Goal: Task Accomplishment & Management: Manage account settings

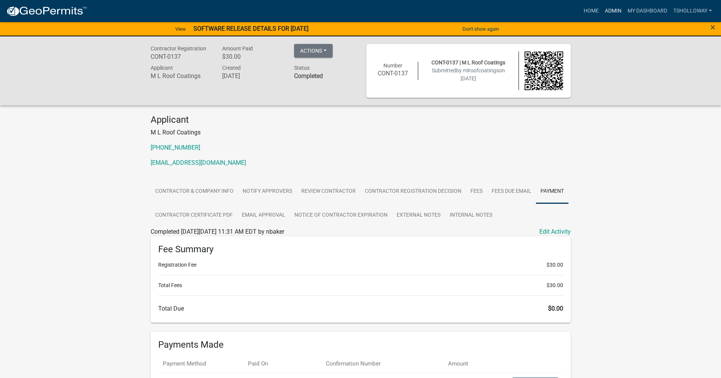
click at [607, 12] on link "Admin" at bounding box center [613, 11] width 23 height 14
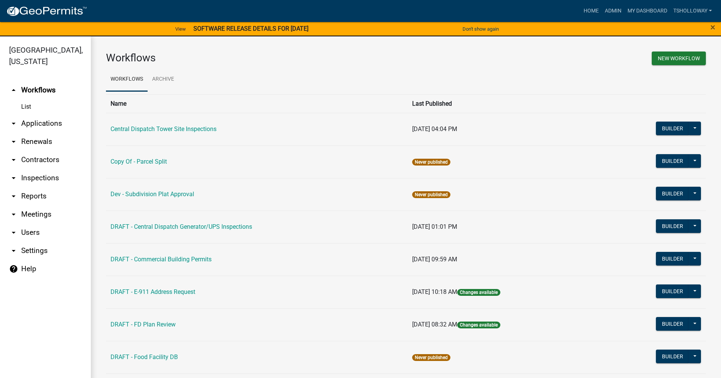
click at [33, 169] on link "arrow_drop_down Inspections" at bounding box center [45, 178] width 91 height 18
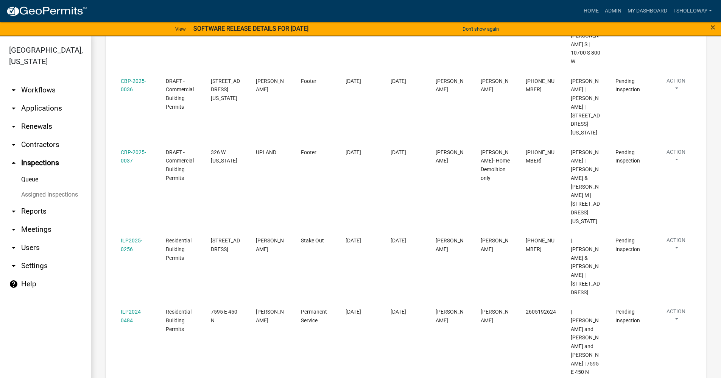
scroll to position [412, 0]
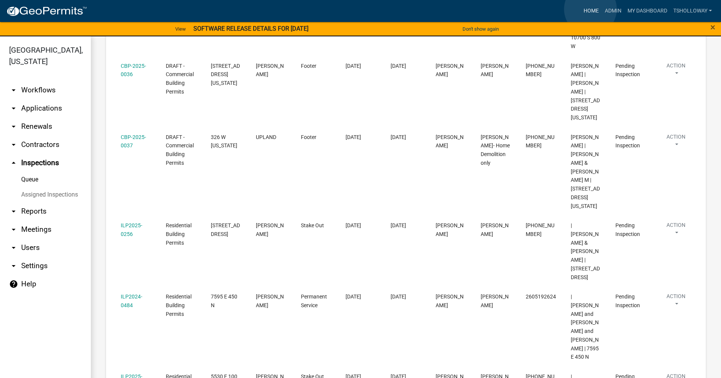
click at [591, 9] on link "Home" at bounding box center [591, 11] width 21 height 14
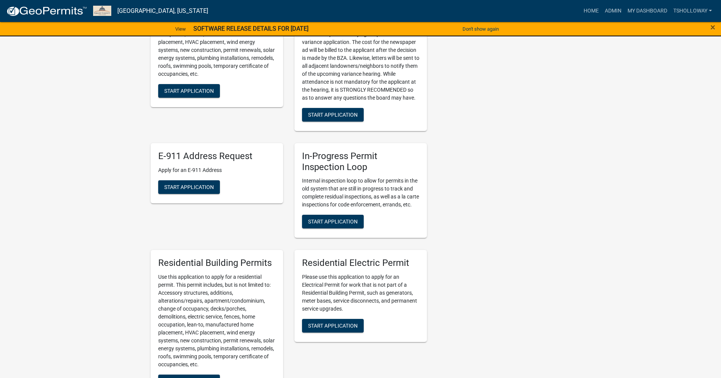
scroll to position [341, 0]
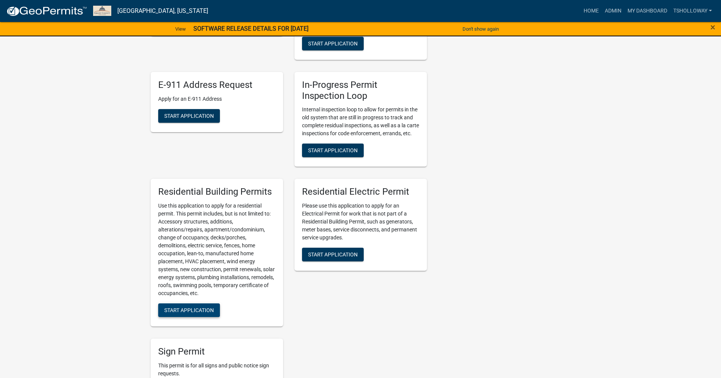
click at [202, 313] on span "Start Application" at bounding box center [189, 310] width 50 height 6
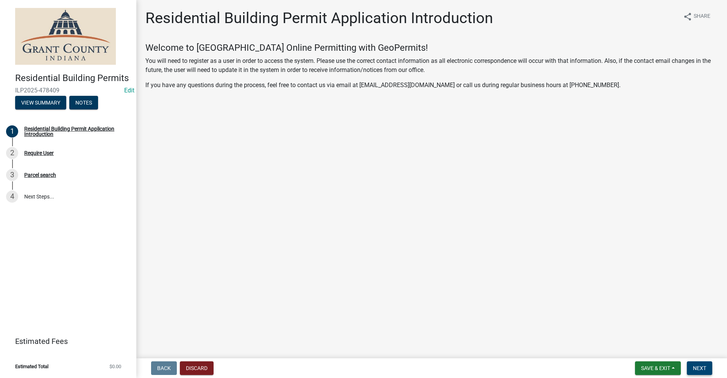
click at [694, 371] on span "Next" at bounding box center [699, 368] width 13 height 6
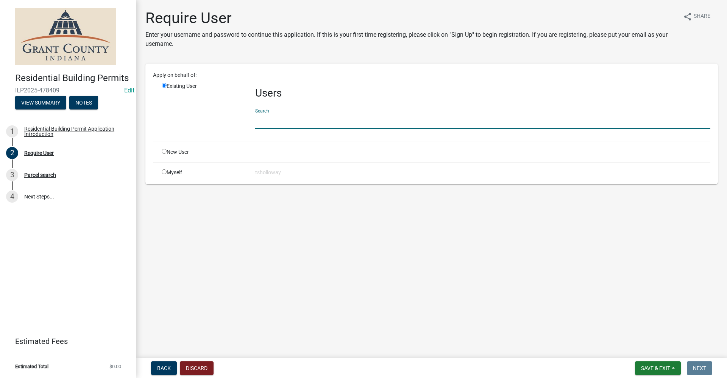
click at [270, 122] on input "text" at bounding box center [482, 121] width 455 height 16
type input "brian smith"
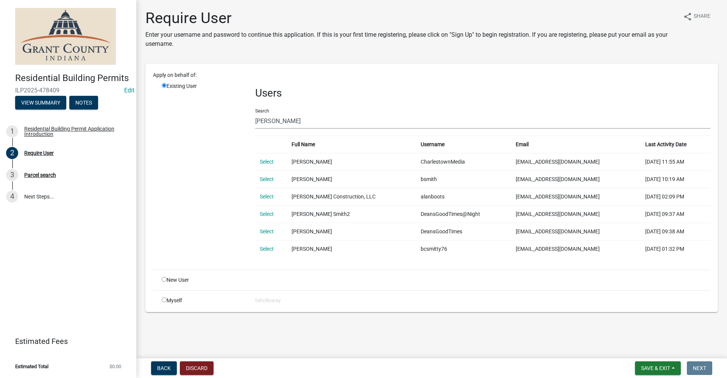
click at [386, 197] on td "Brian Smith Construction, LLC" at bounding box center [351, 196] width 129 height 17
click at [266, 199] on link "Select" at bounding box center [267, 197] width 14 height 6
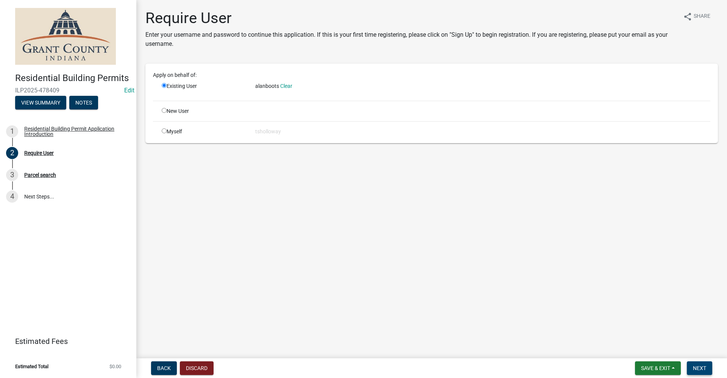
click at [697, 368] on span "Next" at bounding box center [699, 368] width 13 height 6
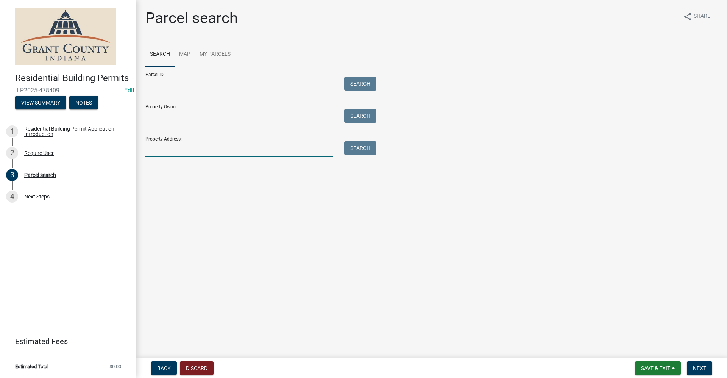
click at [179, 150] on input "Property Address:" at bounding box center [238, 149] width 187 height 16
type input "5530 e 100 s"
click at [366, 148] on button "Search" at bounding box center [360, 148] width 32 height 14
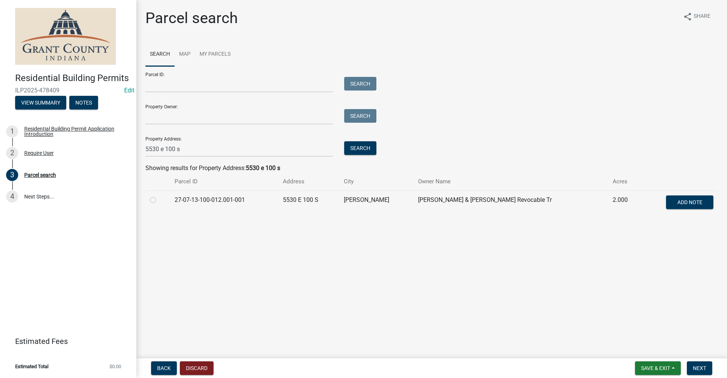
click at [159, 195] on label at bounding box center [159, 195] width 0 height 0
click at [159, 200] on input "radio" at bounding box center [161, 197] width 5 height 5
radio input "true"
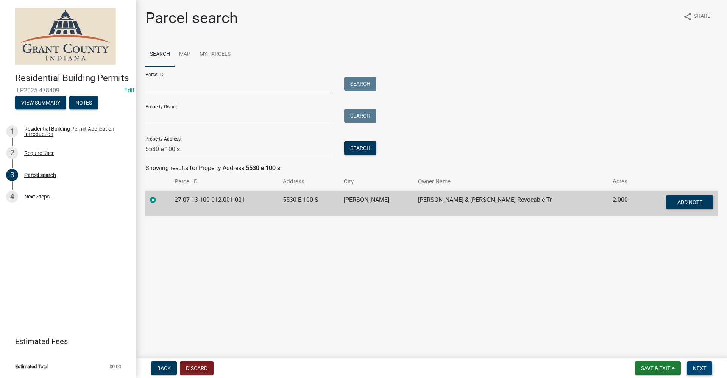
click at [707, 364] on button "Next" at bounding box center [699, 368] width 25 height 14
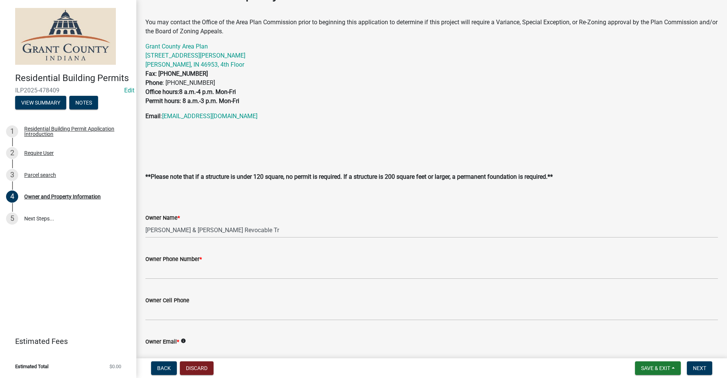
scroll to position [38, 0]
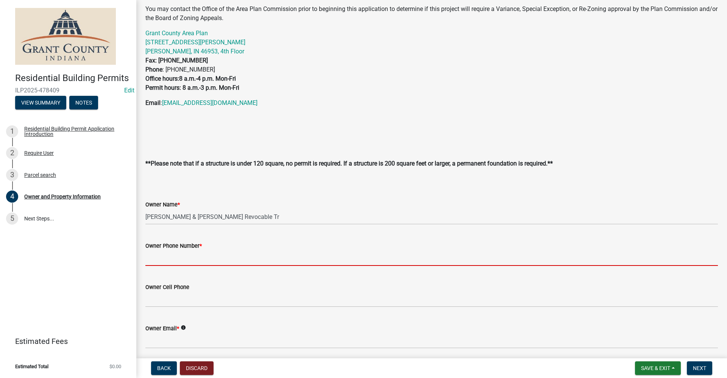
click at [175, 257] on input "Owner Phone Number *" at bounding box center [431, 258] width 573 height 16
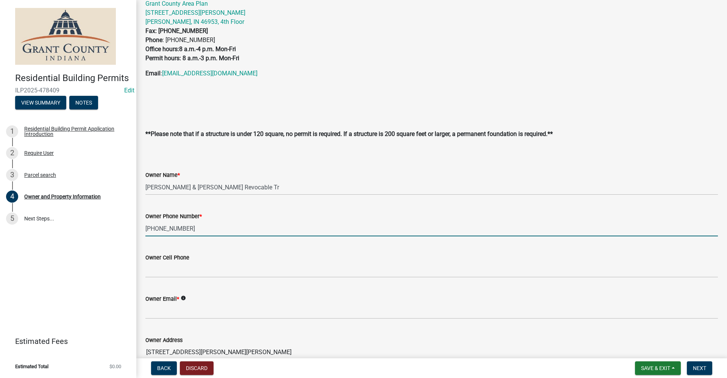
scroll to position [114, 0]
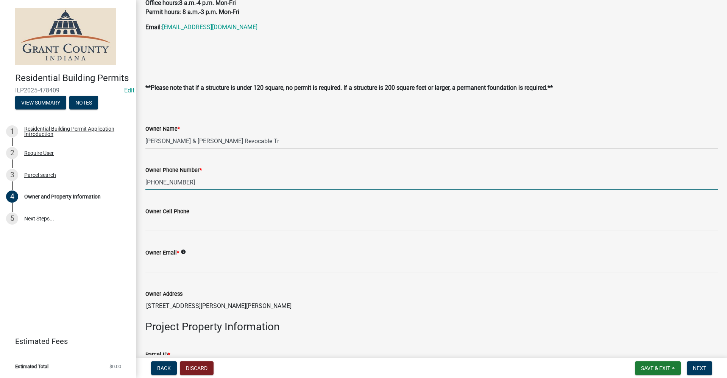
type input "765-661-0773"
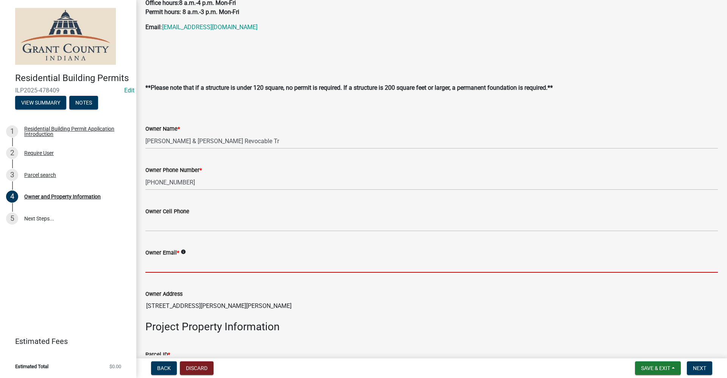
click at [172, 262] on input "Owner Email *" at bounding box center [431, 265] width 573 height 16
type input "no@email"
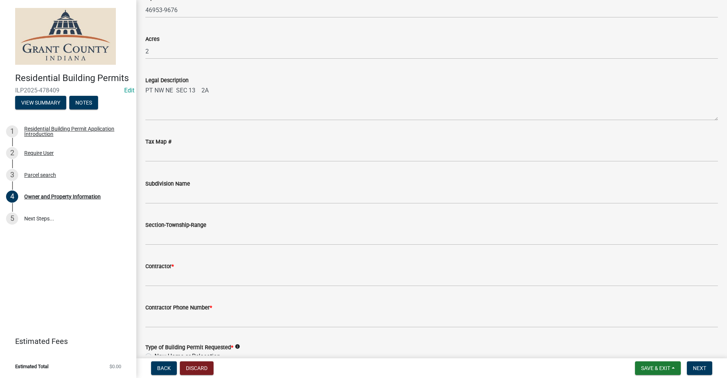
scroll to position [606, 0]
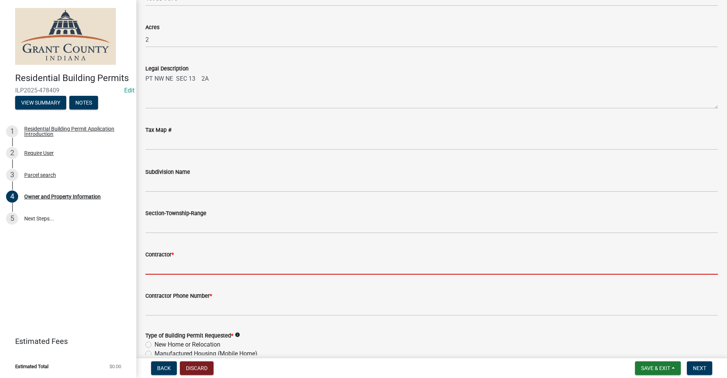
click at [179, 268] on input "Contractor *" at bounding box center [431, 267] width 573 height 16
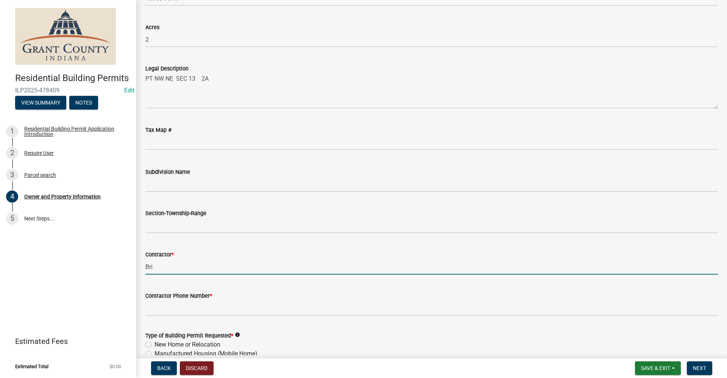
type input "Brian Smith"
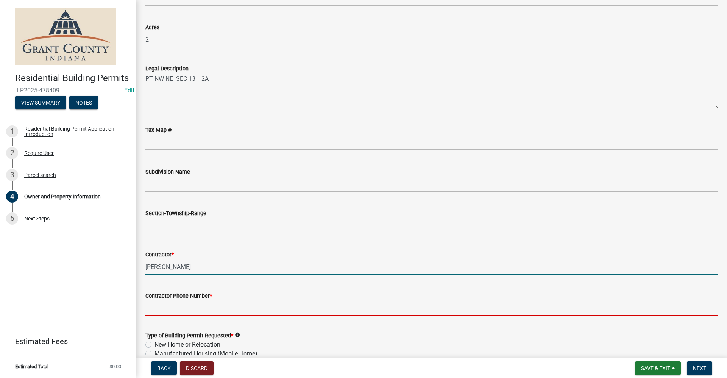
click at [173, 310] on input "Contractor Phone Number *" at bounding box center [431, 308] width 573 height 16
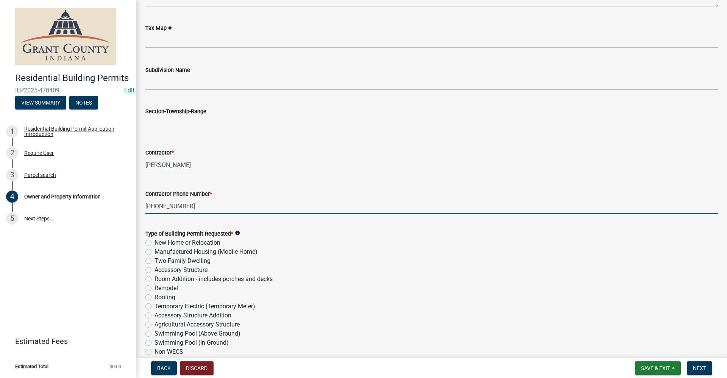
scroll to position [720, 0]
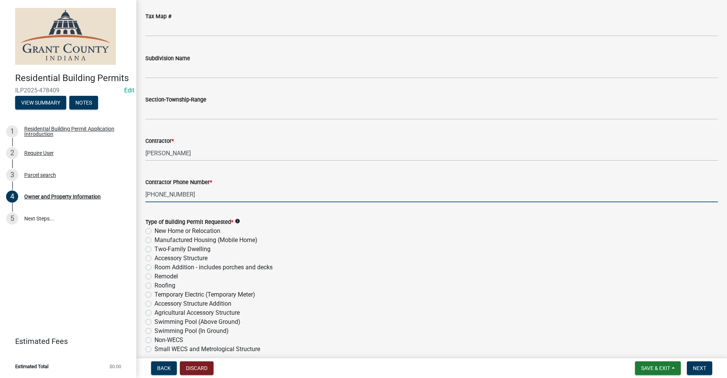
type input "765-517-0275"
click at [155, 258] on label "Accessory Structure" at bounding box center [181, 258] width 53 height 9
click at [155, 258] on input "Accessory Structure" at bounding box center [157, 256] width 5 height 5
radio input "true"
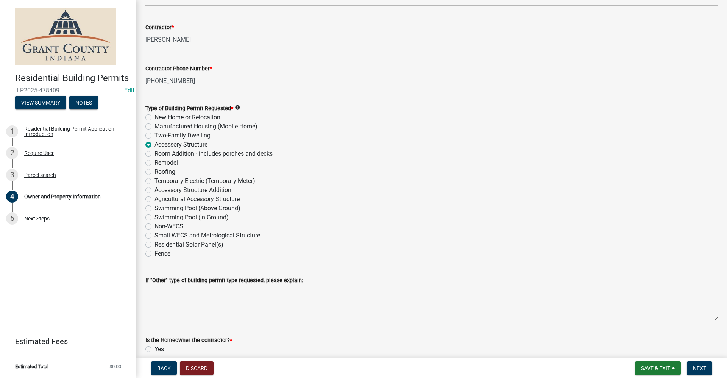
scroll to position [877, 0]
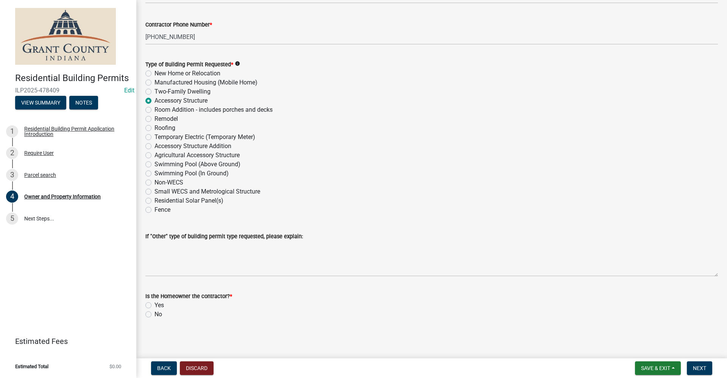
click at [155, 315] on label "No" at bounding box center [159, 314] width 8 height 9
click at [155, 315] on input "No" at bounding box center [157, 312] width 5 height 5
radio input "true"
click at [699, 370] on span "Next" at bounding box center [699, 368] width 13 height 6
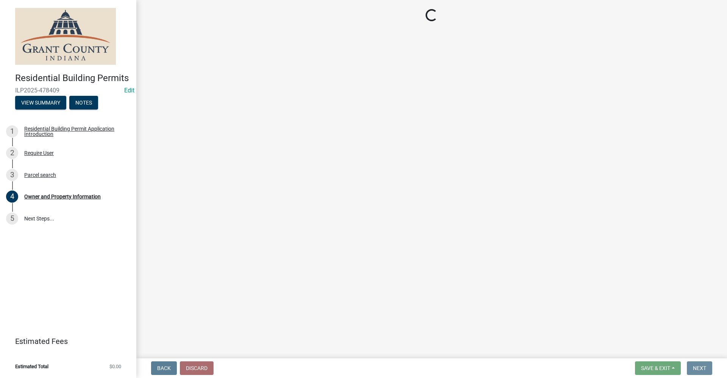
scroll to position [0, 0]
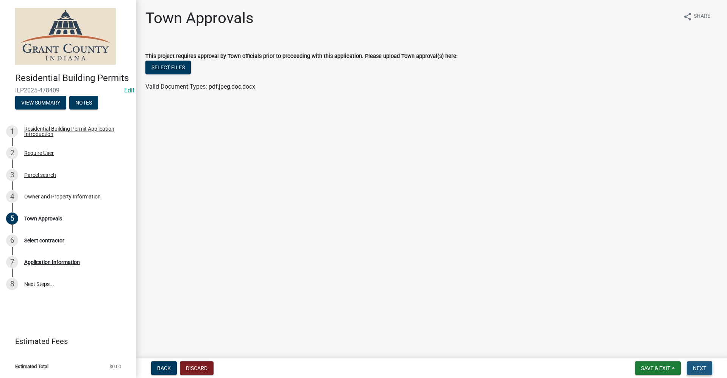
click at [702, 365] on span "Next" at bounding box center [699, 368] width 13 height 6
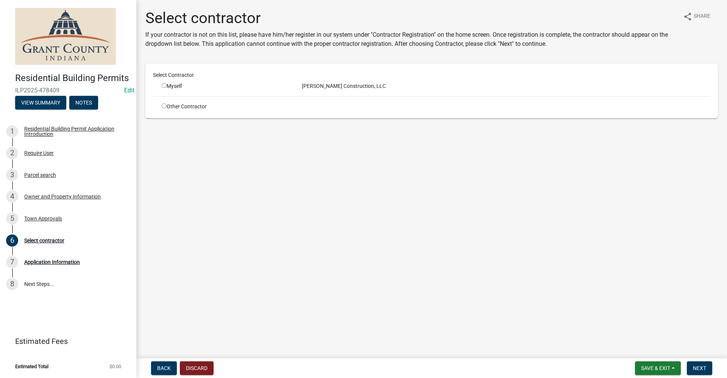
click at [164, 86] on input "radio" at bounding box center [164, 85] width 5 height 5
radio input "true"
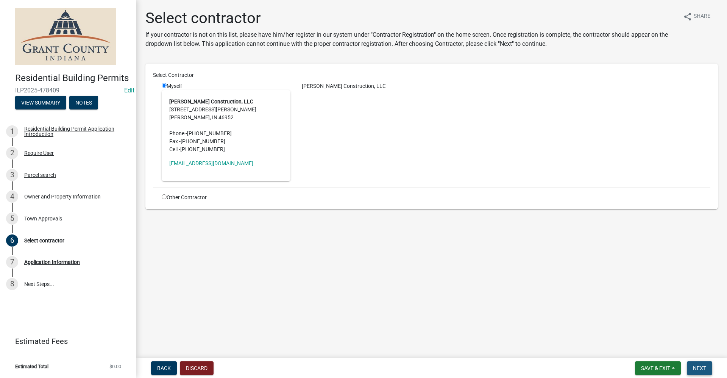
click at [702, 372] on button "Next" at bounding box center [699, 368] width 25 height 14
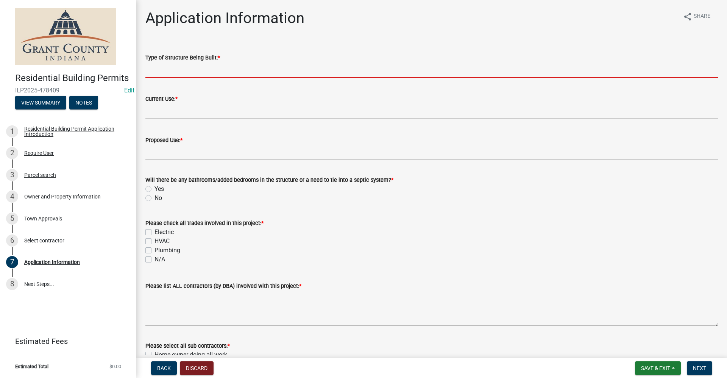
click at [158, 71] on input "Type of Structure Being Built: *" at bounding box center [431, 70] width 573 height 16
type input "S"
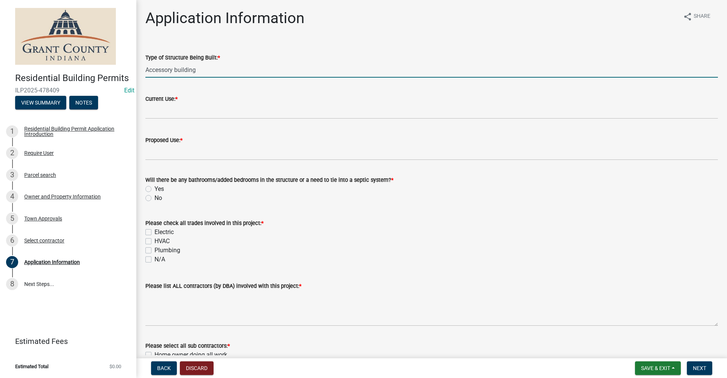
type input "Accessory building"
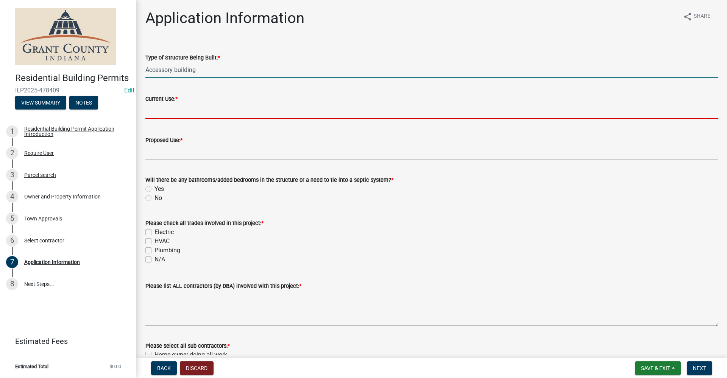
click at [161, 112] on input "Current Use: *" at bounding box center [431, 111] width 573 height 16
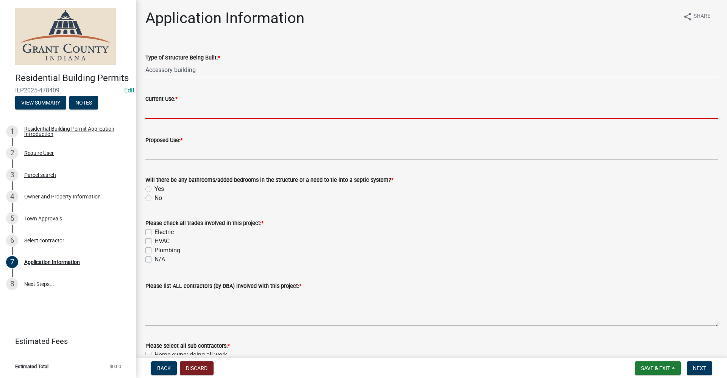
type input "N/A"
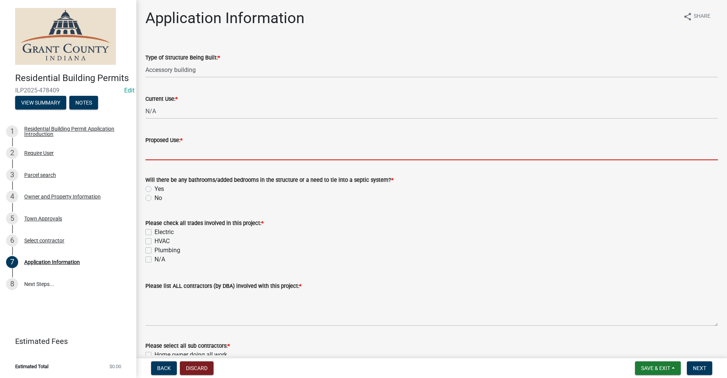
drag, startPoint x: 154, startPoint y: 156, endPoint x: 158, endPoint y: 158, distance: 4.2
click at [154, 156] on input "Proposed Use: *" at bounding box center [431, 153] width 573 height 16
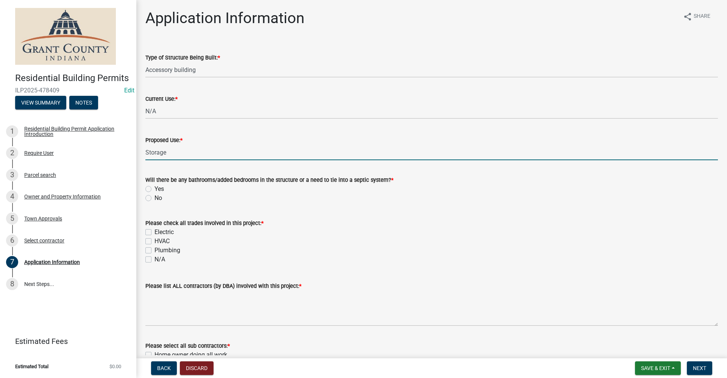
type input "Storage"
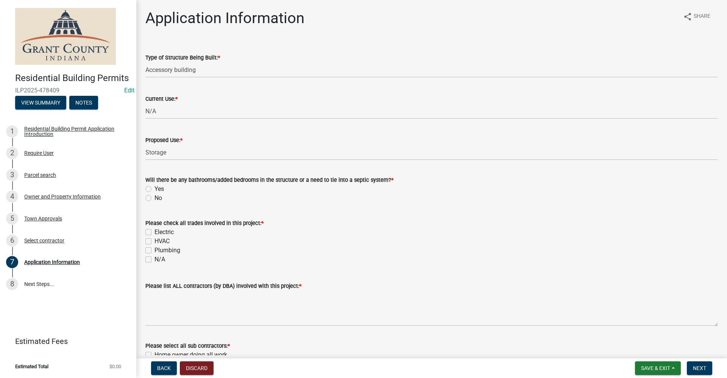
click at [403, 267] on wm-data-entity-input "Please check all trades involved in this project: * Electric HVAC Plumbing N/A" at bounding box center [431, 239] width 573 height 61
click at [155, 198] on label "No" at bounding box center [159, 198] width 8 height 9
click at [155, 198] on input "No" at bounding box center [157, 196] width 5 height 5
radio input "true"
click at [155, 231] on label "Electric" at bounding box center [164, 232] width 19 height 9
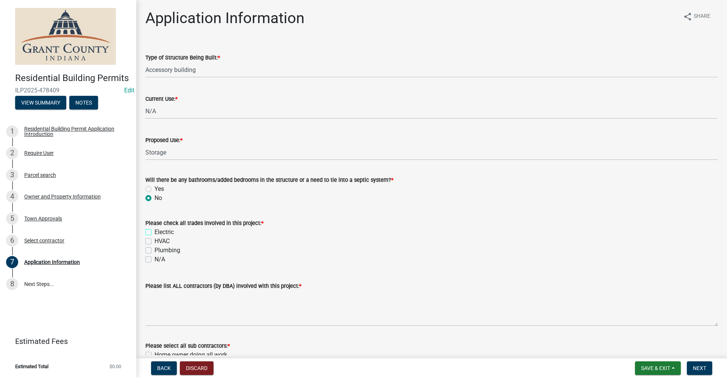
click at [155, 231] on input "Electric" at bounding box center [157, 230] width 5 height 5
checkbox input "true"
checkbox input "false"
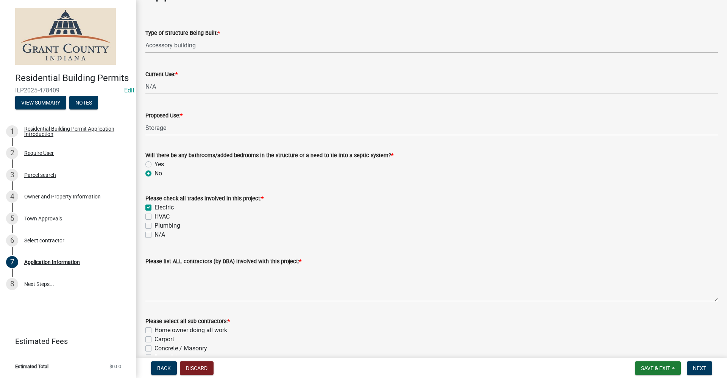
scroll to position [38, 0]
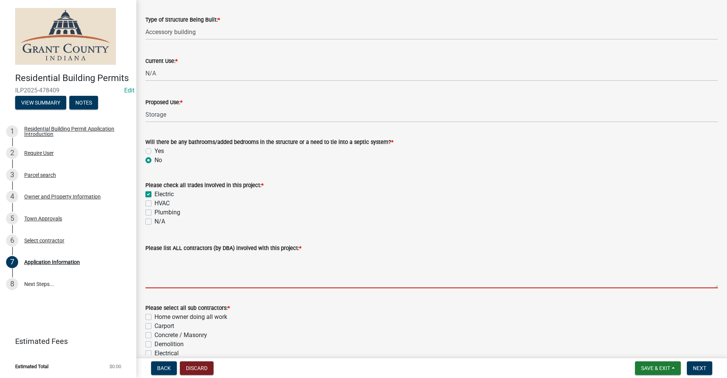
click at [171, 272] on textarea "Please list ALL contractors (by DBA) involved with this project: *" at bounding box center [431, 271] width 573 height 36
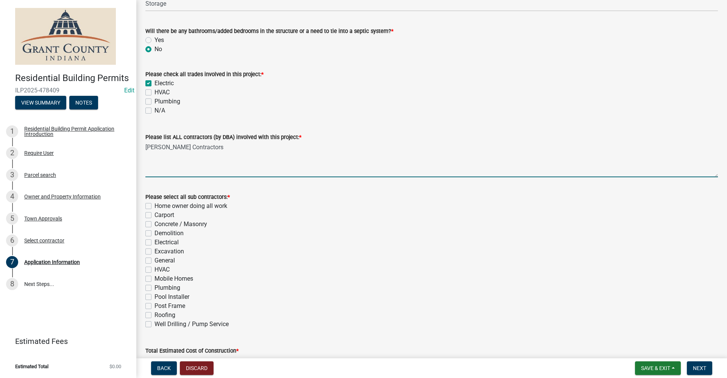
scroll to position [151, 0]
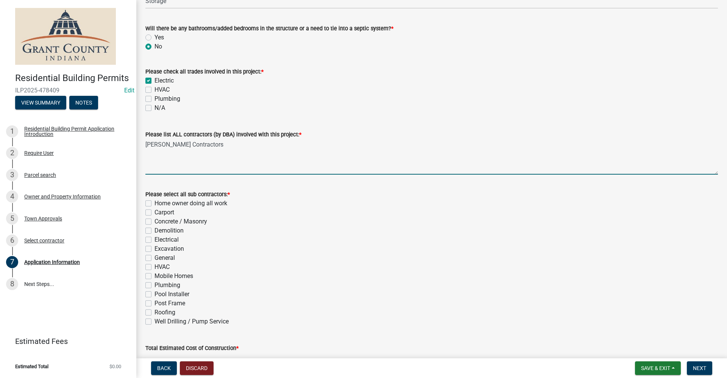
type textarea "Brian Smith Contractors"
click at [155, 258] on label "General" at bounding box center [165, 257] width 20 height 9
click at [155, 258] on input "General" at bounding box center [157, 255] width 5 height 5
checkbox input "true"
checkbox input "false"
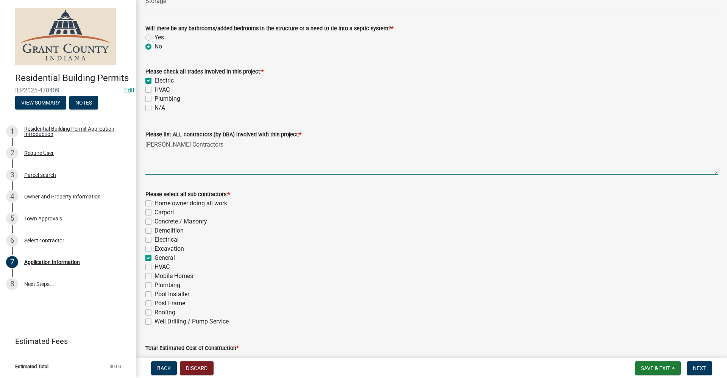
checkbox input "false"
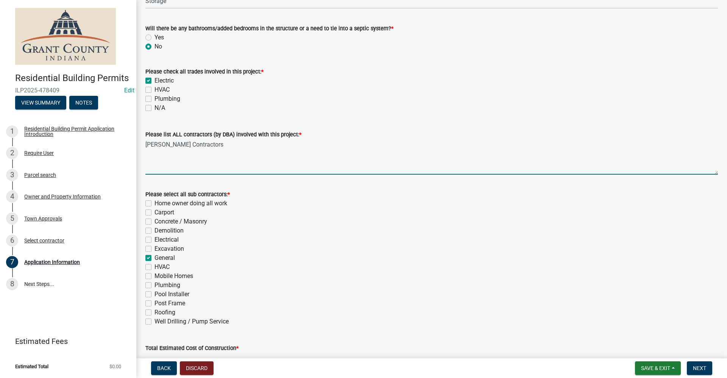
checkbox input "true"
checkbox input "false"
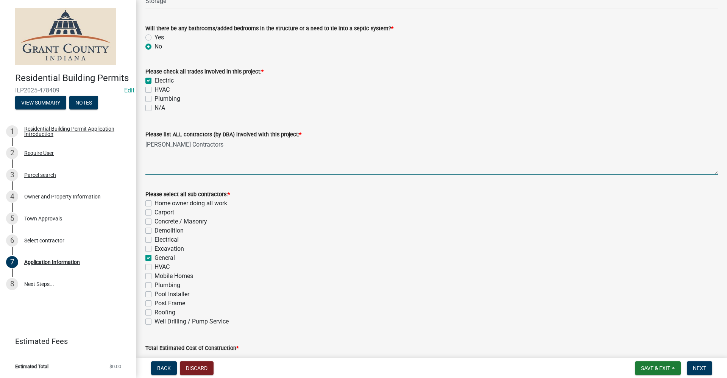
checkbox input "false"
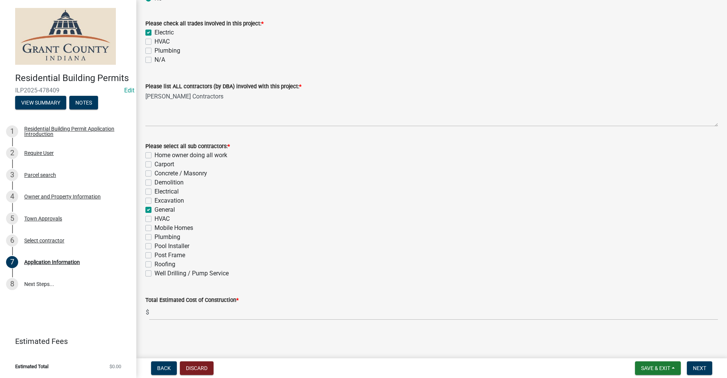
scroll to position [201, 0]
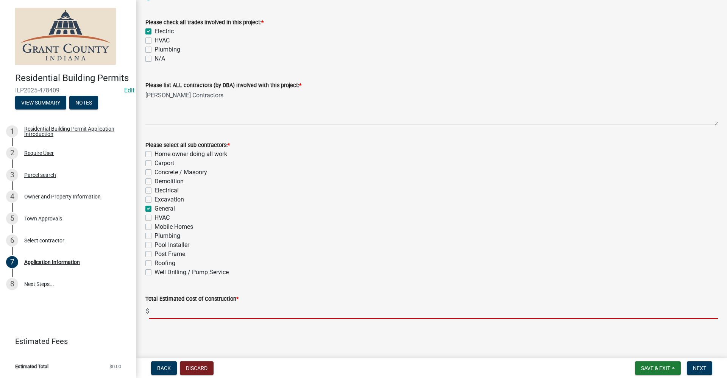
click at [162, 312] on input "text" at bounding box center [433, 311] width 569 height 16
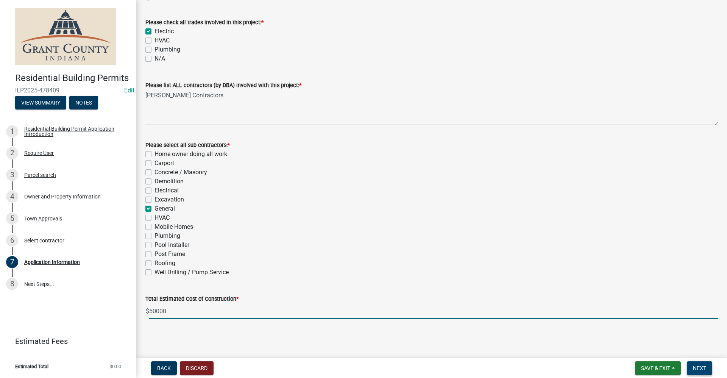
type input "50000"
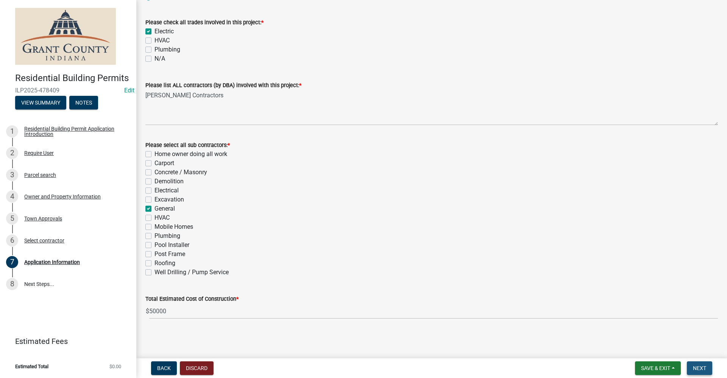
click at [706, 369] on span "Next" at bounding box center [699, 368] width 13 height 6
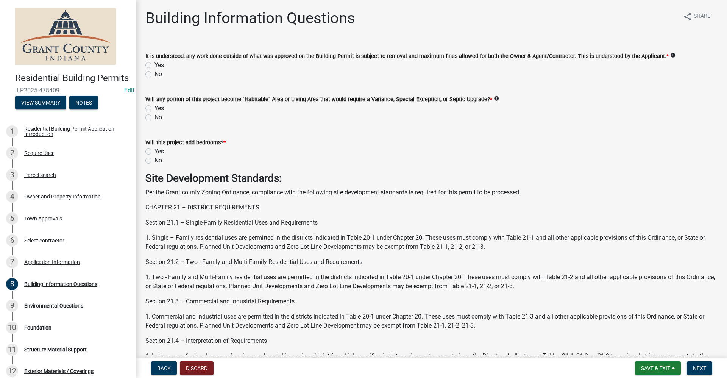
click at [155, 65] on label "Yes" at bounding box center [159, 65] width 9 height 9
click at [155, 65] on input "Yes" at bounding box center [157, 63] width 5 height 5
radio input "true"
click at [155, 118] on label "No" at bounding box center [159, 117] width 8 height 9
click at [155, 118] on input "No" at bounding box center [157, 115] width 5 height 5
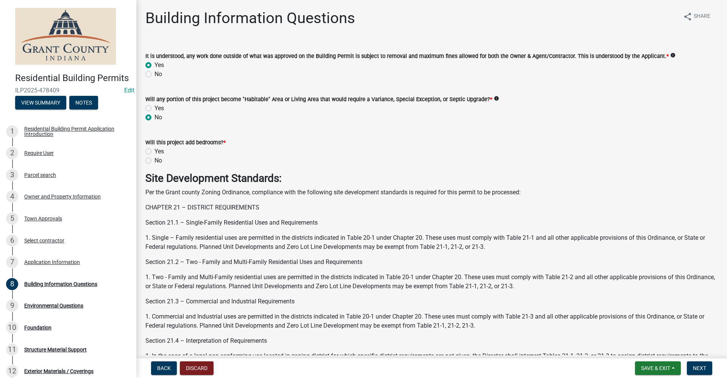
radio input "true"
click at [155, 161] on label "No" at bounding box center [159, 160] width 8 height 9
click at [155, 161] on input "No" at bounding box center [157, 158] width 5 height 5
radio input "true"
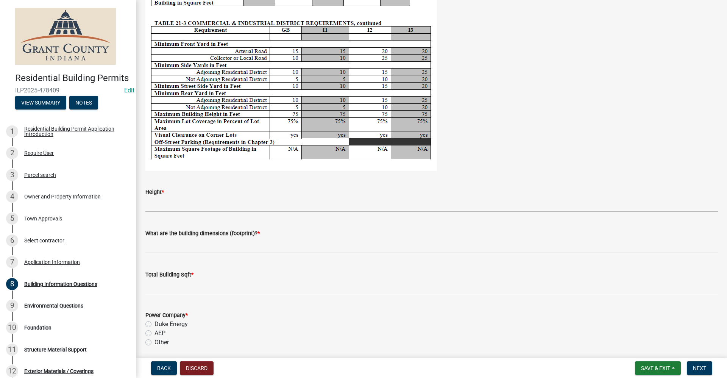
scroll to position [1363, 0]
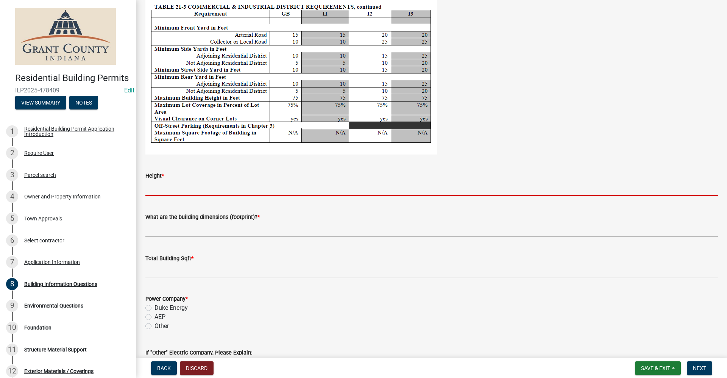
click at [172, 184] on input "Height *" at bounding box center [431, 188] width 573 height 16
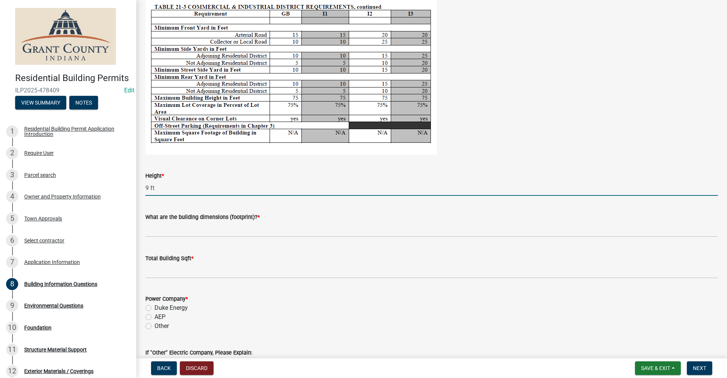
type input "9 ft"
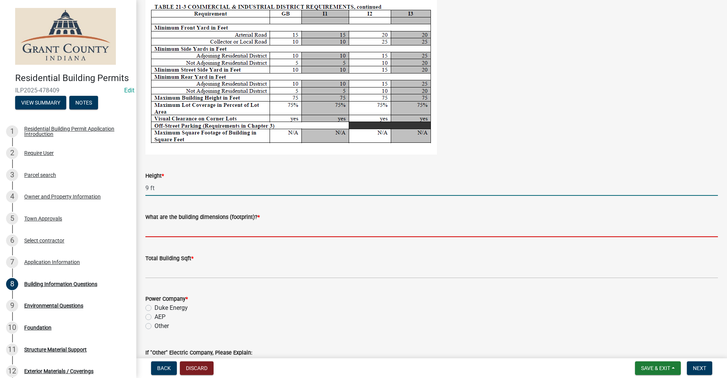
click at [188, 222] on input "What are the building dimensions (footprint)? *" at bounding box center [431, 230] width 573 height 16
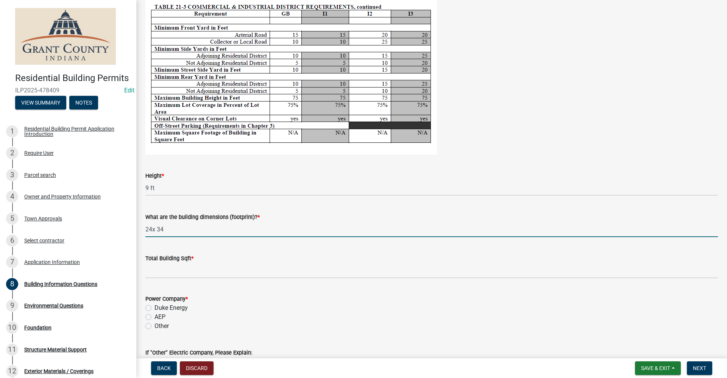
type input "24x 34"
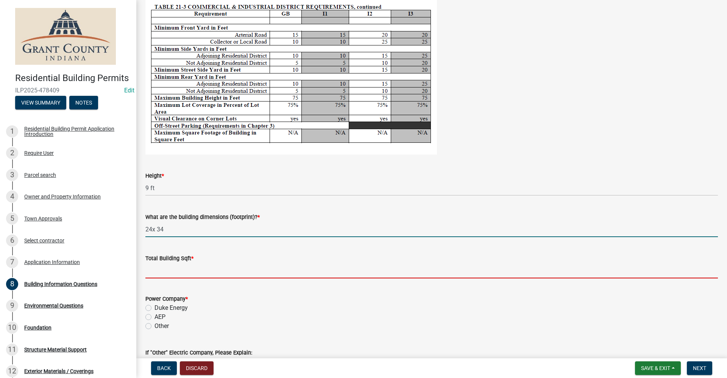
click at [167, 271] on input "text" at bounding box center [431, 271] width 573 height 16
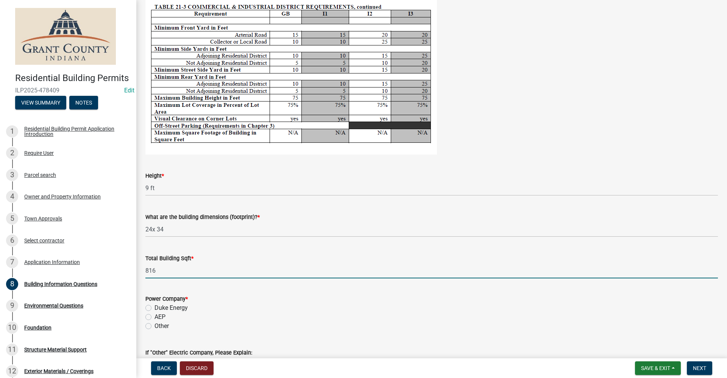
type input "816"
click at [155, 319] on label "AEP" at bounding box center [160, 316] width 11 height 9
click at [155, 317] on input "AEP" at bounding box center [157, 314] width 5 height 5
radio input "true"
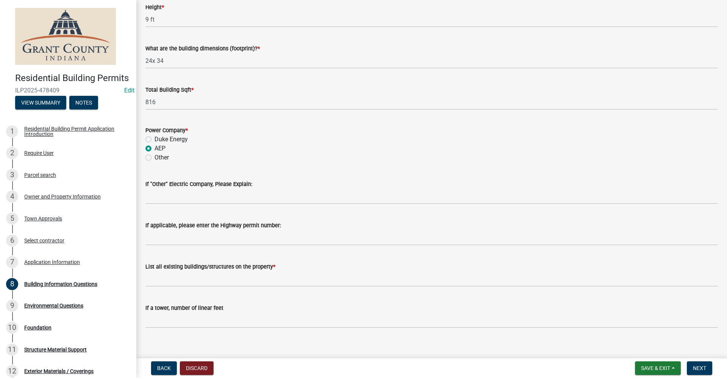
scroll to position [1541, 0]
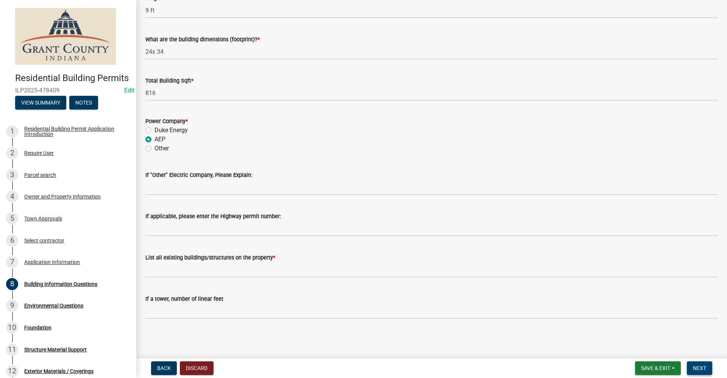
click at [698, 370] on span "Next" at bounding box center [699, 368] width 13 height 6
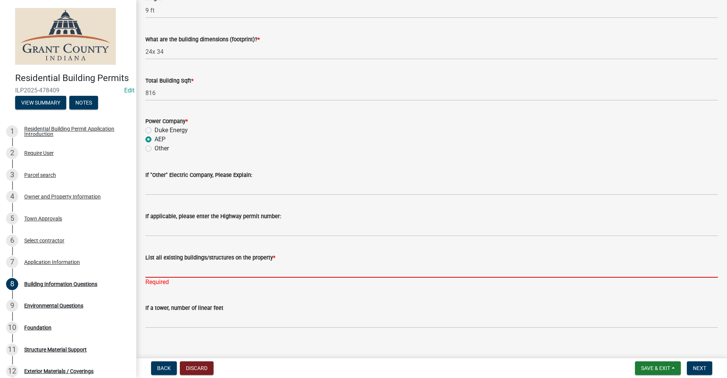
click at [155, 268] on input "List all existing buildings/structures on the property *" at bounding box center [431, 270] width 573 height 16
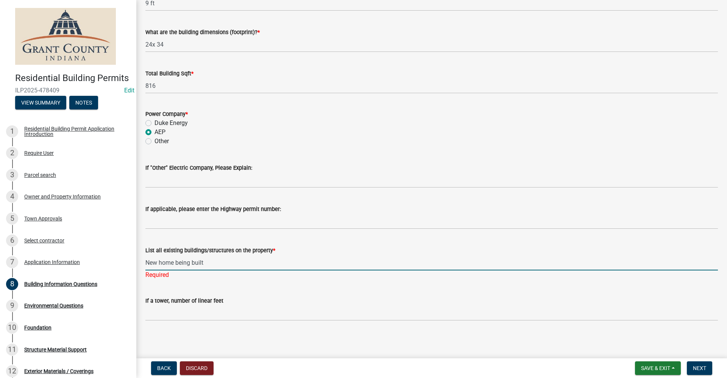
scroll to position [1550, 0]
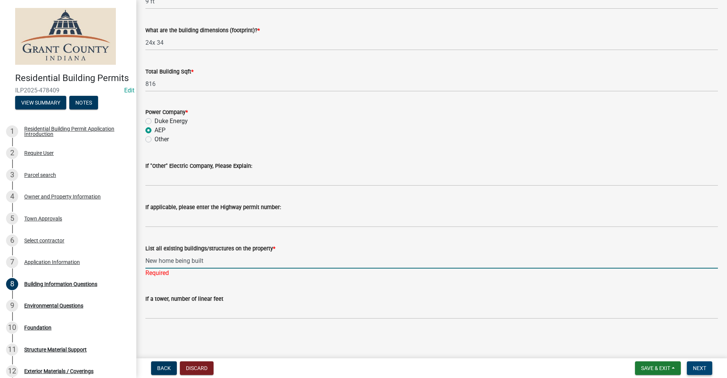
type input "New home being built"
click at [697, 366] on span "Next" at bounding box center [699, 368] width 13 height 6
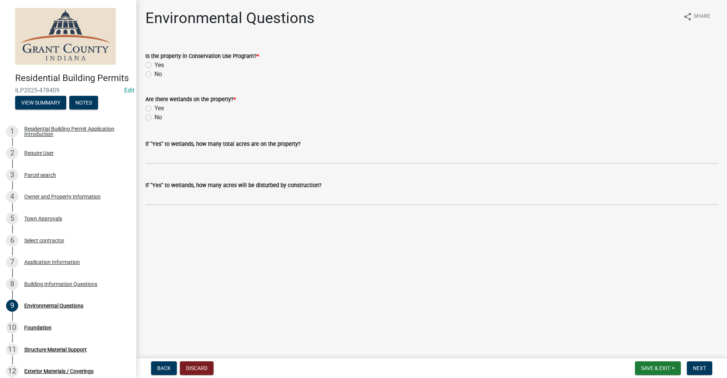
click at [155, 76] on label "No" at bounding box center [159, 74] width 8 height 9
click at [155, 75] on input "No" at bounding box center [157, 72] width 5 height 5
radio input "true"
drag, startPoint x: 147, startPoint y: 117, endPoint x: 166, endPoint y: 136, distance: 27.3
click at [155, 117] on label "No" at bounding box center [159, 117] width 8 height 9
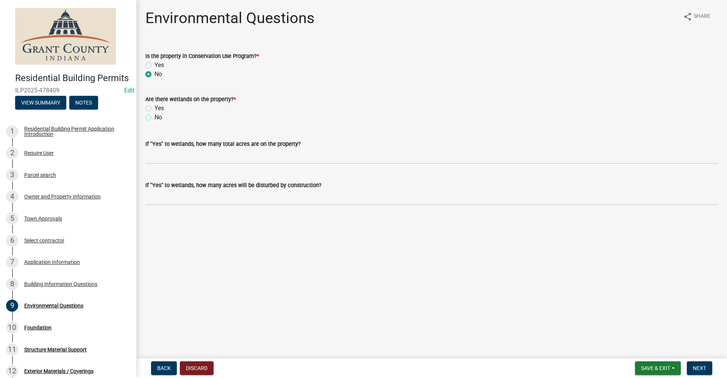
click at [155, 117] on input "No" at bounding box center [157, 115] width 5 height 5
radio input "true"
click at [696, 370] on span "Next" at bounding box center [699, 368] width 13 height 6
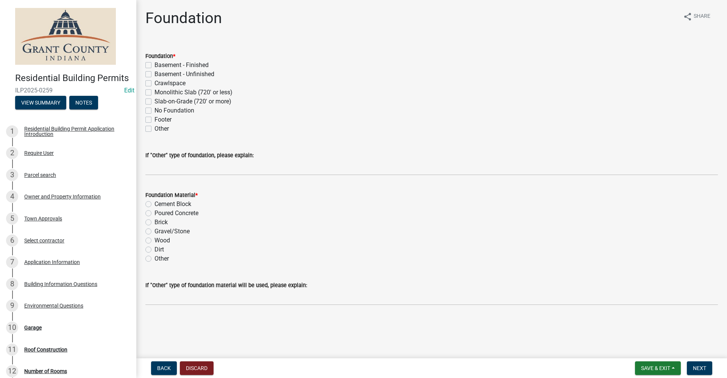
click at [155, 101] on label "Slab-on-Grade (720' or more)" at bounding box center [193, 101] width 77 height 9
click at [155, 101] on input "Slab-on-Grade (720' or more)" at bounding box center [157, 99] width 5 height 5
checkbox input "true"
checkbox input "false"
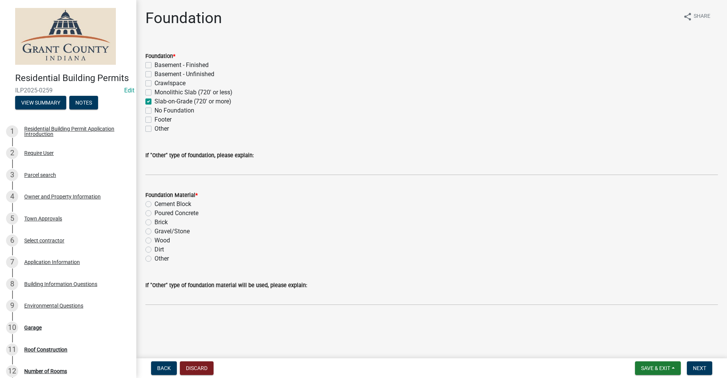
checkbox input "false"
checkbox input "true"
checkbox input "false"
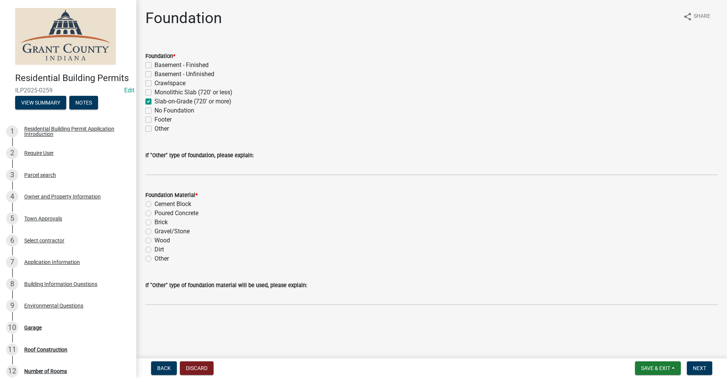
checkbox input "false"
click at [155, 212] on label "Poured Concrete" at bounding box center [177, 213] width 44 height 9
click at [155, 212] on input "Poured Concrete" at bounding box center [157, 211] width 5 height 5
radio input "true"
click at [704, 370] on span "Next" at bounding box center [699, 368] width 13 height 6
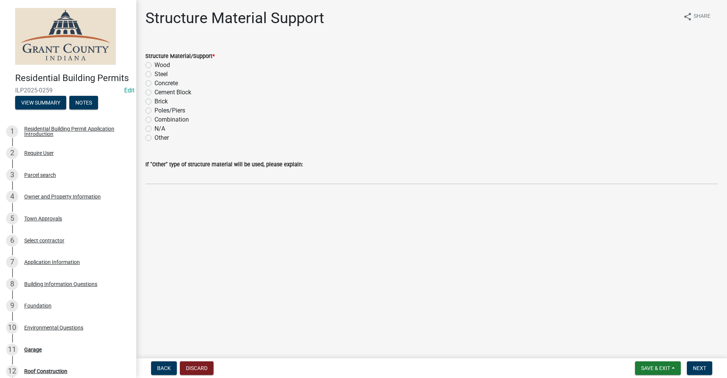
click at [155, 65] on label "Wood" at bounding box center [163, 65] width 16 height 9
click at [155, 65] on input "Wood" at bounding box center [157, 63] width 5 height 5
radio input "true"
click at [695, 368] on span "Next" at bounding box center [699, 368] width 13 height 6
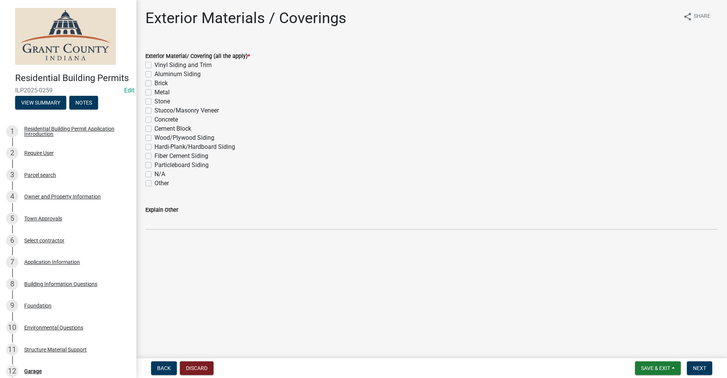
click at [155, 65] on label "Vinyl Siding and Trim" at bounding box center [183, 65] width 57 height 9
click at [155, 65] on input "Vinyl Siding and Trim" at bounding box center [157, 63] width 5 height 5
checkbox input "true"
checkbox input "false"
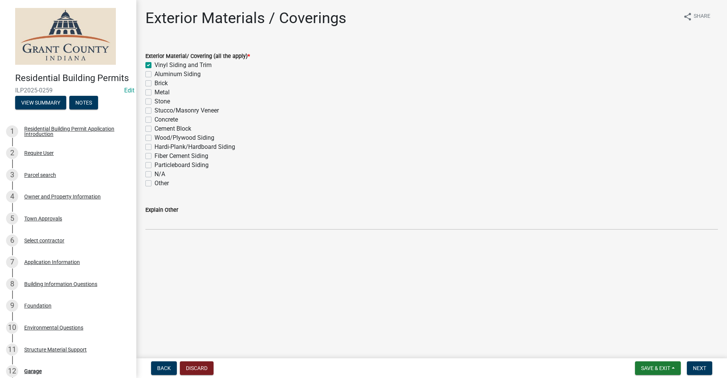
checkbox input "false"
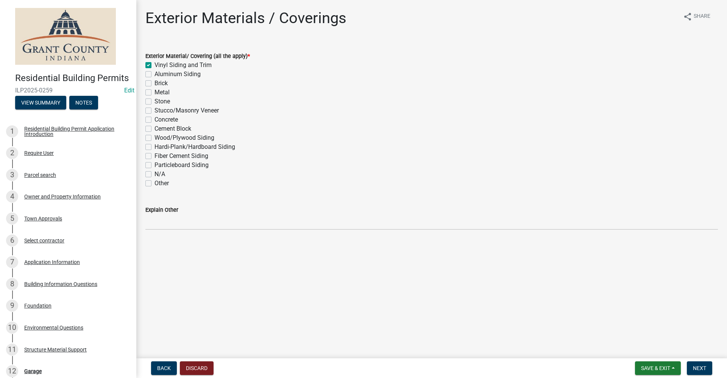
checkbox input "false"
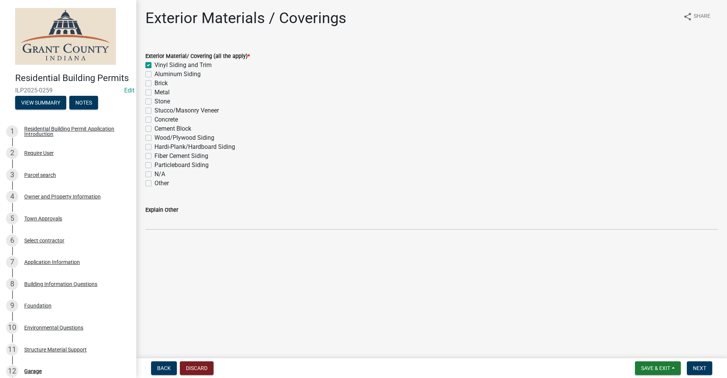
checkbox input "false"
click at [704, 371] on span "Next" at bounding box center [699, 368] width 13 height 6
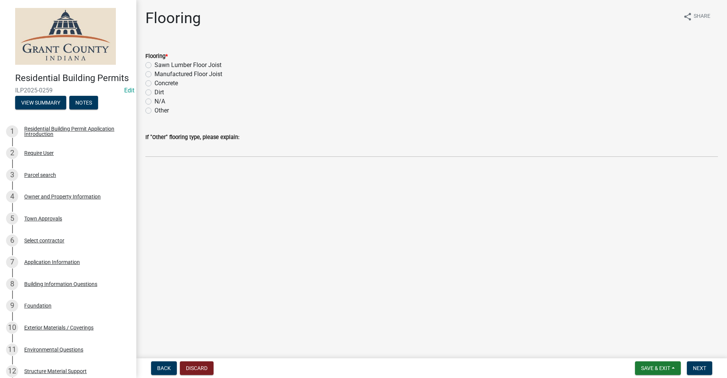
click at [155, 84] on label "Concrete" at bounding box center [166, 83] width 23 height 9
click at [155, 84] on input "Concrete" at bounding box center [157, 81] width 5 height 5
radio input "true"
click at [705, 370] on span "Next" at bounding box center [699, 368] width 13 height 6
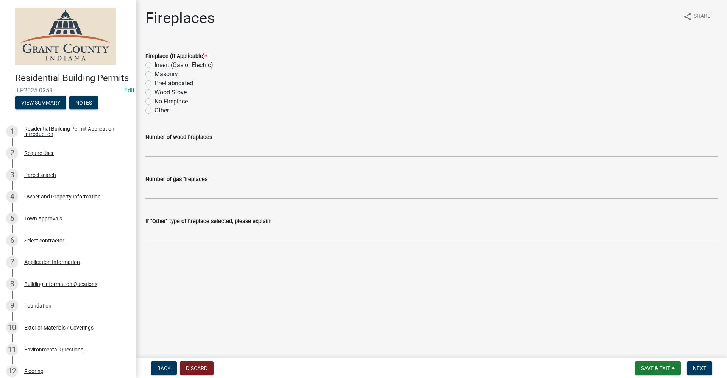
click at [155, 100] on label "No Fireplace" at bounding box center [171, 101] width 33 height 9
click at [155, 100] on input "No Fireplace" at bounding box center [157, 99] width 5 height 5
radio input "true"
click at [703, 368] on span "Next" at bounding box center [699, 368] width 13 height 6
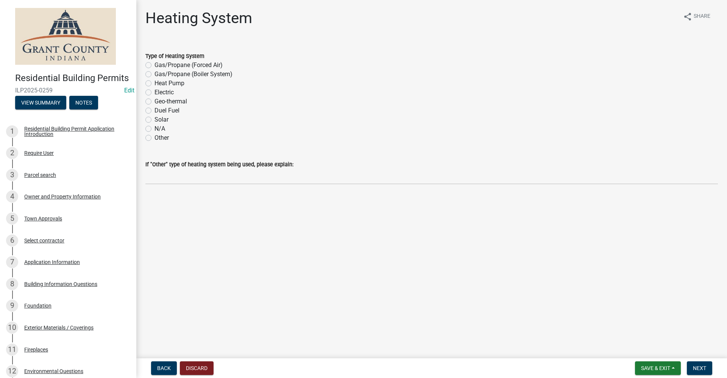
click at [155, 129] on label "N/A" at bounding box center [160, 128] width 11 height 9
click at [155, 129] on input "N/A" at bounding box center [157, 126] width 5 height 5
radio input "true"
click at [704, 370] on span "Next" at bounding box center [699, 368] width 13 height 6
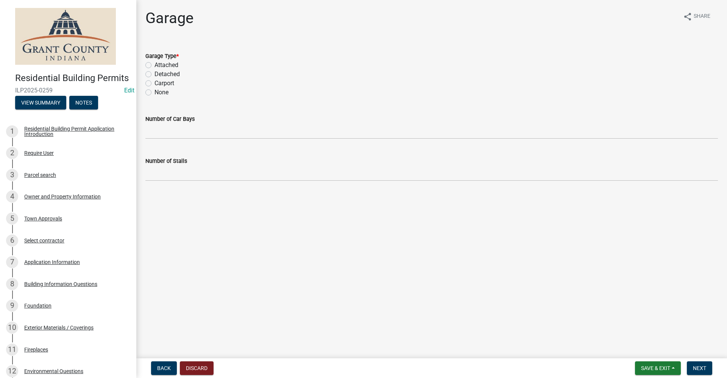
click at [155, 93] on label "None" at bounding box center [162, 92] width 14 height 9
click at [155, 93] on input "None" at bounding box center [157, 90] width 5 height 5
radio input "true"
click at [698, 365] on span "Next" at bounding box center [699, 368] width 13 height 6
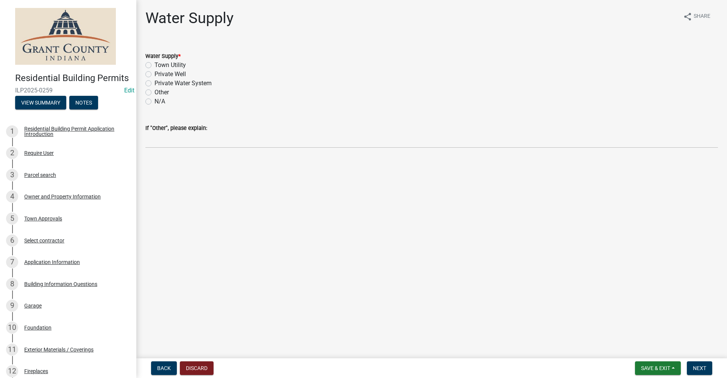
click at [155, 75] on label "Private Well" at bounding box center [170, 74] width 31 height 9
click at [155, 75] on input "Private Well" at bounding box center [157, 72] width 5 height 5
radio input "true"
click at [701, 367] on span "Next" at bounding box center [699, 368] width 13 height 6
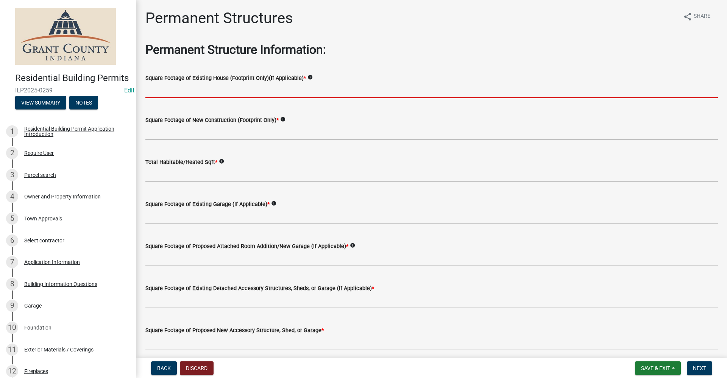
click at [164, 94] on input "text" at bounding box center [431, 91] width 573 height 16
click at [150, 91] on input "text" at bounding box center [431, 91] width 573 height 16
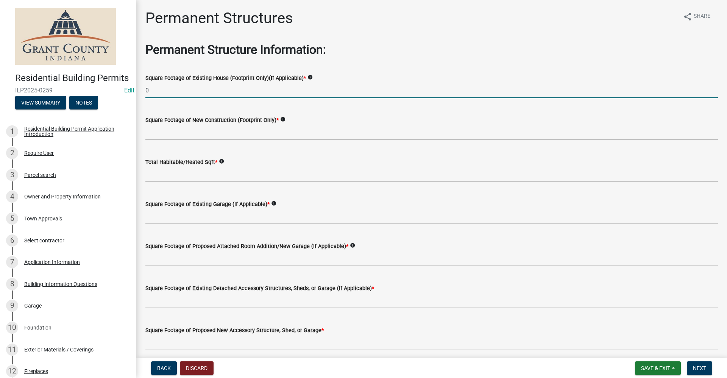
type input "0"
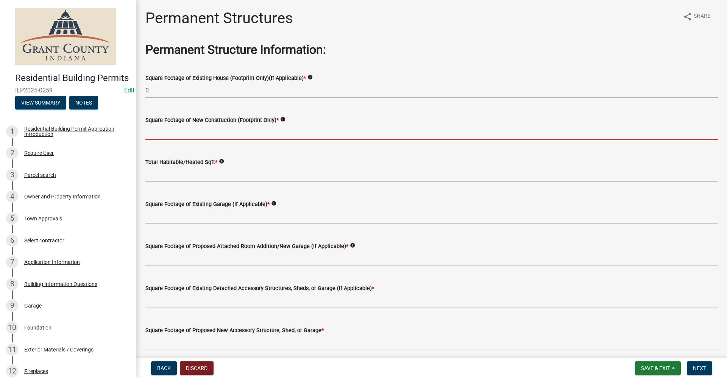
click at [158, 134] on input "text" at bounding box center [431, 133] width 573 height 16
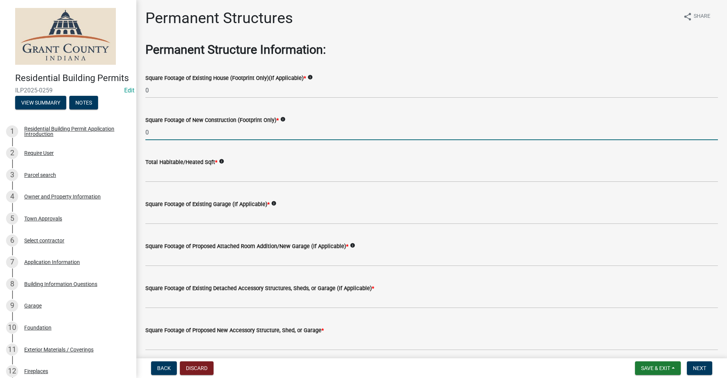
type input "0"
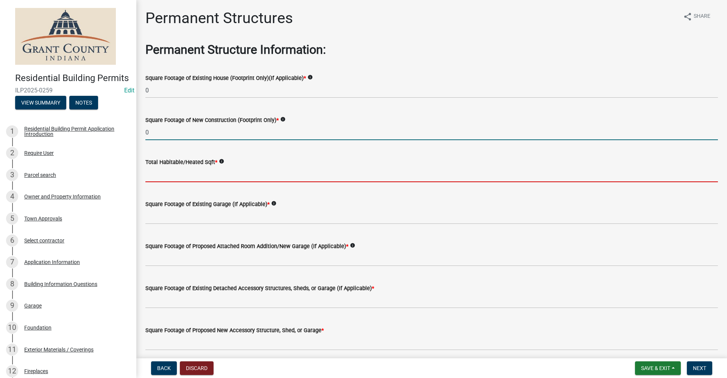
click at [149, 176] on input "text" at bounding box center [431, 175] width 573 height 16
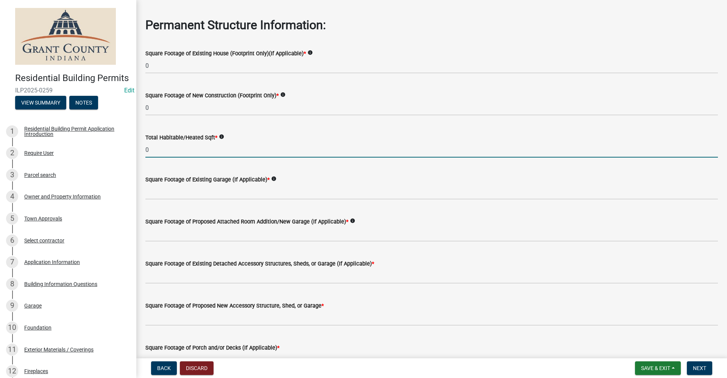
scroll to position [38, 0]
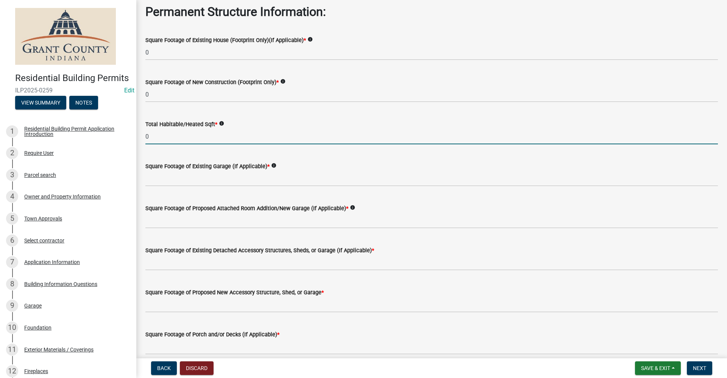
type input "0"
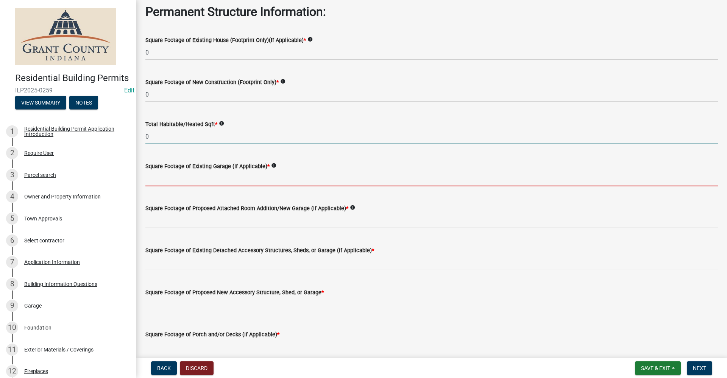
click at [183, 180] on input "text" at bounding box center [431, 179] width 573 height 16
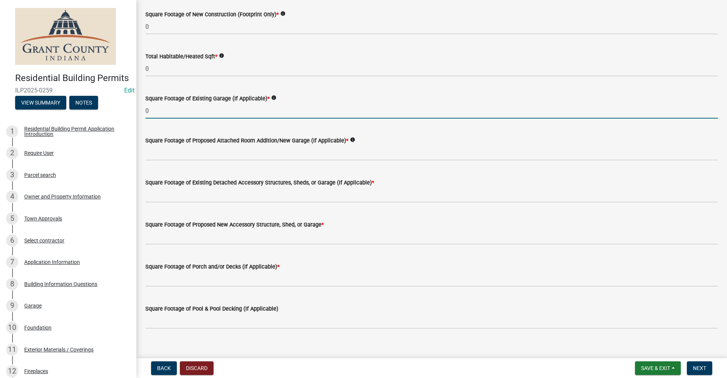
scroll to position [114, 0]
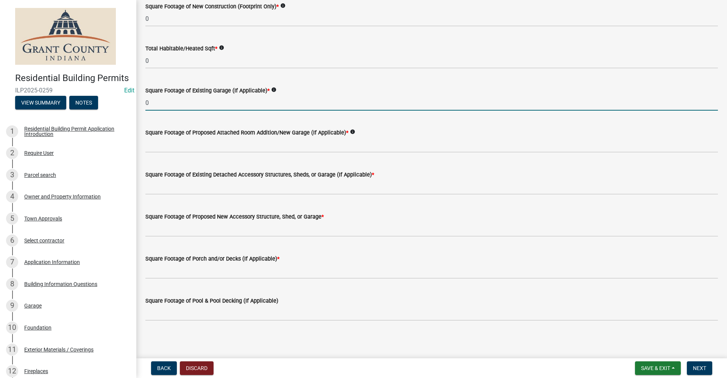
type input "0"
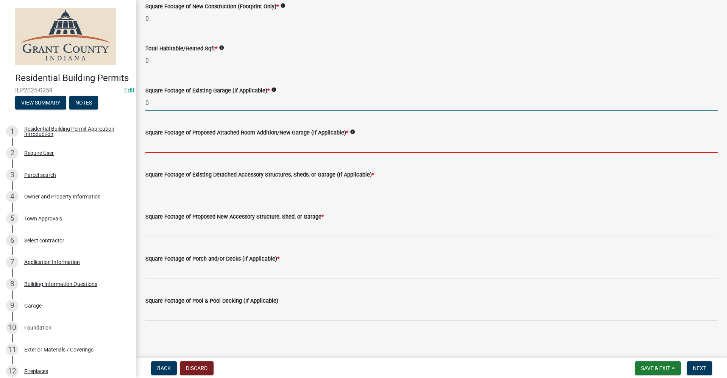
click at [175, 148] on input "text" at bounding box center [431, 145] width 573 height 16
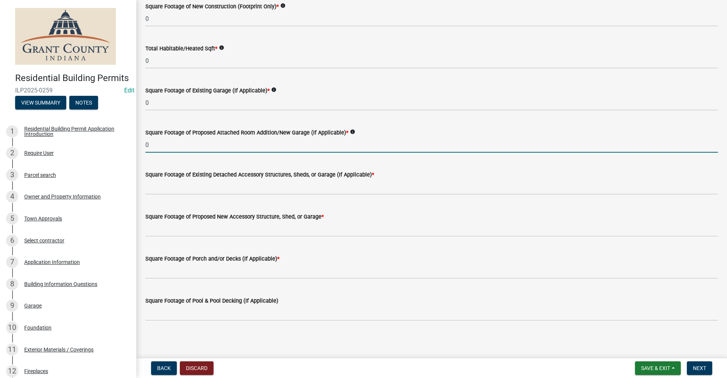
type input "0"
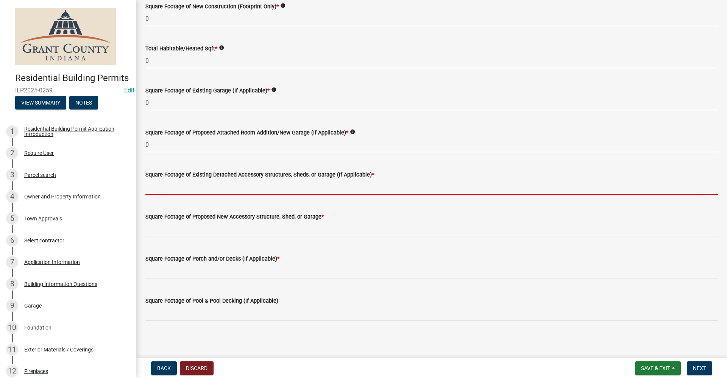
click at [178, 188] on input "text" at bounding box center [431, 187] width 573 height 16
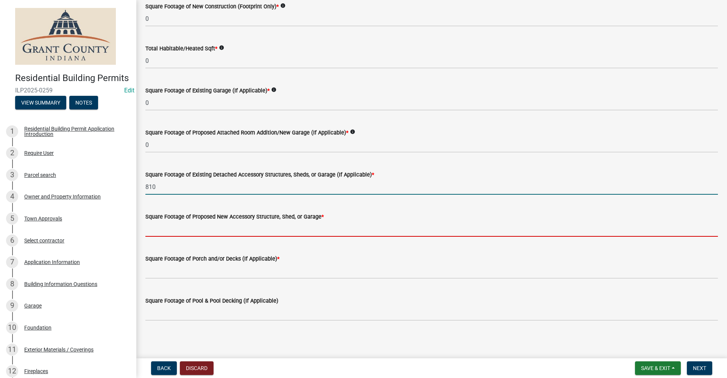
click at [187, 232] on input "text" at bounding box center [431, 229] width 573 height 16
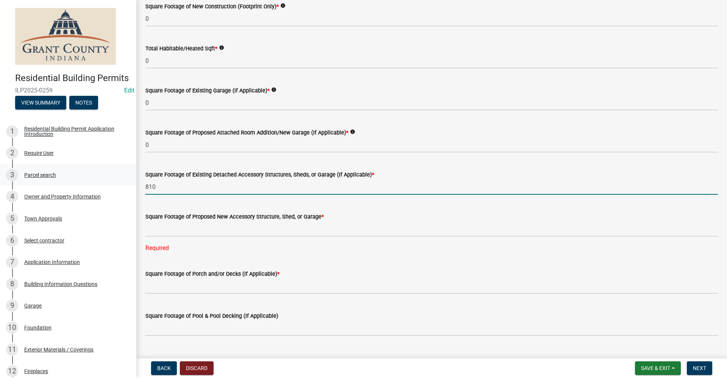
drag, startPoint x: 159, startPoint y: 185, endPoint x: 130, endPoint y: 187, distance: 29.6
click at [130, 187] on div "Residential Building Permits ILP2025-0259 Edit View Summary Notes 1 Residential…" at bounding box center [363, 189] width 727 height 378
type input "0"
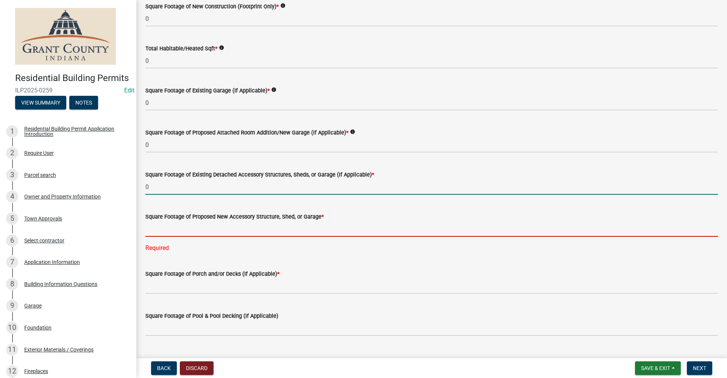
click at [151, 229] on input "text" at bounding box center [431, 229] width 573 height 16
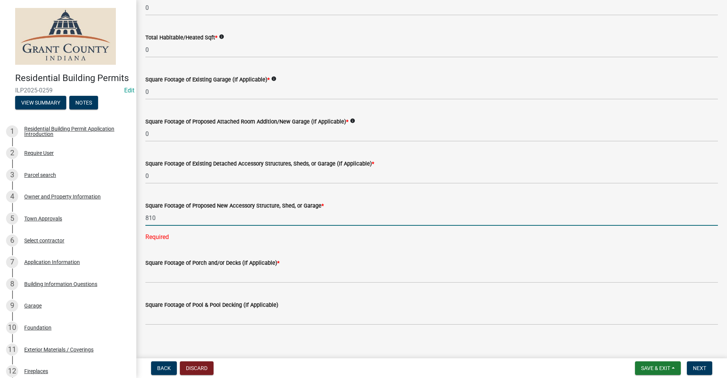
scroll to position [131, 0]
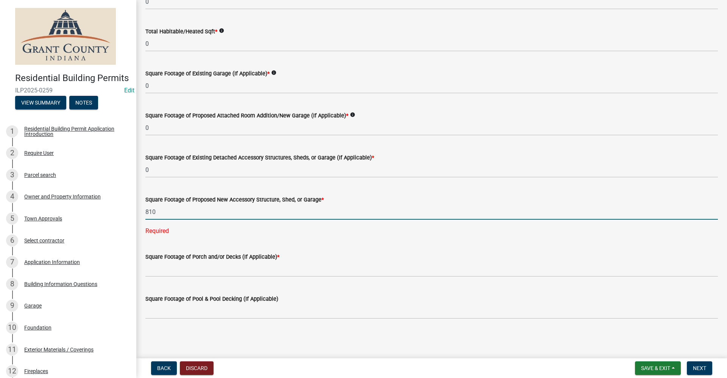
type input "810"
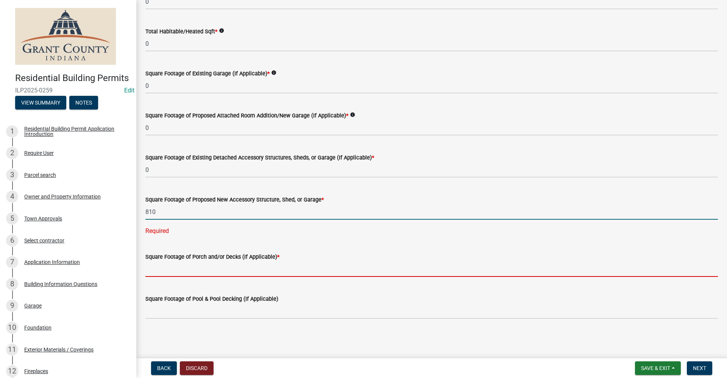
scroll to position [116, 0]
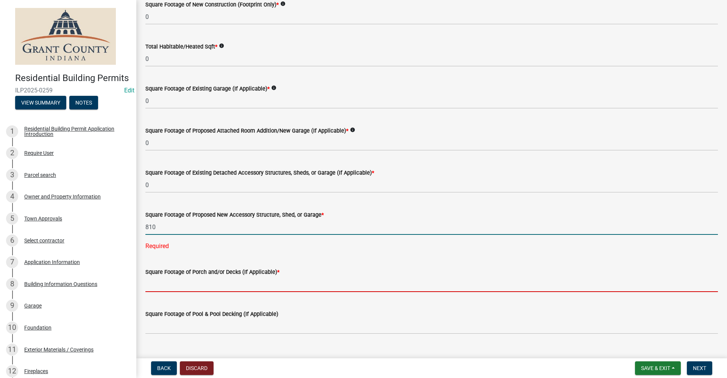
click at [202, 276] on input "text" at bounding box center [431, 284] width 573 height 16
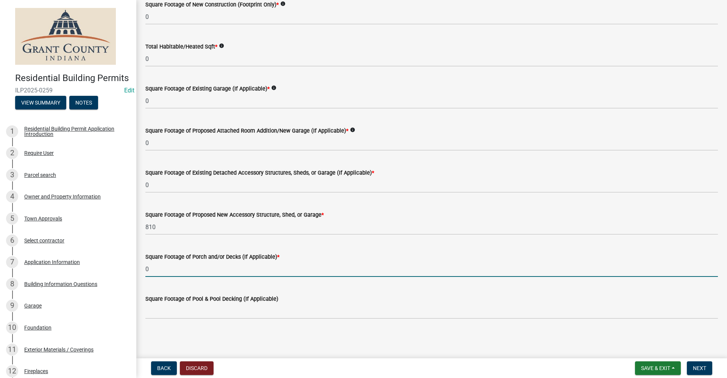
type input "0"
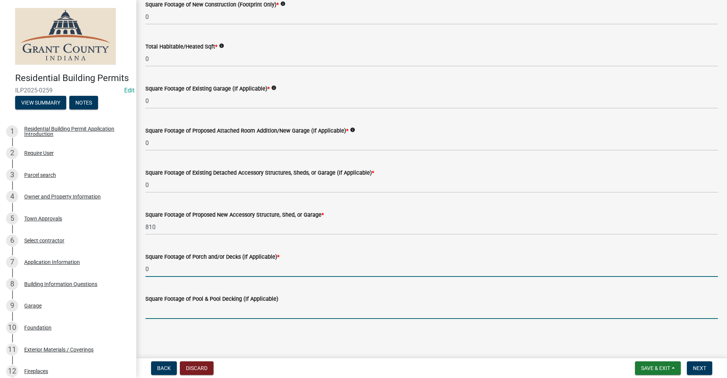
click at [270, 309] on input "text" at bounding box center [431, 311] width 573 height 16
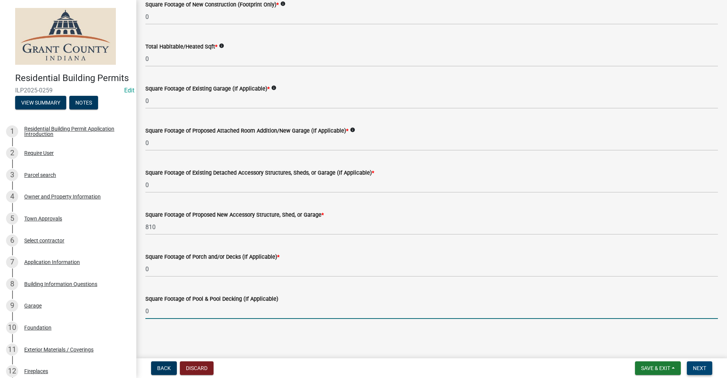
type input "0"
click at [699, 369] on span "Next" at bounding box center [699, 368] width 13 height 6
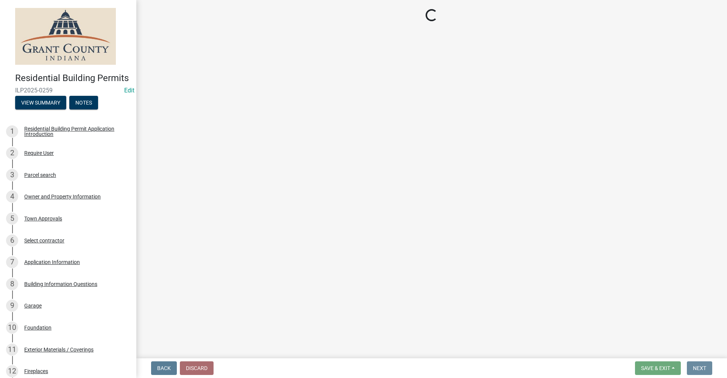
scroll to position [0, 0]
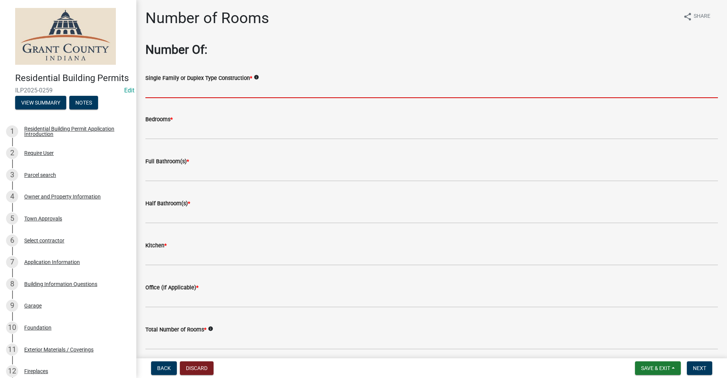
click at [186, 90] on input "Single Family or Duplex Type Construction *" at bounding box center [431, 91] width 573 height 16
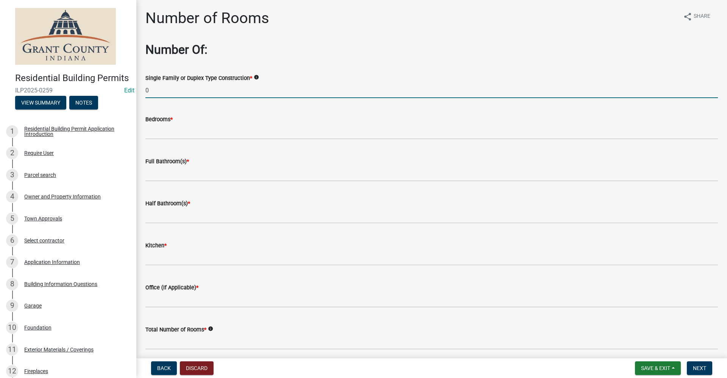
type input "0"
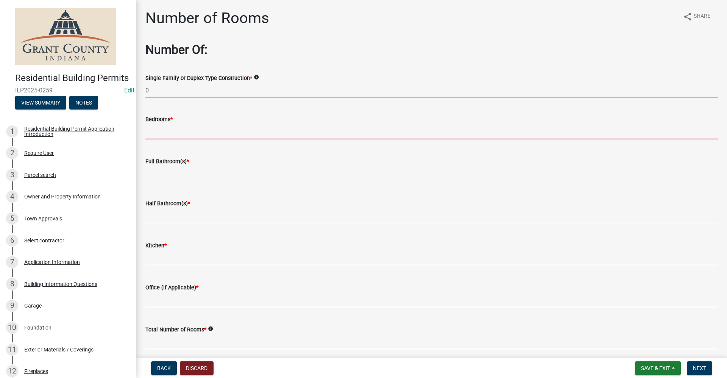
click at [161, 135] on input "text" at bounding box center [431, 132] width 573 height 16
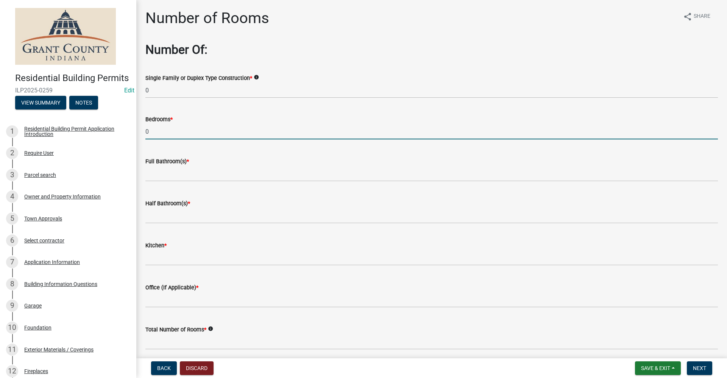
type input "0"
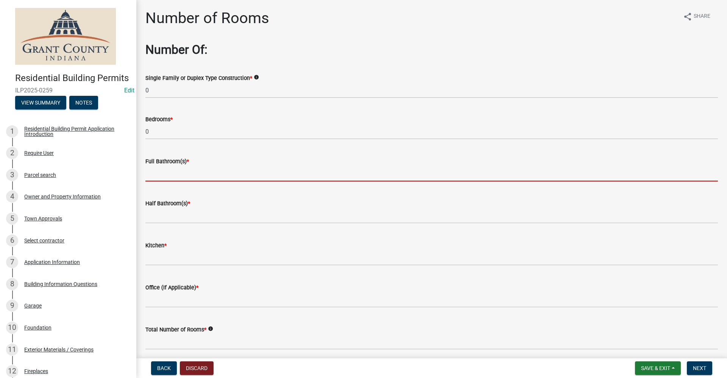
click at [154, 170] on input "text" at bounding box center [431, 174] width 573 height 16
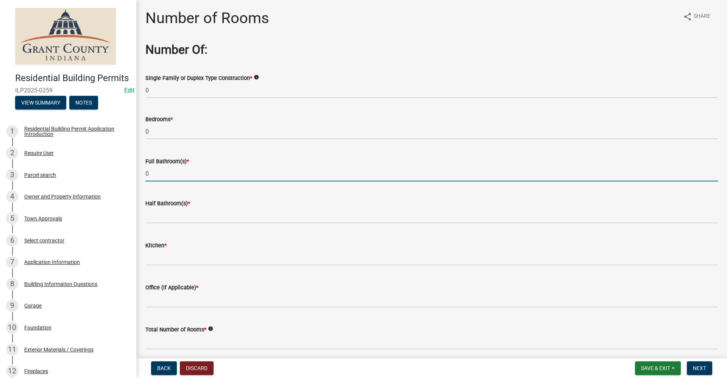
type input "0"
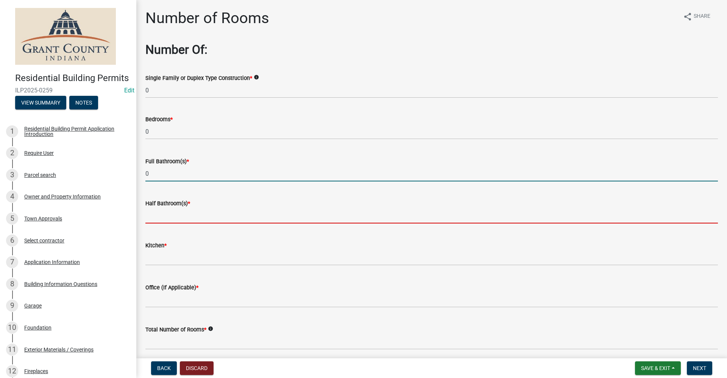
click at [150, 222] on input "text" at bounding box center [431, 216] width 573 height 16
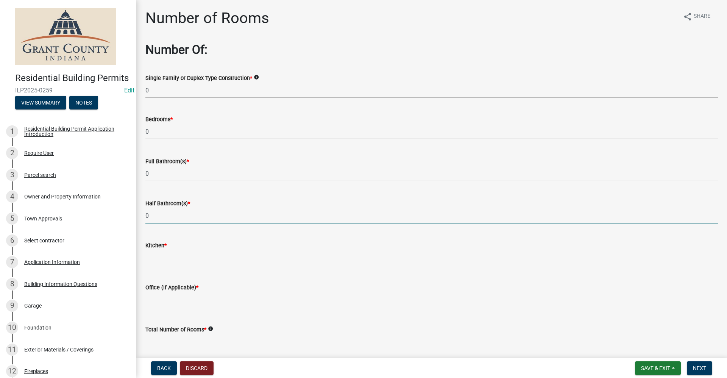
type input "0"
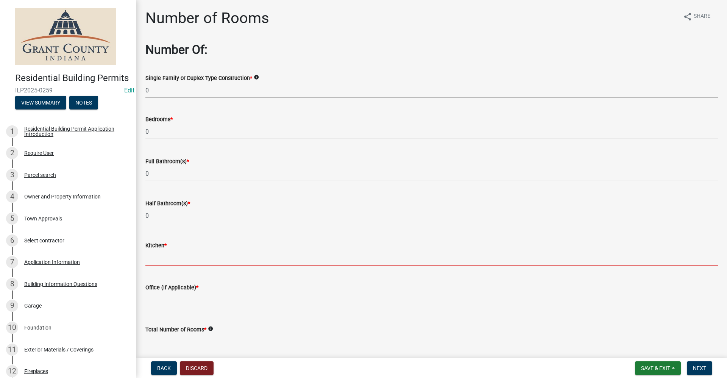
click at [149, 259] on input "text" at bounding box center [431, 258] width 573 height 16
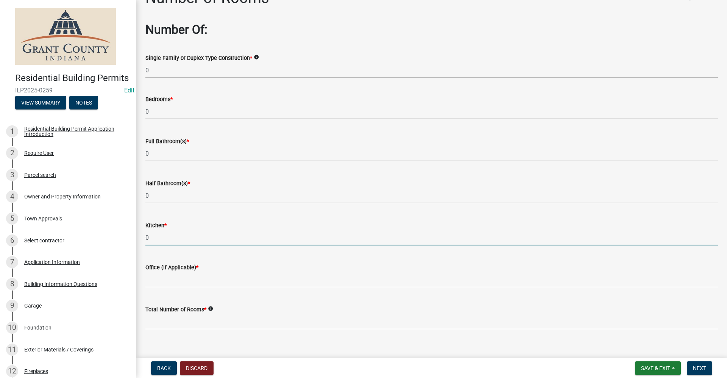
scroll to position [31, 0]
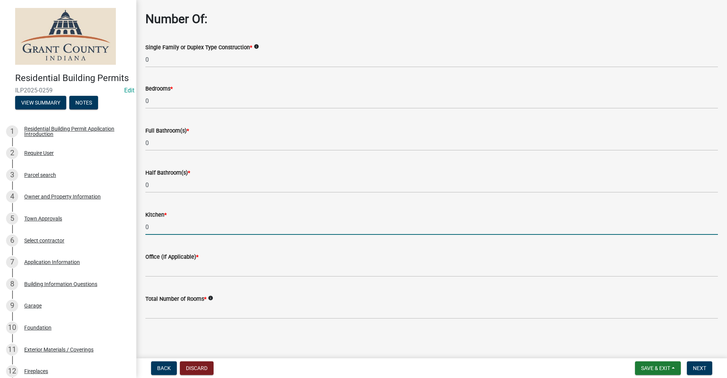
type input "0"
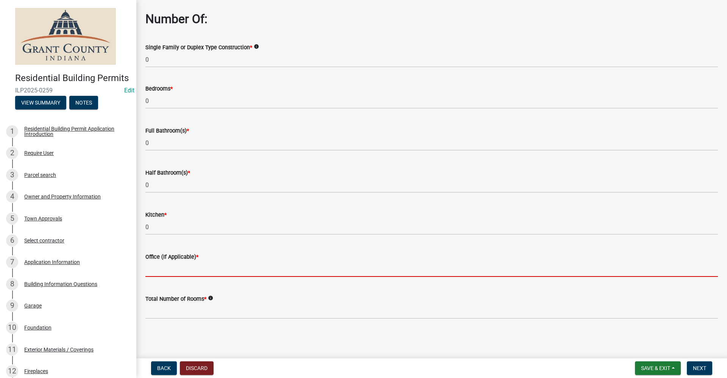
click at [152, 267] on input "text" at bounding box center [431, 269] width 573 height 16
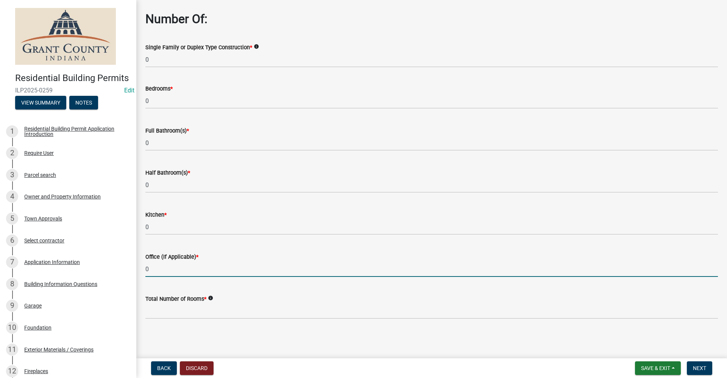
type input "0"
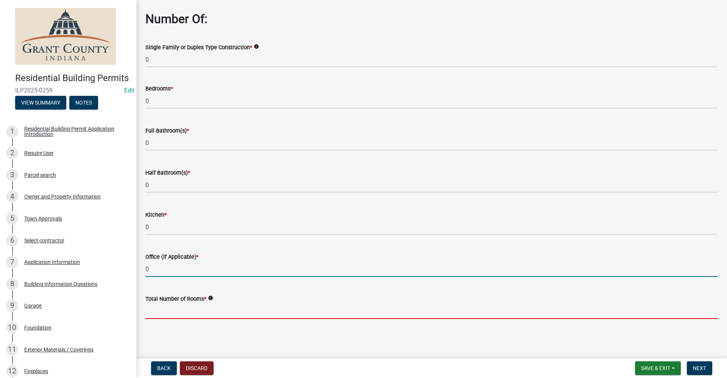
click at [156, 308] on input "text" at bounding box center [431, 311] width 573 height 16
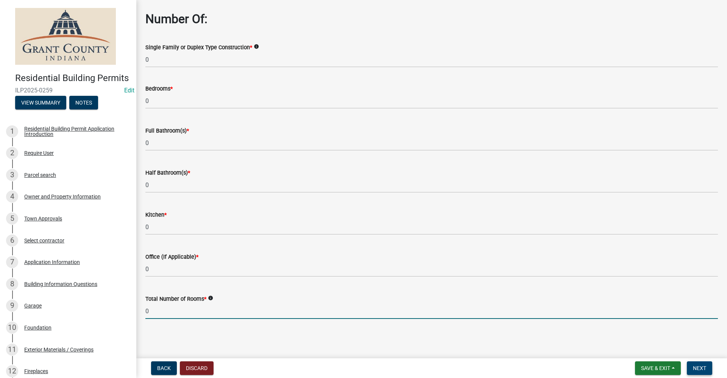
type input "0"
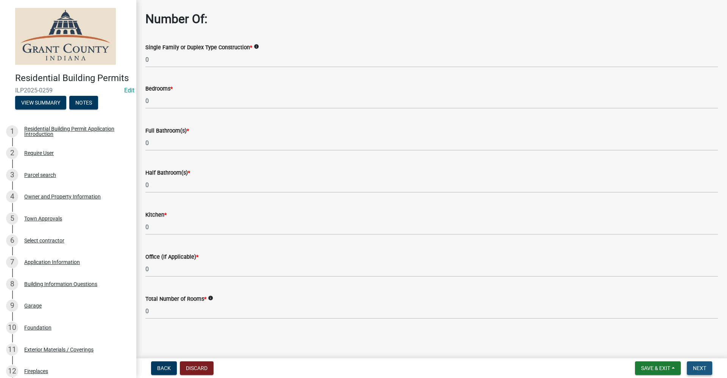
click at [702, 368] on span "Next" at bounding box center [699, 368] width 13 height 6
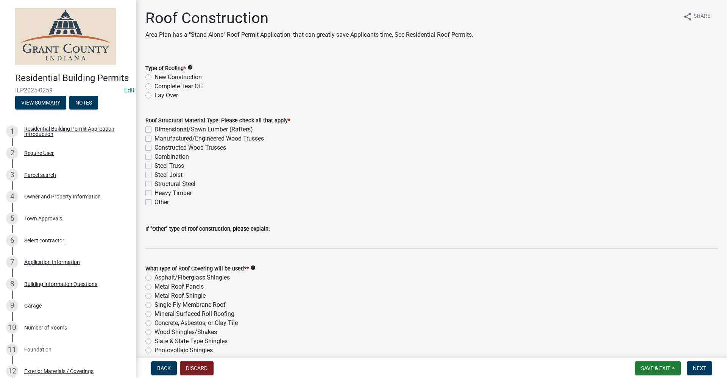
click at [155, 78] on label "New Construction" at bounding box center [178, 77] width 47 height 9
click at [155, 78] on input "New Construction" at bounding box center [157, 75] width 5 height 5
radio input "true"
click at [155, 129] on label "Dimensional/Sawn Lumber (Rafters)" at bounding box center [204, 129] width 98 height 9
click at [155, 129] on input "Dimensional/Sawn Lumber (Rafters)" at bounding box center [157, 127] width 5 height 5
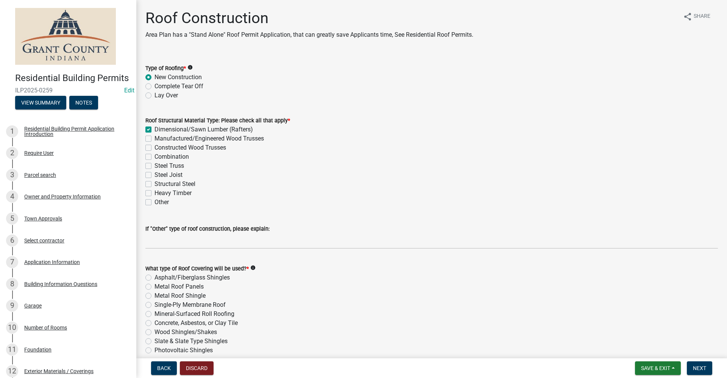
checkbox input "true"
checkbox input "false"
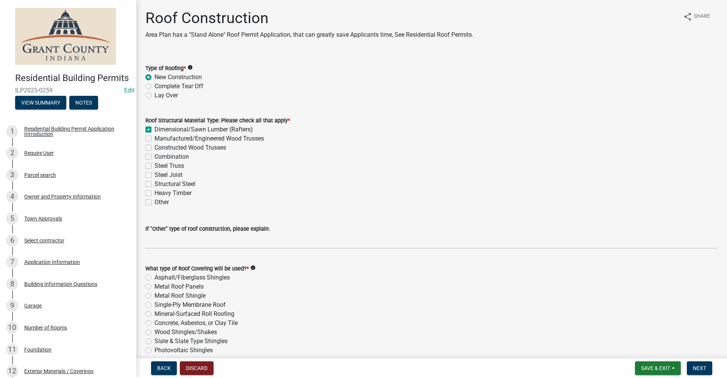
checkbox input "false"
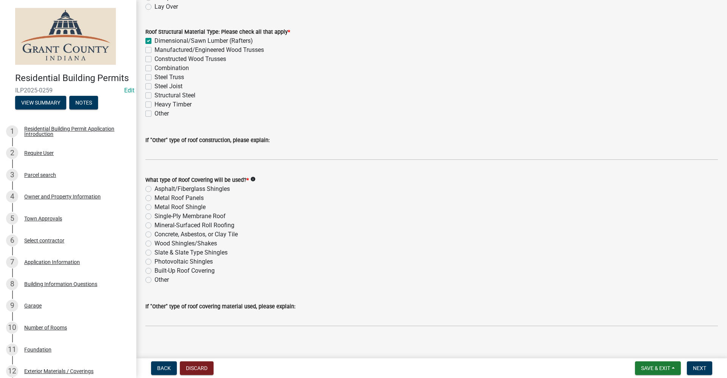
scroll to position [95, 0]
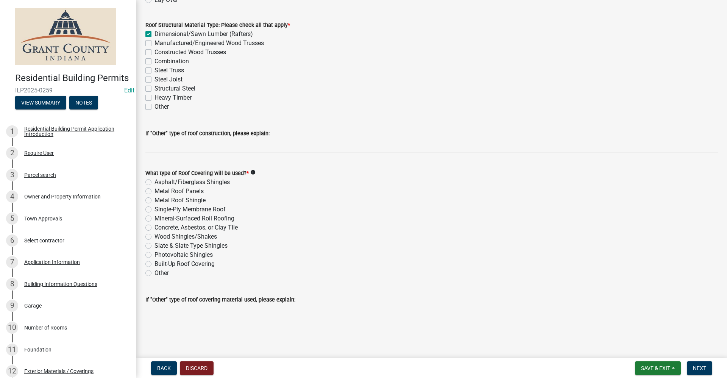
click at [155, 191] on label "Metal Roof Panels" at bounding box center [179, 191] width 49 height 9
click at [155, 191] on input "Metal Roof Panels" at bounding box center [157, 189] width 5 height 5
radio input "true"
click at [703, 371] on span "Next" at bounding box center [699, 368] width 13 height 6
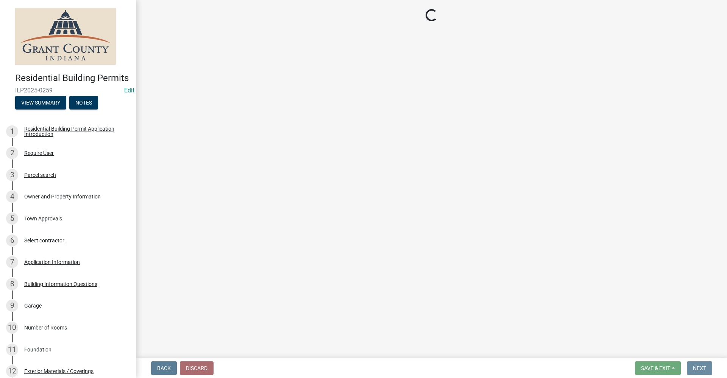
scroll to position [0, 0]
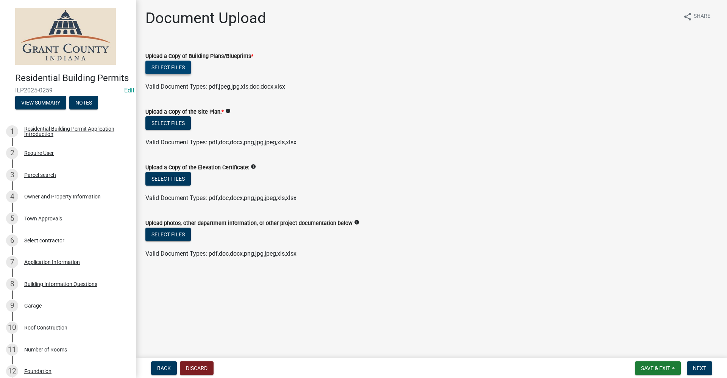
click at [172, 66] on button "Select files" at bounding box center [167, 68] width 45 height 14
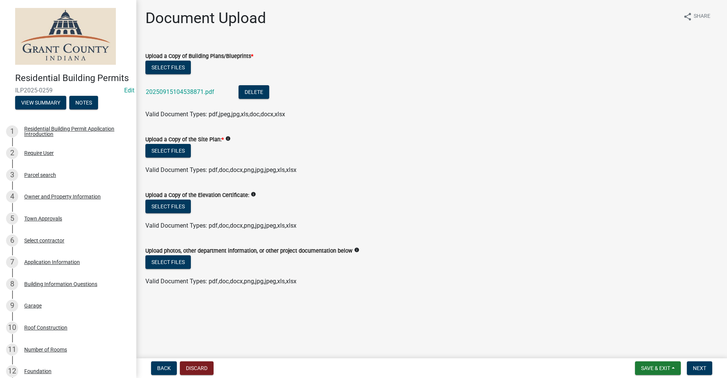
click at [159, 138] on label "Upload a Copy of the Site Plan: *" at bounding box center [184, 139] width 78 height 5
click at [162, 154] on button "Select files" at bounding box center [167, 151] width 45 height 14
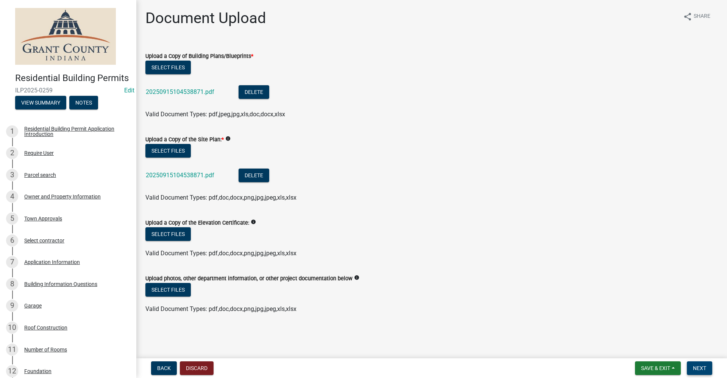
click at [696, 368] on span "Next" at bounding box center [699, 368] width 13 height 6
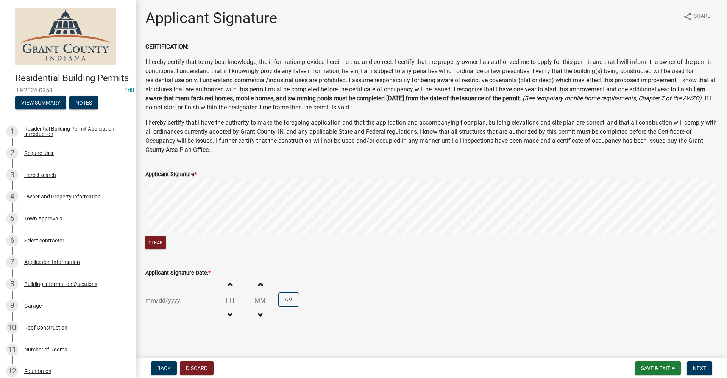
click at [164, 302] on div at bounding box center [179, 301] width 69 height 16
select select "9"
select select "2025"
click at [154, 246] on div "15" at bounding box center [153, 248] width 12 height 12
type input "[DATE]"
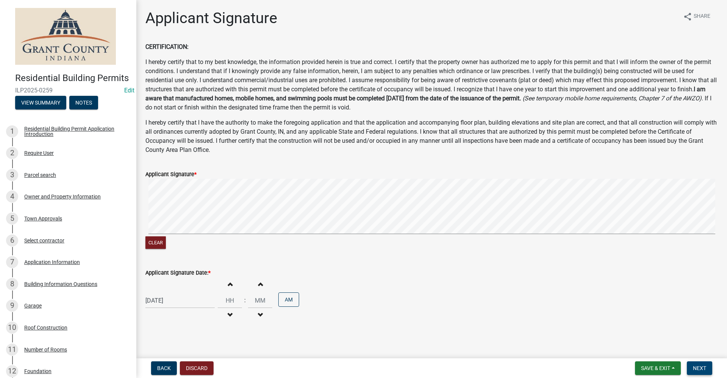
click at [697, 369] on span "Next" at bounding box center [699, 368] width 13 height 6
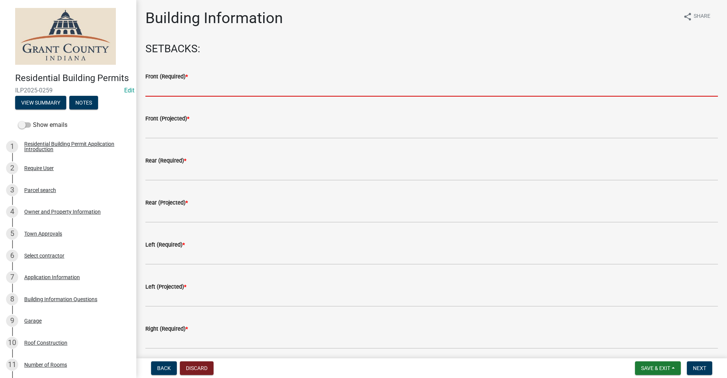
click at [169, 91] on input "text" at bounding box center [431, 89] width 573 height 16
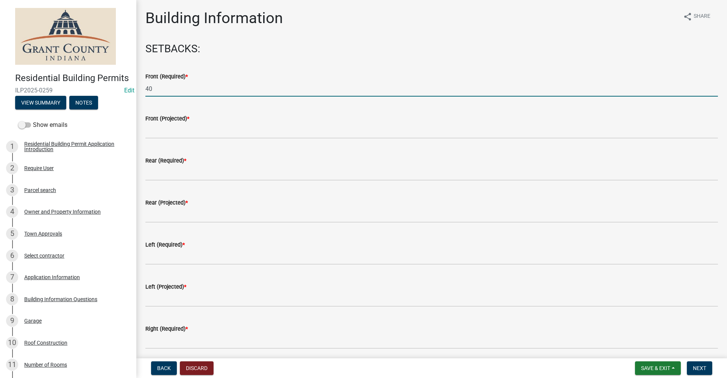
type input "40"
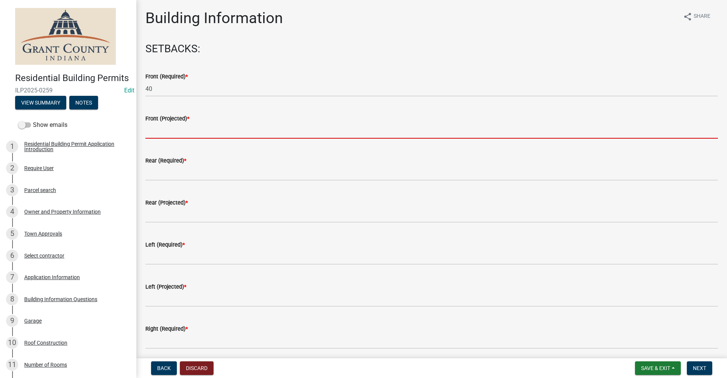
click at [164, 131] on input "text" at bounding box center [431, 131] width 573 height 16
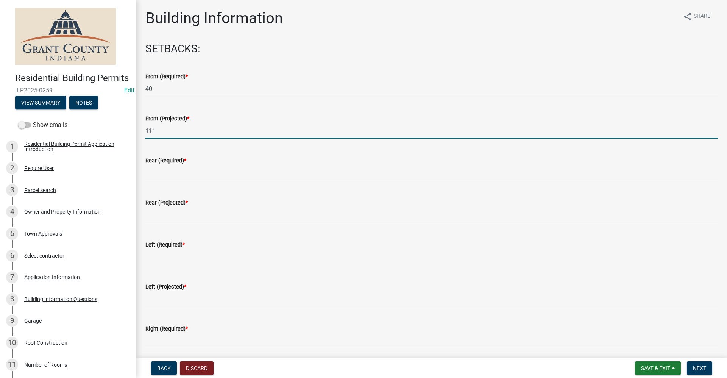
type input "111"
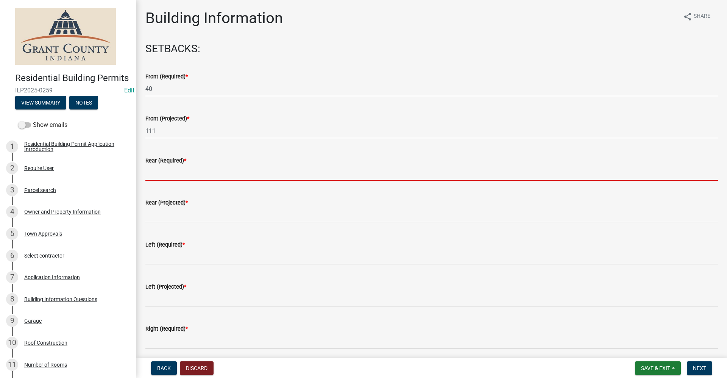
click at [147, 175] on input "text" at bounding box center [431, 173] width 573 height 16
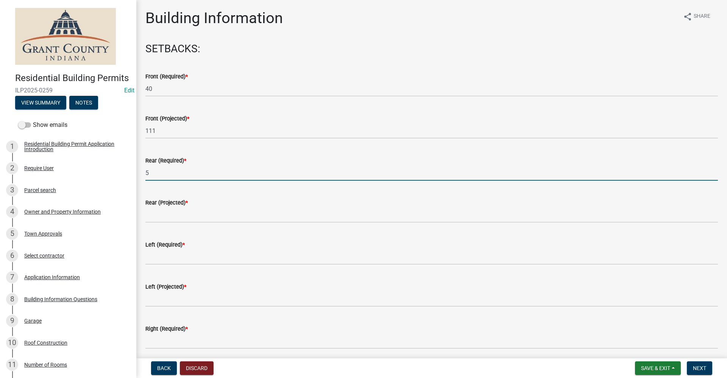
type input "5"
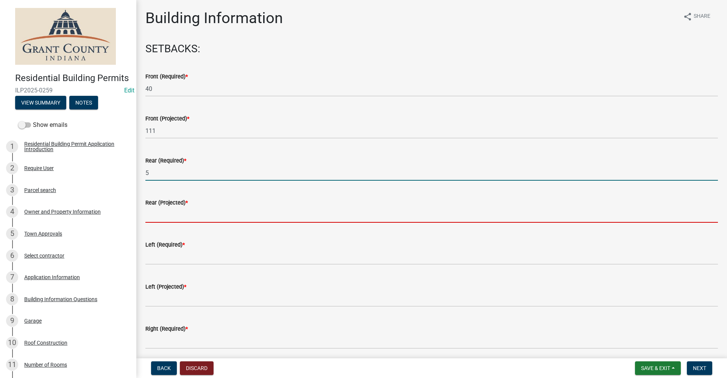
click at [155, 214] on input "text" at bounding box center [431, 215] width 573 height 16
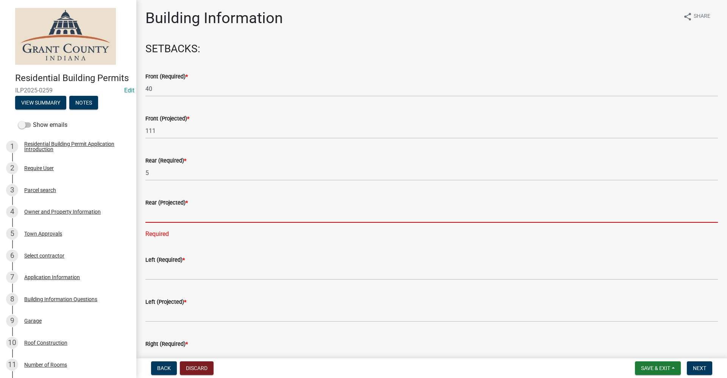
click at [162, 216] on input "text" at bounding box center [431, 215] width 573 height 16
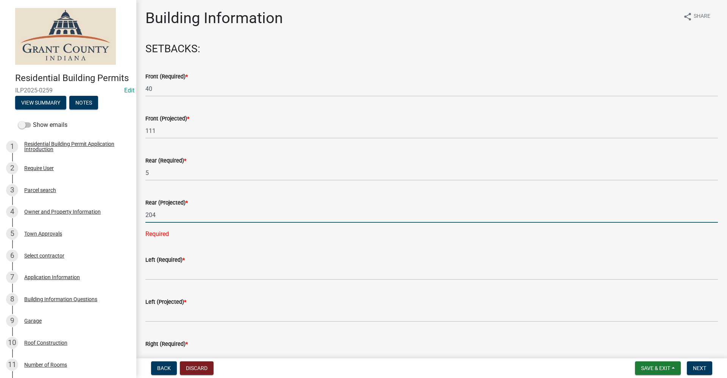
type input "204"
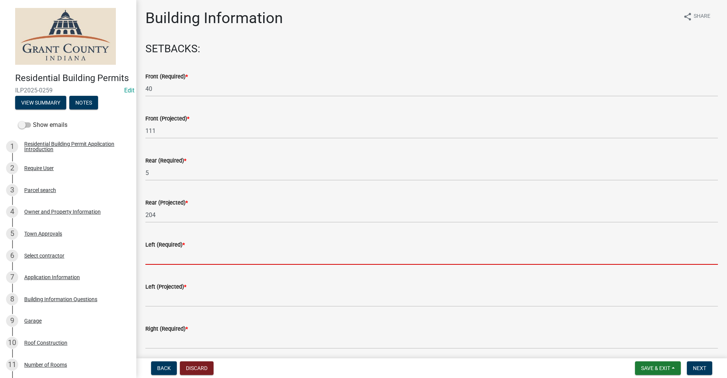
click at [165, 253] on input "text" at bounding box center [431, 257] width 573 height 16
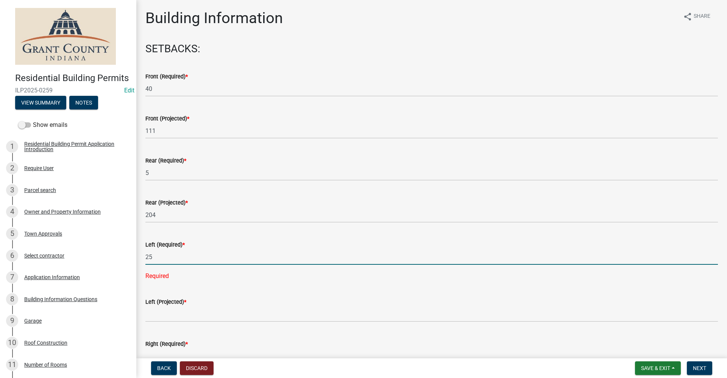
type input "25"
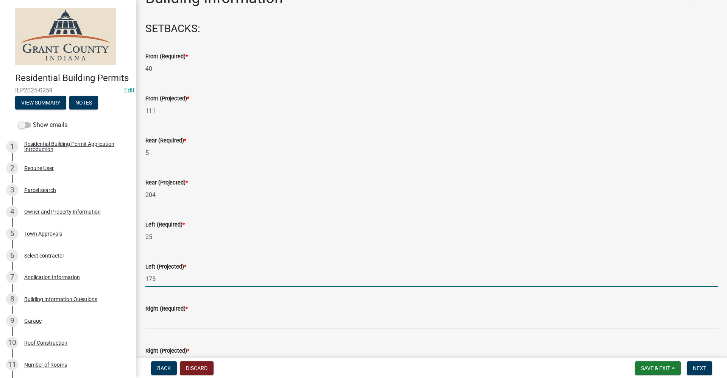
scroll to position [38, 0]
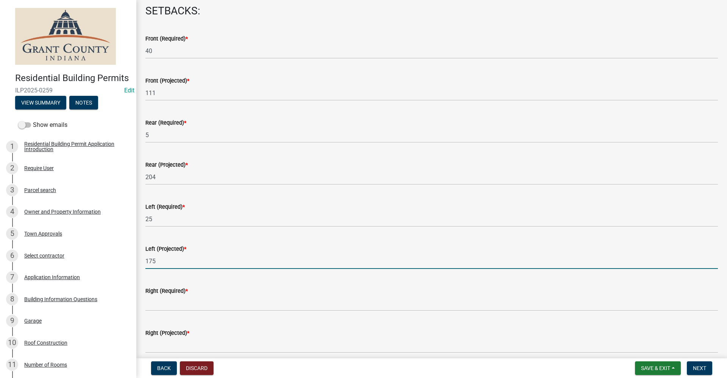
type input "175"
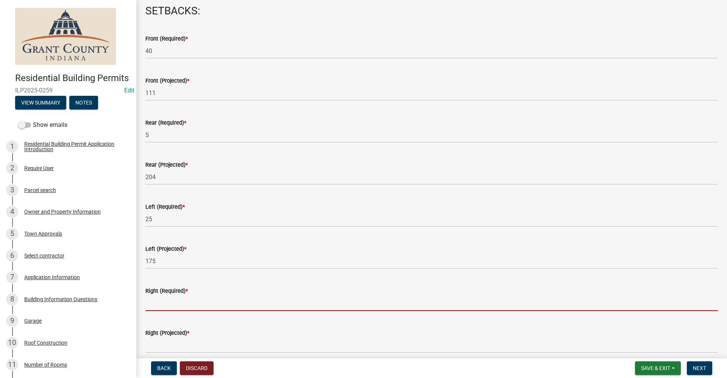
click at [155, 307] on input "text" at bounding box center [431, 303] width 573 height 16
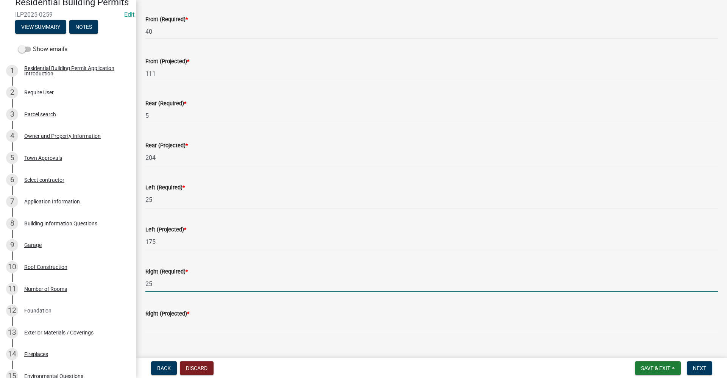
scroll to position [76, 0]
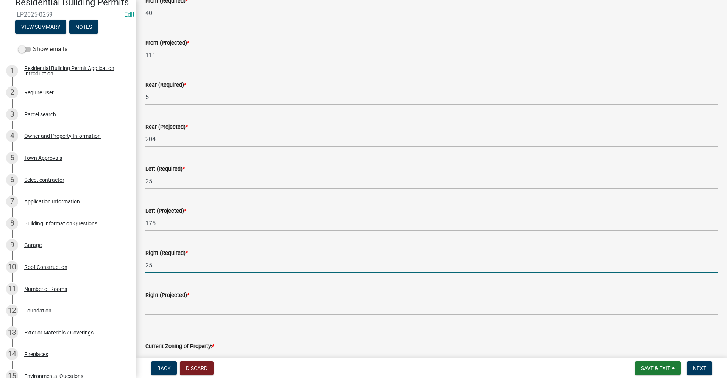
type input "25"
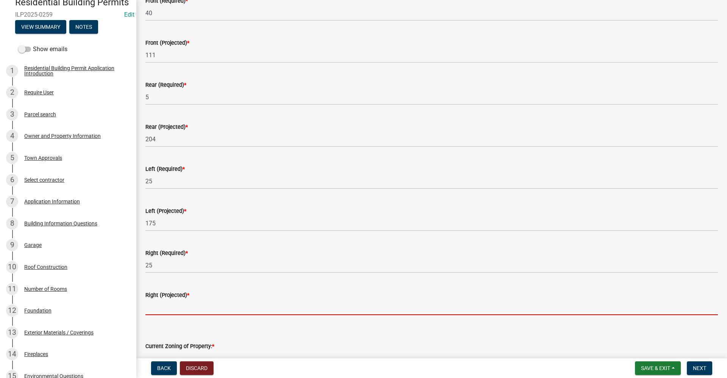
click at [169, 307] on input "text" at bounding box center [431, 308] width 573 height 16
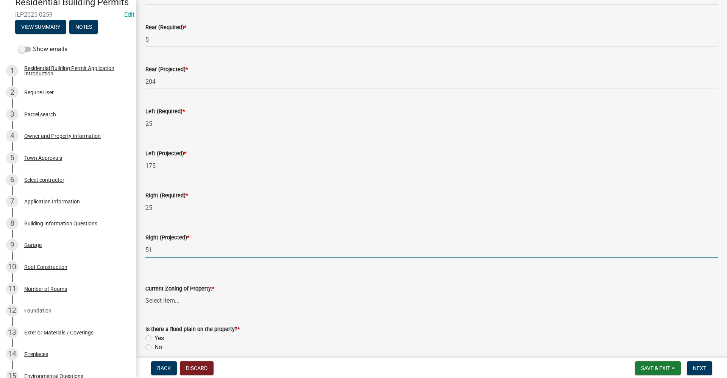
scroll to position [151, 0]
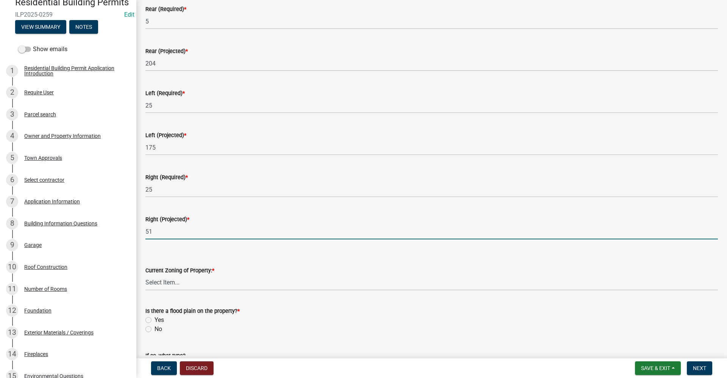
type input "51"
click at [180, 282] on select "Select Item... AG RS R1 R2 R3 R4 R5 PB NC LB CC GB I1 I2 I3 MH" at bounding box center [431, 283] width 573 height 16
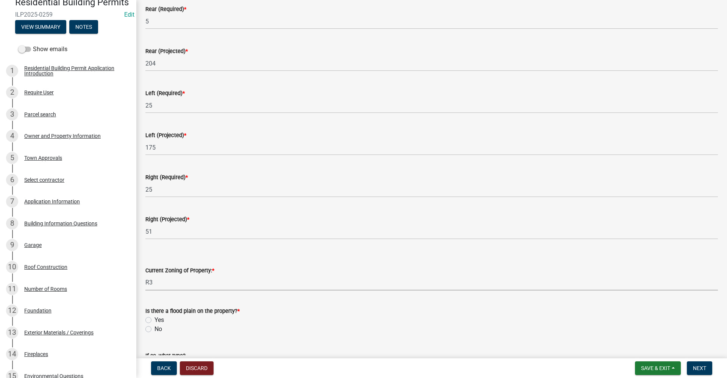
click at [145, 275] on select "Select Item... AG RS R1 R2 R3 R4 R5 PB NC LB CC GB I1 I2 I3 MH" at bounding box center [431, 283] width 573 height 16
click at [160, 283] on select "Select Item... AG RS R1 R2 R3 R4 R5 PB NC LB CC GB I1 I2 I3 MH" at bounding box center [431, 283] width 573 height 16
click at [145, 275] on select "Select Item... AG RS R1 R2 R3 R4 R5 PB NC LB CC GB I1 I2 I3 MH" at bounding box center [431, 283] width 573 height 16
select select "b7a28d33-9205-4004-9658-b088d183e0a4"
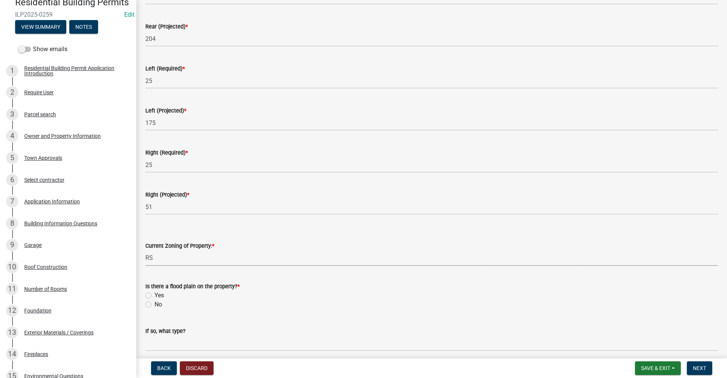
scroll to position [189, 0]
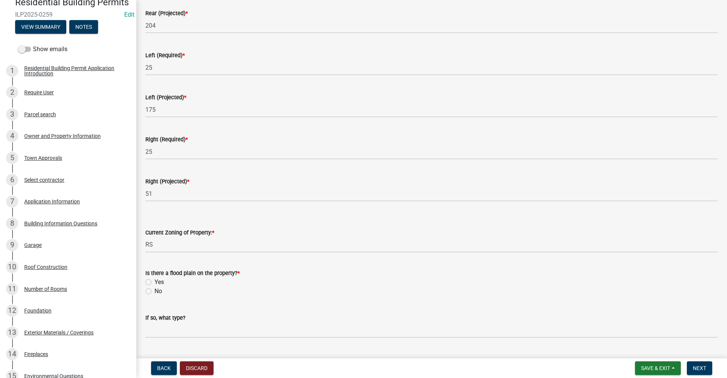
click at [155, 291] on label "No" at bounding box center [159, 291] width 8 height 9
click at [155, 291] on input "No" at bounding box center [157, 289] width 5 height 5
radio input "true"
click at [700, 367] on span "Next" at bounding box center [699, 368] width 13 height 6
click at [703, 368] on span "Next" at bounding box center [699, 368] width 13 height 6
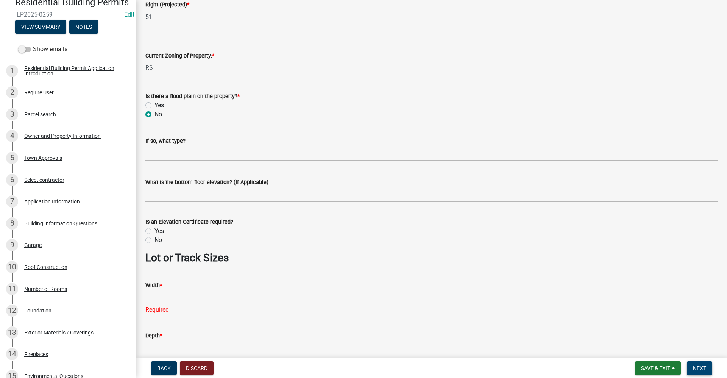
scroll to position [379, 0]
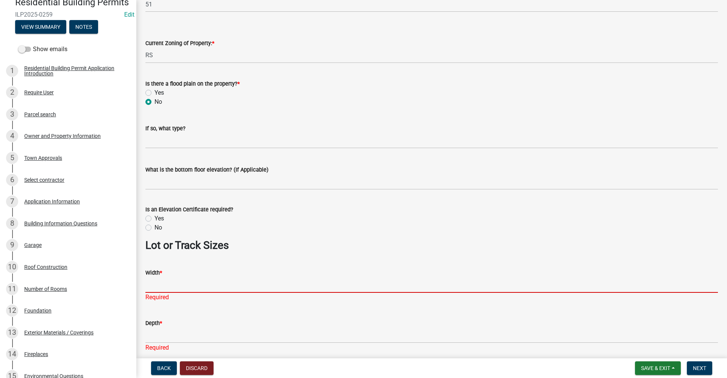
click at [151, 284] on input "Width *" at bounding box center [431, 285] width 573 height 16
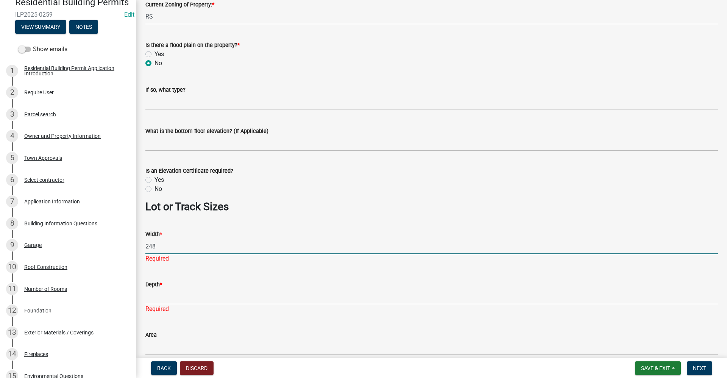
scroll to position [454, 0]
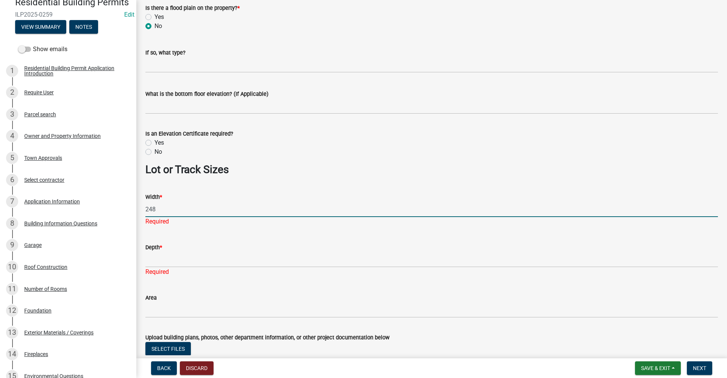
type input "248"
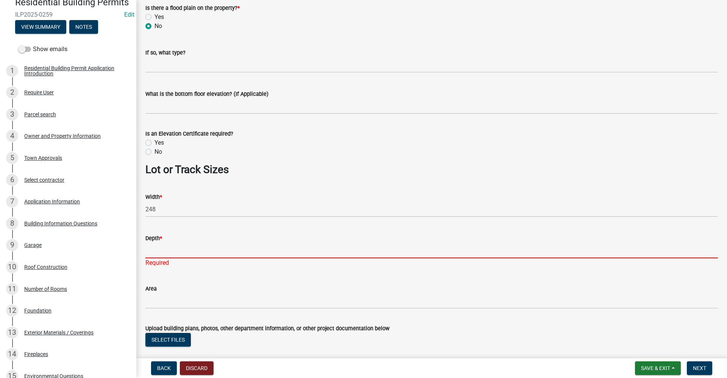
click at [162, 266] on div "Depth * Required" at bounding box center [431, 245] width 573 height 44
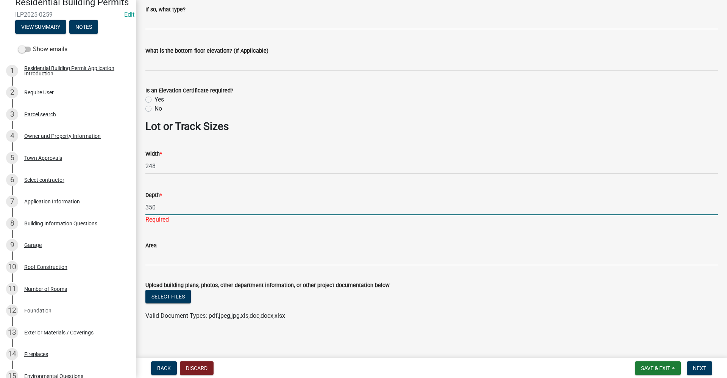
scroll to position [499, 0]
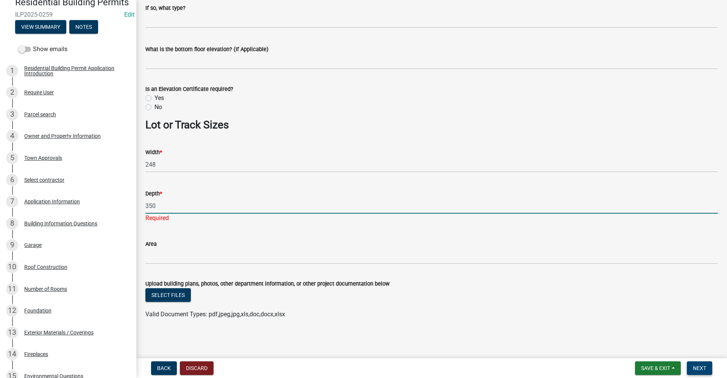
type input "350"
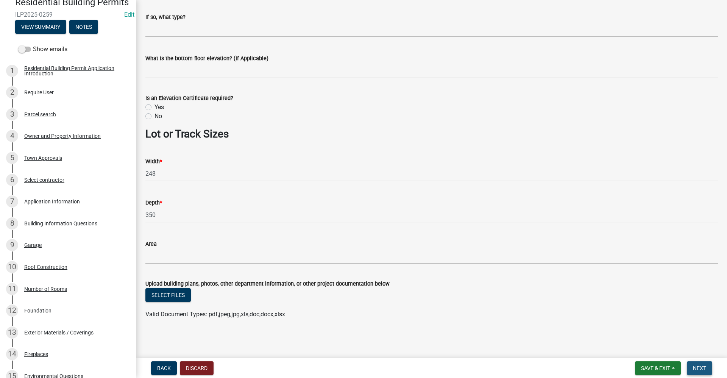
scroll to position [0, 0]
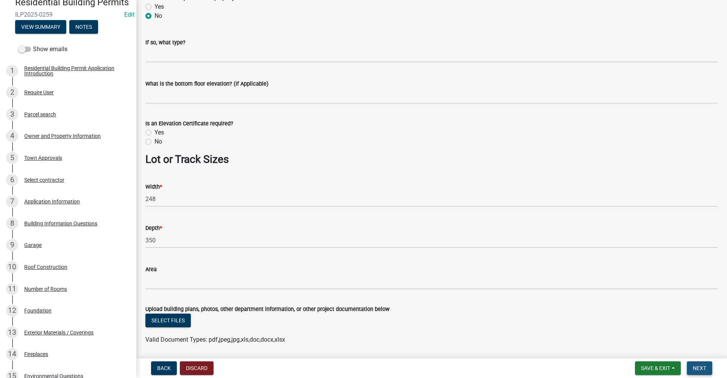
click at [700, 368] on span "Next" at bounding box center [699, 368] width 13 height 6
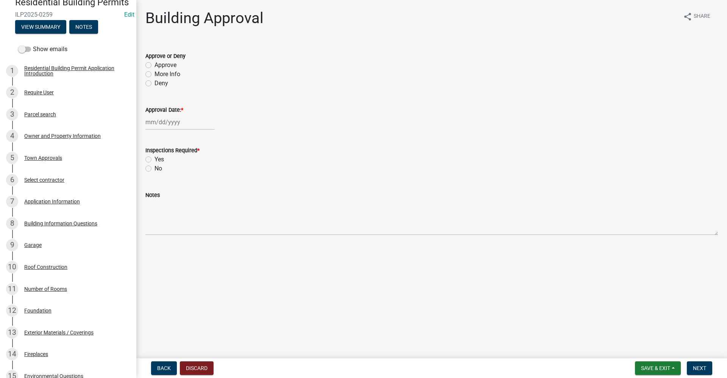
click at [155, 66] on label "Approve" at bounding box center [166, 65] width 22 height 9
click at [155, 66] on input "Approve" at bounding box center [157, 63] width 5 height 5
radio input "true"
click at [161, 123] on div at bounding box center [179, 122] width 69 height 16
select select "9"
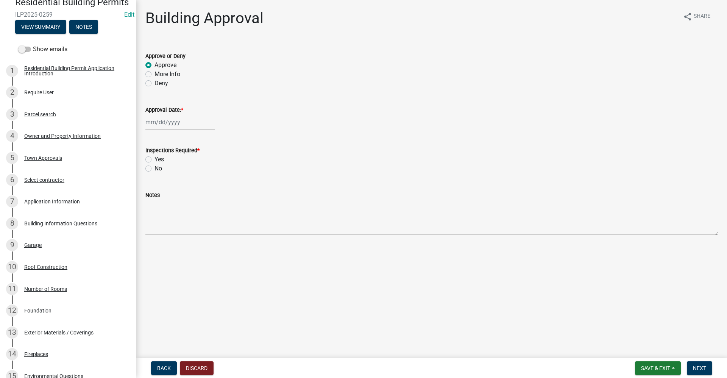
select select "2025"
click at [152, 187] on div "15" at bounding box center [153, 187] width 12 height 12
type input "[DATE]"
click at [155, 159] on label "Yes" at bounding box center [159, 159] width 9 height 9
click at [155, 159] on input "Yes" at bounding box center [157, 157] width 5 height 5
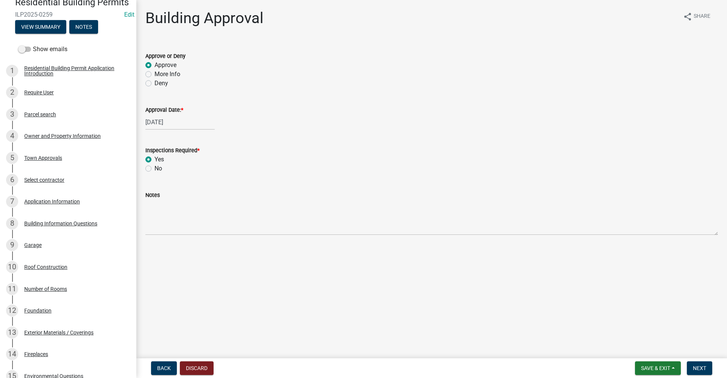
radio input "true"
click at [706, 368] on span "Next" at bounding box center [699, 368] width 13 height 6
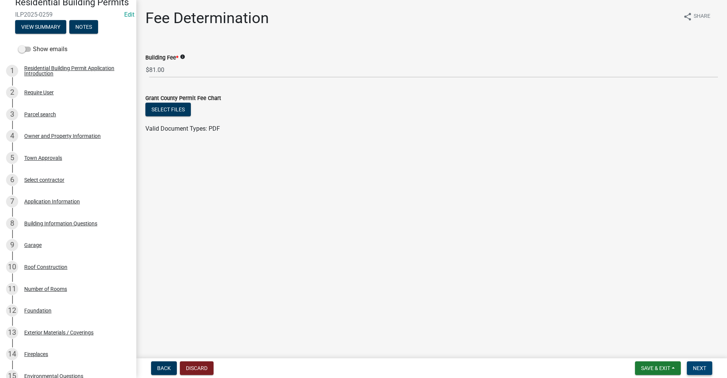
click at [698, 370] on span "Next" at bounding box center [699, 368] width 13 height 6
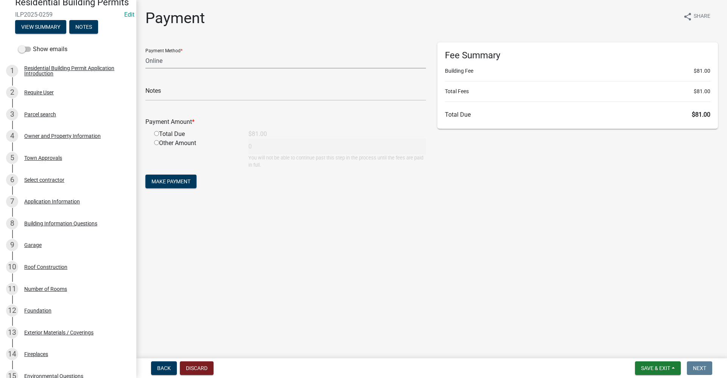
click at [158, 65] on select "Credit Card POS Check Cash Online" at bounding box center [285, 61] width 281 height 16
select select "1: 0"
click at [145, 53] on select "Credit Card POS Check Cash Online" at bounding box center [285, 61] width 281 height 16
click at [180, 95] on input "text" at bounding box center [285, 93] width 281 height 16
type input "4564"
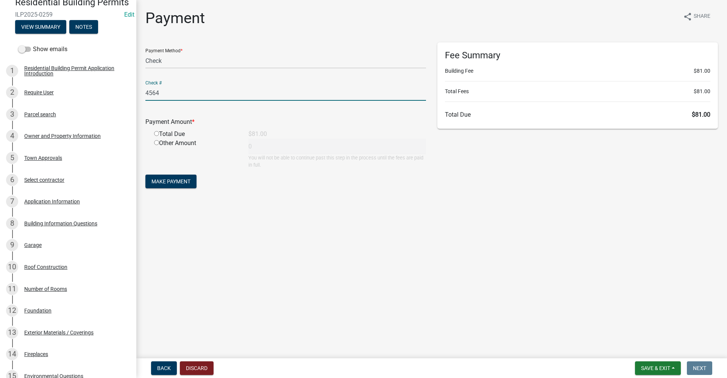
click at [156, 135] on input "radio" at bounding box center [156, 133] width 5 height 5
radio input "true"
type input "81"
click at [173, 184] on span "Make Payment" at bounding box center [170, 181] width 39 height 6
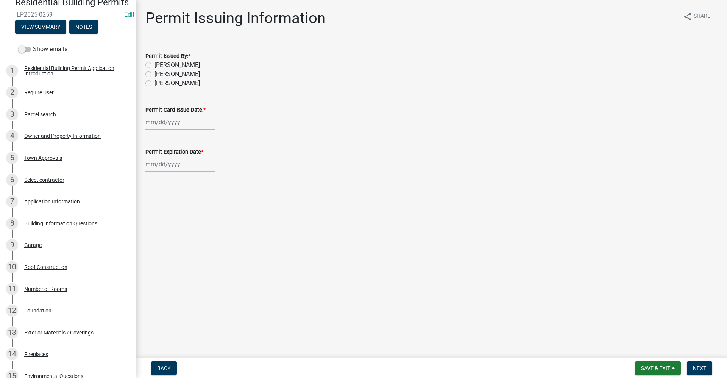
click at [168, 125] on div at bounding box center [179, 122] width 69 height 16
select select "9"
select select "2025"
click at [155, 186] on div "15" at bounding box center [153, 187] width 12 height 12
type input "[DATE]"
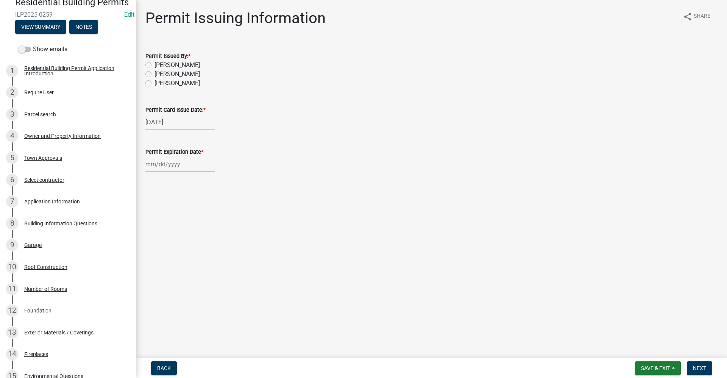
select select "9"
click at [163, 166] on div "Jan Feb Mar Apr May Jun Jul Aug Sep Oct Nov Dec 1525 1526 1527 1528 1529 1530 1…" at bounding box center [179, 164] width 69 height 16
click at [207, 181] on select "1525 1526 1527 1528 1529 1530 1531 1532 1533 1534 1535 1536 1537 1538 1539 1540…" at bounding box center [204, 180] width 27 height 11
select select "2026"
click at [191, 175] on select "1525 1526 1527 1528 1529 1530 1531 1532 1533 1534 1535 1536 1537 1538 1539 1540…" at bounding box center [204, 180] width 27 height 11
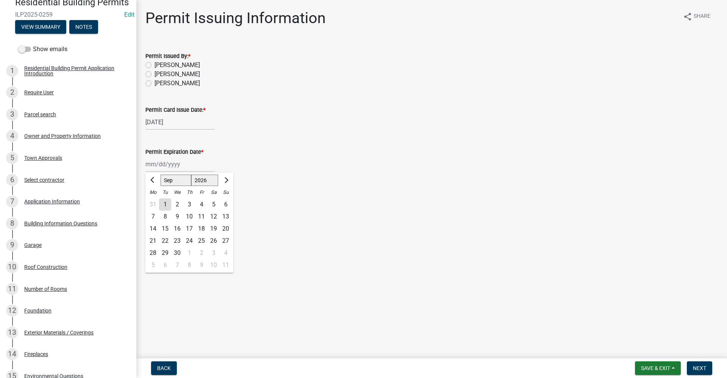
click at [165, 228] on div "15" at bounding box center [165, 229] width 12 height 12
type input "09/15/2026"
click at [699, 369] on span "Next" at bounding box center [699, 368] width 13 height 6
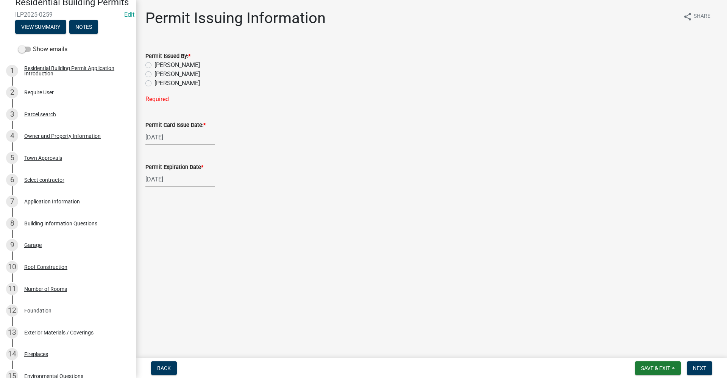
click at [155, 73] on label "Belinda Benefield" at bounding box center [177, 74] width 45 height 9
click at [155, 73] on input "Belinda Benefield" at bounding box center [157, 72] width 5 height 5
radio input "true"
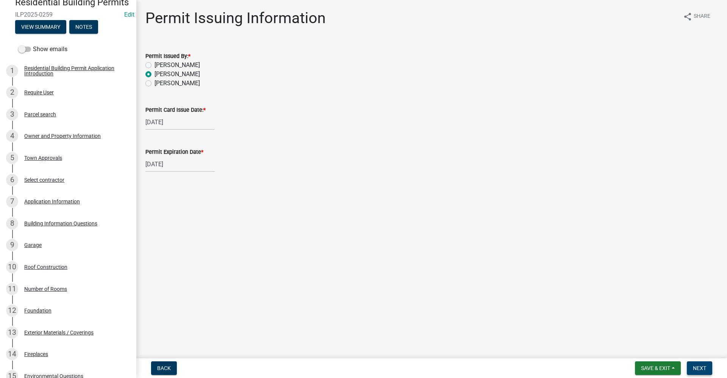
click at [697, 369] on span "Next" at bounding box center [699, 368] width 13 height 6
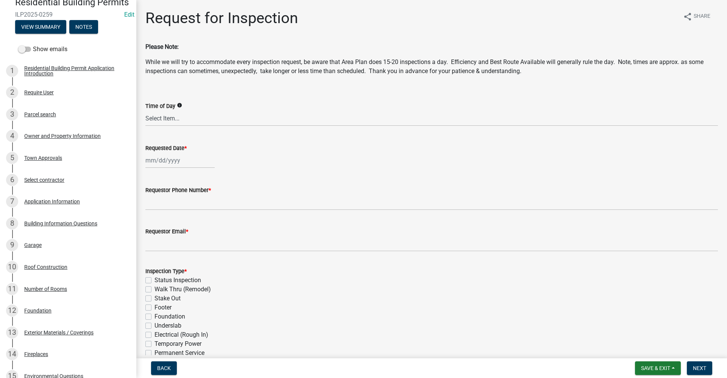
click at [156, 162] on div at bounding box center [179, 161] width 69 height 16
select select "9"
select select "2025"
click at [164, 225] on div "16" at bounding box center [165, 225] width 12 height 12
type input "09/16/2025"
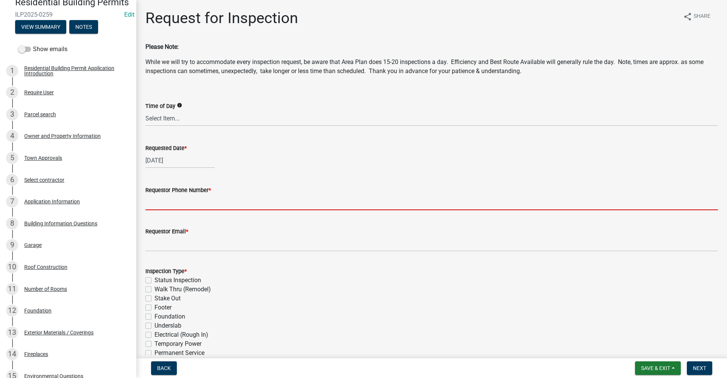
click at [152, 206] on input "Requestor Phone Number *" at bounding box center [431, 203] width 573 height 16
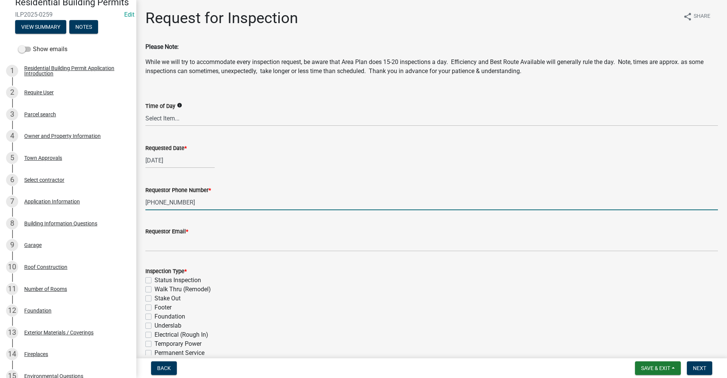
type input "765-517-0275"
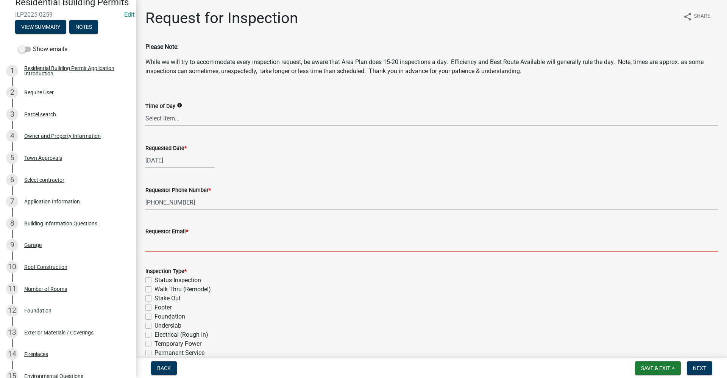
click at [166, 244] on input "Requestor Email *" at bounding box center [431, 244] width 573 height 16
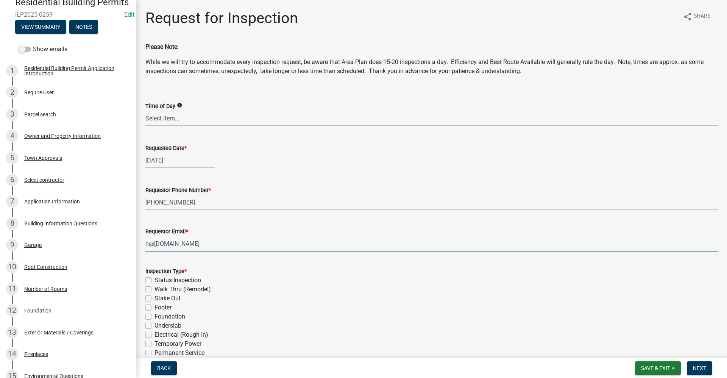
type input "n@email.com"
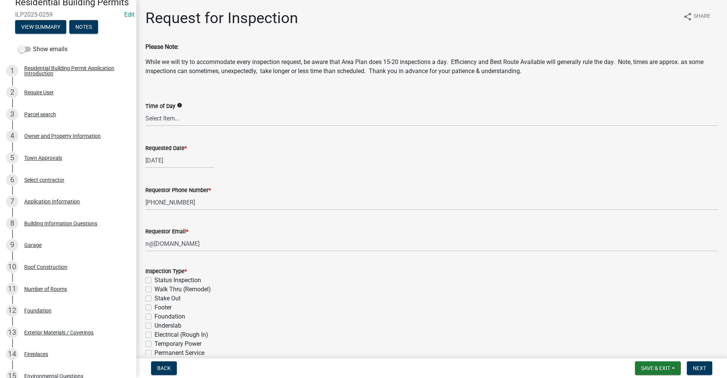
drag, startPoint x: 147, startPoint y: 298, endPoint x: 163, endPoint y: 303, distance: 16.8
click at [155, 298] on label "Stake Out" at bounding box center [168, 298] width 26 height 9
click at [155, 298] on input "Stake Out" at bounding box center [157, 296] width 5 height 5
checkbox input "true"
checkbox input "false"
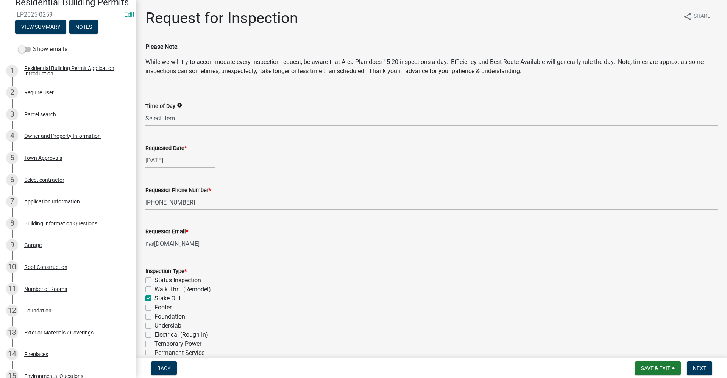
checkbox input "false"
checkbox input "true"
checkbox input "false"
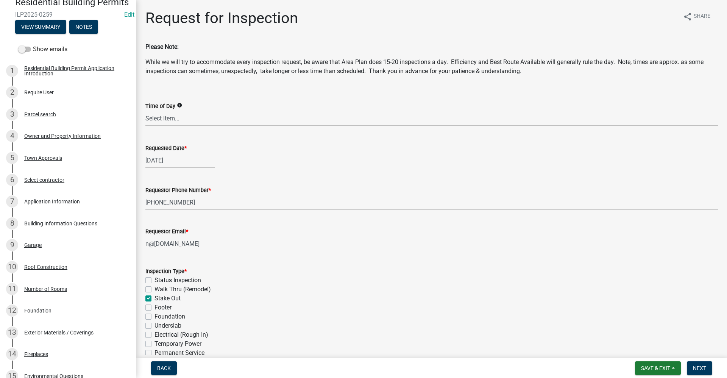
checkbox input "false"
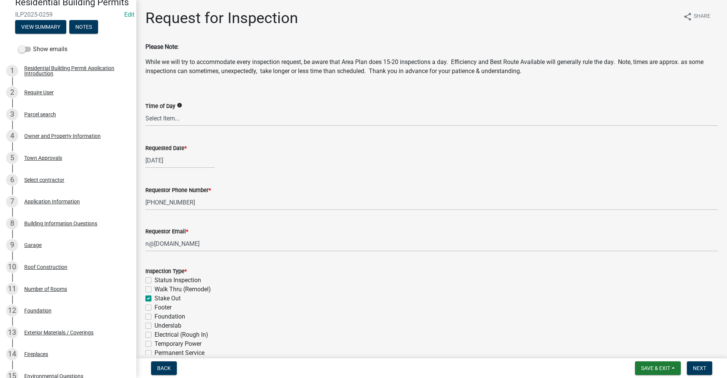
checkbox input "false"
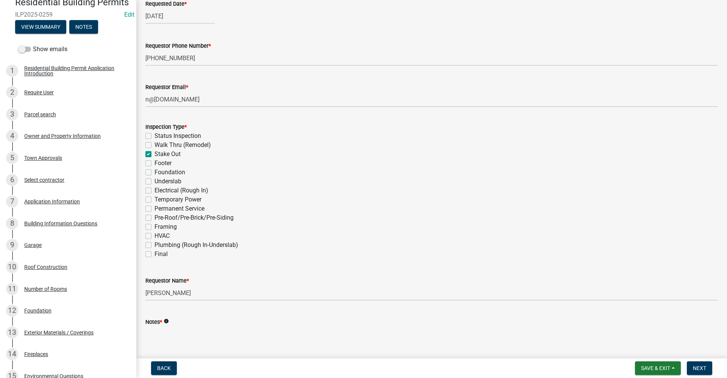
scroll to position [151, 0]
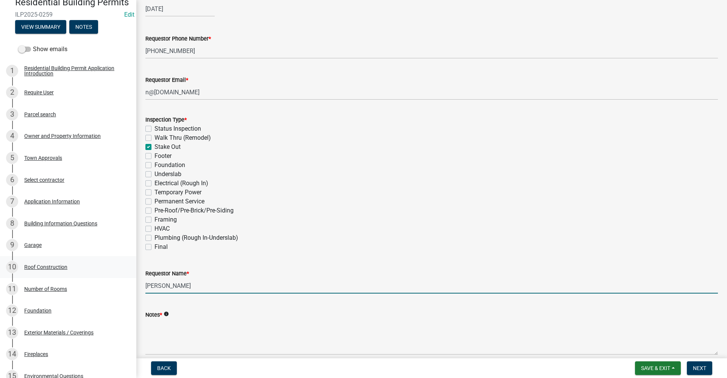
drag, startPoint x: 201, startPoint y: 285, endPoint x: 80, endPoint y: 283, distance: 120.5
click at [80, 283] on div "Residential Building Permits ILP2025-0259 Edit View Summary Notes Show emails 1…" at bounding box center [363, 189] width 727 height 378
type input "[PERSON_NAME]"
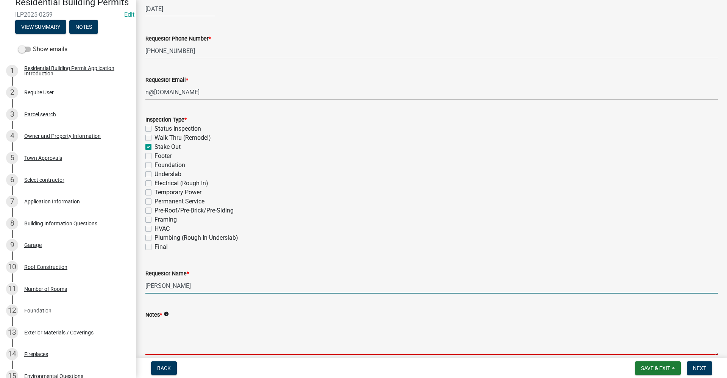
click at [155, 341] on textarea "Notes *" at bounding box center [431, 337] width 573 height 36
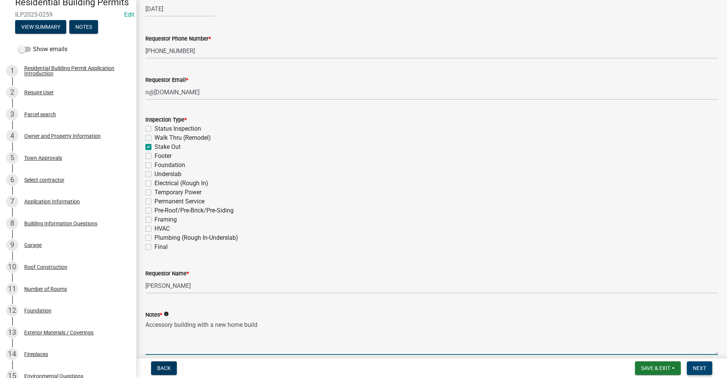
type textarea "Accessory building with a new home build"
click at [704, 370] on span "Next" at bounding box center [699, 368] width 13 height 6
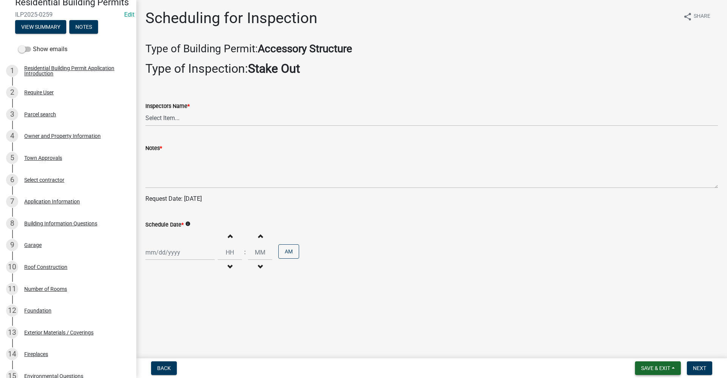
click at [649, 368] on span "Save & Exit" at bounding box center [655, 368] width 29 height 6
click at [644, 350] on button "Save & Exit" at bounding box center [650, 348] width 61 height 18
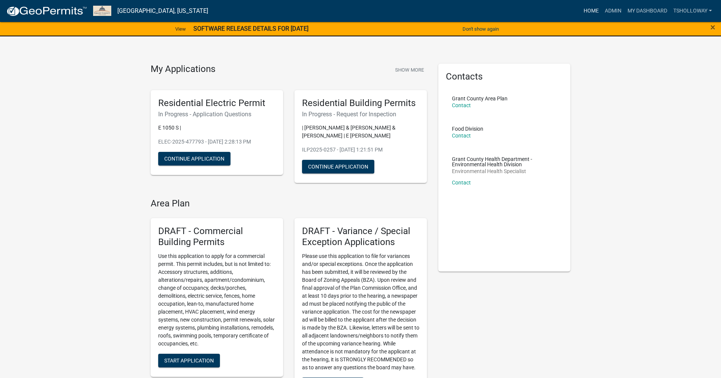
click at [586, 9] on link "Home" at bounding box center [591, 11] width 21 height 14
click at [714, 27] on span "×" at bounding box center [713, 27] width 5 height 11
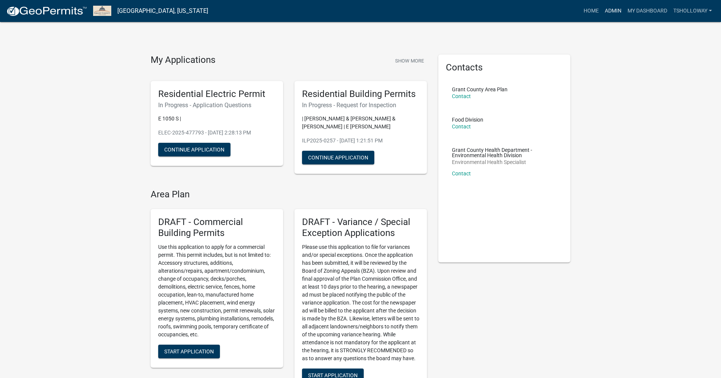
click at [612, 9] on link "Admin" at bounding box center [613, 11] width 23 height 14
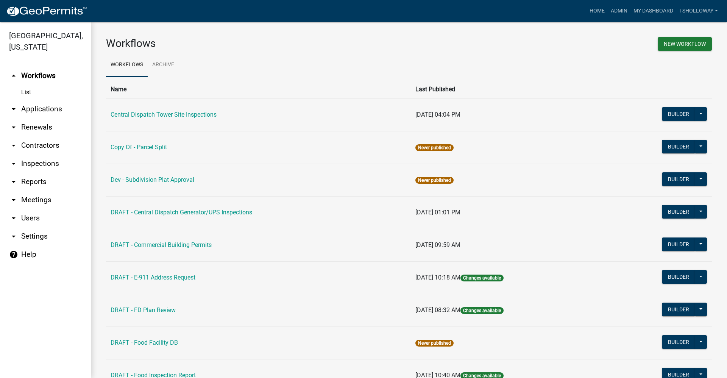
click at [38, 100] on link "arrow_drop_down Applications" at bounding box center [45, 109] width 91 height 18
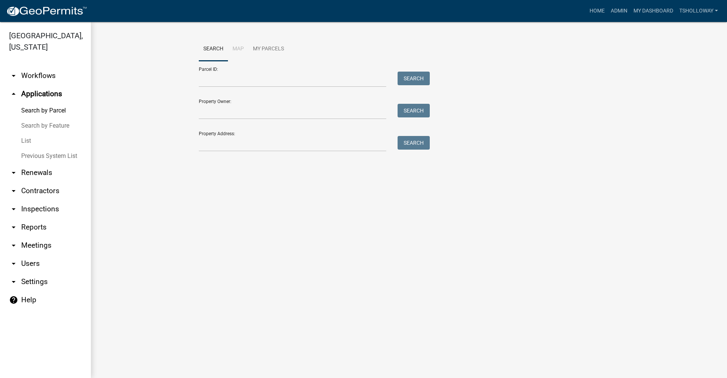
click at [30, 133] on link "List" at bounding box center [45, 140] width 91 height 15
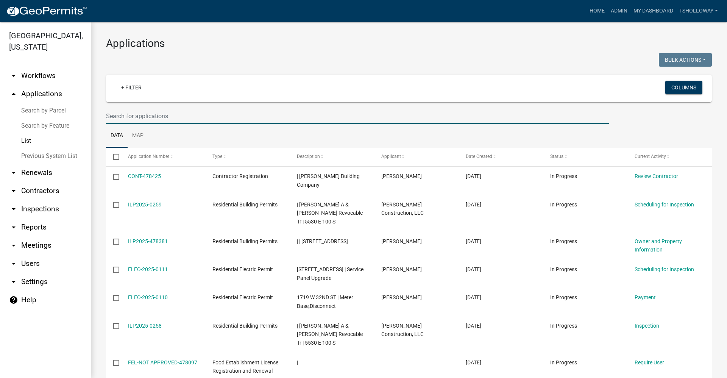
click at [123, 117] on input "text" at bounding box center [357, 116] width 503 height 16
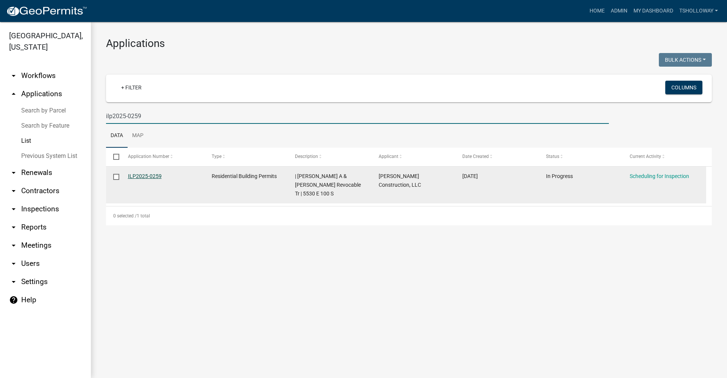
type input "ilp2025-0259"
click at [133, 175] on link "ILP2025-0259" at bounding box center [145, 176] width 34 height 6
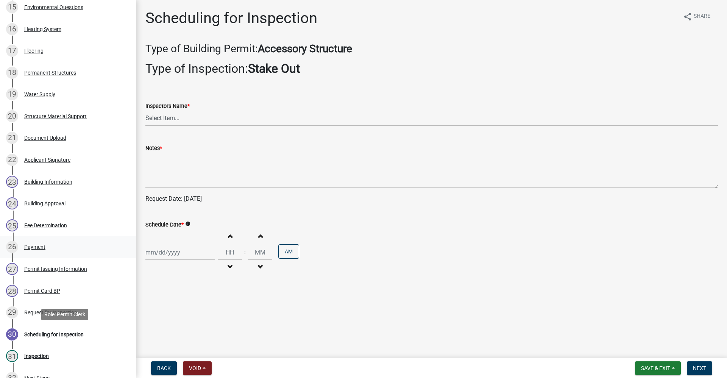
scroll to position [454, 0]
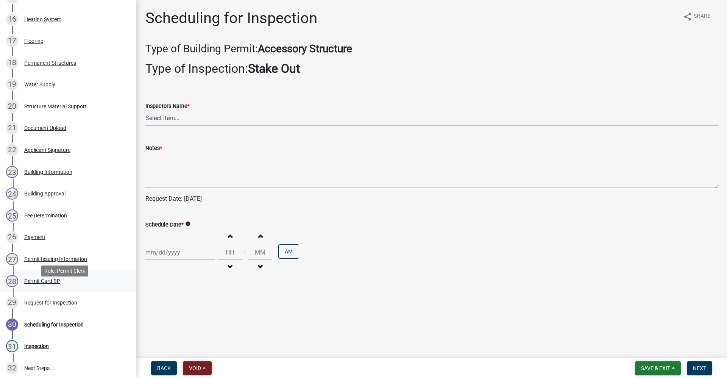
click at [43, 284] on div "Permit Card BP" at bounding box center [42, 280] width 36 height 5
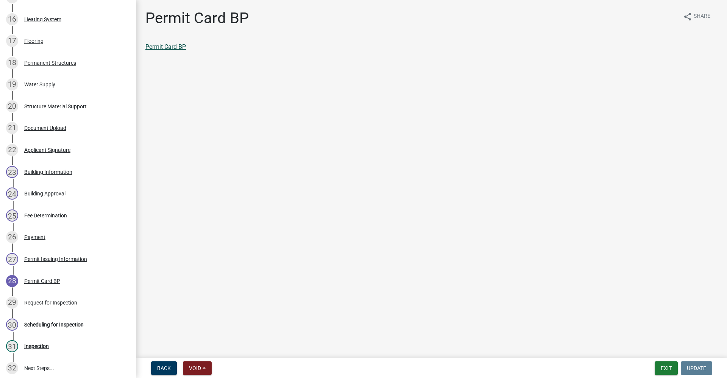
click at [164, 47] on link "Permit Card BP" at bounding box center [165, 46] width 41 height 7
click at [668, 370] on button "Exit" at bounding box center [666, 368] width 23 height 14
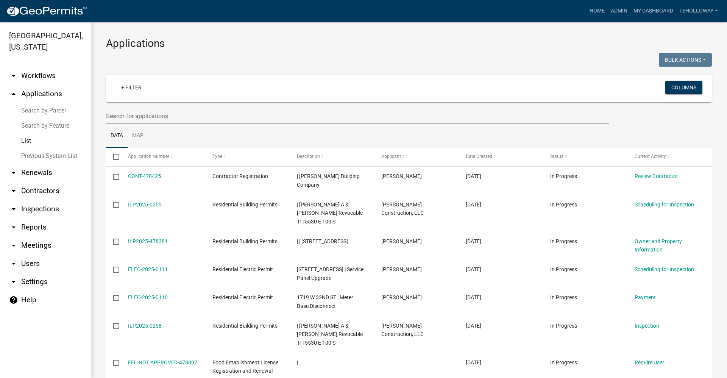
click at [44, 85] on link "arrow_drop_up Applications" at bounding box center [45, 94] width 91 height 18
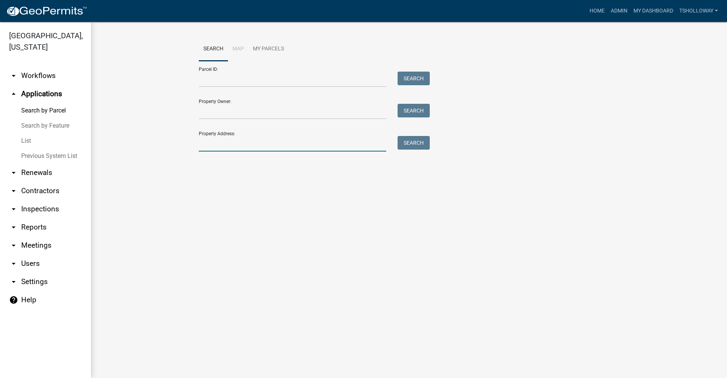
click at [219, 147] on input "Property Address:" at bounding box center [292, 144] width 187 height 16
type input "2809 coats"
click at [417, 143] on button "Search" at bounding box center [414, 143] width 32 height 14
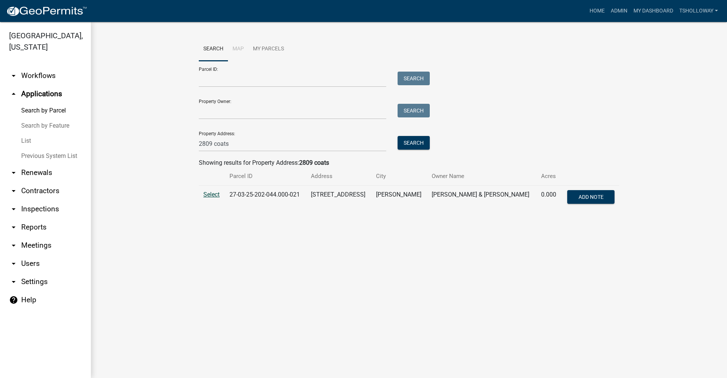
click at [214, 193] on span "Select" at bounding box center [211, 194] width 16 height 7
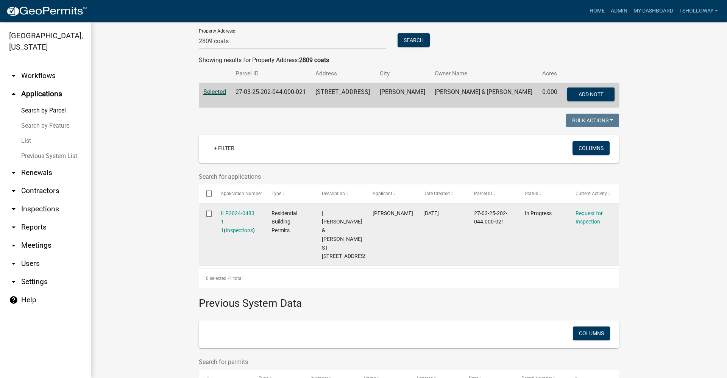
scroll to position [114, 0]
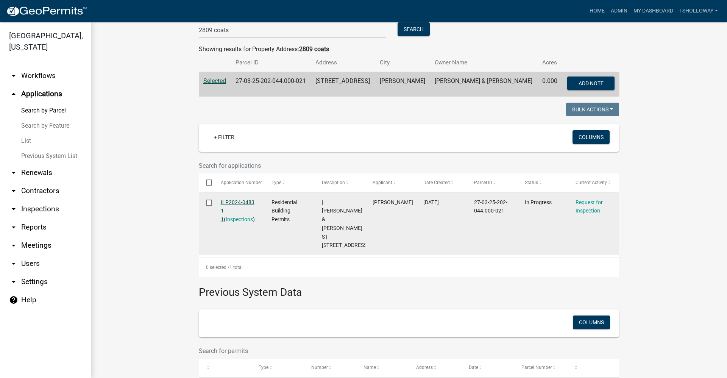
click at [229, 200] on link "ILP2024-0483 1 1" at bounding box center [238, 210] width 34 height 23
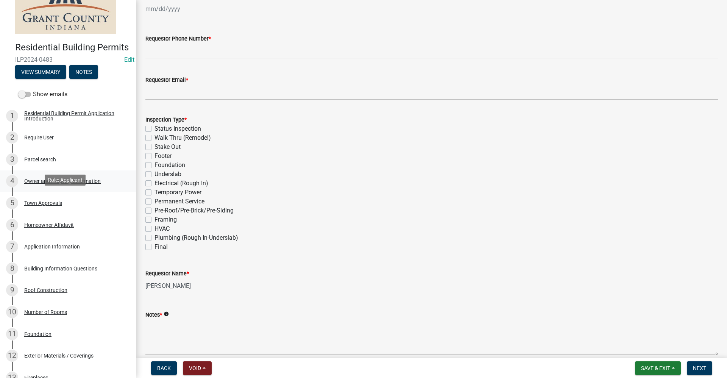
scroll to position [114, 0]
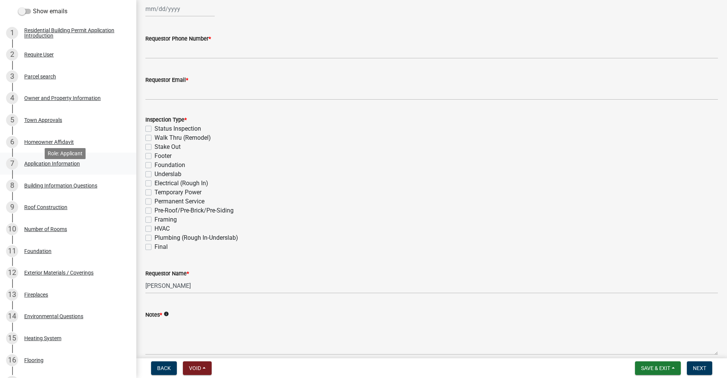
click at [55, 166] on div "Application Information" at bounding box center [52, 163] width 56 height 5
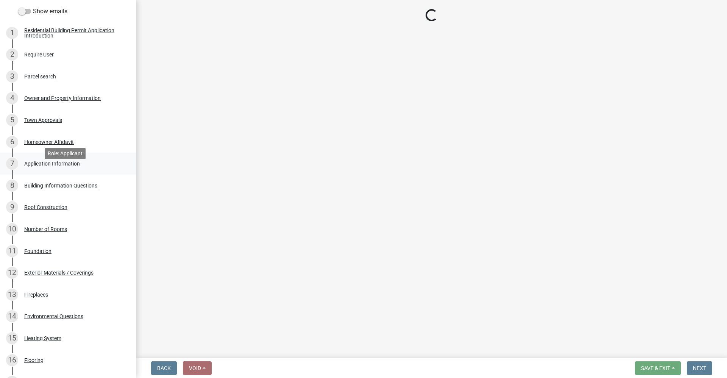
scroll to position [0, 0]
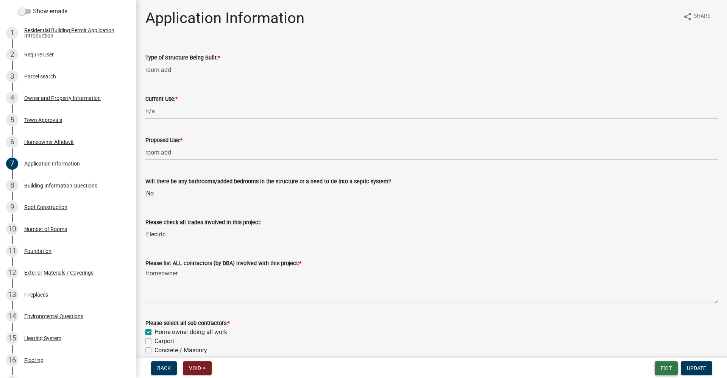
click at [659, 369] on button "Exit" at bounding box center [666, 368] width 23 height 14
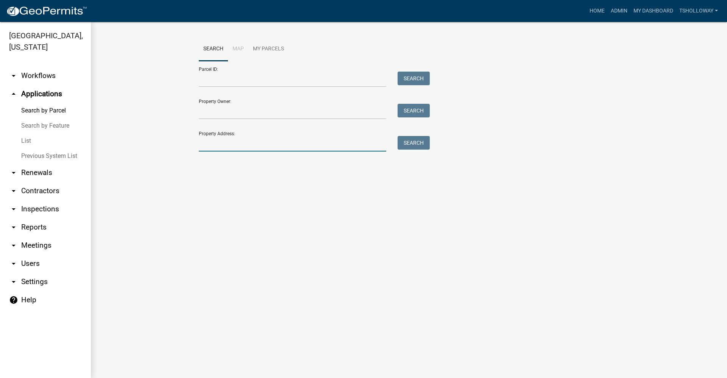
click at [213, 147] on input "Property Address:" at bounding box center [292, 144] width 187 height 16
type input "3646 N Moorland"
click at [411, 145] on button "Search" at bounding box center [414, 143] width 32 height 14
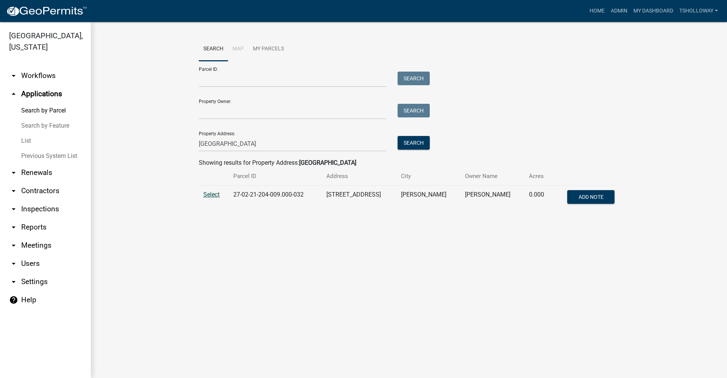
click at [209, 194] on span "Select" at bounding box center [211, 194] width 16 height 7
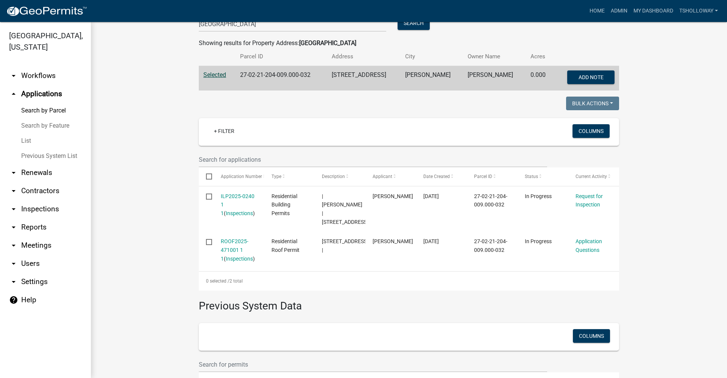
scroll to position [151, 0]
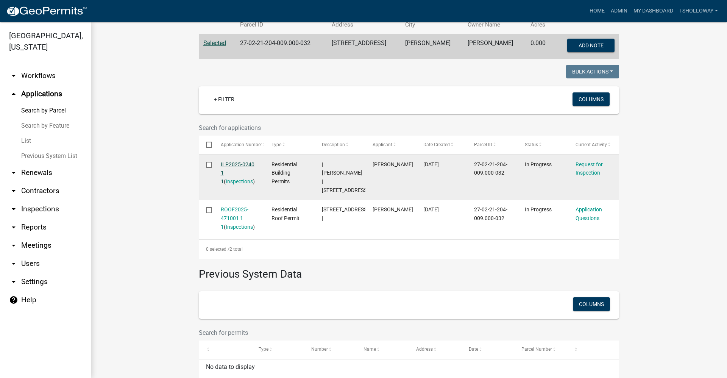
click at [227, 165] on link "ILP2025-0240 1 1" at bounding box center [238, 172] width 34 height 23
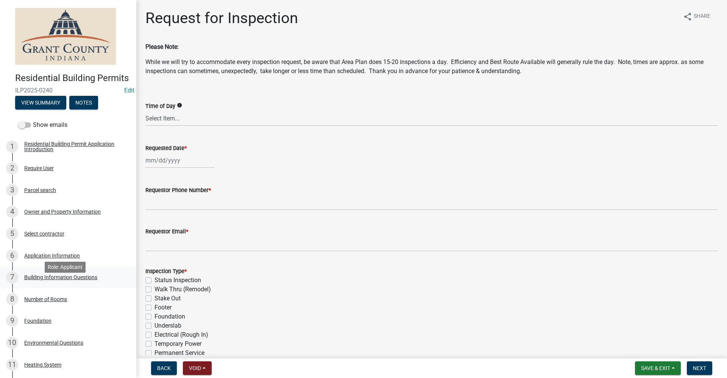
click at [42, 280] on div "Building Information Questions" at bounding box center [60, 277] width 73 height 5
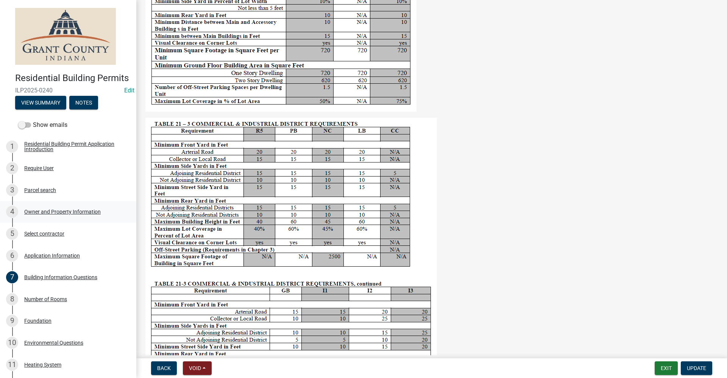
scroll to position [1085, 0]
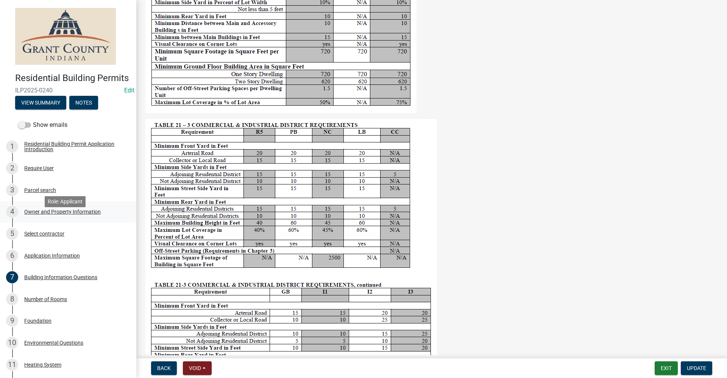
click at [42, 214] on div "Owner and Property Information" at bounding box center [62, 211] width 76 height 5
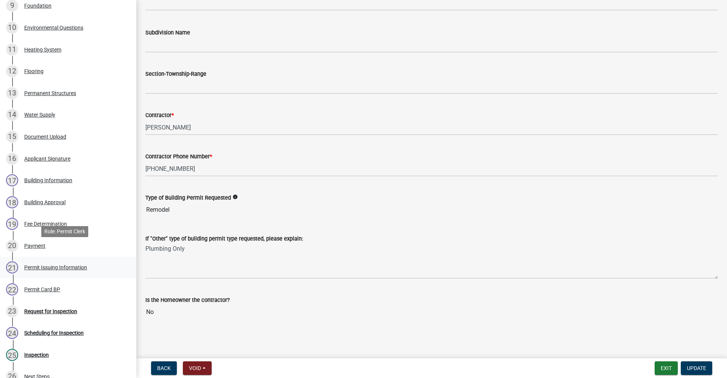
scroll to position [341, 0]
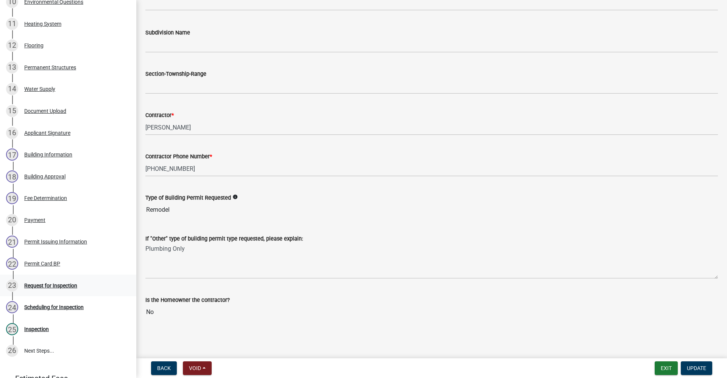
click at [41, 288] on div "Request for Inspection" at bounding box center [50, 285] width 53 height 5
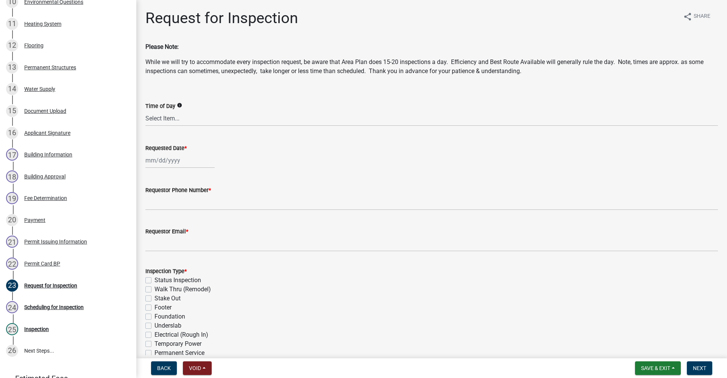
click at [161, 161] on div at bounding box center [179, 161] width 69 height 16
select select "9"
select select "2025"
click at [177, 225] on div "17" at bounding box center [177, 225] width 12 height 12
type input "09/17/2025"
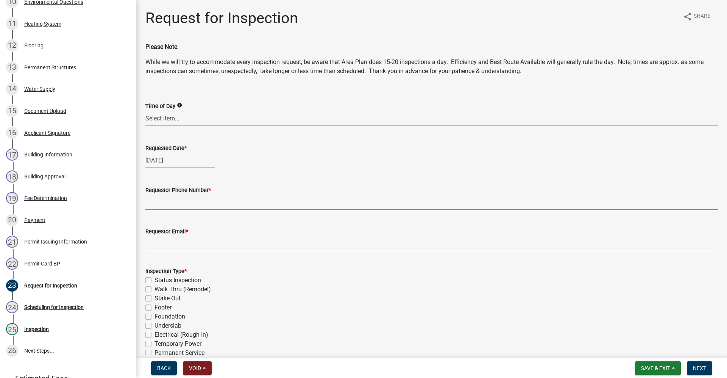
click at [176, 201] on input "Requestor Phone Number *" at bounding box center [431, 203] width 573 height 16
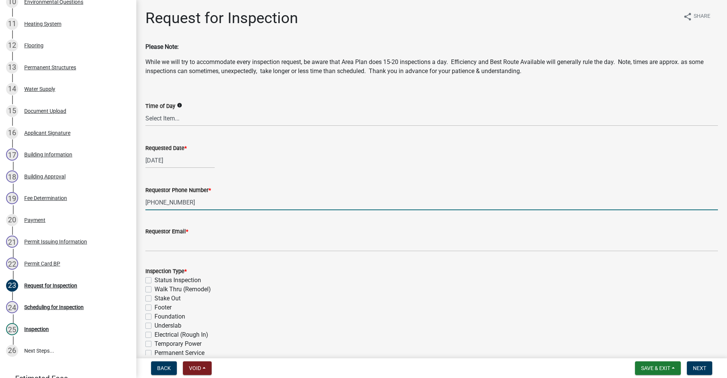
type input "765-661-2410"
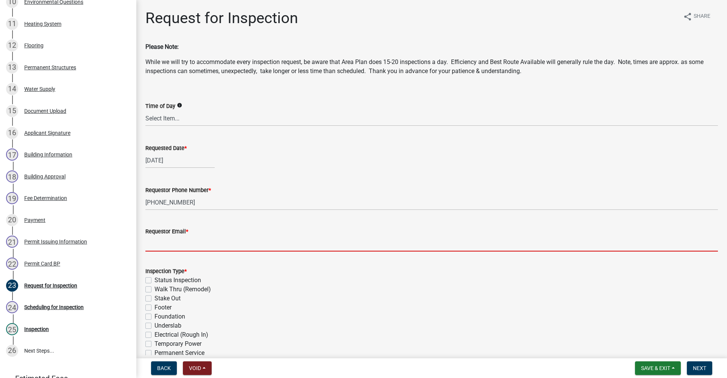
click at [162, 246] on input "Requestor Email *" at bounding box center [431, 244] width 573 height 16
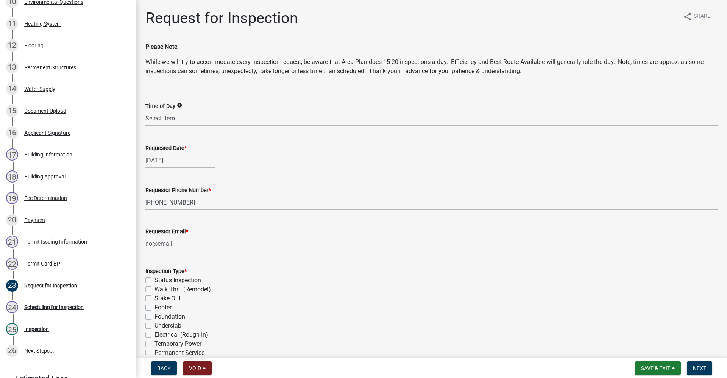
type input "no@email"
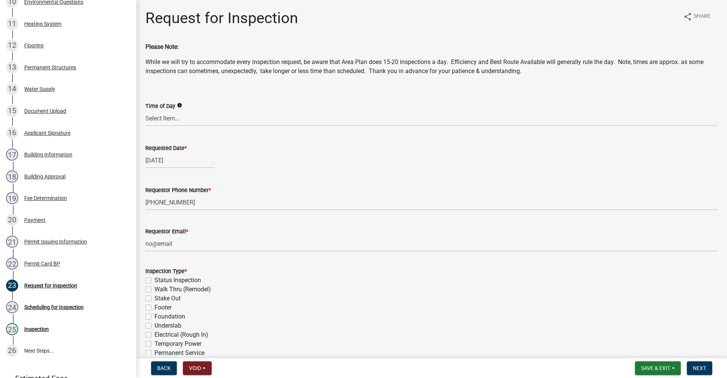
click at [223, 233] on div "Requestor Email *" at bounding box center [431, 231] width 573 height 9
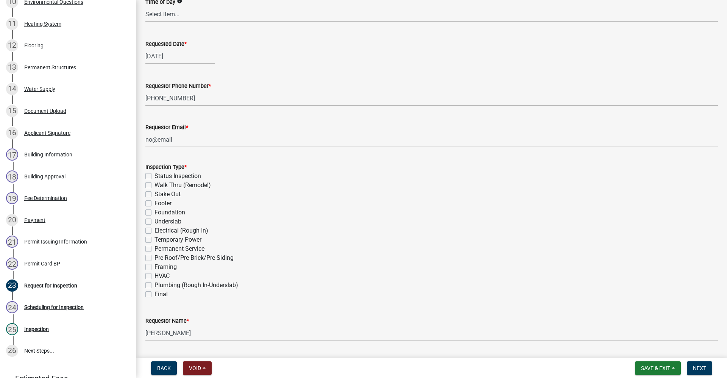
scroll to position [114, 0]
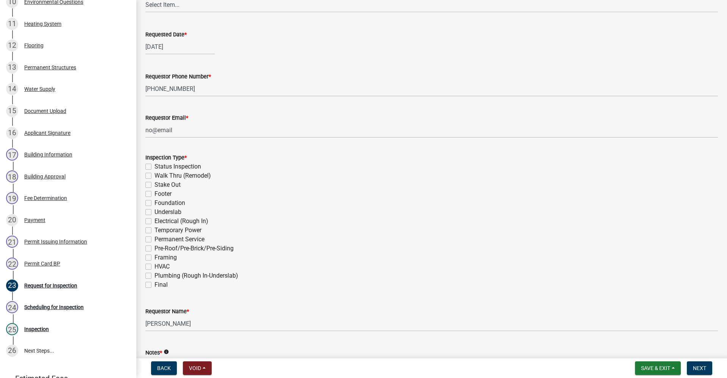
click at [155, 275] on label "Plumbing (Rough In-Underslab)" at bounding box center [197, 275] width 84 height 9
click at [155, 275] on input "Plumbing (Rough In-Underslab)" at bounding box center [157, 273] width 5 height 5
checkbox input "true"
checkbox input "false"
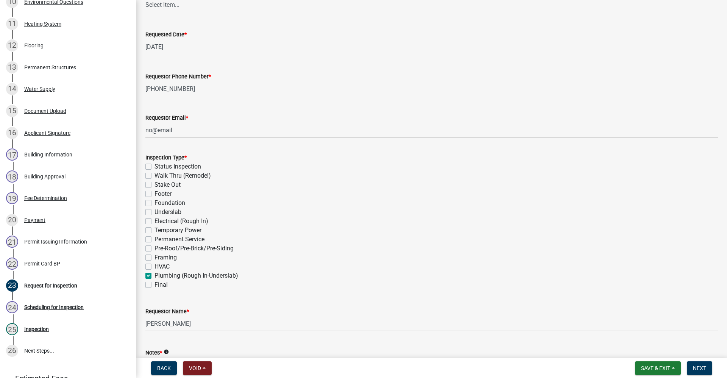
checkbox input "false"
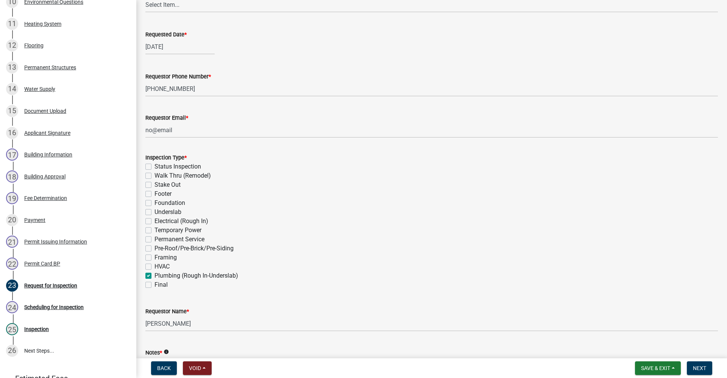
checkbox input "false"
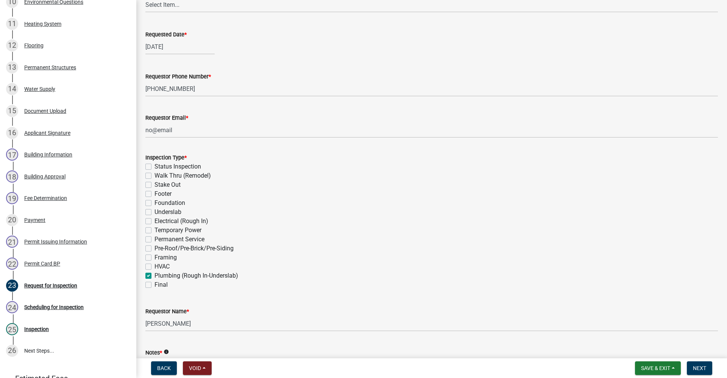
checkbox input "true"
click at [155, 285] on label "Final" at bounding box center [161, 284] width 13 height 9
click at [155, 285] on input "Final" at bounding box center [157, 282] width 5 height 5
checkbox input "true"
checkbox input "false"
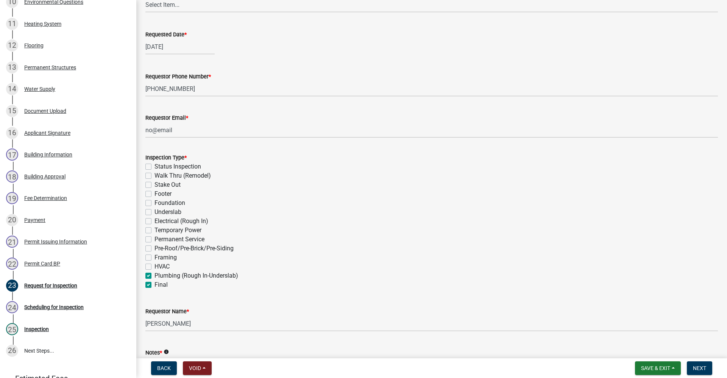
checkbox input "false"
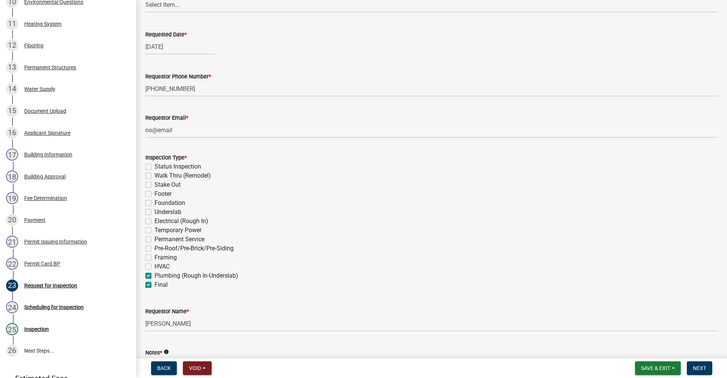
checkbox input "false"
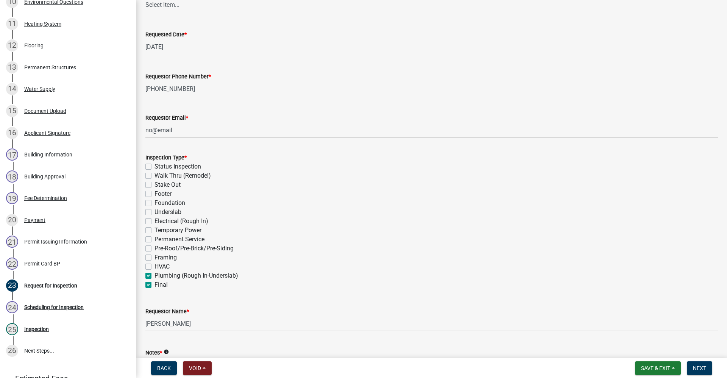
checkbox input "false"
checkbox input "true"
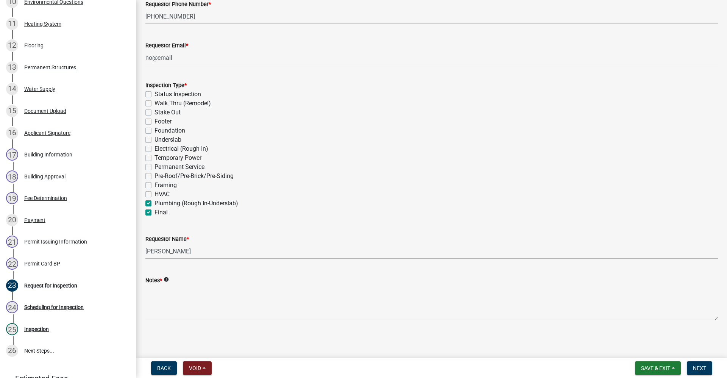
scroll to position [187, 0]
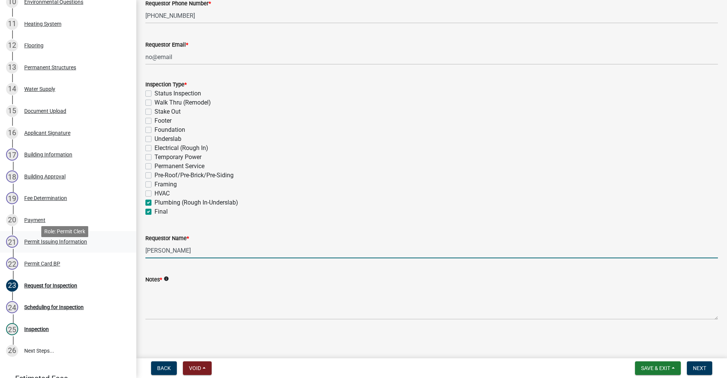
drag, startPoint x: 189, startPoint y: 248, endPoint x: 85, endPoint y: 263, distance: 104.8
click at [85, 263] on div "Residential Building Permits ILP2025-0240 Edit View Summary Notes Show emails 1…" at bounding box center [363, 189] width 727 height 378
type input "Marilyn Stewart"
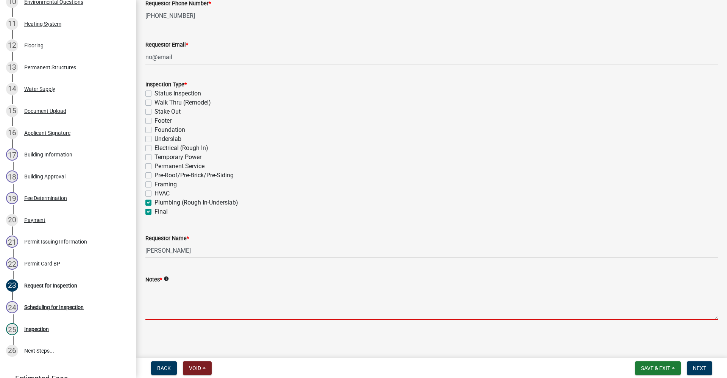
drag, startPoint x: 154, startPoint y: 295, endPoint x: 158, endPoint y: 298, distance: 4.1
click at [156, 297] on textarea "Notes *" at bounding box center [431, 302] width 573 height 36
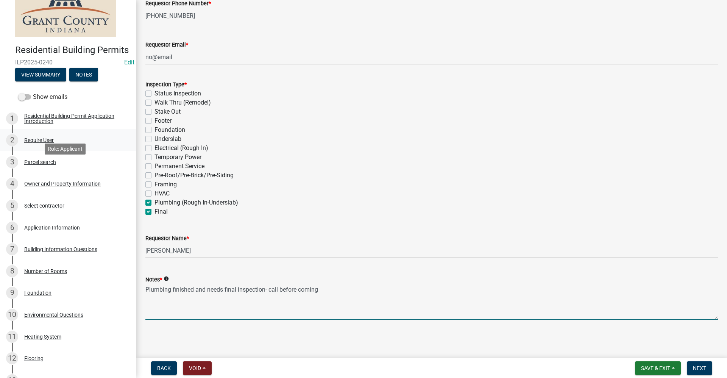
scroll to position [0, 0]
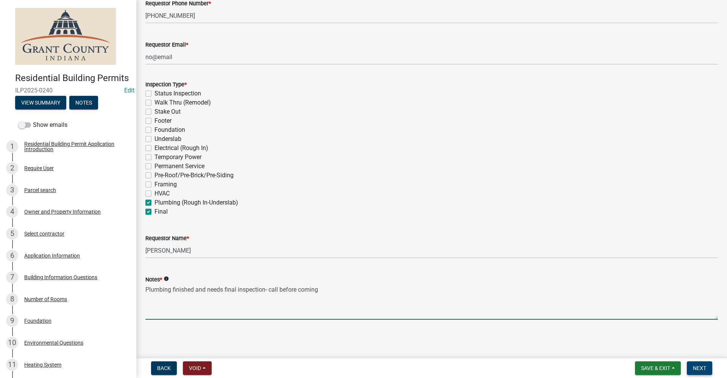
type textarea "Plumbing finished and needs final inspection- call before coming"
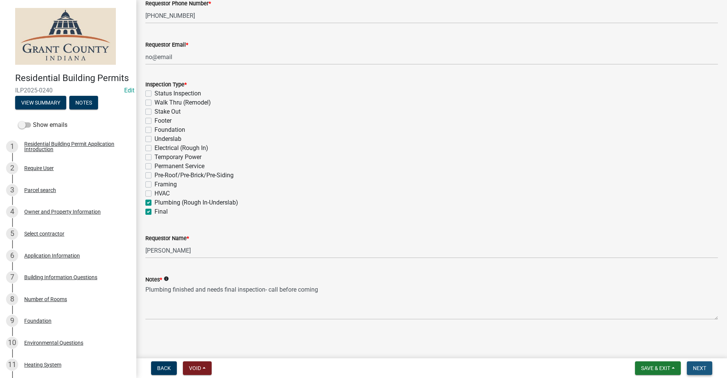
click at [694, 367] on span "Next" at bounding box center [699, 368] width 13 height 6
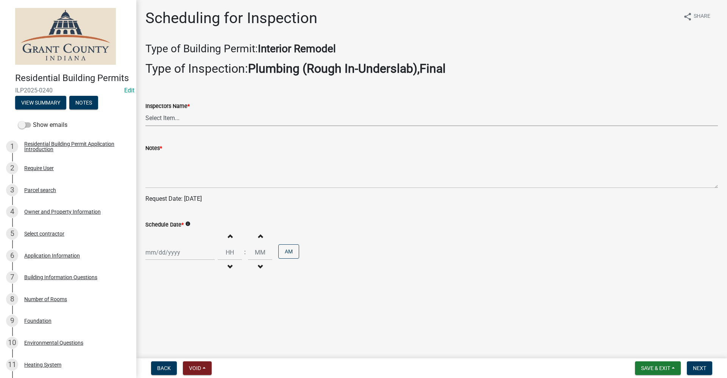
click at [167, 118] on select "Select Item... rberryhill (Randy Berryhill) jecouch (Jeffrey Couch) BBenefield …" at bounding box center [431, 119] width 573 height 16
select select "d7f9a44a-d2ea-4d3c-83b3-1aa71c950bd5"
click at [145, 111] on select "Select Item... rberryhill (Randy Berryhill) jecouch (Jeffrey Couch) BBenefield …" at bounding box center [431, 119] width 573 height 16
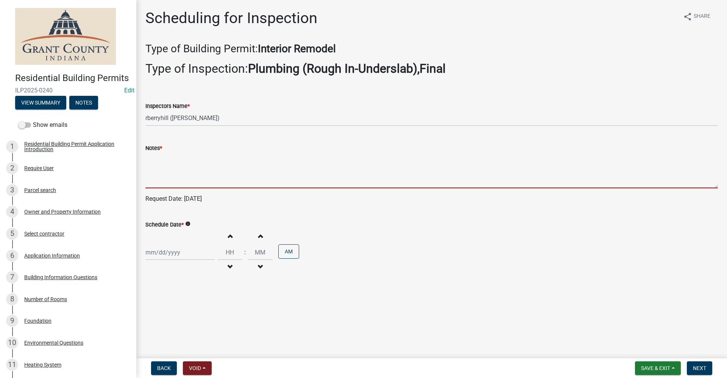
click at [160, 178] on textarea "Notes *" at bounding box center [431, 171] width 573 height 36
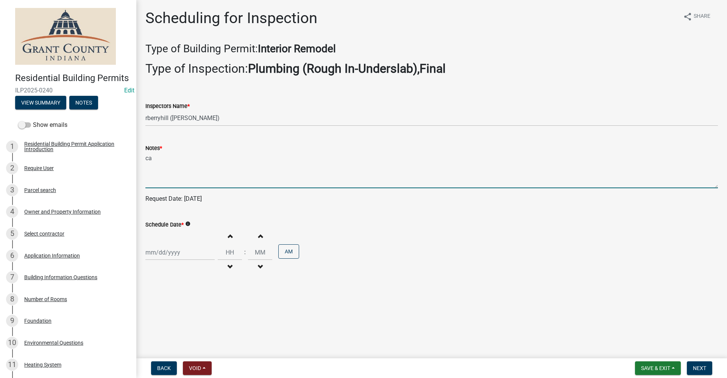
type textarea "c"
type textarea "final plumbing inspection, call before coming 765-661-2410"
click at [167, 256] on div at bounding box center [179, 253] width 69 height 16
select select "9"
select select "2025"
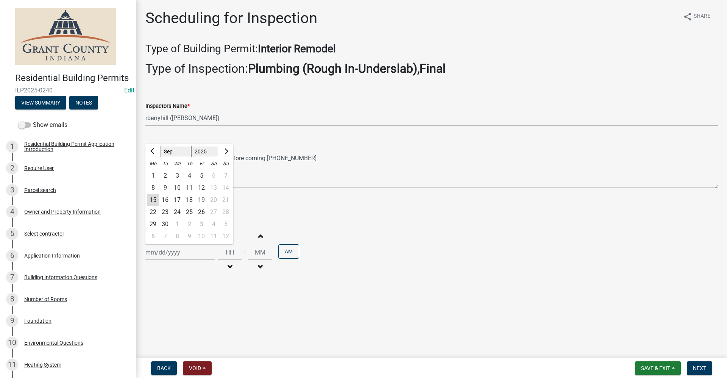
click at [180, 199] on div "17" at bounding box center [177, 200] width 12 height 12
click at [697, 370] on span "Next" at bounding box center [699, 368] width 13 height 6
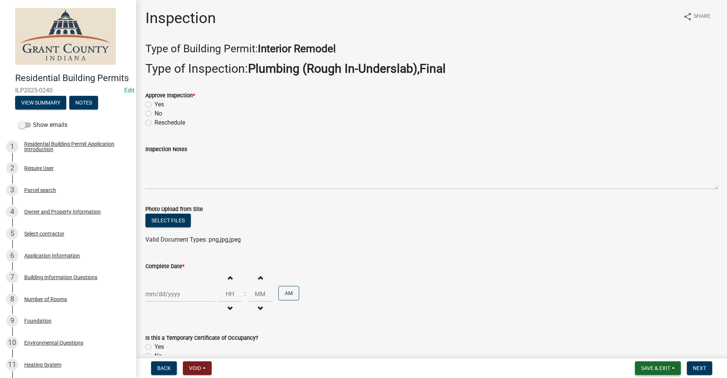
click at [643, 367] on span "Save & Exit" at bounding box center [655, 368] width 29 height 6
click at [639, 348] on button "Save & Exit" at bounding box center [650, 348] width 61 height 18
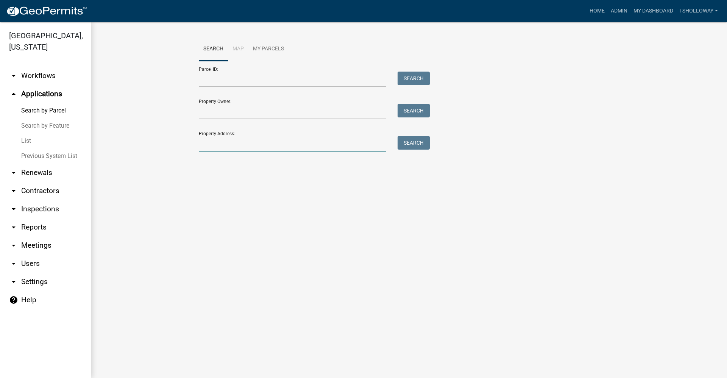
click at [225, 142] on input "Property Address:" at bounding box center [292, 144] width 187 height 16
click at [420, 142] on button "Search" at bounding box center [414, 143] width 32 height 14
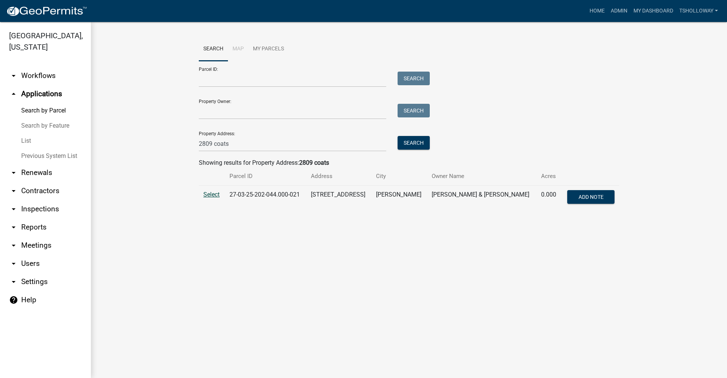
click at [208, 195] on span "Select" at bounding box center [211, 194] width 16 height 7
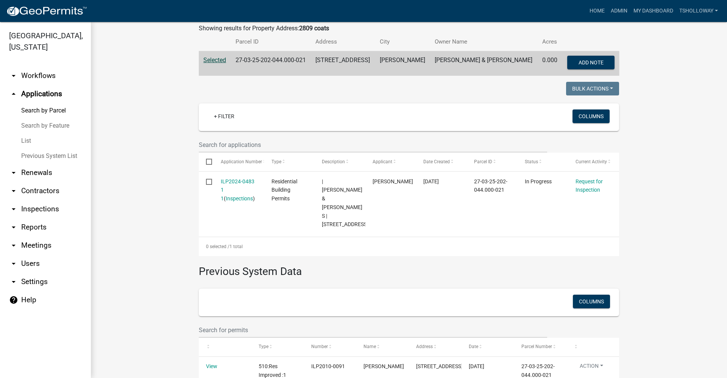
scroll to position [151, 0]
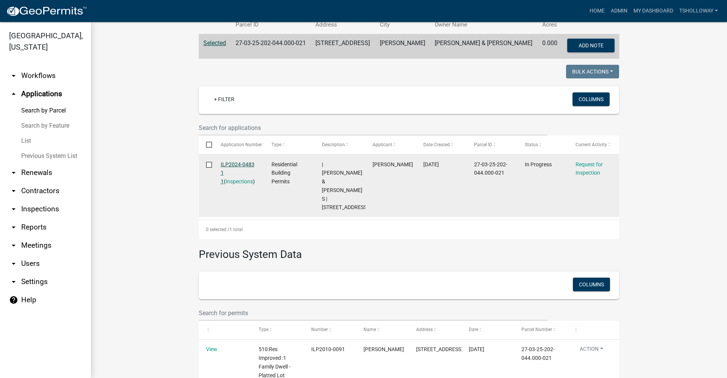
click at [238, 164] on link "ILP2024-0483 1 1" at bounding box center [238, 172] width 34 height 23
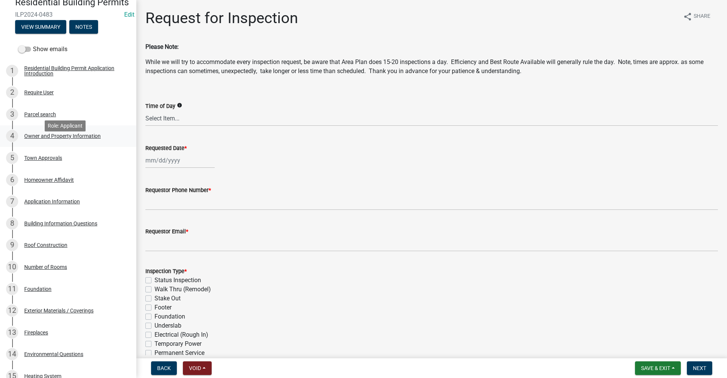
click at [55, 139] on div "Owner and Property Information" at bounding box center [62, 135] width 76 height 5
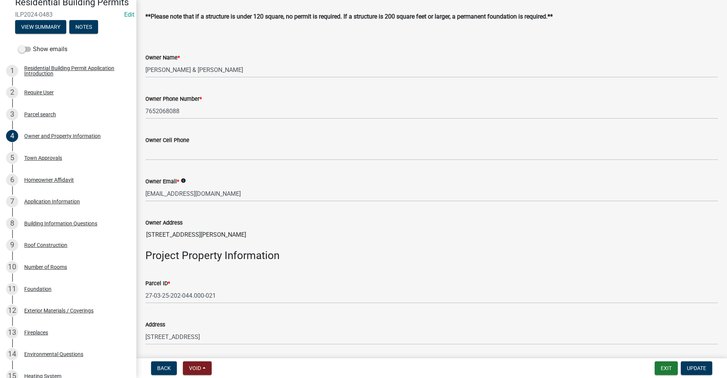
scroll to position [227, 0]
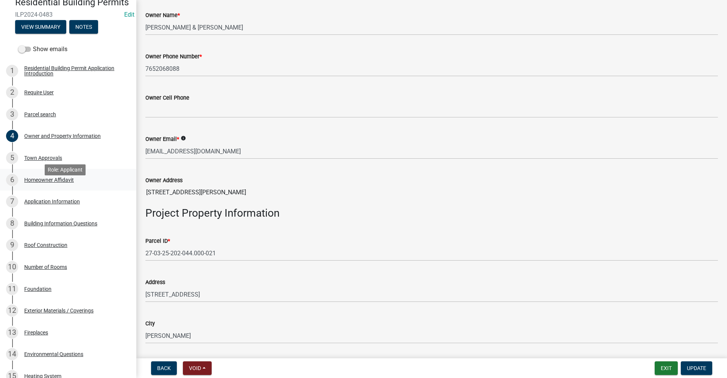
click at [46, 183] on div "Homeowner Affidavit" at bounding box center [49, 179] width 50 height 5
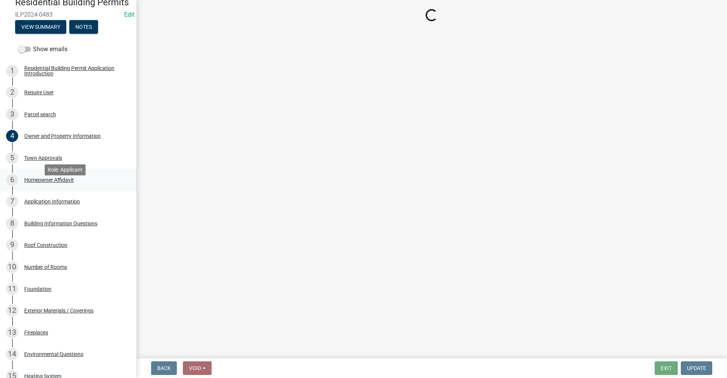
scroll to position [0, 0]
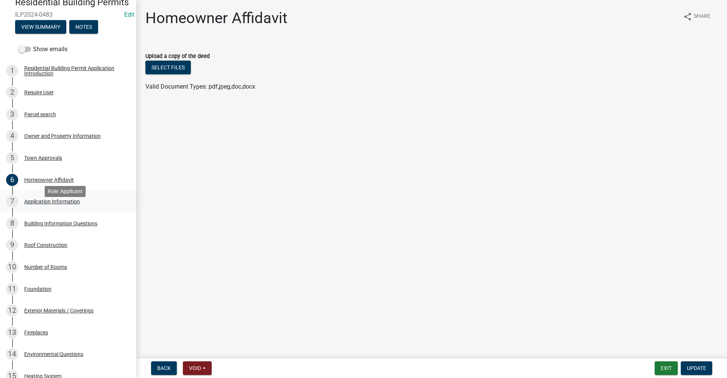
click at [53, 204] on div "Application Information" at bounding box center [52, 201] width 56 height 5
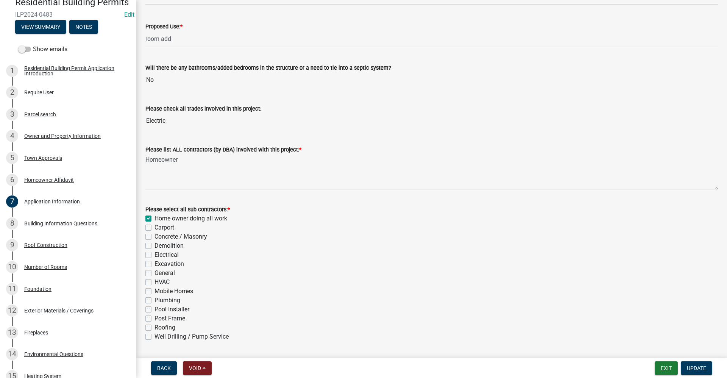
scroll to position [178, 0]
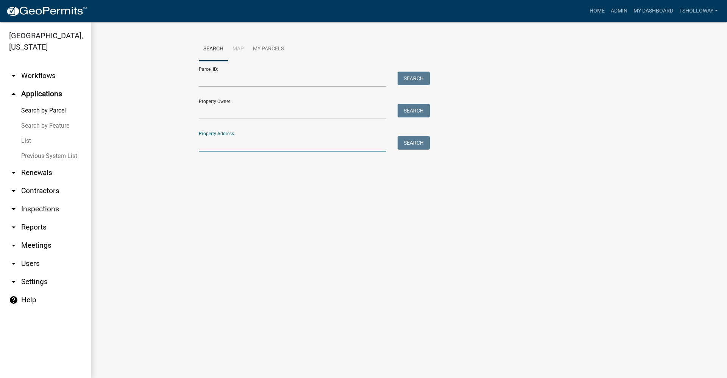
click at [221, 142] on input "Property Address:" at bounding box center [292, 144] width 187 height 16
click at [415, 145] on button "Search" at bounding box center [414, 143] width 32 height 14
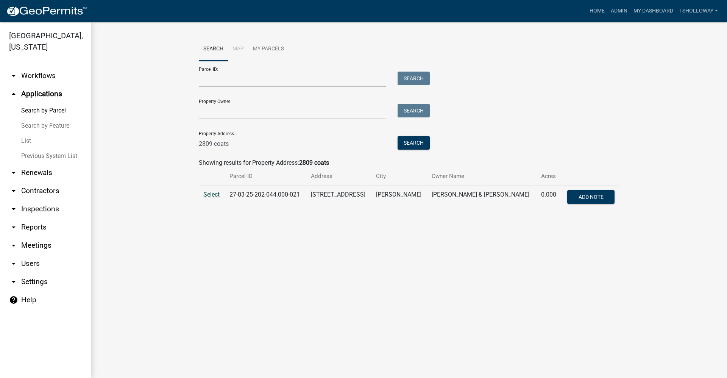
click at [211, 194] on span "Select" at bounding box center [211, 194] width 16 height 7
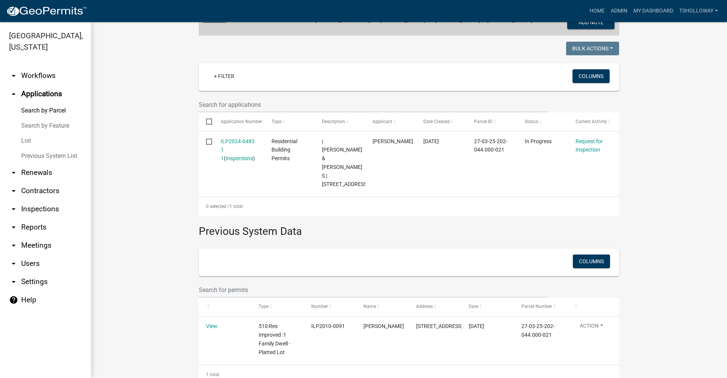
scroll to position [187, 0]
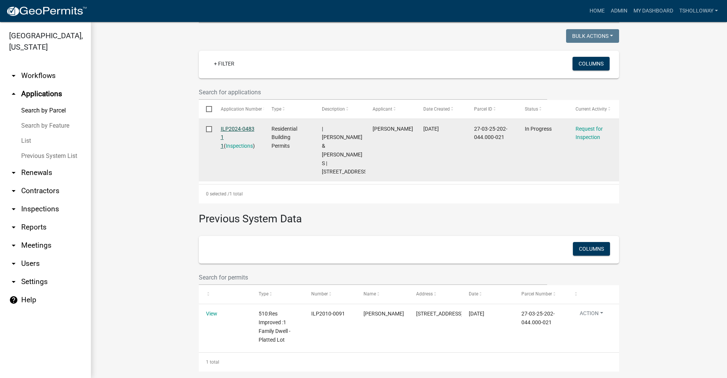
click at [224, 127] on link "ILP2024-0483 1 1" at bounding box center [238, 137] width 34 height 23
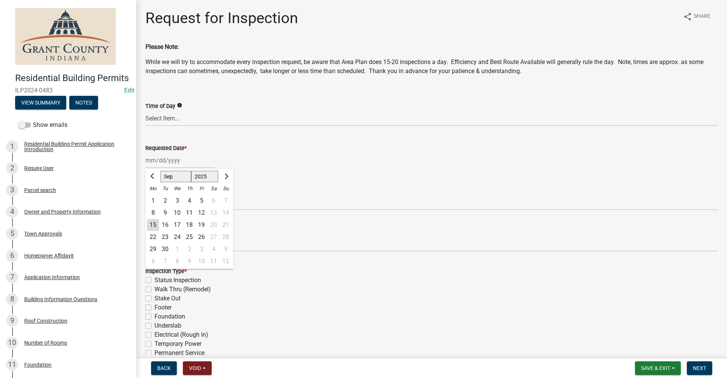
click at [150, 163] on div "Jan Feb Mar Apr May Jun Jul Aug Sep Oct Nov Dec 1525 1526 1527 1528 1529 1530 1…" at bounding box center [179, 161] width 69 height 16
click at [166, 226] on div "16" at bounding box center [165, 225] width 12 height 12
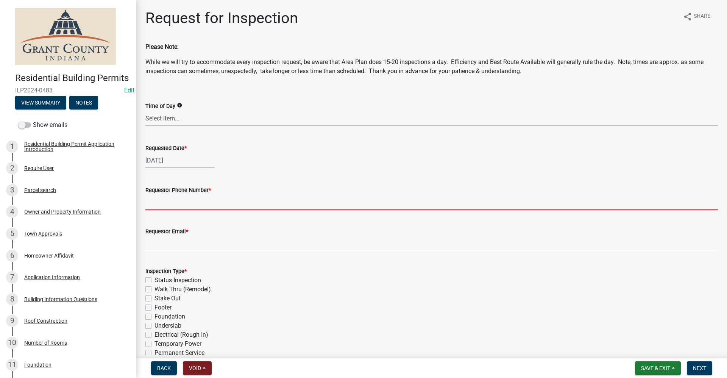
click at [167, 203] on input "Requestor Phone Number *" at bounding box center [431, 203] width 573 height 16
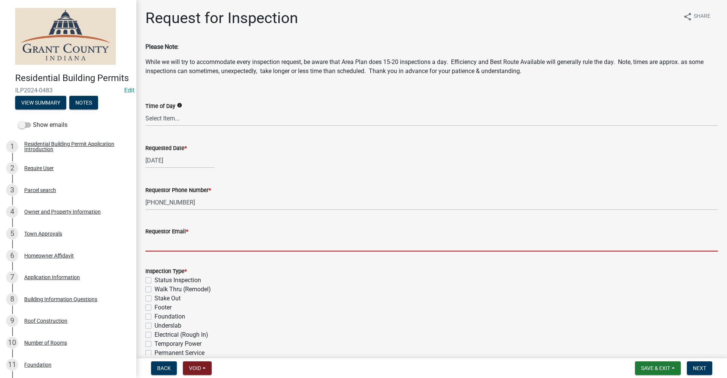
click at [166, 247] on input "Requestor Email *" at bounding box center [431, 244] width 573 height 16
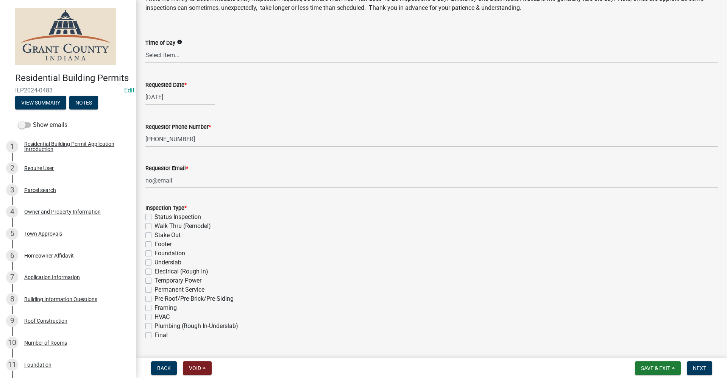
scroll to position [114, 0]
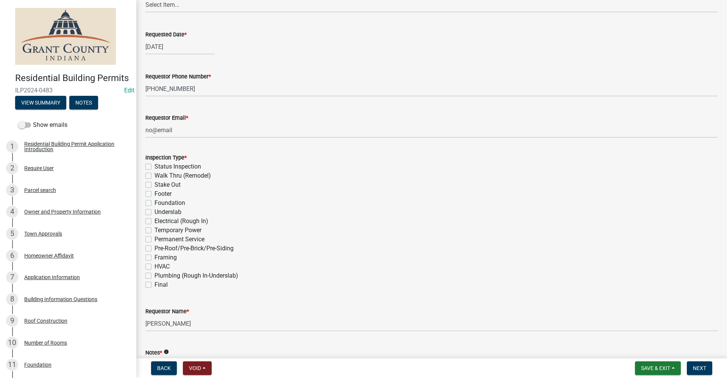
click at [155, 285] on label "Final" at bounding box center [161, 284] width 13 height 9
click at [155, 285] on input "Final" at bounding box center [157, 282] width 5 height 5
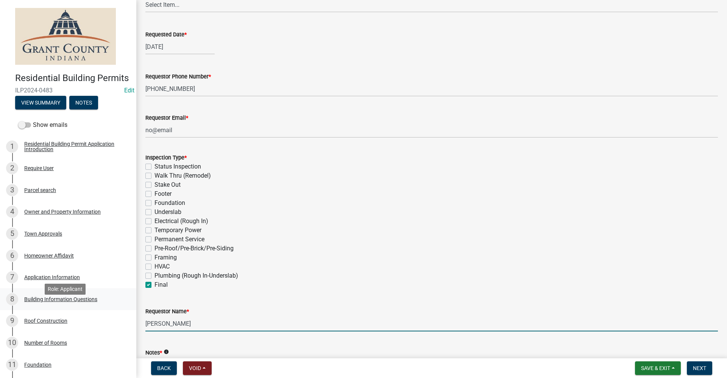
drag, startPoint x: 188, startPoint y: 323, endPoint x: 119, endPoint y: 318, distance: 69.5
click at [119, 318] on div "Residential Building Permits ILP2024-0483 Edit View Summary Notes Show emails 1…" at bounding box center [363, 189] width 727 height 378
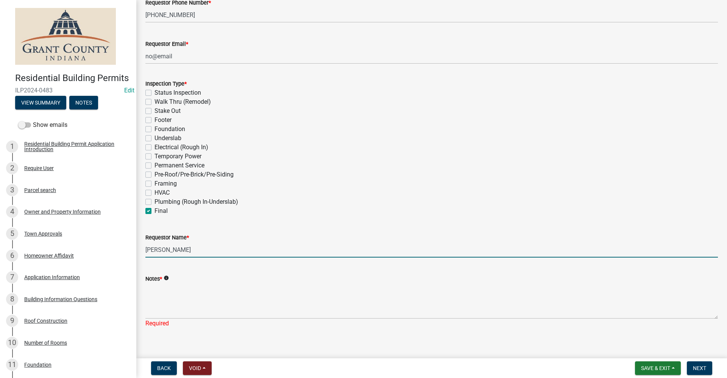
scroll to position [196, 0]
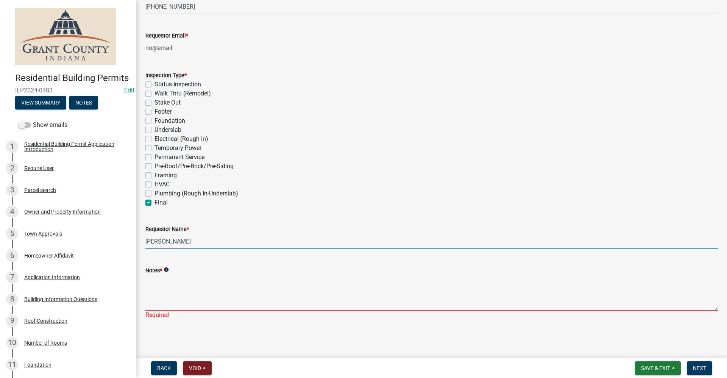
click at [172, 297] on textarea "Notes *" at bounding box center [431, 293] width 573 height 36
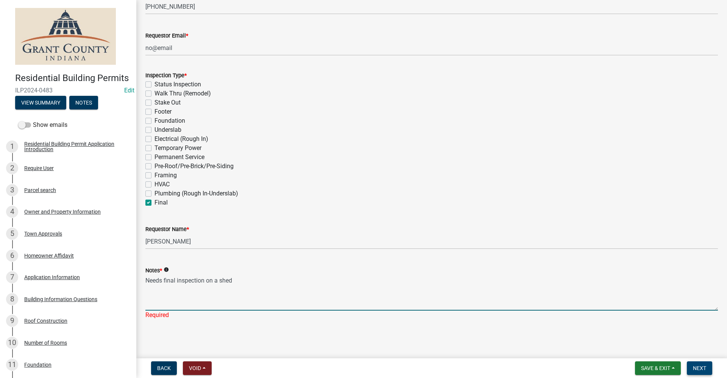
click at [702, 367] on span "Next" at bounding box center [699, 368] width 13 height 6
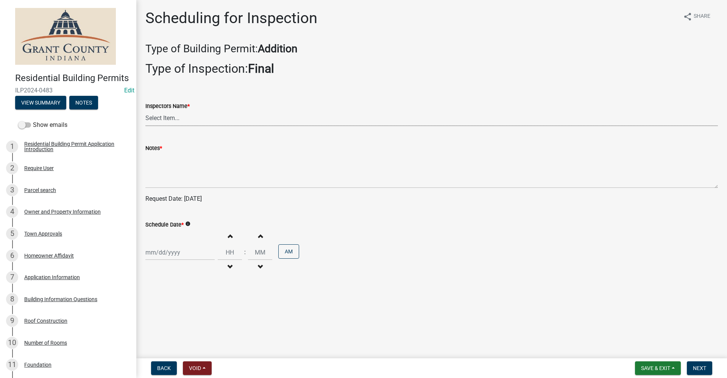
click at [170, 118] on select "Select Item... rberryhill (Randy Berryhill) jecouch (Jeffrey Couch) BBenefield …" at bounding box center [431, 119] width 573 height 16
click at [145, 111] on select "Select Item... rberryhill (Randy Berryhill) jecouch (Jeffrey Couch) BBenefield …" at bounding box center [431, 119] width 573 height 16
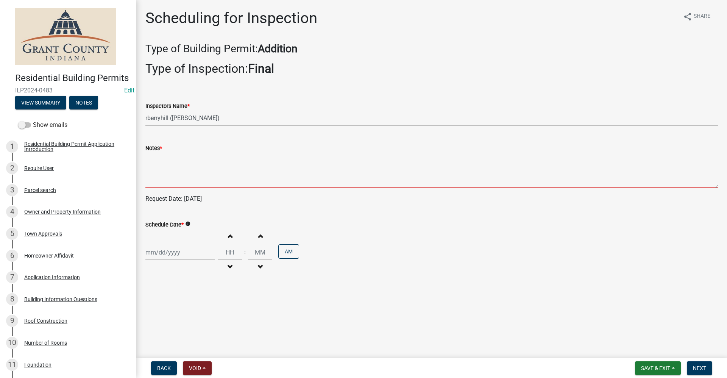
click at [158, 175] on textarea "Notes *" at bounding box center [431, 171] width 573 height 36
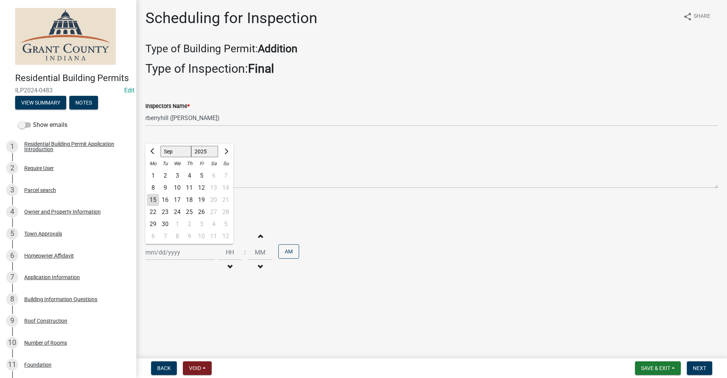
click at [149, 254] on div "Jan Feb Mar Apr May Jun Jul Aug Sep Oct Nov Dec 1525 1526 1527 1528 1529 1530 1…" at bounding box center [179, 253] width 69 height 16
click at [165, 198] on div "16" at bounding box center [165, 200] width 12 height 12
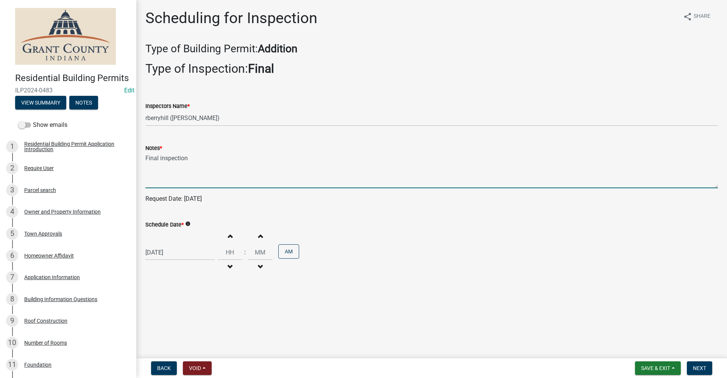
click at [194, 159] on textarea "Final inspection" at bounding box center [431, 171] width 573 height 36
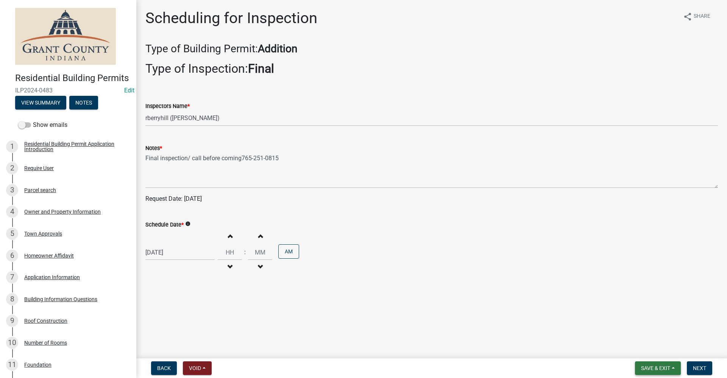
click at [656, 367] on span "Save & Exit" at bounding box center [655, 368] width 29 height 6
click at [656, 347] on button "Save & Exit" at bounding box center [650, 348] width 61 height 18
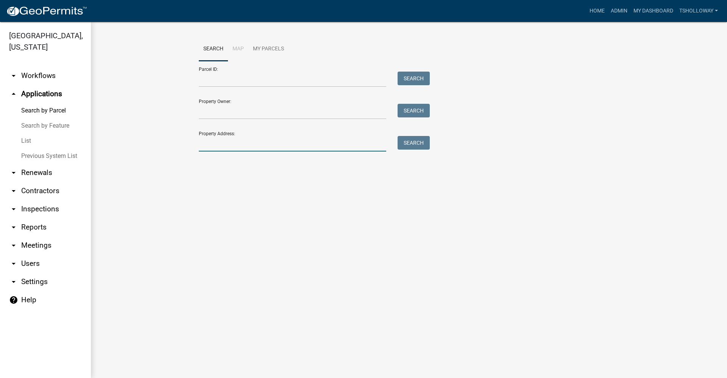
click at [214, 145] on input "Property Address:" at bounding box center [292, 144] width 187 height 16
click at [412, 145] on button "Search" at bounding box center [414, 143] width 32 height 14
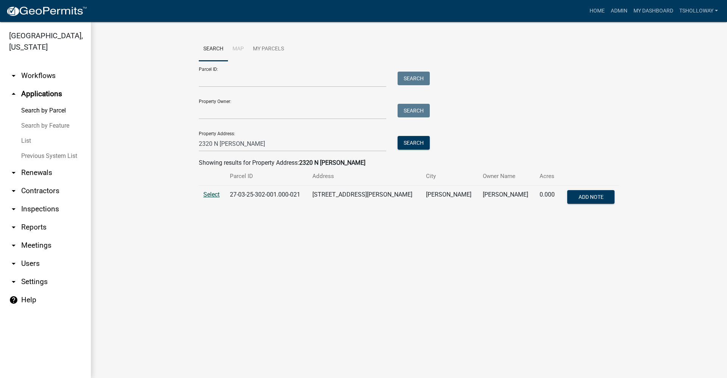
click at [209, 194] on span "Select" at bounding box center [211, 194] width 16 height 7
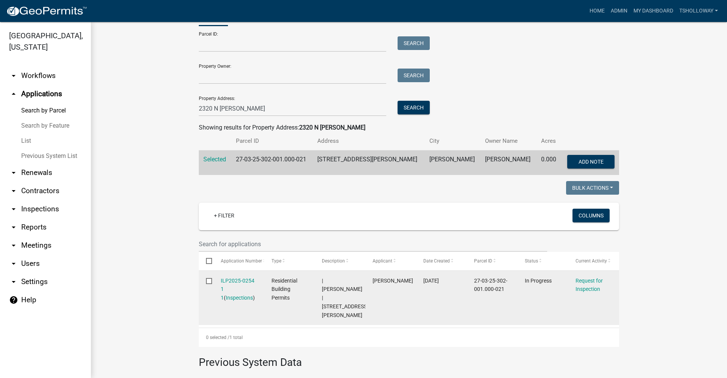
scroll to position [114, 0]
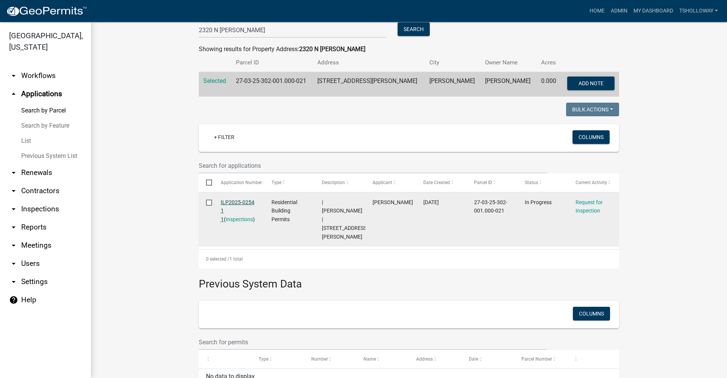
click at [231, 202] on link "ILP2025-0254 1 1" at bounding box center [238, 210] width 34 height 23
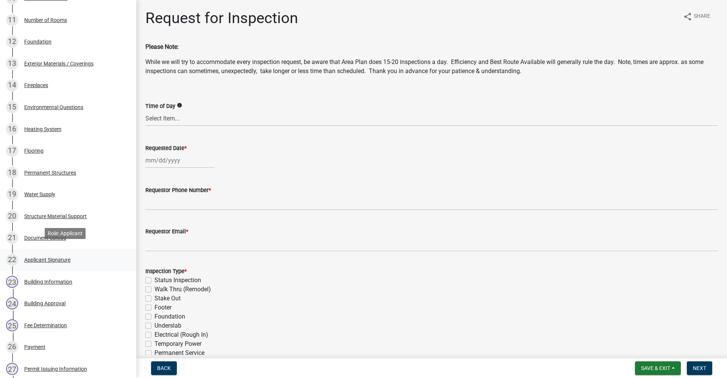
scroll to position [417, 0]
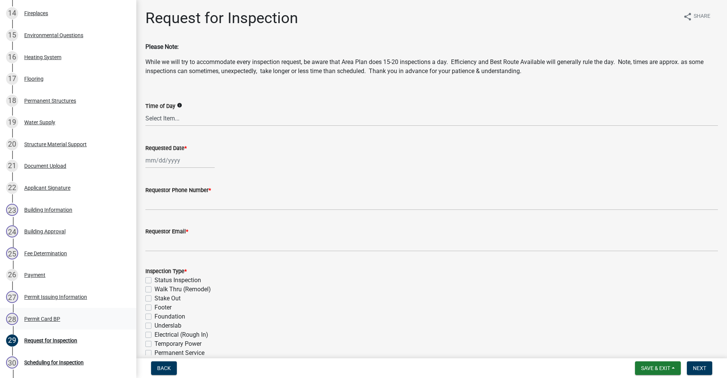
click at [37, 322] on div "Permit Card BP" at bounding box center [42, 318] width 36 height 5
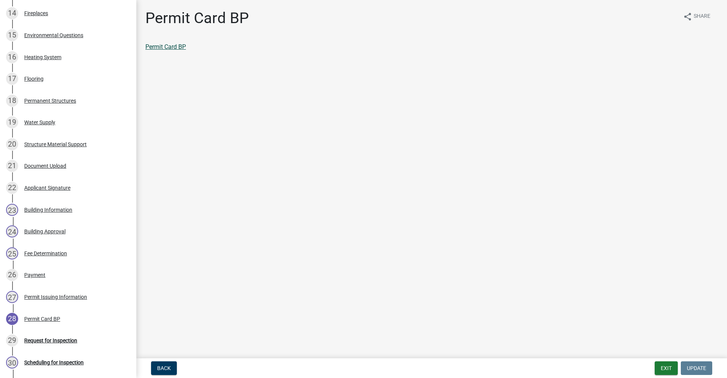
click at [167, 44] on link "Permit Card BP" at bounding box center [165, 46] width 41 height 7
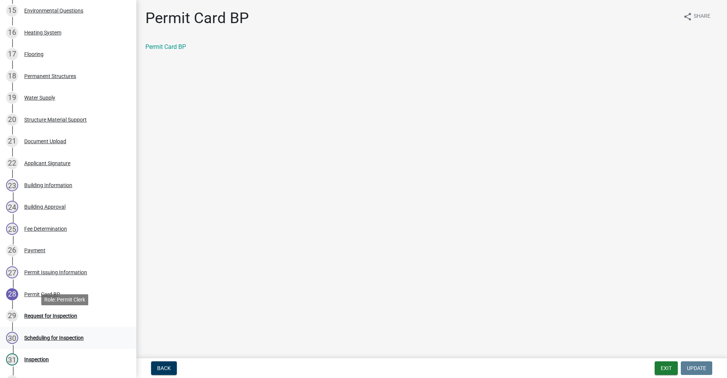
scroll to position [454, 0]
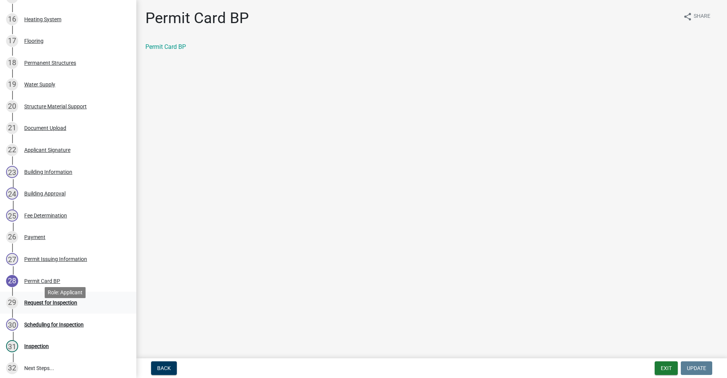
click at [42, 305] on div "Request for Inspection" at bounding box center [50, 302] width 53 height 5
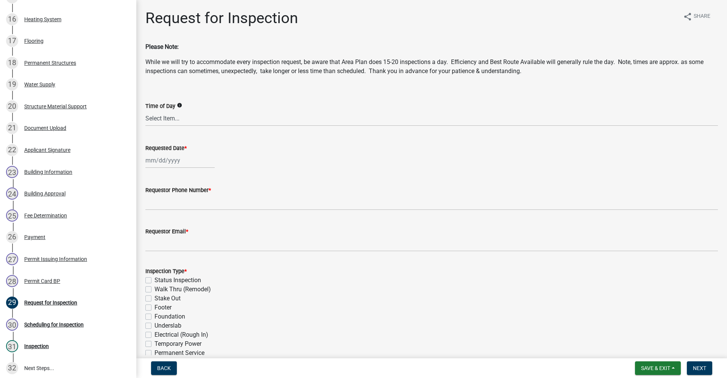
click at [174, 162] on div at bounding box center [179, 161] width 69 height 16
click at [168, 225] on div "16" at bounding box center [165, 225] width 12 height 12
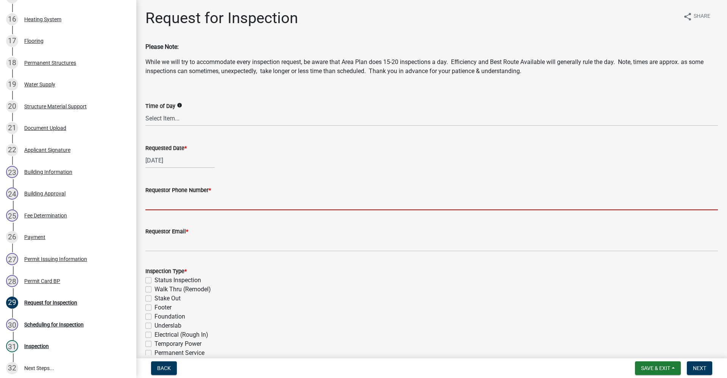
click at [166, 203] on input "Requestor Phone Number *" at bounding box center [431, 203] width 573 height 16
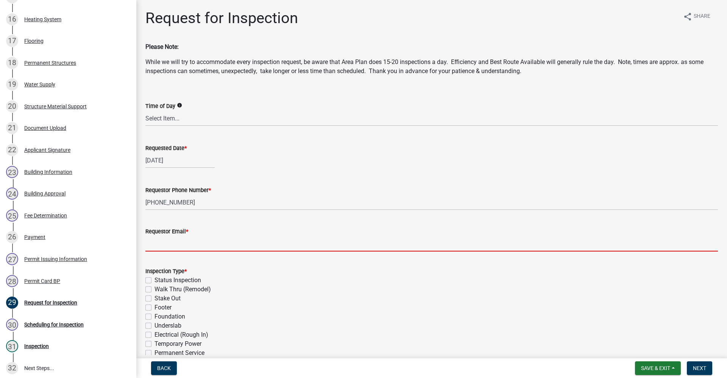
click at [161, 242] on input "Requestor Email *" at bounding box center [431, 244] width 573 height 16
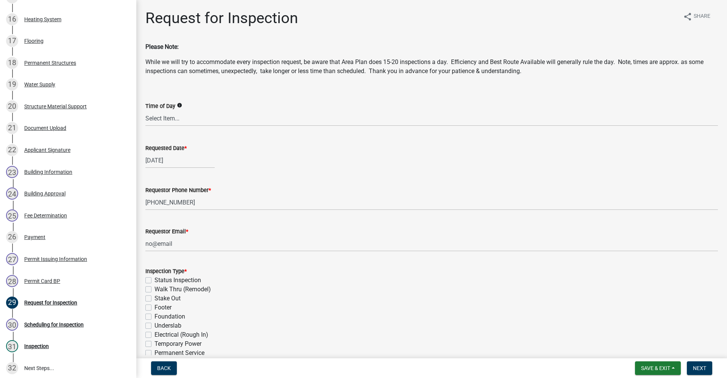
click at [155, 299] on label "Stake Out" at bounding box center [168, 298] width 26 height 9
click at [155, 299] on input "Stake Out" at bounding box center [157, 296] width 5 height 5
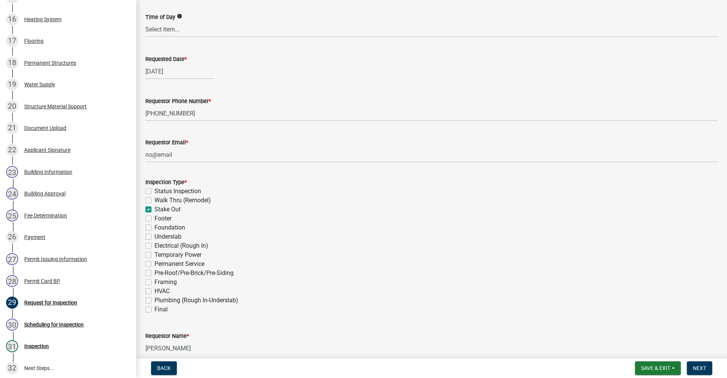
scroll to position [151, 0]
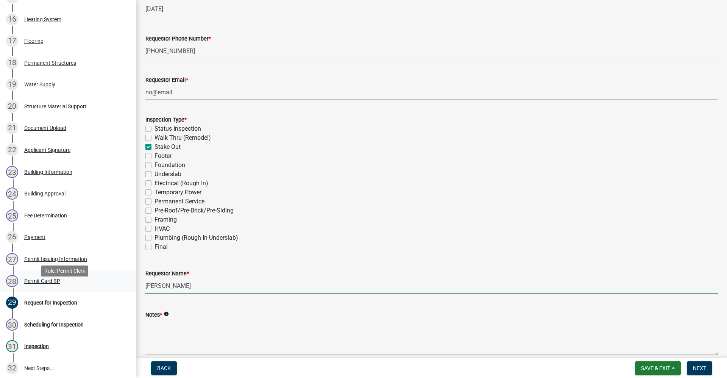
drag, startPoint x: 195, startPoint y: 288, endPoint x: 53, endPoint y: 298, distance: 142.0
click at [53, 298] on div "Residential Building Permits ILP2025-0254 Edit View Summary Notes Show emails 1…" at bounding box center [363, 189] width 727 height 378
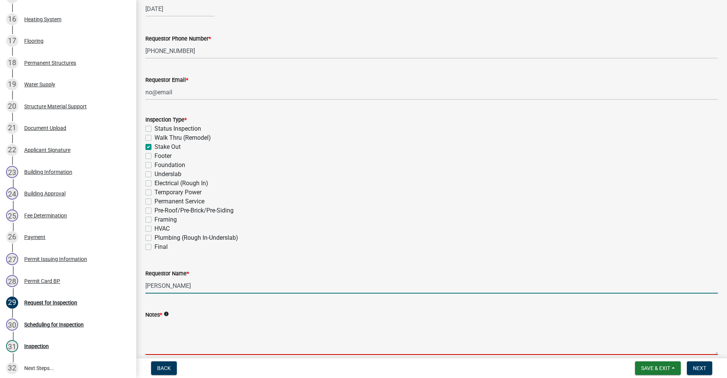
click at [152, 336] on textarea "Notes *" at bounding box center [431, 337] width 573 height 36
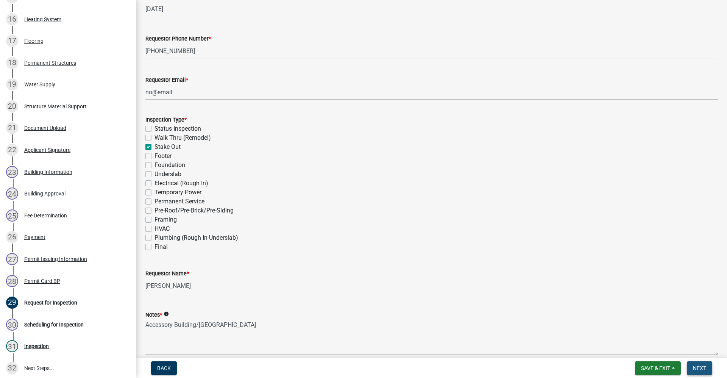
click at [695, 368] on span "Next" at bounding box center [699, 368] width 13 height 6
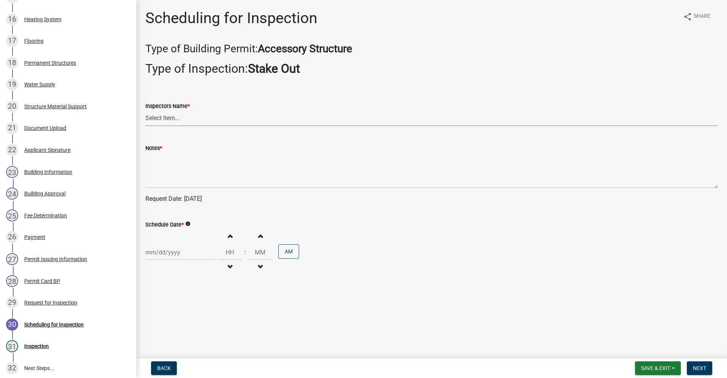
click at [185, 118] on select "Select Item... rberryhill (Randy Berryhill) jecouch (Jeffrey Couch) BBenefield …" at bounding box center [431, 119] width 573 height 16
click at [145, 111] on select "Select Item... rberryhill (Randy Berryhill) jecouch (Jeffrey Couch) BBenefield …" at bounding box center [431, 119] width 573 height 16
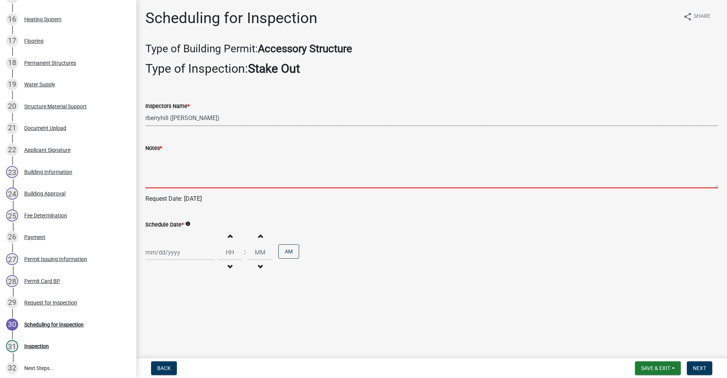
click at [159, 180] on textarea "Notes *" at bounding box center [431, 171] width 573 height 36
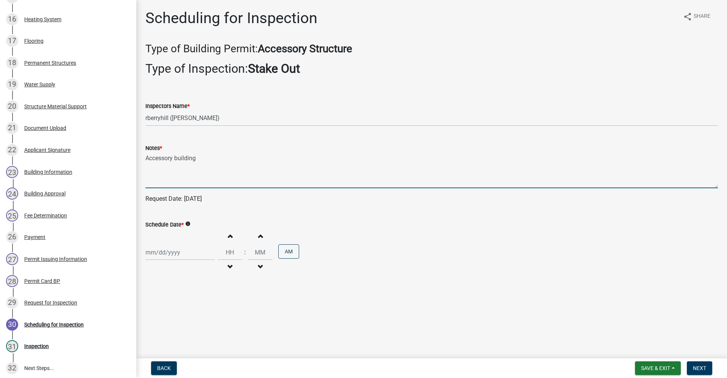
click at [167, 252] on div at bounding box center [179, 253] width 69 height 16
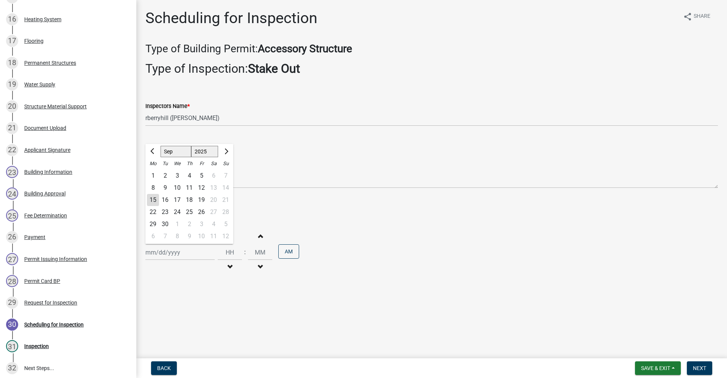
click at [165, 200] on div "16" at bounding box center [165, 200] width 12 height 12
click at [704, 369] on span "Next" at bounding box center [699, 368] width 13 height 6
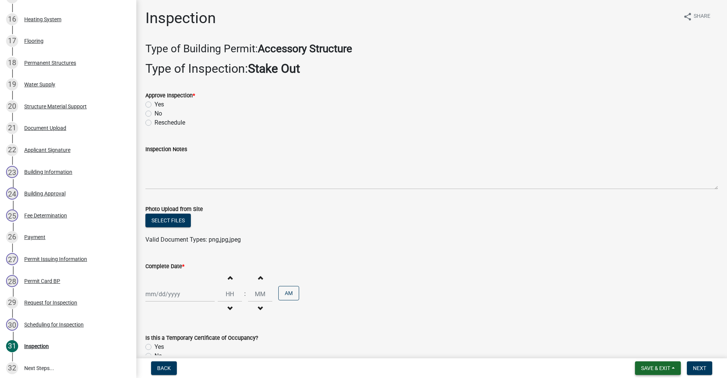
click at [644, 370] on span "Save & Exit" at bounding box center [655, 368] width 29 height 6
click at [640, 347] on button "Save & Exit" at bounding box center [650, 348] width 61 height 18
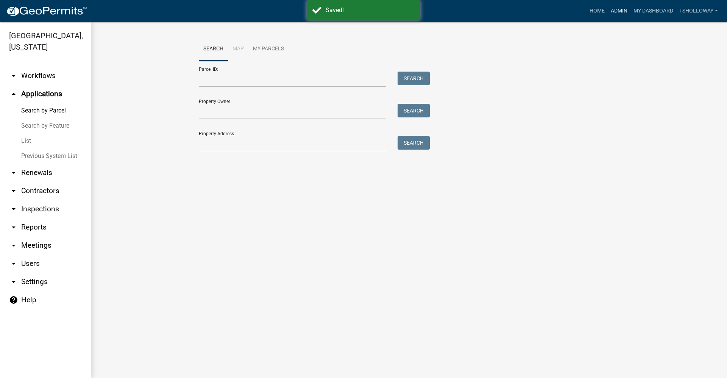
click at [616, 10] on link "Admin" at bounding box center [619, 11] width 23 height 14
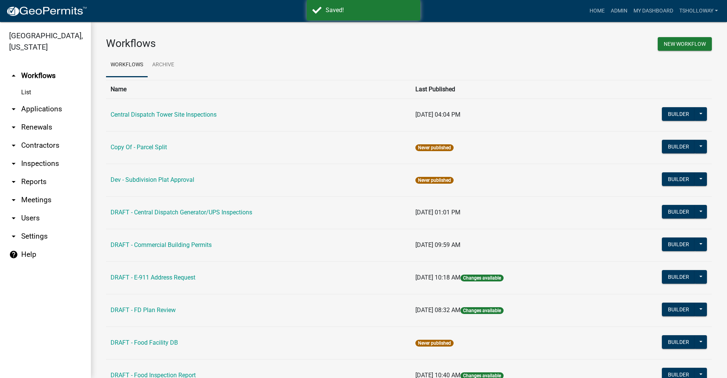
click at [42, 155] on link "arrow_drop_down Inspections" at bounding box center [45, 164] width 91 height 18
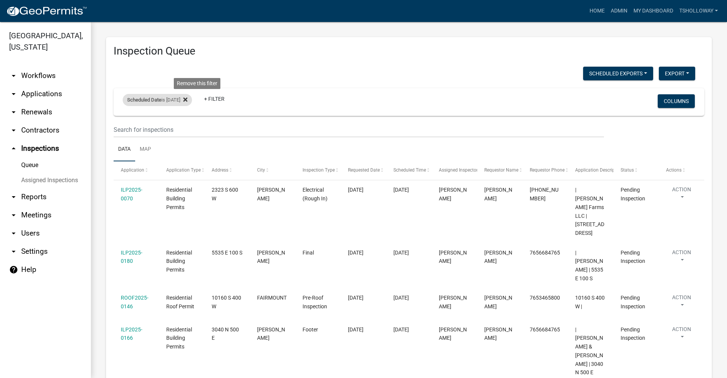
click at [187, 100] on icon at bounding box center [185, 99] width 4 height 4
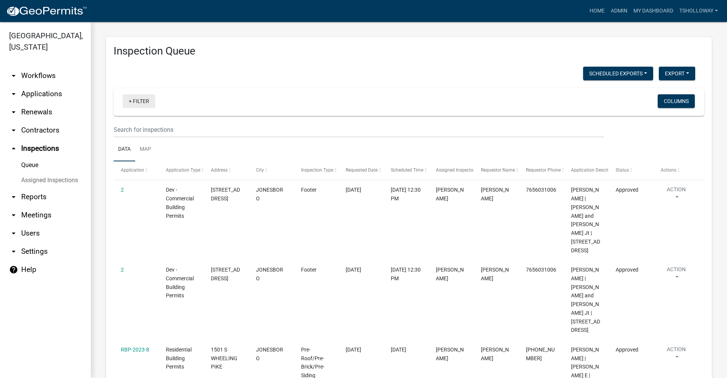
click at [129, 102] on link "+ Filter" at bounding box center [139, 101] width 33 height 14
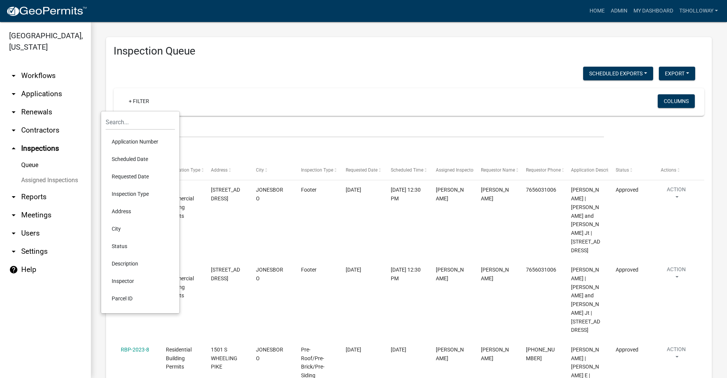
click at [131, 159] on li "Scheduled Date" at bounding box center [140, 158] width 69 height 17
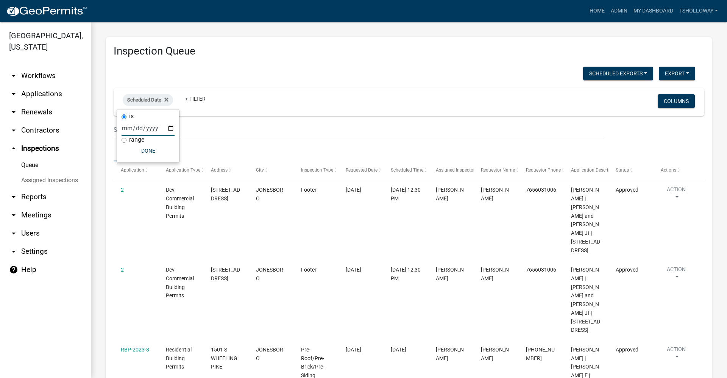
click at [170, 128] on input "date" at bounding box center [148, 128] width 53 height 16
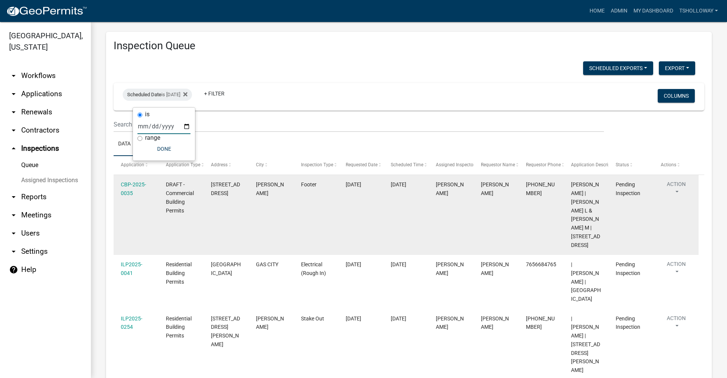
scroll to position [8, 0]
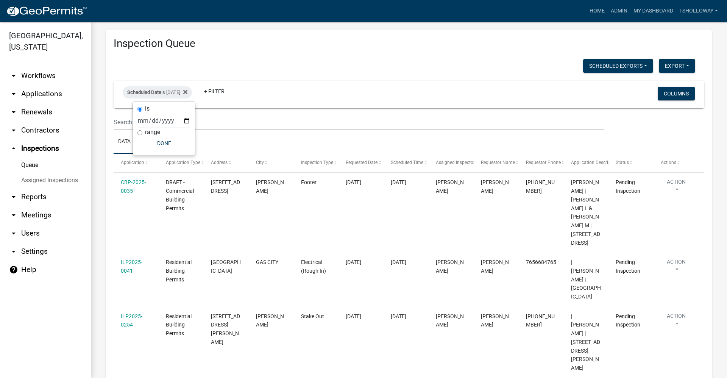
click at [38, 121] on link "arrow_drop_down Contractors" at bounding box center [45, 130] width 91 height 18
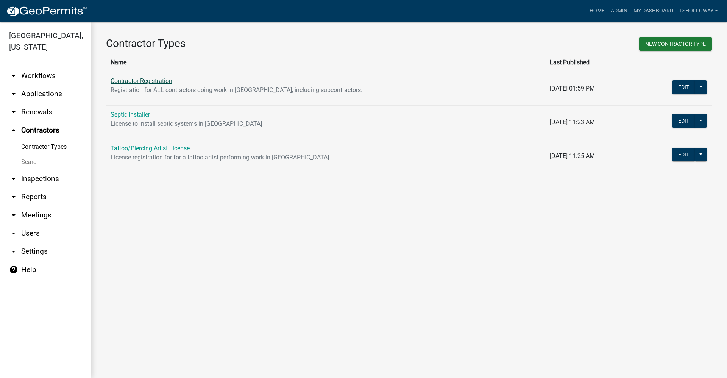
click at [157, 84] on link "Contractor Registration" at bounding box center [142, 80] width 62 height 7
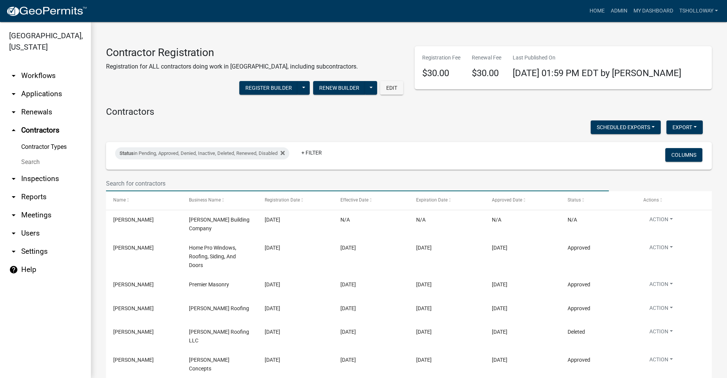
click at [143, 179] on input "text" at bounding box center [357, 184] width 503 height 16
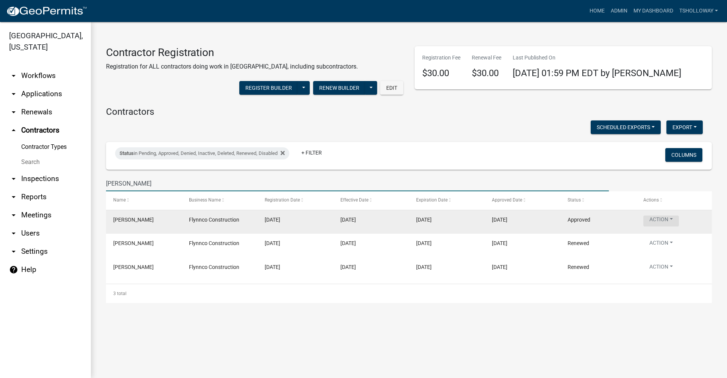
drag, startPoint x: 675, startPoint y: 217, endPoint x: 671, endPoint y: 222, distance: 6.2
click at [671, 222] on button "Action" at bounding box center [661, 220] width 36 height 11
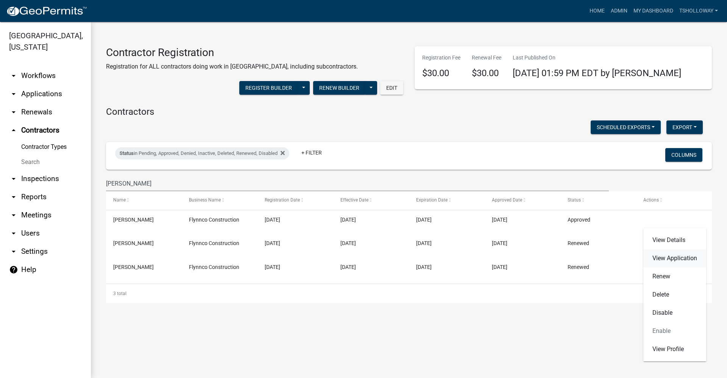
click at [670, 257] on link "View Application" at bounding box center [674, 258] width 63 height 18
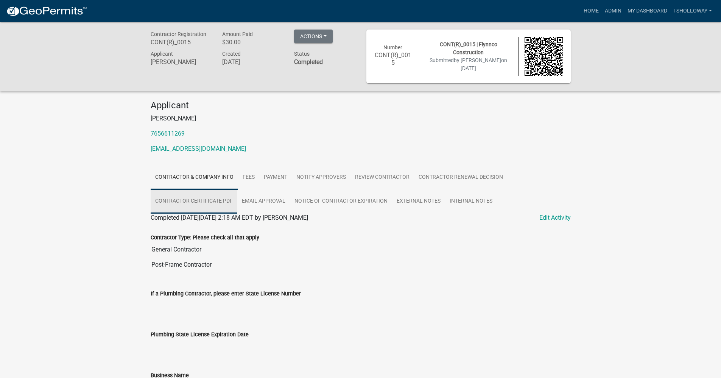
click at [213, 201] on link "Contractor Certificate PDF" at bounding box center [194, 201] width 87 height 24
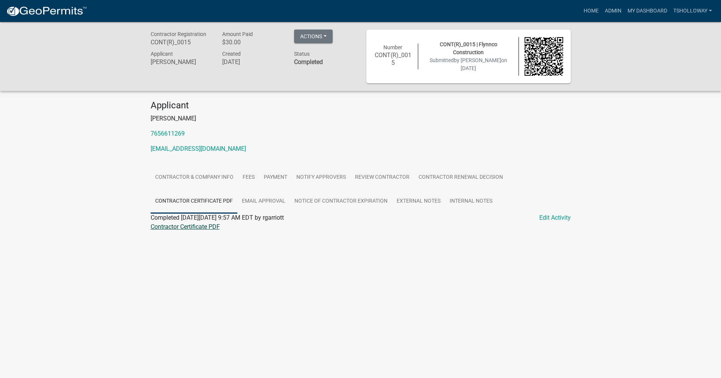
click at [193, 226] on link "Contractor Certificate PDF" at bounding box center [185, 226] width 69 height 7
click at [165, 228] on link "Contractor Certificate PDF" at bounding box center [185, 226] width 69 height 7
click at [613, 11] on link "Admin" at bounding box center [613, 11] width 23 height 14
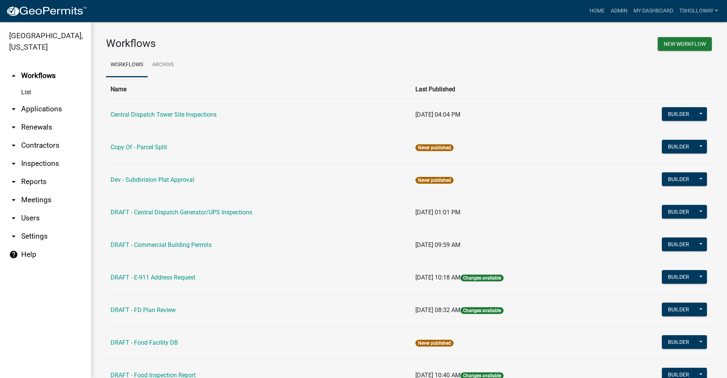
click at [35, 100] on link "arrow_drop_down Applications" at bounding box center [45, 109] width 91 height 18
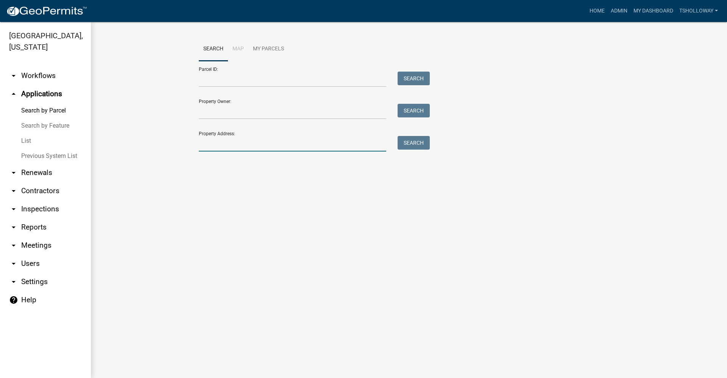
click at [209, 145] on input "Property Address:" at bounding box center [292, 144] width 187 height 16
click at [418, 144] on button "Search" at bounding box center [414, 143] width 32 height 14
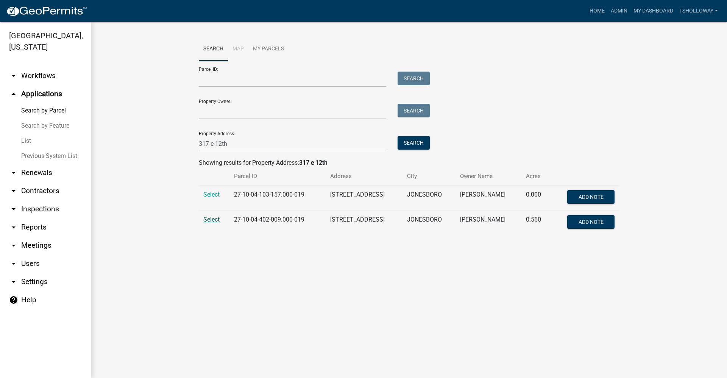
click at [212, 218] on span "Select" at bounding box center [211, 219] width 16 height 7
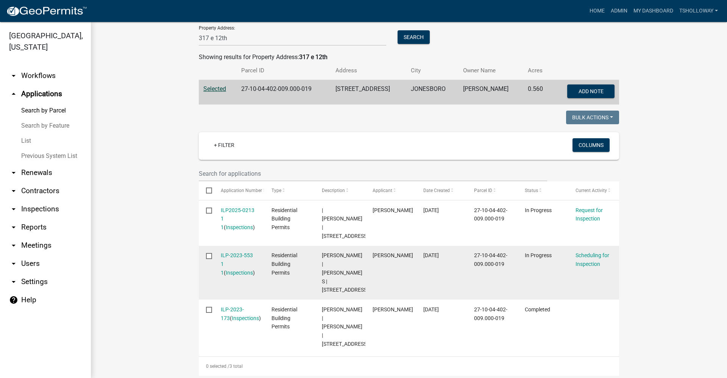
scroll to position [114, 0]
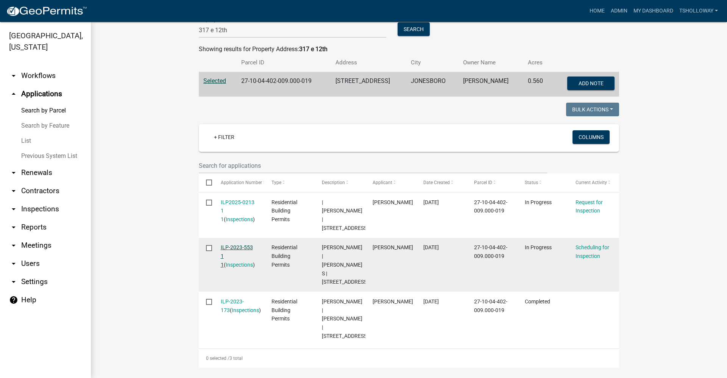
click at [233, 244] on link "ILP-2023-553 1 1" at bounding box center [237, 255] width 32 height 23
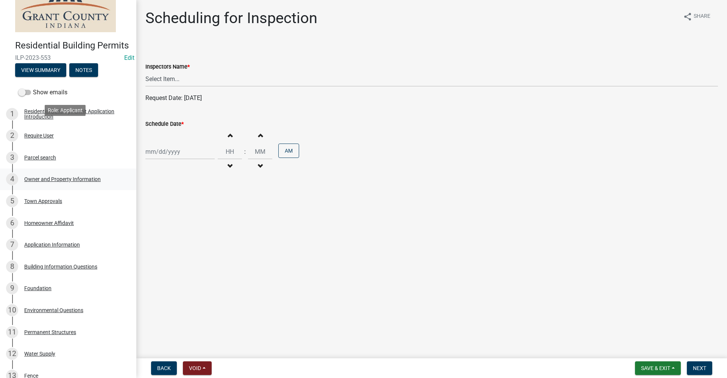
scroll to position [26, 0]
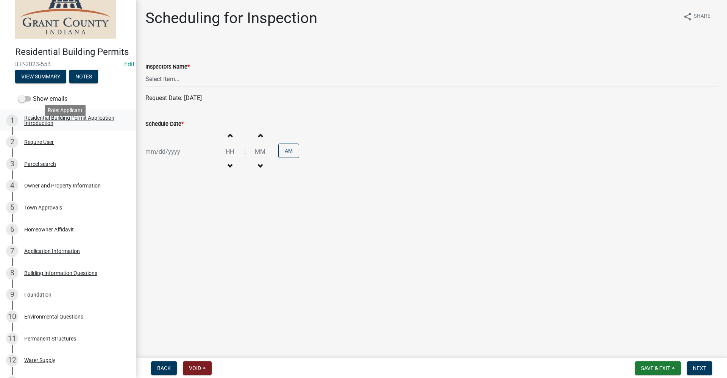
click at [39, 126] on div "Residential Building Permit Application Introduction" at bounding box center [74, 120] width 100 height 11
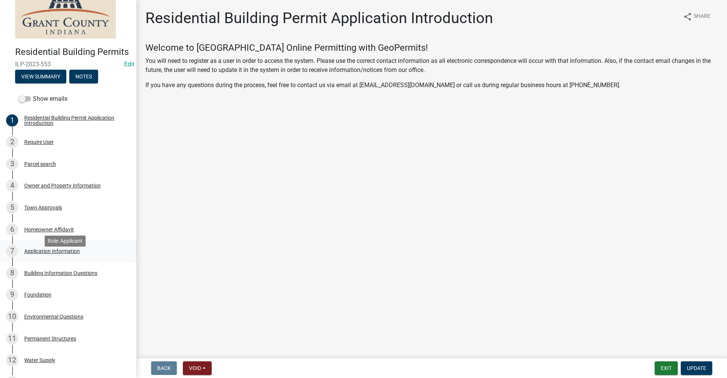
click at [41, 254] on div "Application Information" at bounding box center [52, 250] width 56 height 5
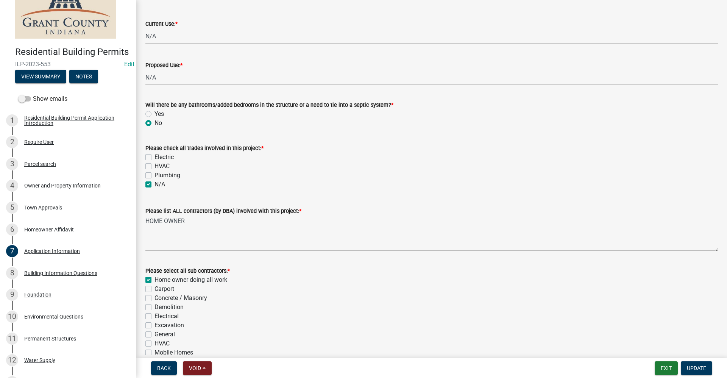
scroll to position [0, 0]
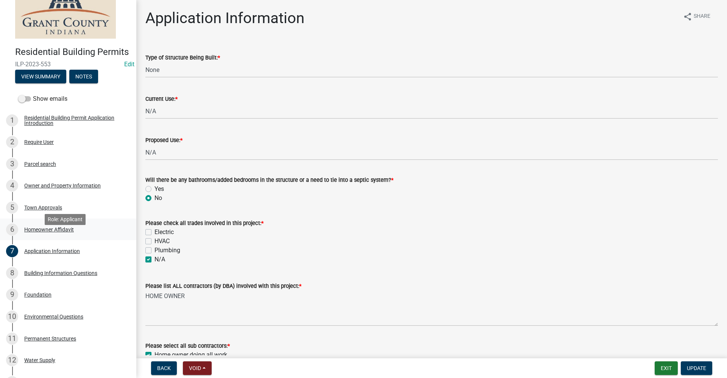
click at [47, 232] on div "Homeowner Affidavit" at bounding box center [49, 229] width 50 height 5
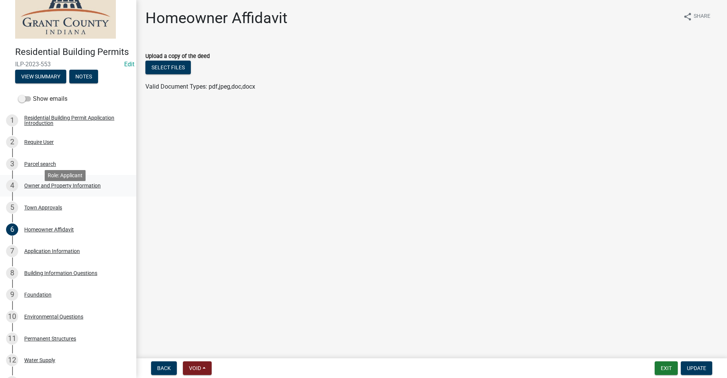
click at [46, 188] on div "Owner and Property Information" at bounding box center [62, 185] width 76 height 5
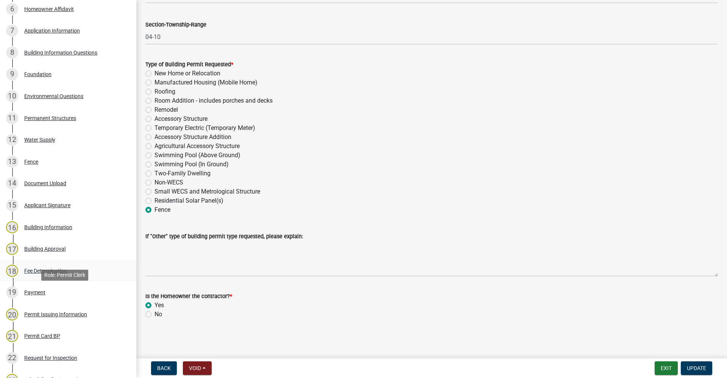
scroll to position [265, 0]
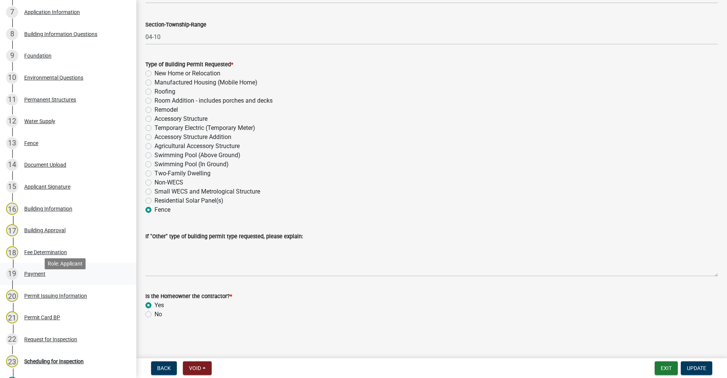
click at [37, 276] on div "Payment" at bounding box center [34, 273] width 21 height 5
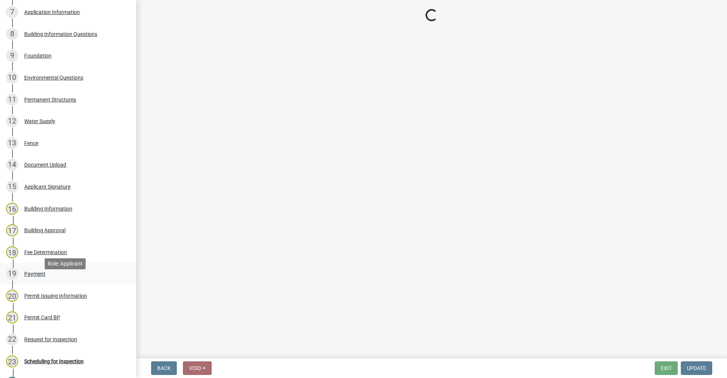
scroll to position [0, 0]
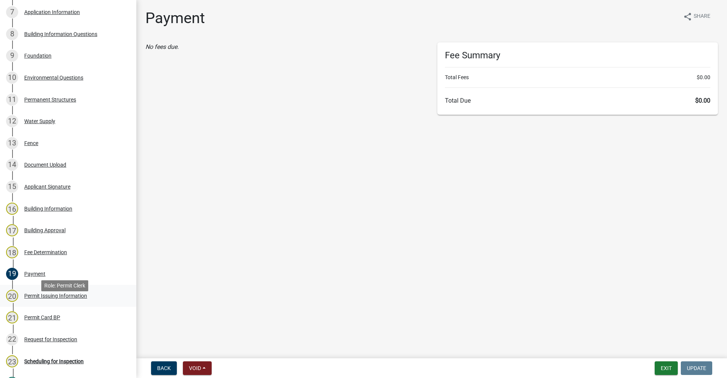
click at [48, 298] on div "Permit Issuing Information" at bounding box center [55, 295] width 63 height 5
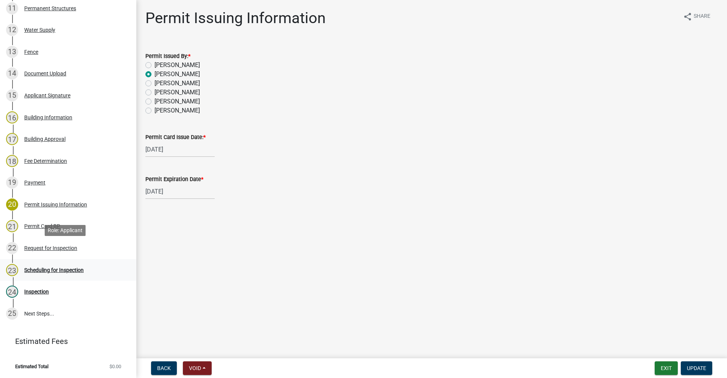
scroll to position [367, 0]
click at [69, 272] on div "Scheduling for Inspection" at bounding box center [53, 269] width 59 height 5
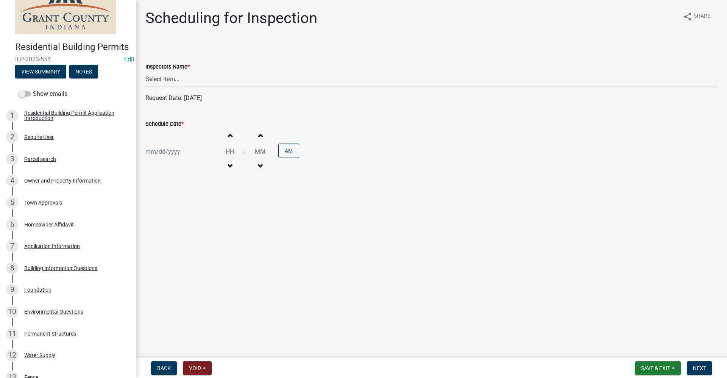
scroll to position [0, 0]
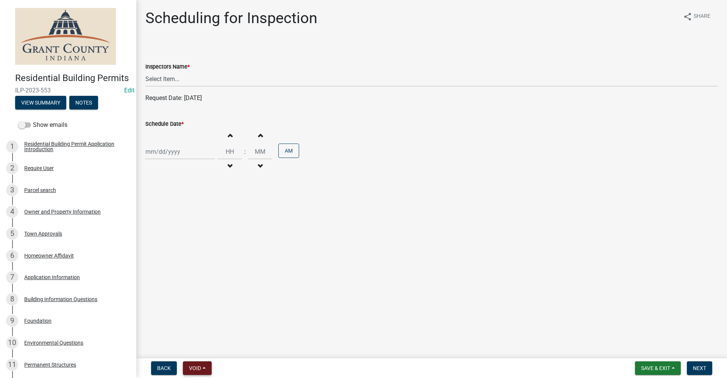
click at [201, 369] on span "Void" at bounding box center [195, 368] width 12 height 6
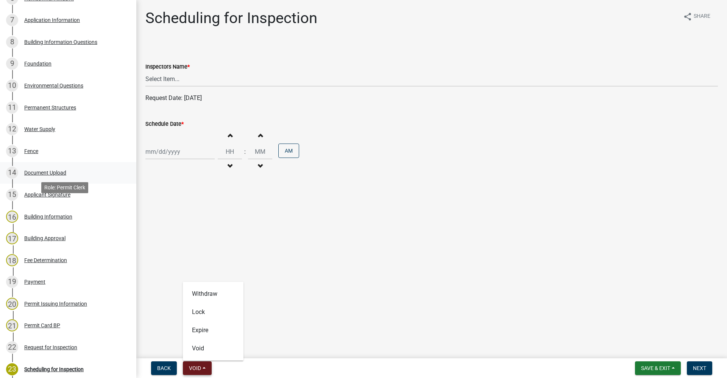
scroll to position [367, 0]
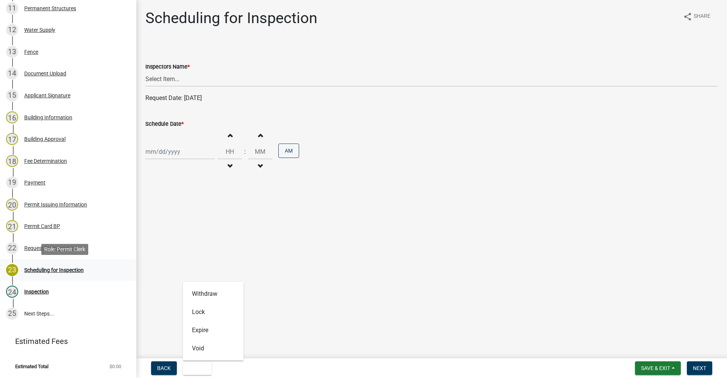
click at [66, 270] on div "Scheduling for Inspection" at bounding box center [53, 269] width 59 height 5
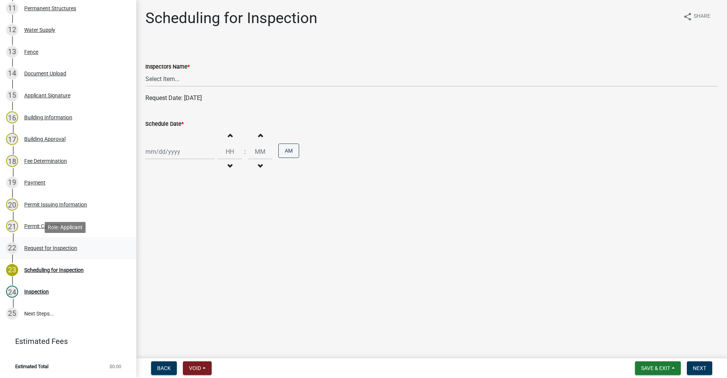
click at [34, 248] on div "Request for Inspection" at bounding box center [50, 247] width 53 height 5
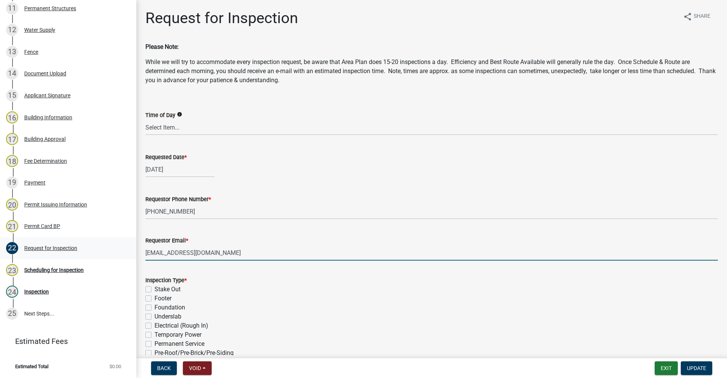
drag, startPoint x: 224, startPoint y: 249, endPoint x: 83, endPoint y: 256, distance: 141.8
click at [83, 256] on div "Residential Building Permits ILP-2023-553 Edit View Summary Notes Show emails 1…" at bounding box center [363, 189] width 727 height 378
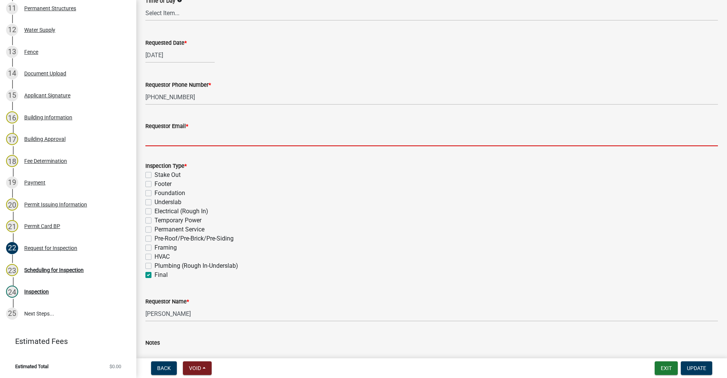
scroll to position [151, 0]
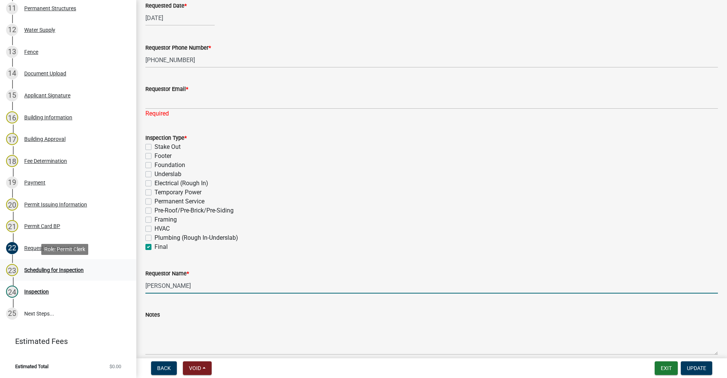
drag, startPoint x: 170, startPoint y: 275, endPoint x: 114, endPoint y: 278, distance: 56.5
click at [114, 278] on div "Residential Building Permits ILP-2023-553 Edit View Summary Notes Show emails 1…" at bounding box center [363, 189] width 727 height 378
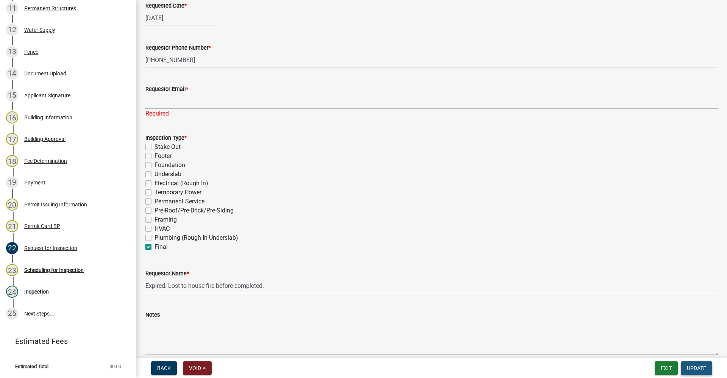
click at [698, 365] on span "Update" at bounding box center [696, 368] width 19 height 6
click at [694, 368] on span "Update" at bounding box center [696, 368] width 19 height 6
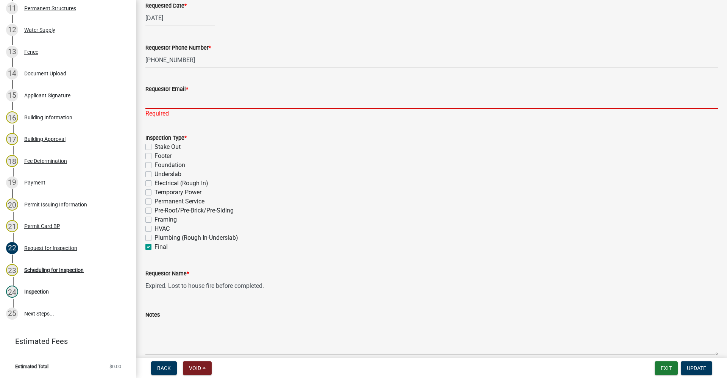
click at [155, 95] on input "Requestor Email *" at bounding box center [431, 102] width 573 height 16
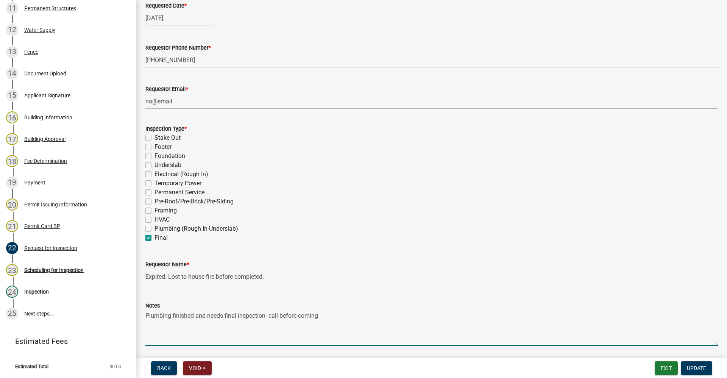
drag, startPoint x: 323, startPoint y: 317, endPoint x: -137, endPoint y: 330, distance: 460.7
click at [0, 330] on html "Internet Explorer does NOT work with GeoPermits. Get a new browser for more sec…" at bounding box center [363, 189] width 727 height 378
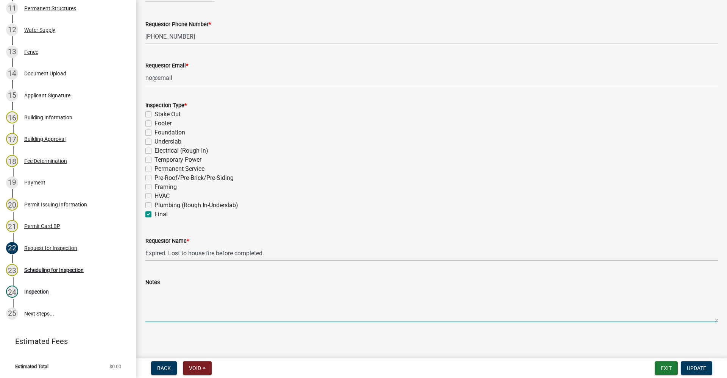
scroll to position [178, 0]
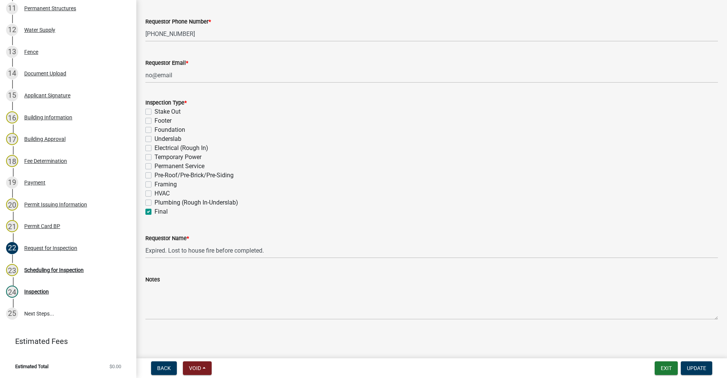
click at [384, 270] on div "Notes" at bounding box center [431, 291] width 573 height 55
click at [197, 371] on button "Void" at bounding box center [197, 368] width 29 height 14
click at [209, 331] on button "Expire" at bounding box center [213, 330] width 61 height 18
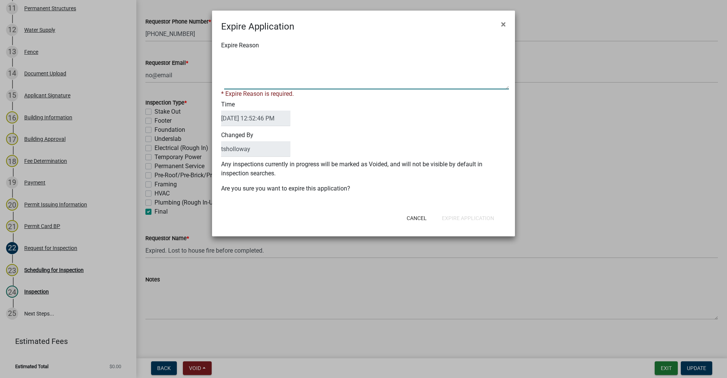
click at [240, 84] on textarea "Expire Reason" at bounding box center [366, 71] width 285 height 38
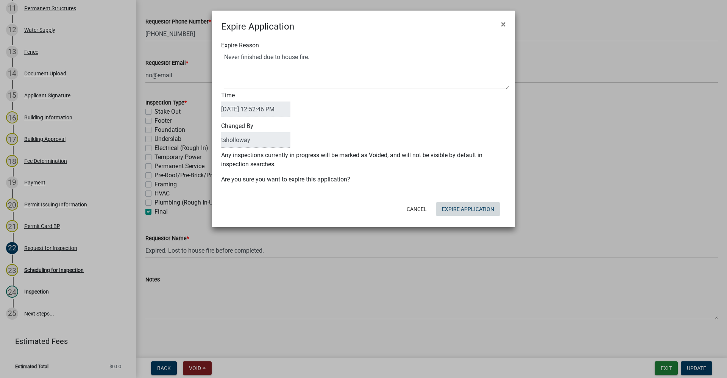
click at [467, 217] on div "Cancel Expire Application" at bounding box center [413, 209] width 187 height 20
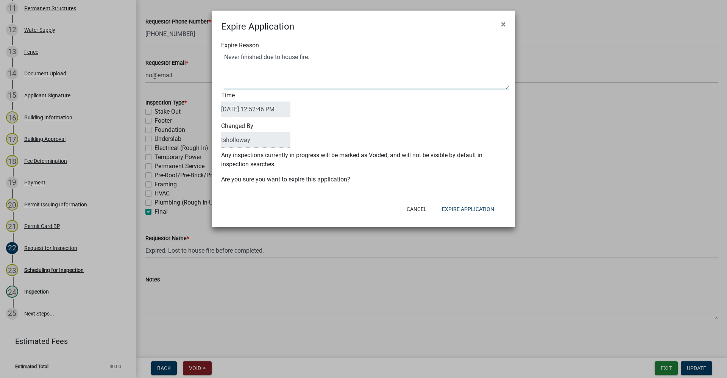
click at [246, 75] on textarea "Expire Reason" at bounding box center [366, 71] width 285 height 38
click at [470, 208] on button "Expire Application" at bounding box center [468, 209] width 64 height 14
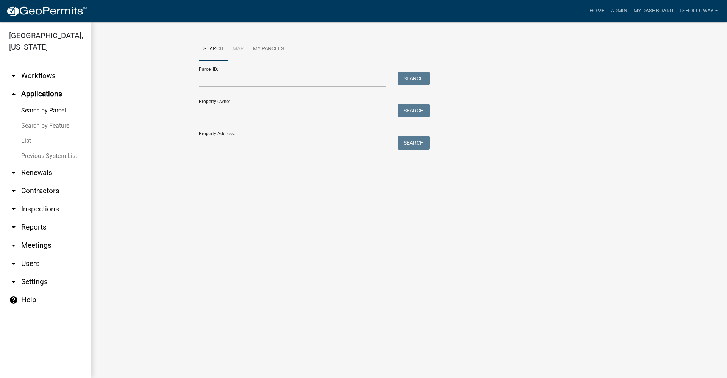
click at [45, 200] on link "arrow_drop_down Inspections" at bounding box center [45, 209] width 91 height 18
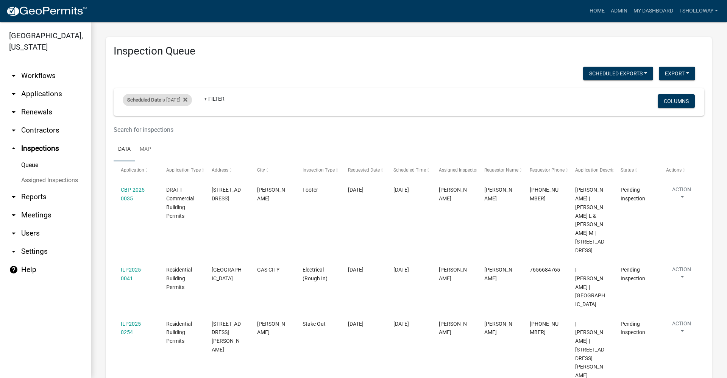
click at [187, 101] on div "Scheduled Date is 09/16/2025" at bounding box center [157, 100] width 69 height 12
click at [185, 130] on input "2025-09-16" at bounding box center [163, 128] width 53 height 16
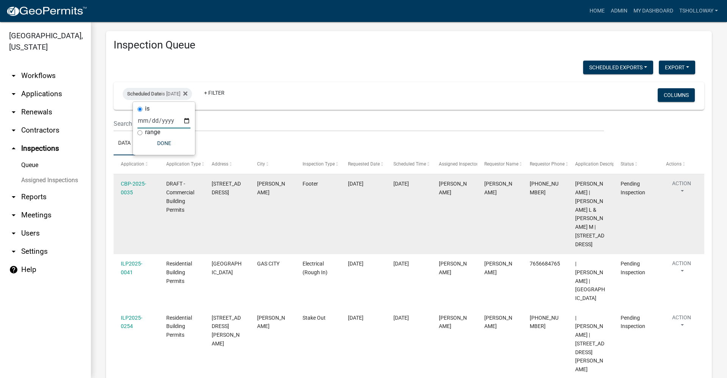
scroll to position [8, 0]
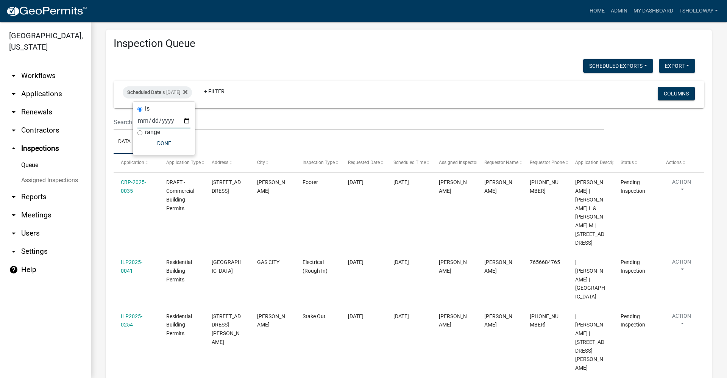
click at [188, 123] on input "2025-09-16" at bounding box center [163, 121] width 53 height 16
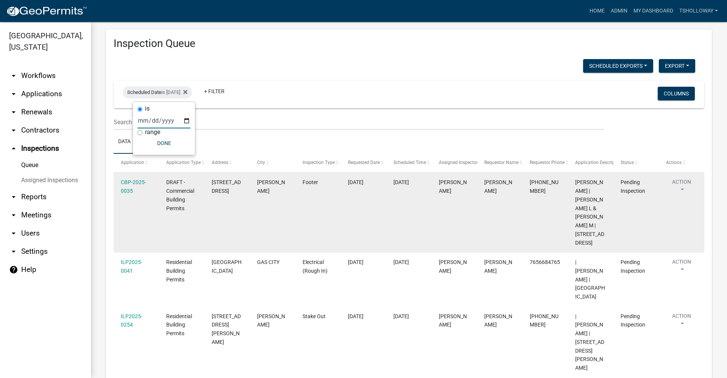
scroll to position [0, 0]
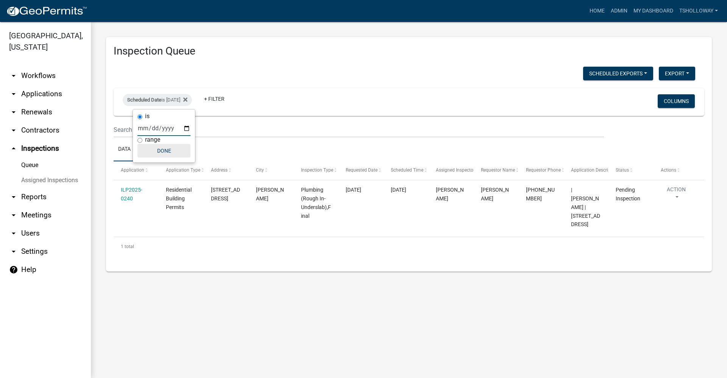
click at [164, 151] on button "Done" at bounding box center [163, 151] width 53 height 14
click at [39, 85] on link "arrow_drop_down Applications" at bounding box center [45, 94] width 91 height 18
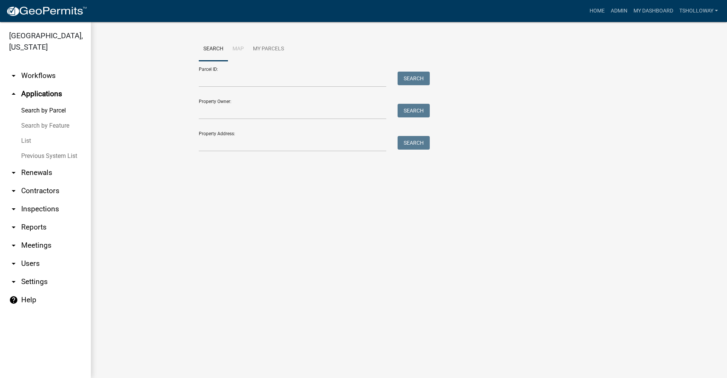
click at [24, 133] on link "List" at bounding box center [45, 140] width 91 height 15
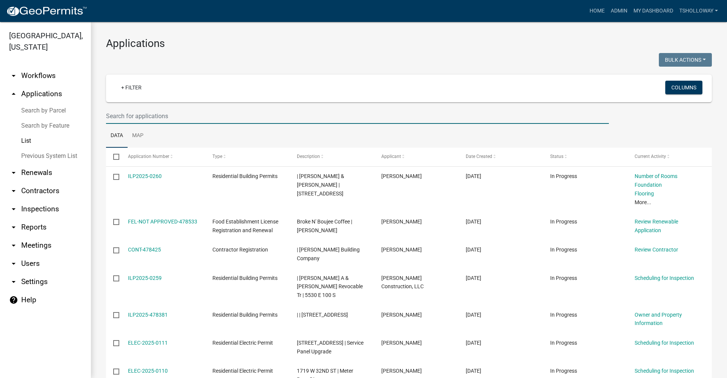
click at [122, 119] on input "text" at bounding box center [357, 116] width 503 height 16
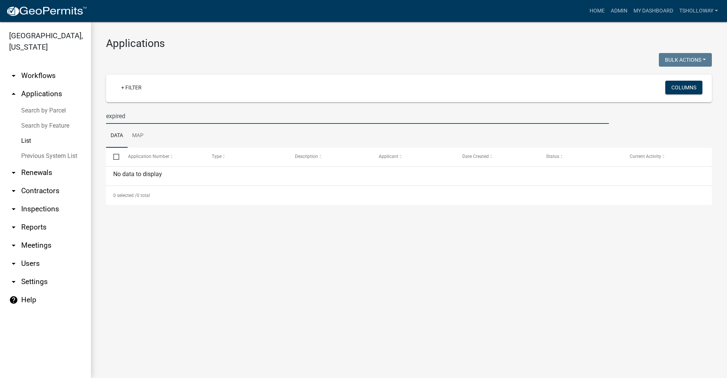
click at [44, 118] on link "Search by Feature" at bounding box center [45, 125] width 91 height 15
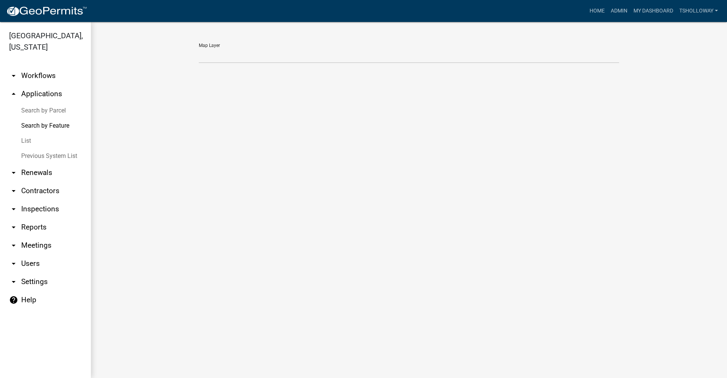
click at [44, 103] on link "Search by Parcel" at bounding box center [45, 110] width 91 height 15
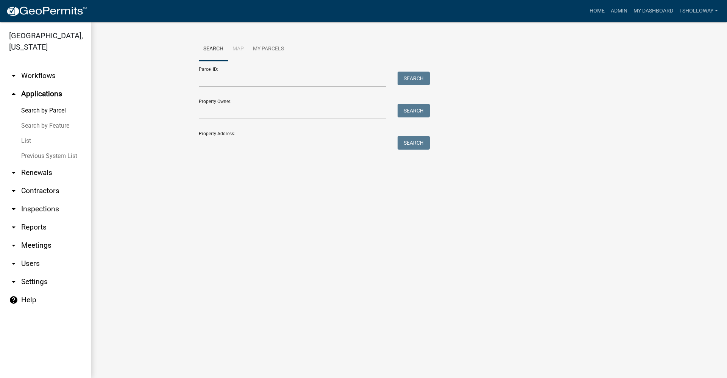
click at [15, 71] on icon "arrow_drop_down" at bounding box center [13, 75] width 9 height 9
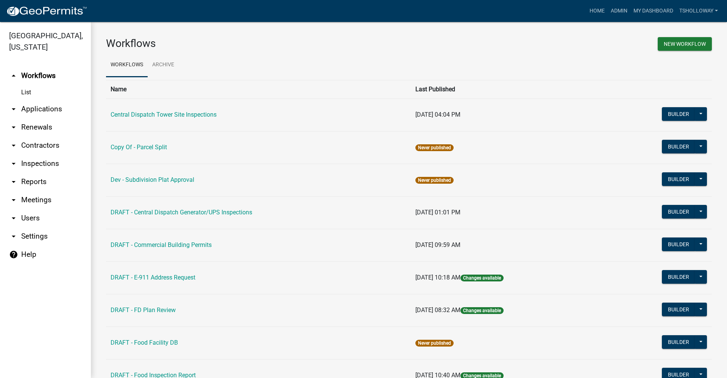
click at [34, 227] on link "arrow_drop_down Settings" at bounding box center [45, 236] width 91 height 18
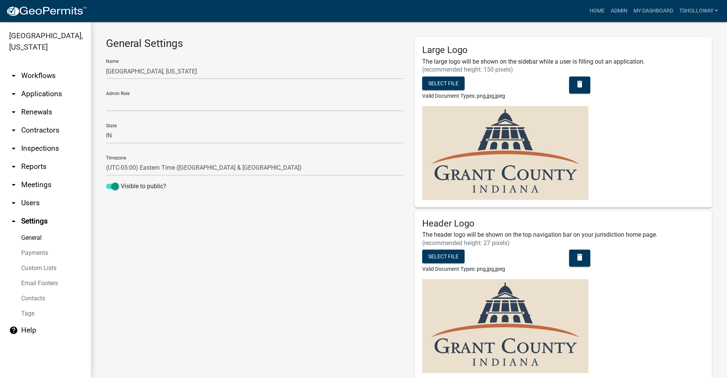
click at [34, 245] on link "Payments" at bounding box center [45, 252] width 91 height 15
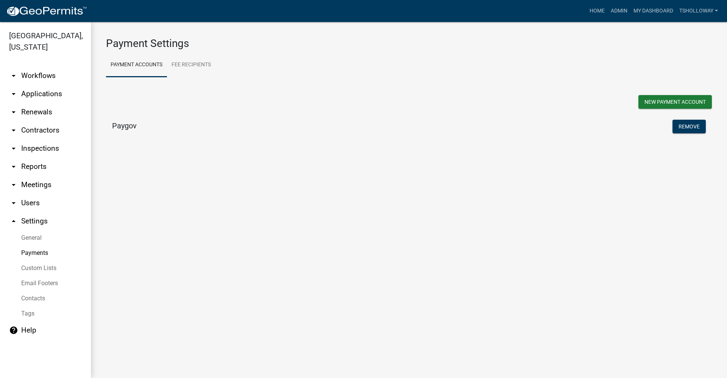
click at [34, 261] on link "Custom Lists" at bounding box center [45, 268] width 91 height 15
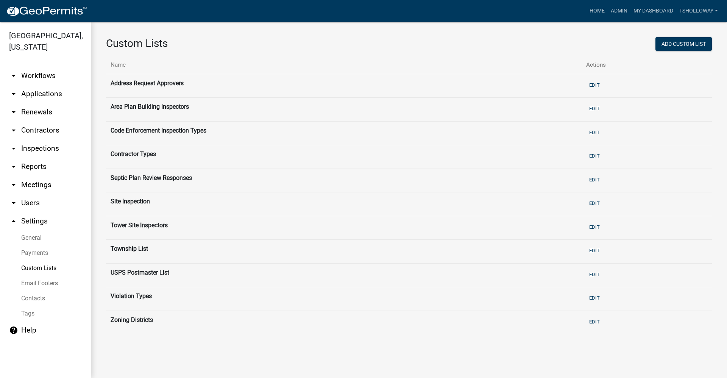
click at [42, 85] on link "arrow_drop_down Applications" at bounding box center [45, 94] width 91 height 18
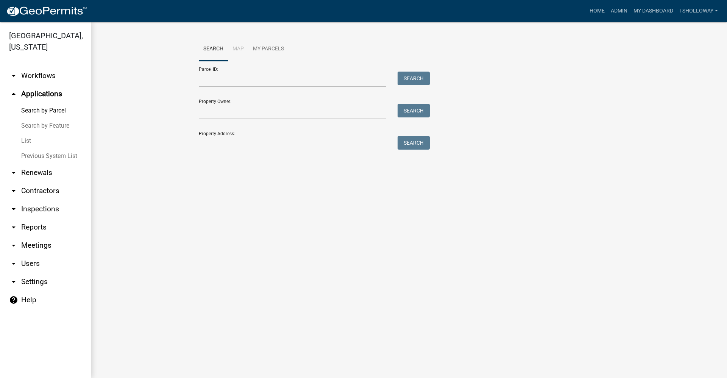
click at [61, 148] on link "Previous System List" at bounding box center [45, 155] width 91 height 15
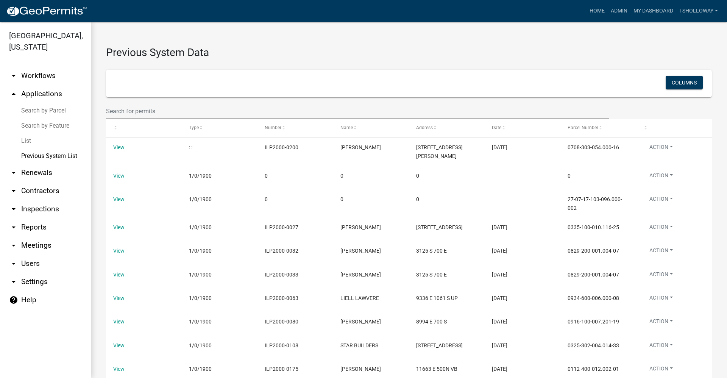
click at [43, 103] on link "Search by Parcel" at bounding box center [45, 110] width 91 height 15
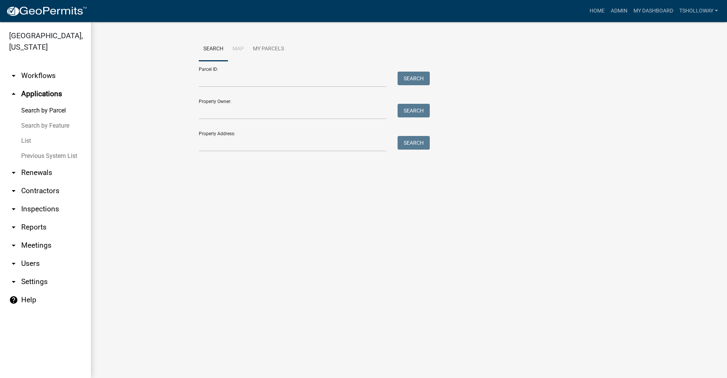
click at [47, 118] on link "Search by Feature" at bounding box center [45, 125] width 91 height 15
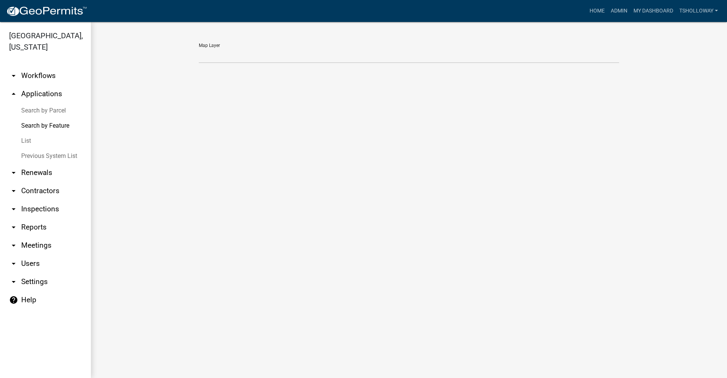
click at [39, 164] on link "arrow_drop_down Renewals" at bounding box center [45, 173] width 91 height 18
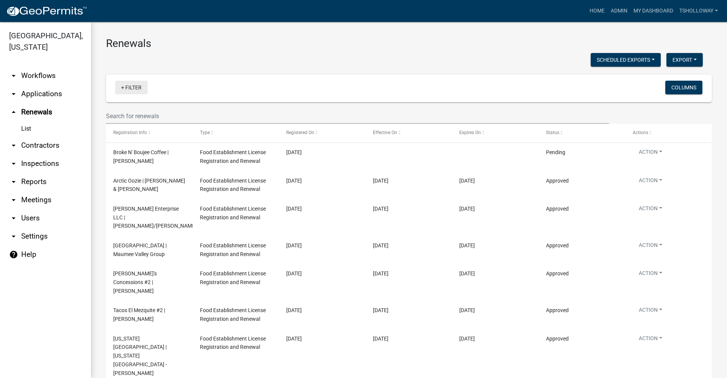
click at [121, 89] on link "+ Filter" at bounding box center [131, 88] width 33 height 14
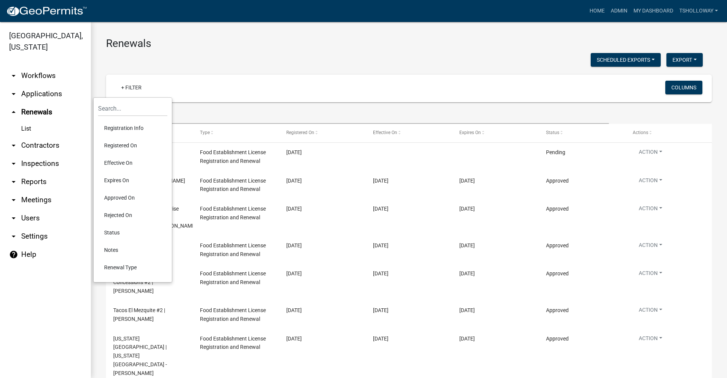
click at [120, 267] on li "Renewal Type" at bounding box center [132, 267] width 69 height 17
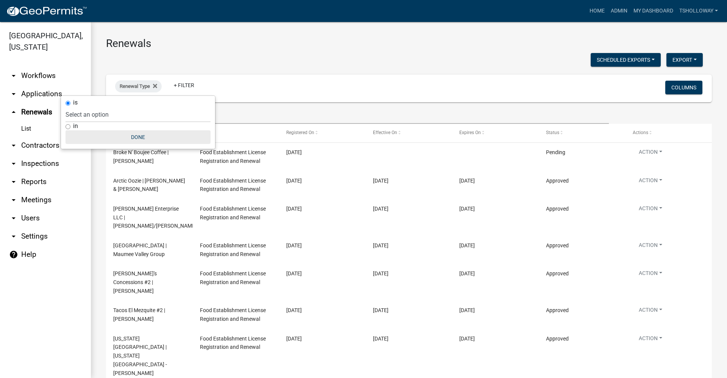
click at [137, 138] on button "Done" at bounding box center [138, 137] width 145 height 14
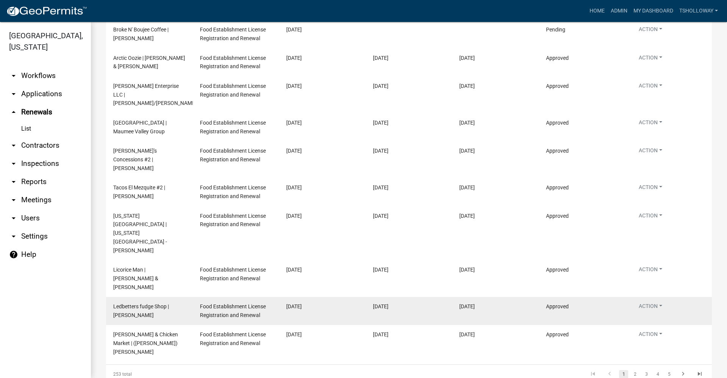
scroll to position [124, 0]
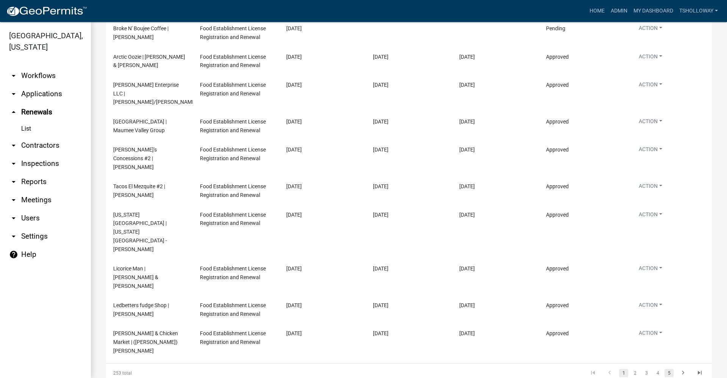
click at [665, 369] on link "5" at bounding box center [669, 373] width 9 height 8
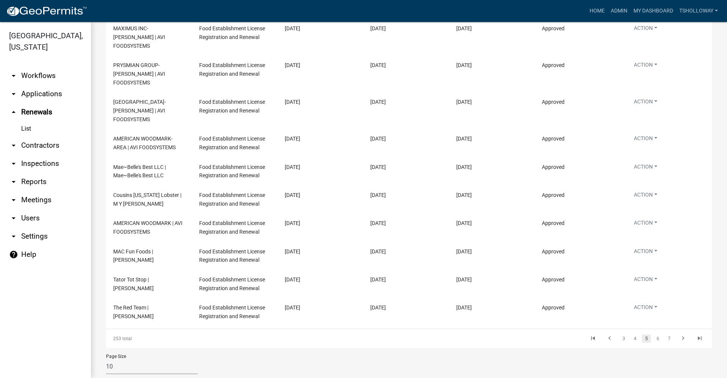
click at [39, 155] on link "arrow_drop_down Inspections" at bounding box center [45, 164] width 91 height 18
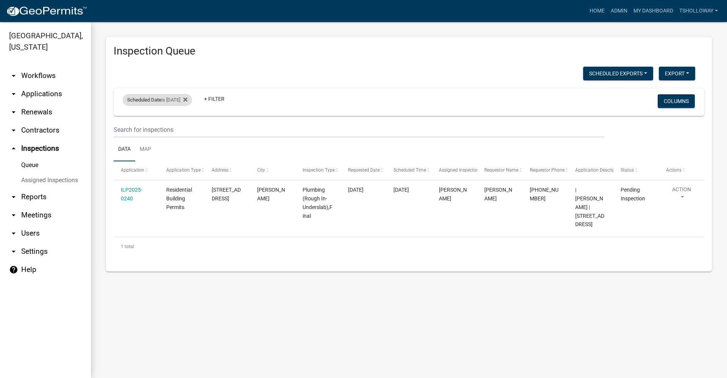
click at [187, 101] on div "Scheduled Date is 09/17/2025" at bounding box center [157, 100] width 69 height 12
click at [186, 128] on input "2025-09-17" at bounding box center [163, 128] width 53 height 16
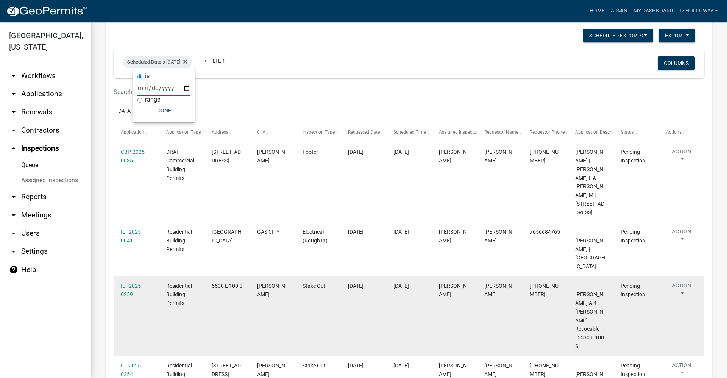
scroll to position [76, 0]
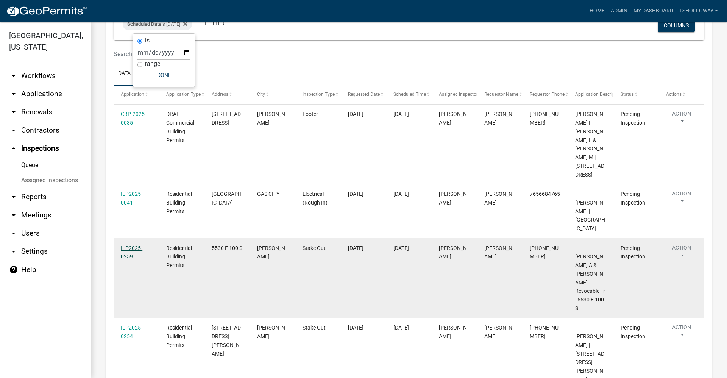
click at [125, 245] on link "ILP2025-0259" at bounding box center [132, 252] width 22 height 15
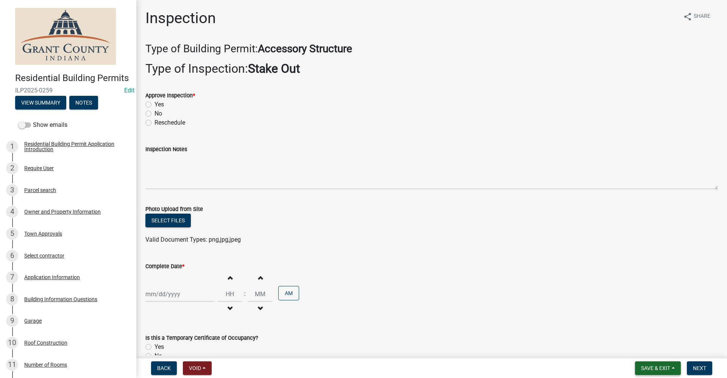
click at [653, 369] on span "Save & Exit" at bounding box center [655, 368] width 29 height 6
click at [636, 347] on button "Save & Exit" at bounding box center [650, 348] width 61 height 18
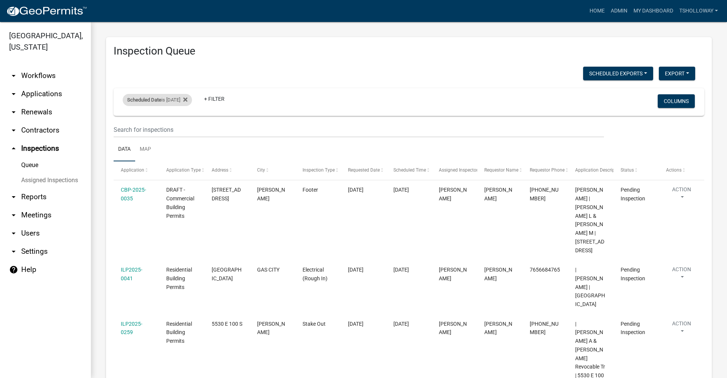
click at [192, 98] on div "Scheduled Date is 09/16/2025" at bounding box center [157, 100] width 69 height 12
click at [186, 130] on input "2025-09-16" at bounding box center [163, 128] width 53 height 16
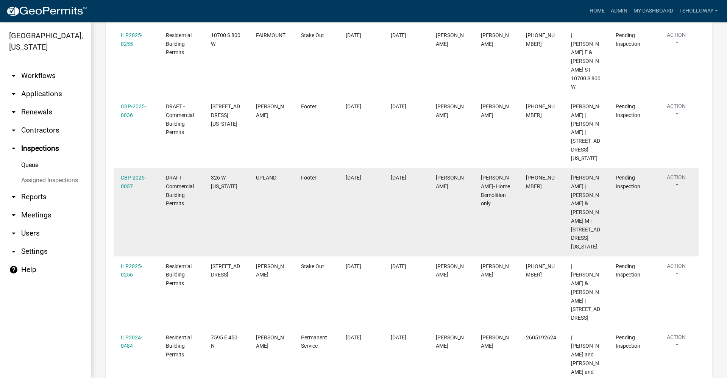
scroll to position [406, 0]
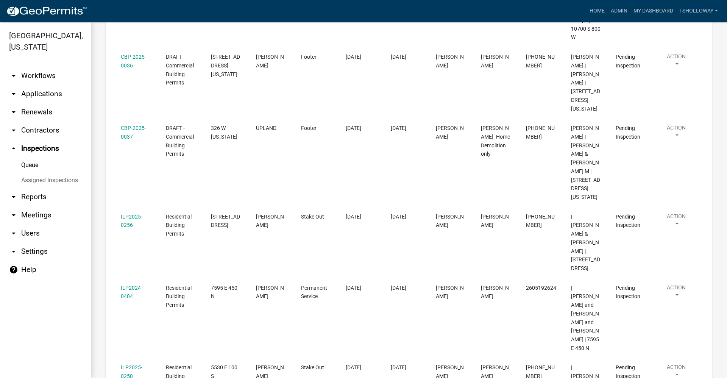
click at [46, 85] on link "arrow_drop_down Applications" at bounding box center [45, 94] width 91 height 18
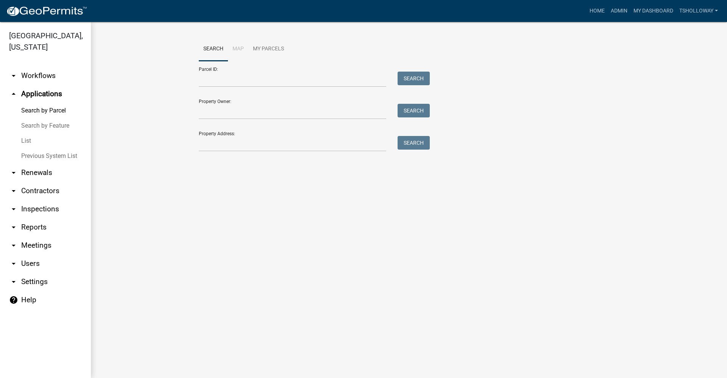
click at [30, 291] on link "help Help" at bounding box center [45, 300] width 91 height 18
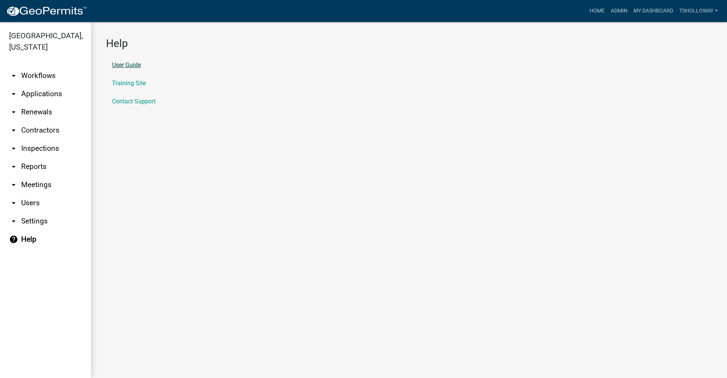
click at [128, 67] on link "User Guide" at bounding box center [126, 65] width 29 height 6
click at [645, 11] on link "My Dashboard" at bounding box center [654, 11] width 46 height 14
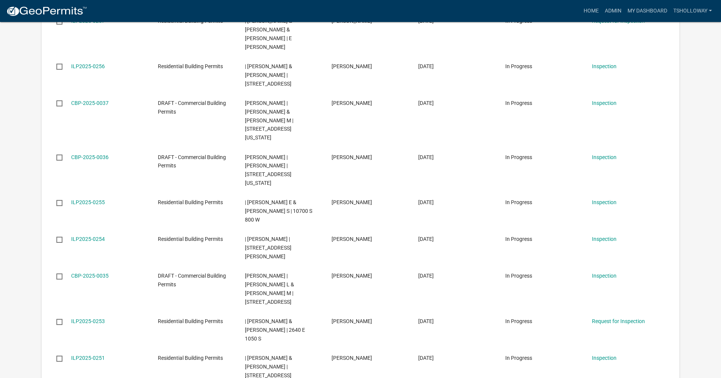
scroll to position [328, 0]
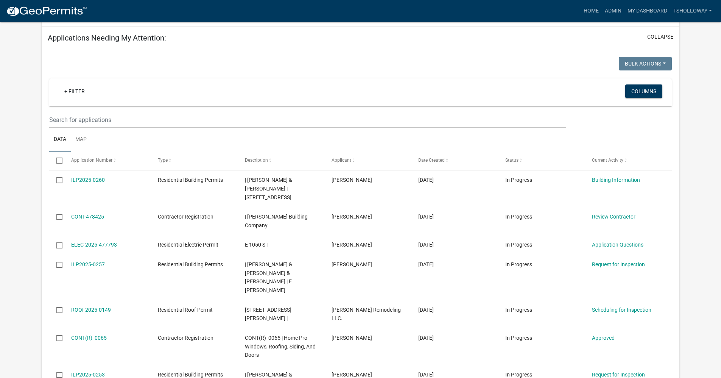
scroll to position [706, 0]
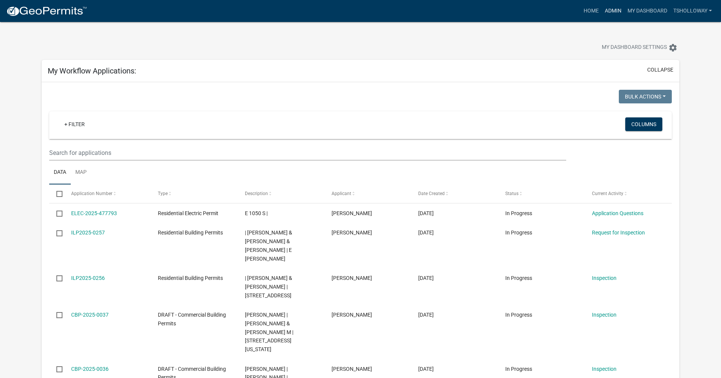
click at [612, 10] on link "Admin" at bounding box center [613, 11] width 23 height 14
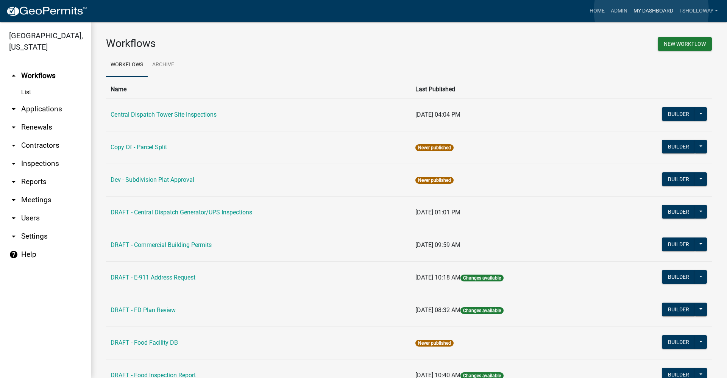
click at [651, 11] on link "My Dashboard" at bounding box center [654, 11] width 46 height 14
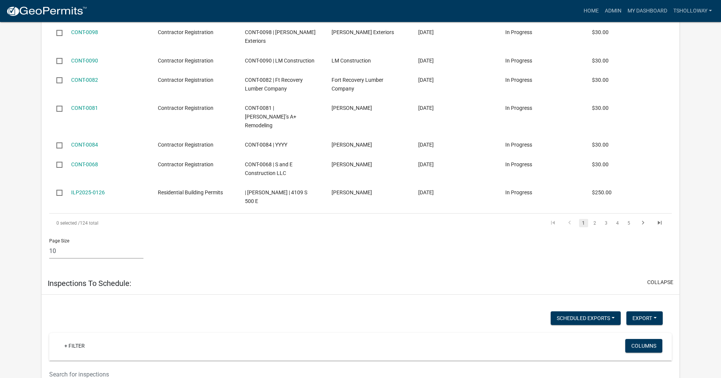
scroll to position [1464, 0]
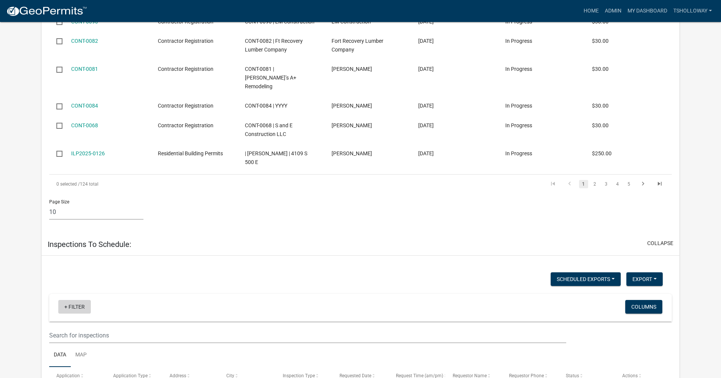
click at [64, 300] on link "+ Filter" at bounding box center [74, 307] width 33 height 14
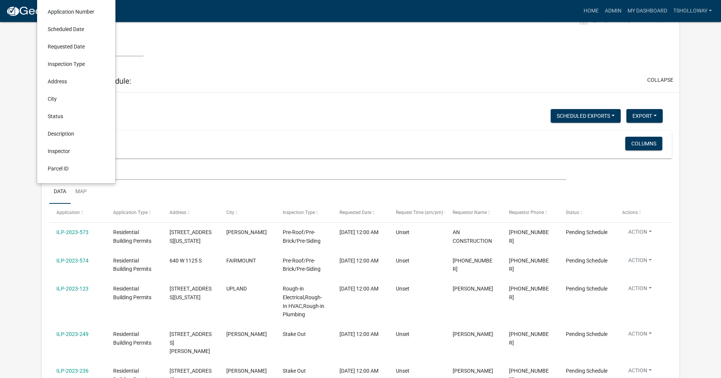
scroll to position [1577, 0]
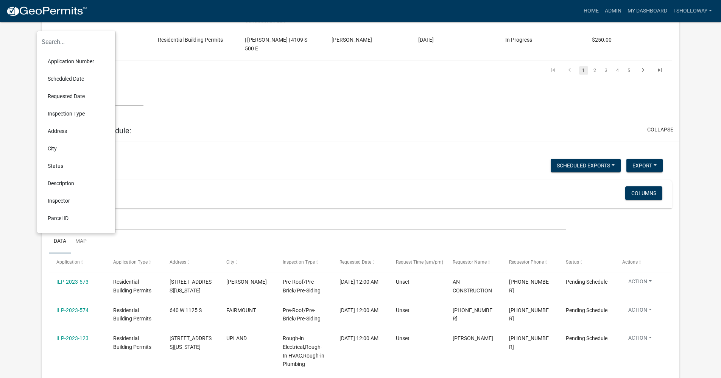
click at [27, 281] on app-user-applications "more_horiz Home Admin My Dashboard tsholloway Admin Account Logout My Dashboard…" at bounding box center [360, 108] width 721 height 3327
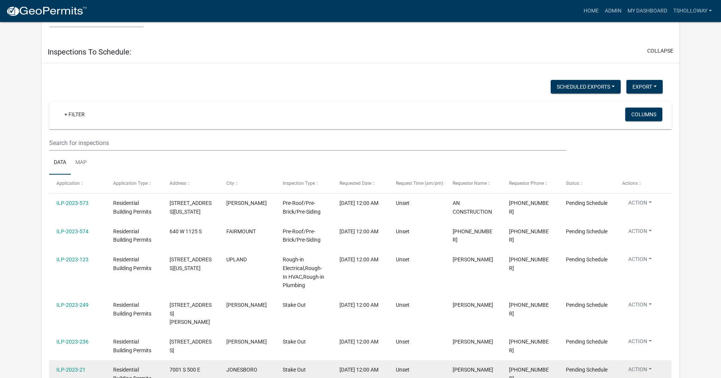
scroll to position [1691, 0]
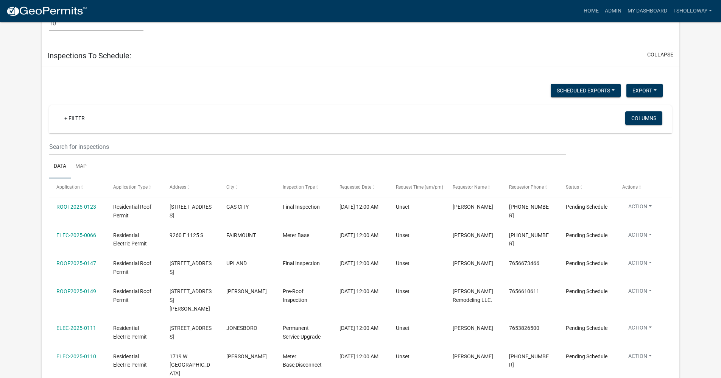
scroll to position [1653, 0]
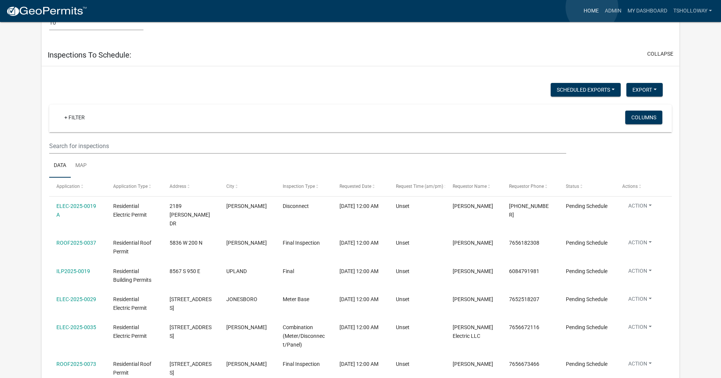
click at [592, 8] on link "Home" at bounding box center [591, 11] width 21 height 14
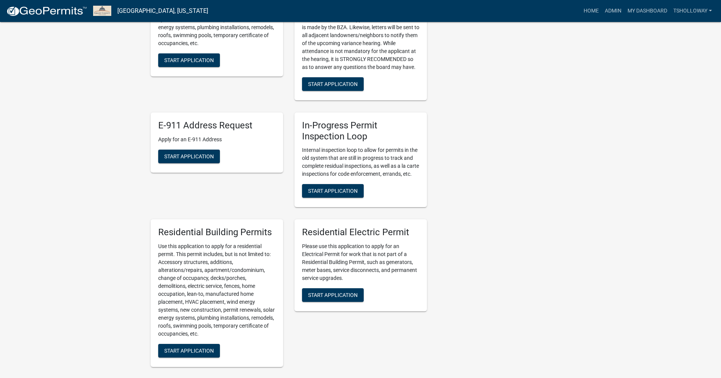
scroll to position [303, 0]
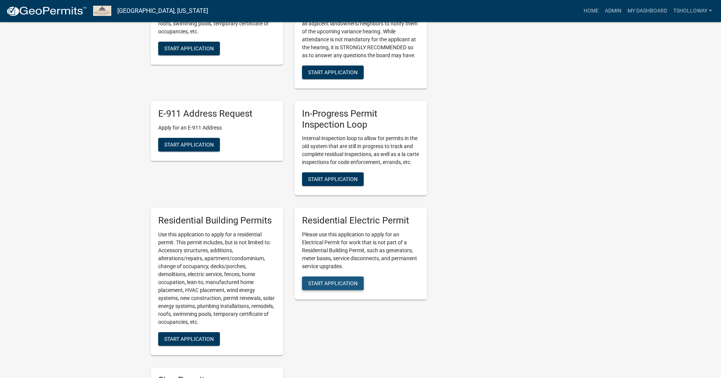
click at [325, 286] on span "Start Application" at bounding box center [333, 283] width 50 height 6
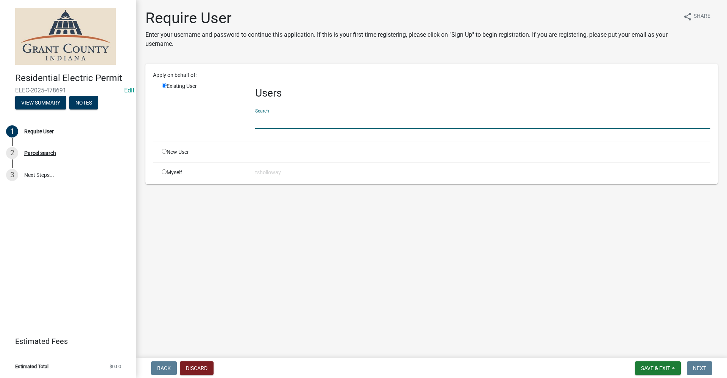
click at [264, 122] on input "text" at bounding box center [482, 121] width 455 height 16
click at [163, 153] on input "radio" at bounding box center [164, 151] width 5 height 5
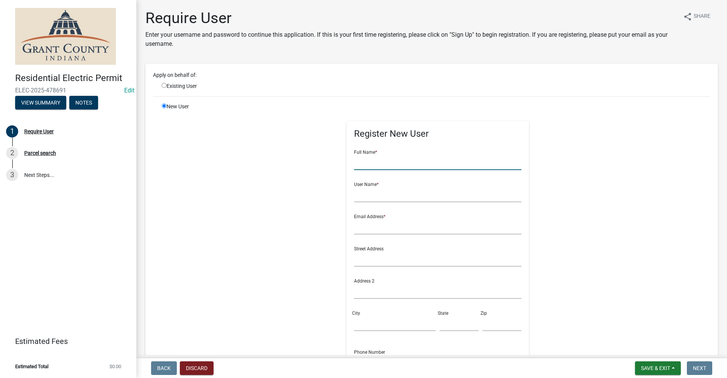
drag, startPoint x: 356, startPoint y: 164, endPoint x: 357, endPoint y: 168, distance: 4.2
click at [357, 168] on input "text" at bounding box center [438, 163] width 168 height 16
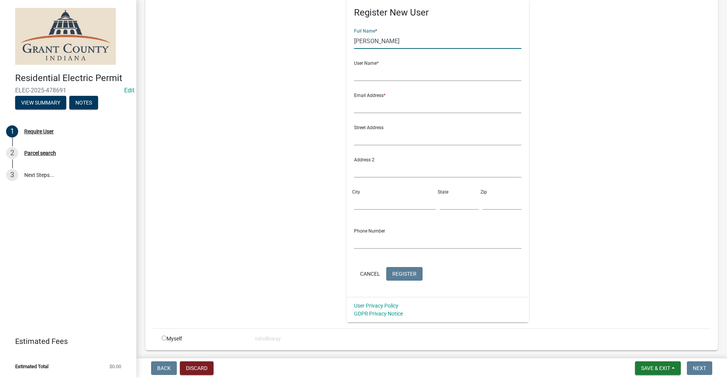
scroll to position [146, 0]
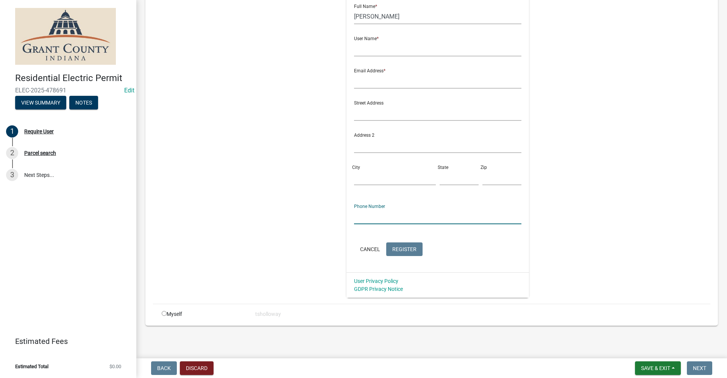
click at [362, 215] on input "text" at bounding box center [438, 217] width 168 height 16
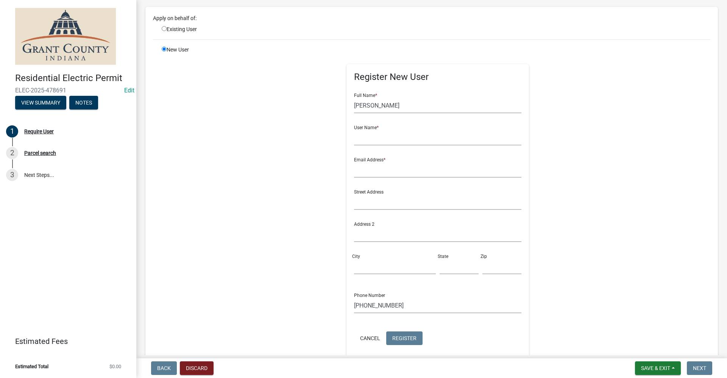
scroll to position [32, 0]
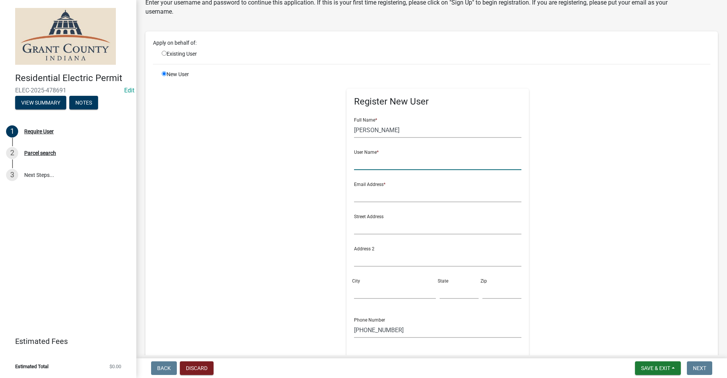
click at [358, 161] on input "text" at bounding box center [438, 163] width 168 height 16
click at [359, 198] on input "text" at bounding box center [438, 195] width 168 height 16
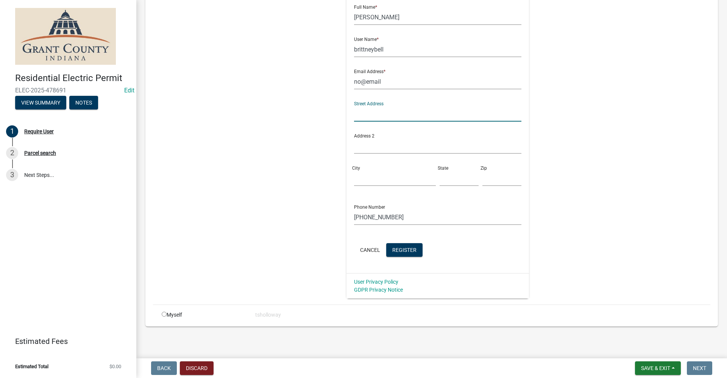
scroll to position [146, 0]
click at [393, 251] on span "Register" at bounding box center [404, 249] width 24 height 6
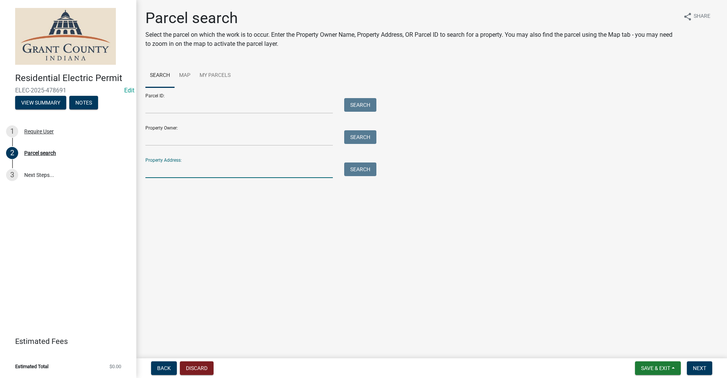
click at [164, 165] on input "Property Address:" at bounding box center [238, 170] width 187 height 16
click at [352, 172] on button "Search" at bounding box center [360, 169] width 32 height 14
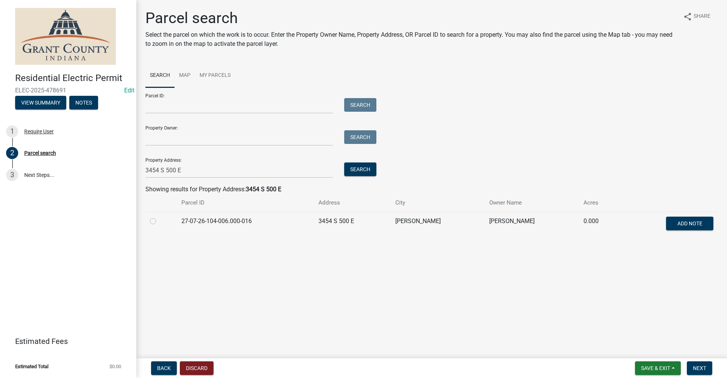
click at [159, 217] on label at bounding box center [159, 217] width 0 height 0
click at [159, 221] on input "radio" at bounding box center [161, 219] width 5 height 5
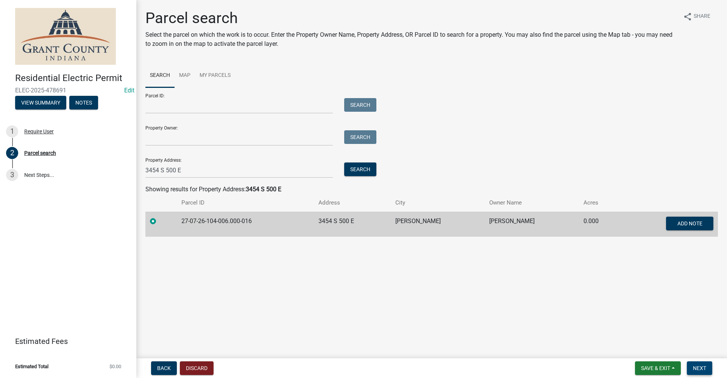
click at [706, 369] on span "Next" at bounding box center [699, 368] width 13 height 6
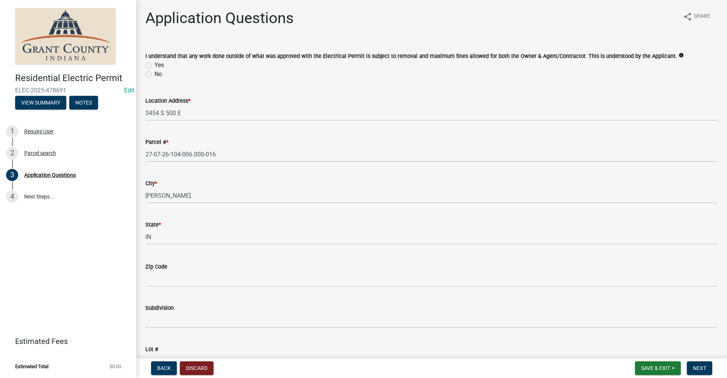
click at [155, 65] on label "Yes" at bounding box center [159, 65] width 9 height 9
click at [155, 65] on input "Yes" at bounding box center [157, 63] width 5 height 5
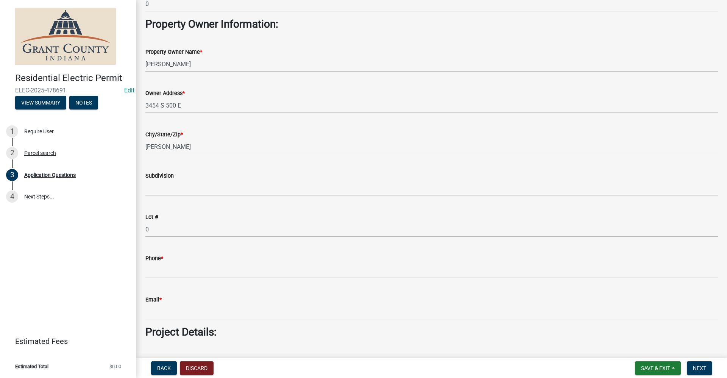
scroll to position [417, 0]
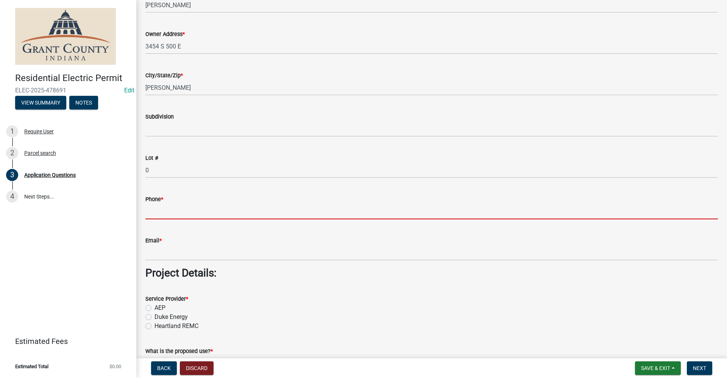
click at [173, 208] on input "Phone *" at bounding box center [431, 212] width 573 height 16
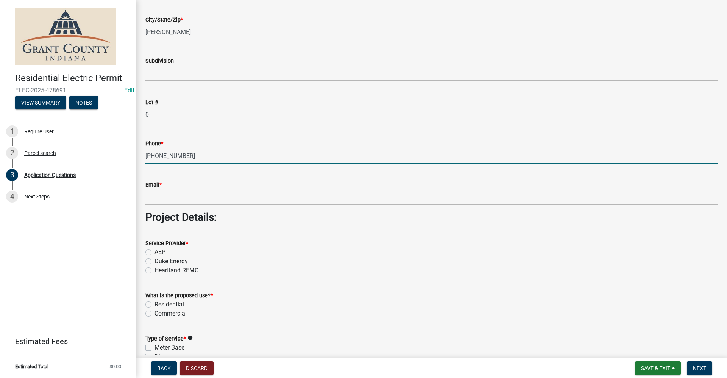
scroll to position [492, 0]
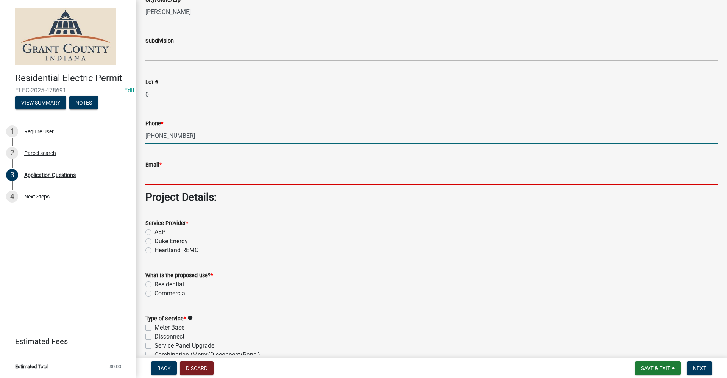
click at [156, 176] on input "Email *" at bounding box center [431, 177] width 573 height 16
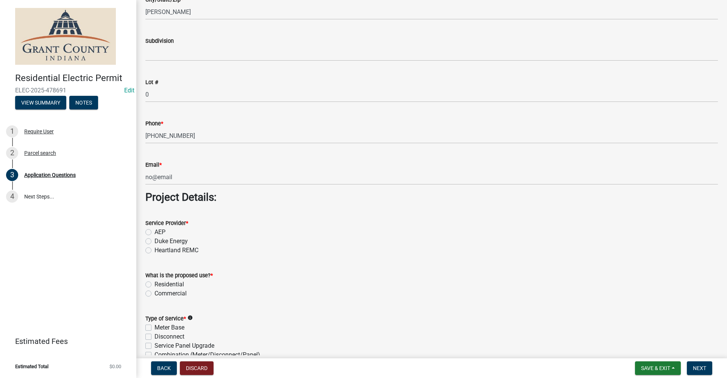
click at [155, 233] on label "AEP" at bounding box center [160, 232] width 11 height 9
click at [155, 233] on input "AEP" at bounding box center [157, 230] width 5 height 5
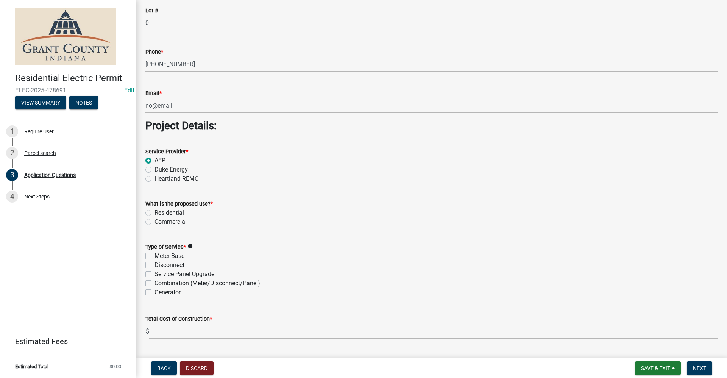
scroll to position [568, 0]
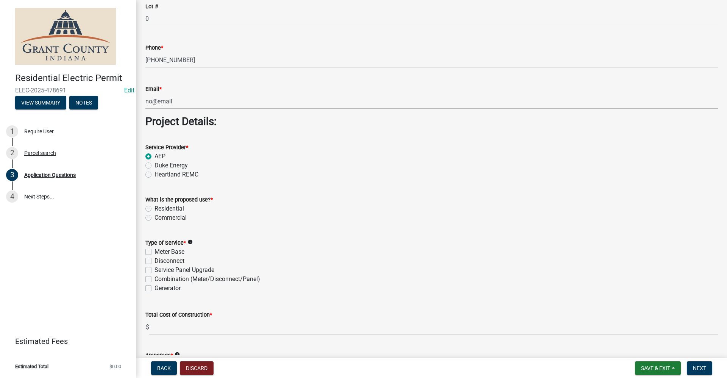
click at [155, 209] on label "Residential" at bounding box center [170, 208] width 30 height 9
click at [155, 209] on input "Residential" at bounding box center [157, 206] width 5 height 5
click at [155, 270] on label "Service Panel Upgrade" at bounding box center [185, 269] width 60 height 9
click at [155, 270] on input "Service Panel Upgrade" at bounding box center [157, 267] width 5 height 5
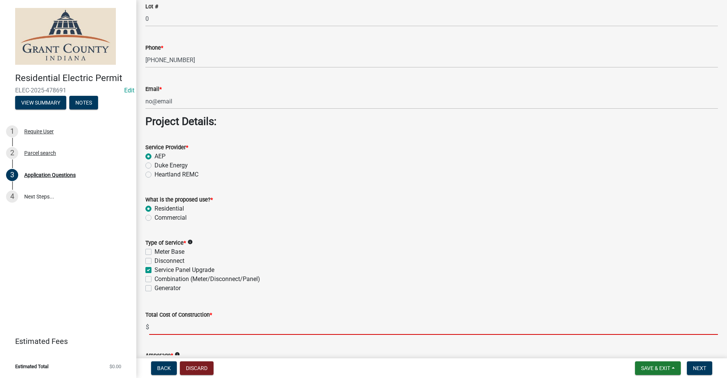
click at [163, 328] on input "text" at bounding box center [433, 327] width 569 height 16
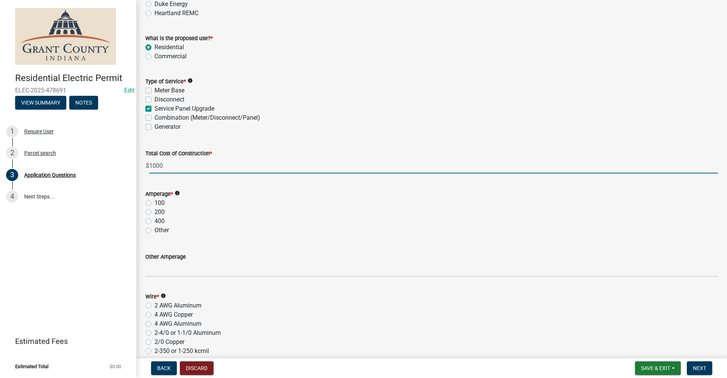
scroll to position [757, 0]
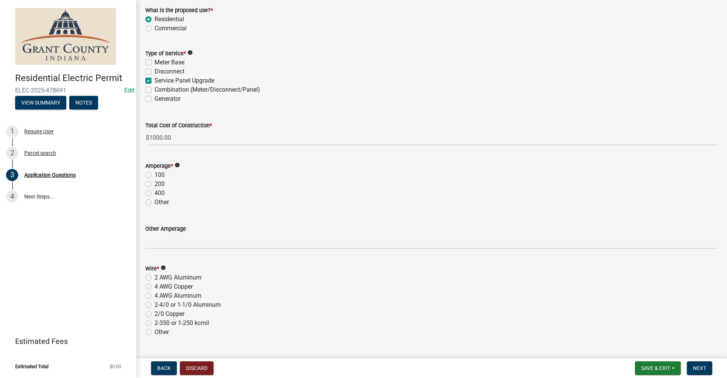
click at [155, 184] on label "200" at bounding box center [160, 184] width 10 height 9
click at [155, 184] on input "200" at bounding box center [157, 182] width 5 height 5
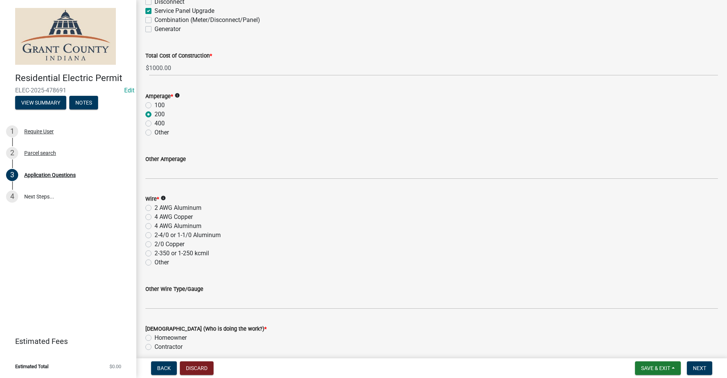
scroll to position [833, 0]
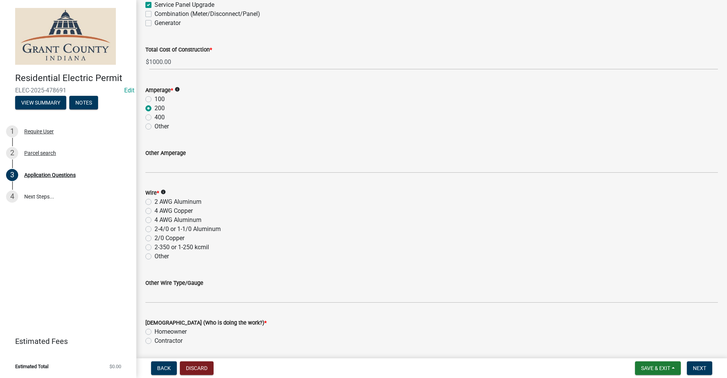
click at [155, 220] on label "4 AWG Aluminum" at bounding box center [178, 219] width 47 height 9
click at [155, 220] on input "4 AWG Aluminum" at bounding box center [157, 217] width 5 height 5
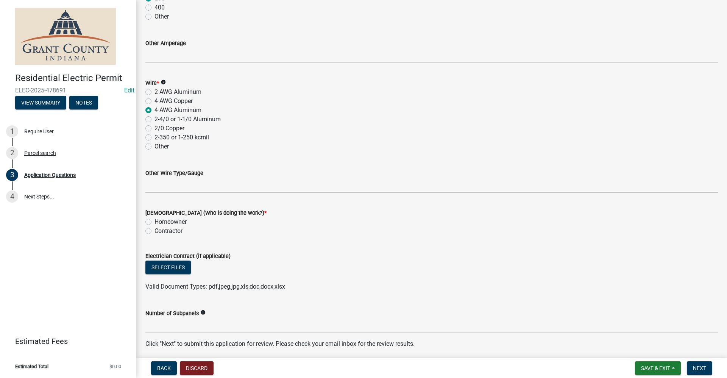
scroll to position [947, 0]
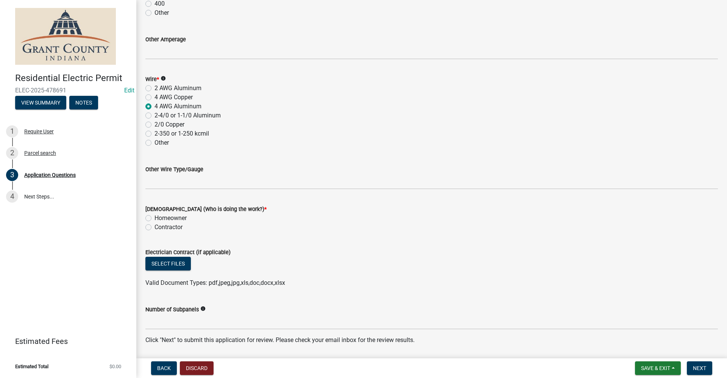
click at [155, 219] on label "Homeowner" at bounding box center [171, 218] width 32 height 9
click at [155, 219] on input "Homeowner" at bounding box center [157, 216] width 5 height 5
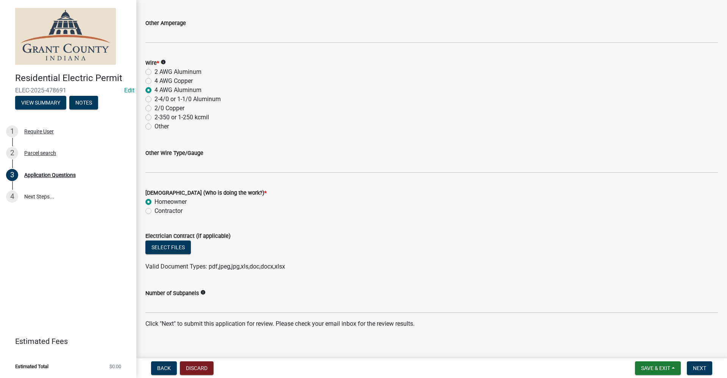
scroll to position [972, 0]
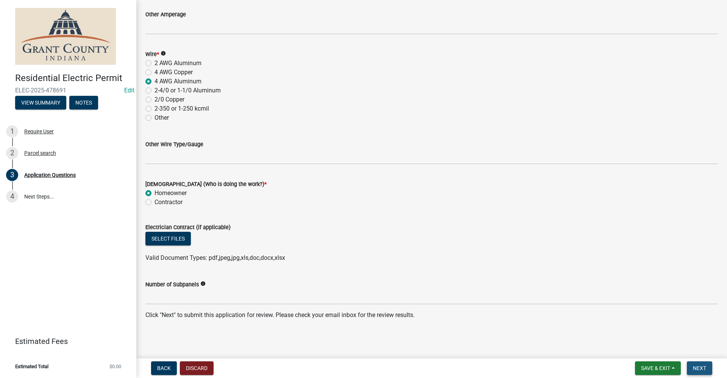
click at [692, 370] on button "Next" at bounding box center [699, 368] width 25 height 14
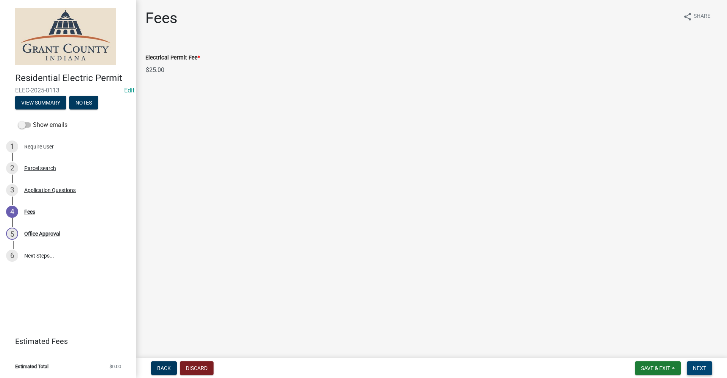
click at [700, 367] on span "Next" at bounding box center [699, 368] width 13 height 6
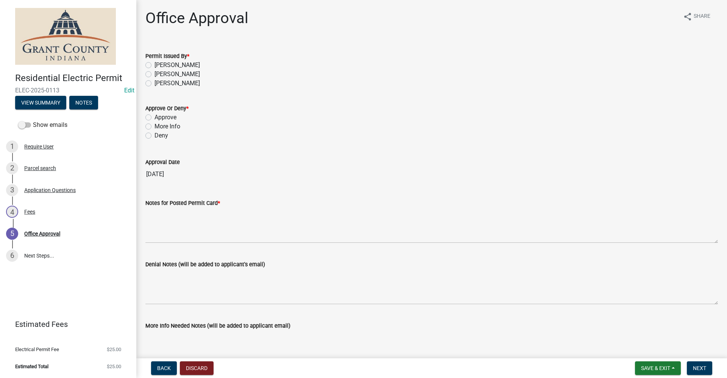
click at [155, 73] on label "Belinda Benefield" at bounding box center [177, 74] width 45 height 9
click at [155, 73] on input "Belinda Benefield" at bounding box center [157, 72] width 5 height 5
click at [155, 118] on label "Approve" at bounding box center [166, 117] width 22 height 9
click at [155, 118] on input "Approve" at bounding box center [157, 115] width 5 height 5
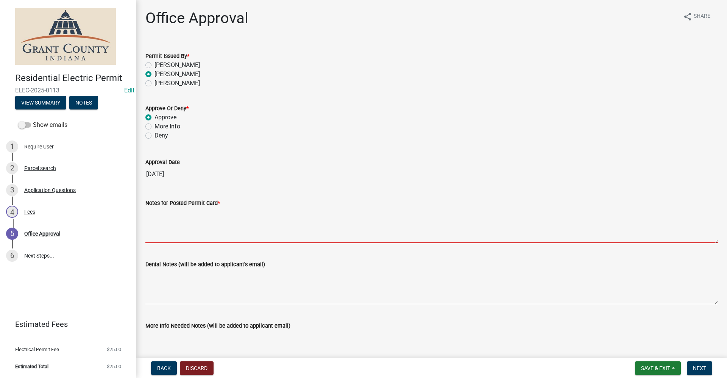
click at [178, 236] on textarea "Notes for Posted Permit Card *" at bounding box center [431, 226] width 573 height 36
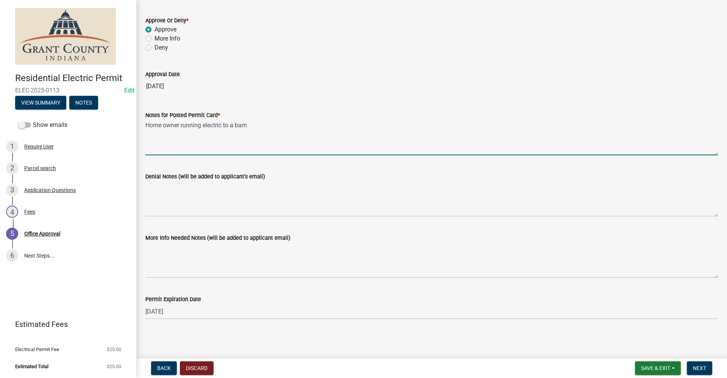
scroll to position [88, 0]
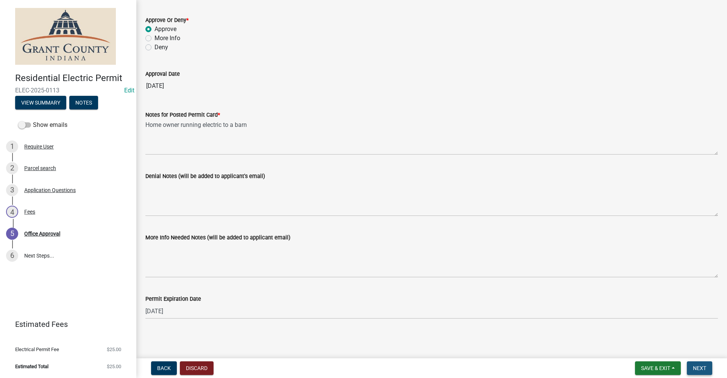
click at [698, 366] on span "Next" at bounding box center [699, 368] width 13 height 6
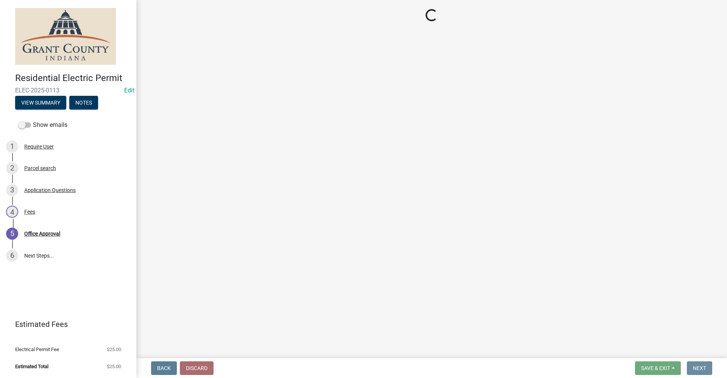
scroll to position [0, 0]
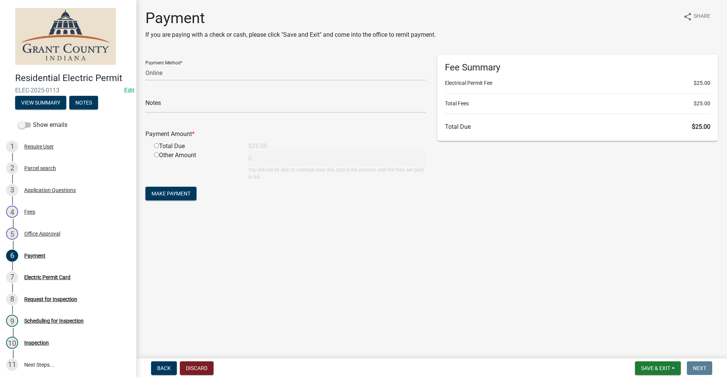
click at [155, 145] on input "radio" at bounding box center [156, 145] width 5 height 5
click at [163, 72] on select "Credit Card POS Check Cash Online" at bounding box center [285, 73] width 281 height 16
click at [145, 65] on select "Credit Card POS Check Cash Online" at bounding box center [285, 73] width 281 height 16
click at [173, 196] on span "Make Payment" at bounding box center [170, 193] width 39 height 6
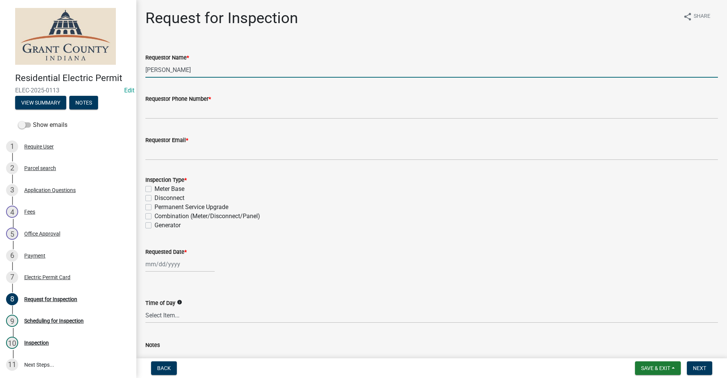
drag, startPoint x: 193, startPoint y: 69, endPoint x: 27, endPoint y: 80, distance: 167.0
click at [26, 80] on div "Residential Electric Permit ELEC-2025-0113 Edit View Summary Notes Show emails …" at bounding box center [363, 189] width 727 height 378
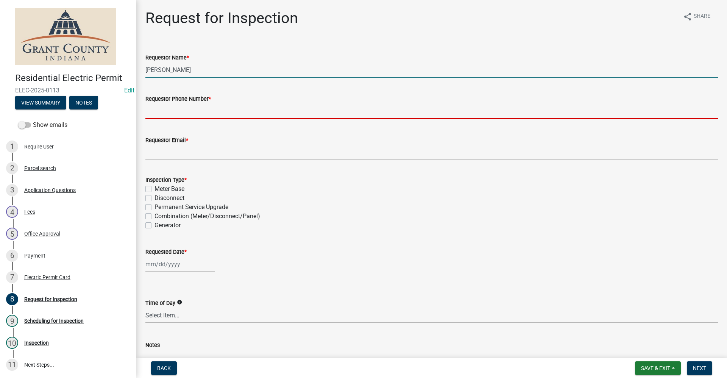
drag, startPoint x: 161, startPoint y: 115, endPoint x: 165, endPoint y: 115, distance: 4.5
click at [161, 115] on input "Requestor Phone Number *" at bounding box center [431, 111] width 573 height 16
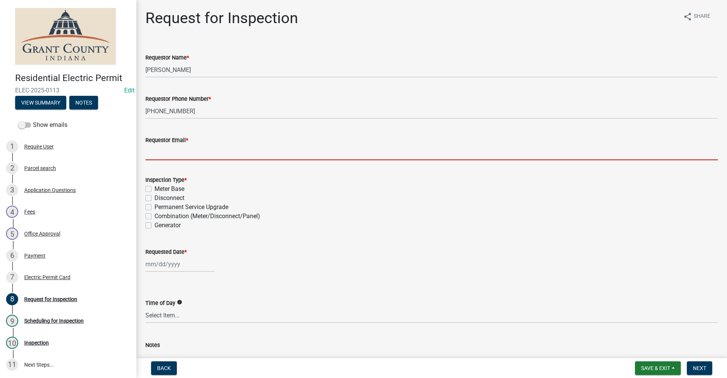
click at [164, 148] on input "Requestor Email *" at bounding box center [431, 153] width 573 height 16
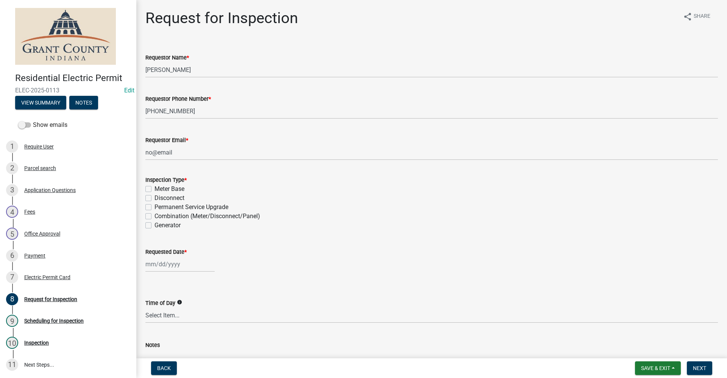
click at [155, 215] on label "Combination (Meter/Disconnect/Panel)" at bounding box center [208, 216] width 106 height 9
click at [155, 215] on input "Combination (Meter/Disconnect/Panel)" at bounding box center [157, 214] width 5 height 5
click at [166, 265] on div at bounding box center [179, 264] width 69 height 16
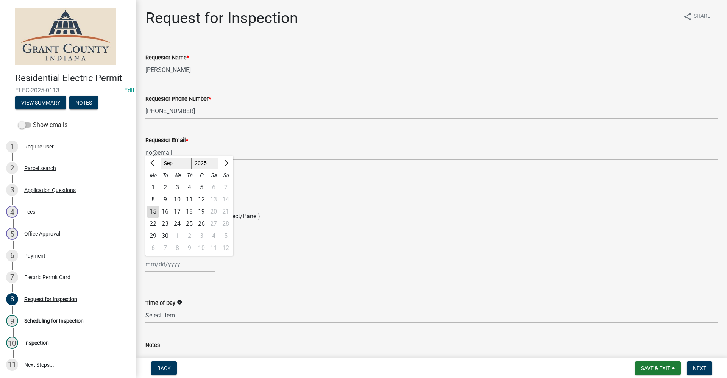
click at [165, 212] on div "16" at bounding box center [165, 212] width 12 height 12
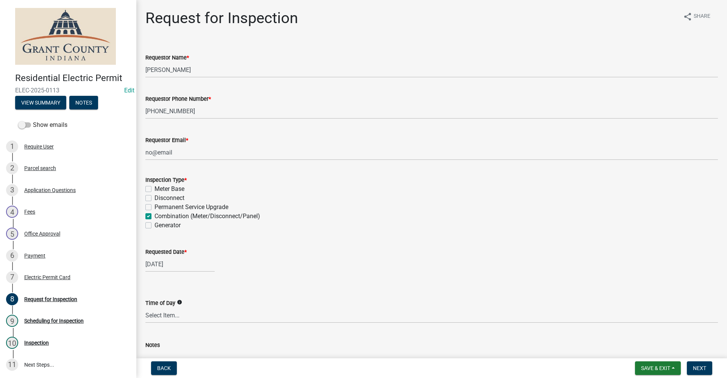
scroll to position [66, 0]
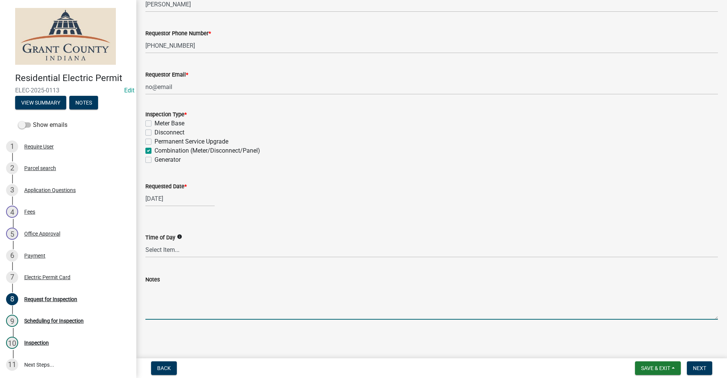
click at [161, 301] on textarea "Notes" at bounding box center [431, 302] width 573 height 36
click at [144, 290] on div "Notes connecting electric from home to barn" at bounding box center [432, 291] width 584 height 55
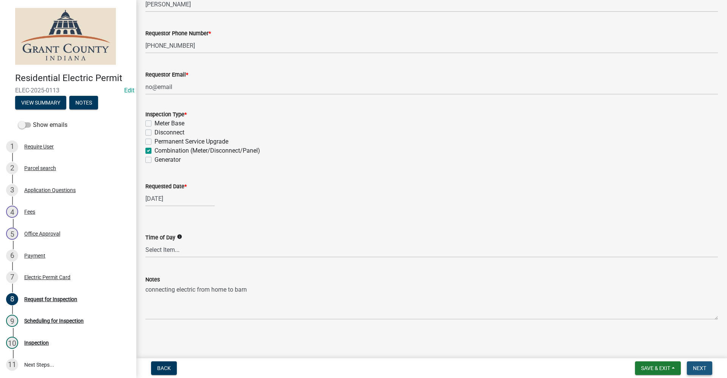
click at [699, 371] on span "Next" at bounding box center [699, 368] width 13 height 6
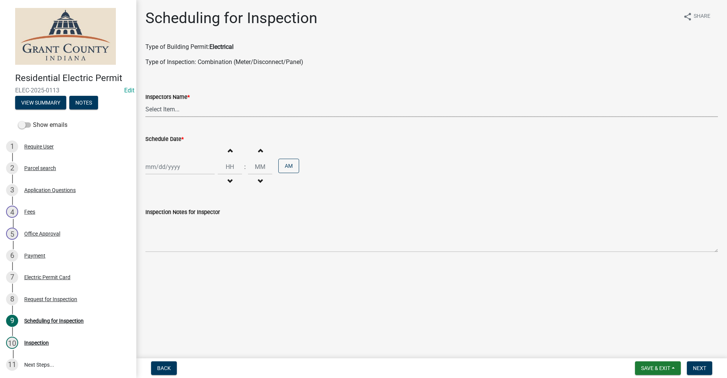
click at [172, 109] on select "Select Item... rberryhill (Randy Berryhill) jecouch (Jeffrey Couch) BBenefield …" at bounding box center [431, 109] width 573 height 16
click at [145, 101] on select "Select Item... rberryhill (Randy Berryhill) jecouch (Jeffrey Couch) BBenefield …" at bounding box center [431, 109] width 573 height 16
click at [156, 169] on div "Jan Feb Mar Apr May Jun Jul Aug Sep Oct Nov Dec 1525 1526 1527 1528 1529 1530 1…" at bounding box center [179, 167] width 69 height 16
click at [165, 231] on div "16" at bounding box center [165, 231] width 12 height 12
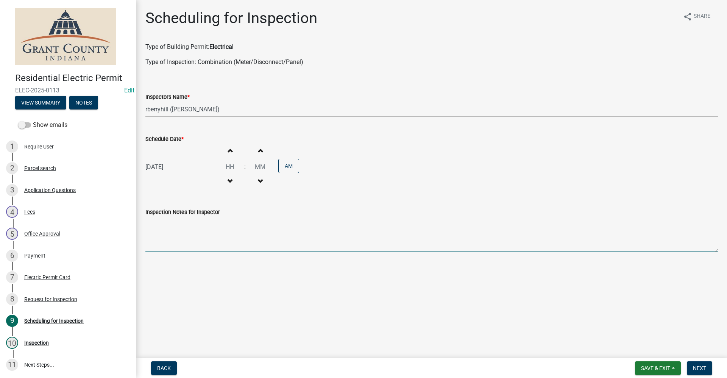
click at [156, 242] on textarea "Inspection Notes for Inspector" at bounding box center [431, 235] width 573 height 36
click at [698, 370] on span "Next" at bounding box center [699, 368] width 13 height 6
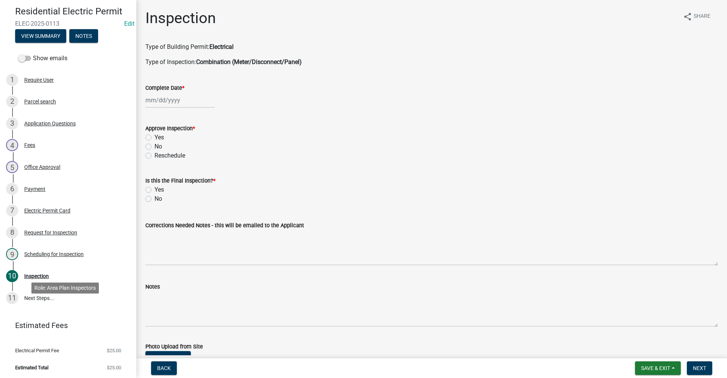
scroll to position [68, 0]
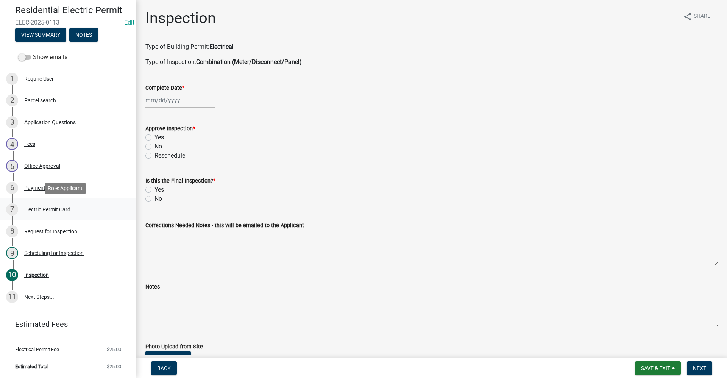
click at [56, 209] on div "Electric Permit Card" at bounding box center [47, 209] width 46 height 5
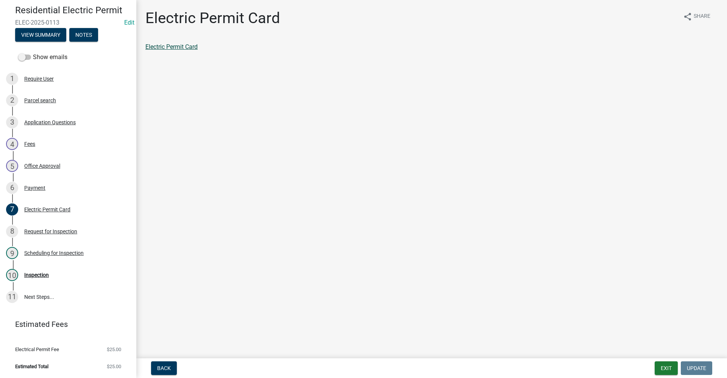
click at [181, 47] on link "Electric Permit Card" at bounding box center [171, 46] width 52 height 7
click at [30, 275] on div "Inspection" at bounding box center [36, 274] width 25 height 5
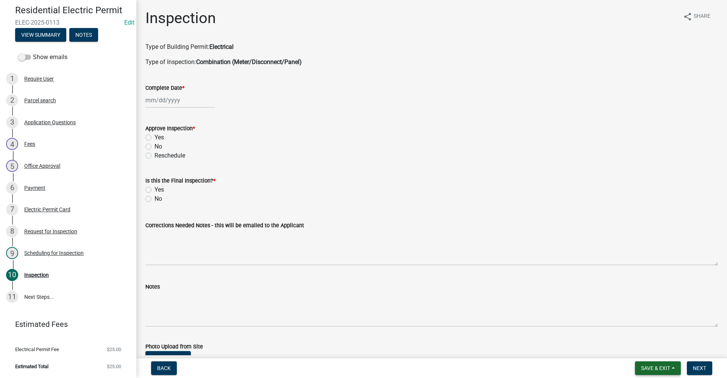
click at [654, 368] on span "Save & Exit" at bounding box center [655, 368] width 29 height 6
click at [645, 349] on button "Save & Exit" at bounding box center [650, 348] width 61 height 18
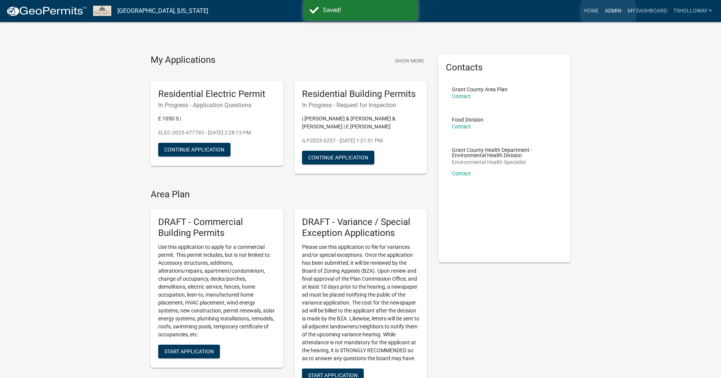
click at [609, 11] on link "Admin" at bounding box center [613, 11] width 23 height 14
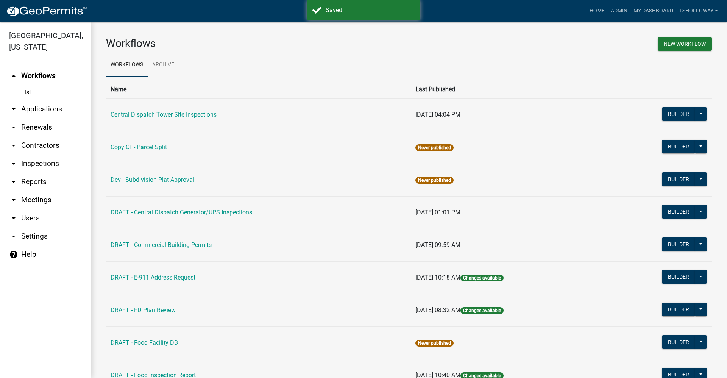
click at [39, 155] on link "arrow_drop_down Inspections" at bounding box center [45, 164] width 91 height 18
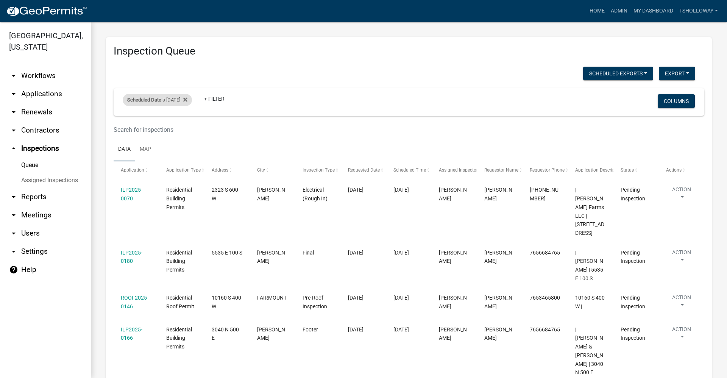
click at [184, 99] on div "Scheduled Date is 09/15/2025" at bounding box center [157, 100] width 69 height 12
click at [186, 129] on input "2025-09-15" at bounding box center [163, 128] width 53 height 16
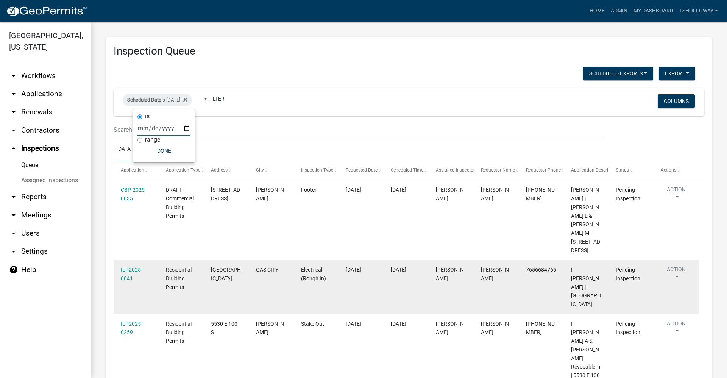
scroll to position [124, 0]
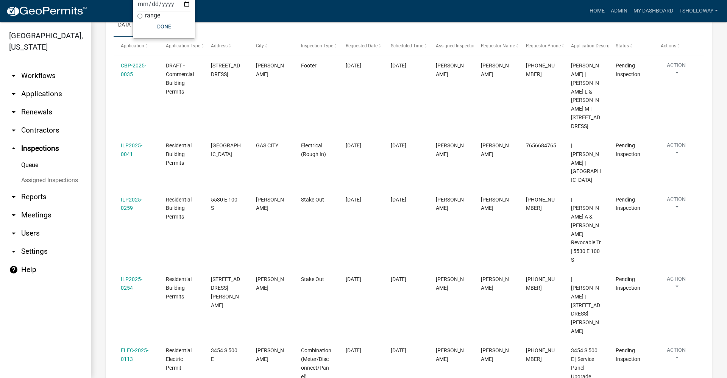
click at [48, 121] on link "arrow_drop_down Contractors" at bounding box center [45, 130] width 91 height 18
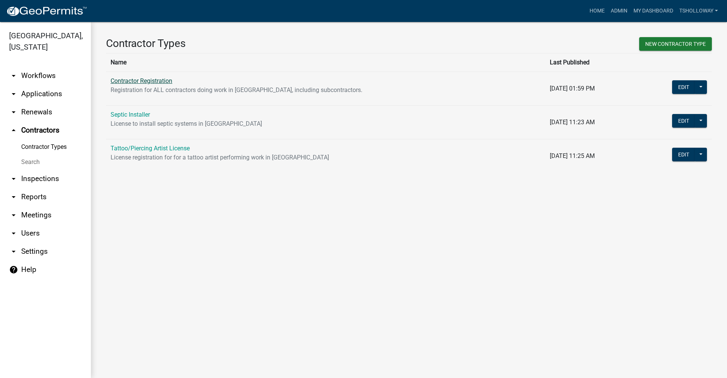
click at [139, 83] on link "Contractor Registration" at bounding box center [142, 80] width 62 height 7
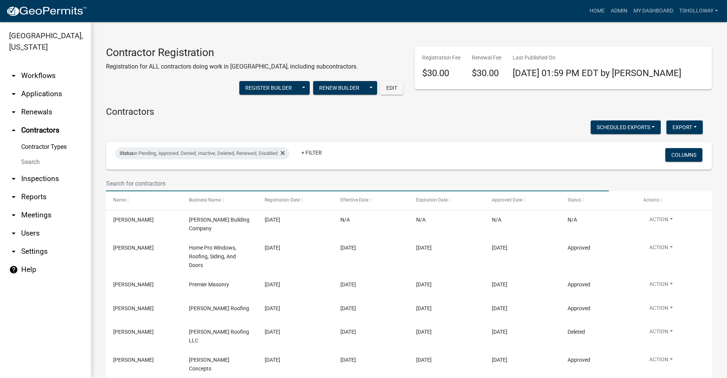
click at [130, 184] on input "text" at bounding box center [357, 184] width 503 height 16
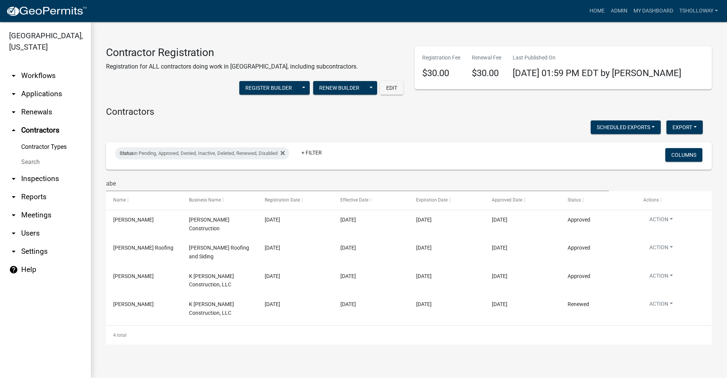
click at [52, 85] on link "arrow_drop_down Applications" at bounding box center [45, 94] width 91 height 18
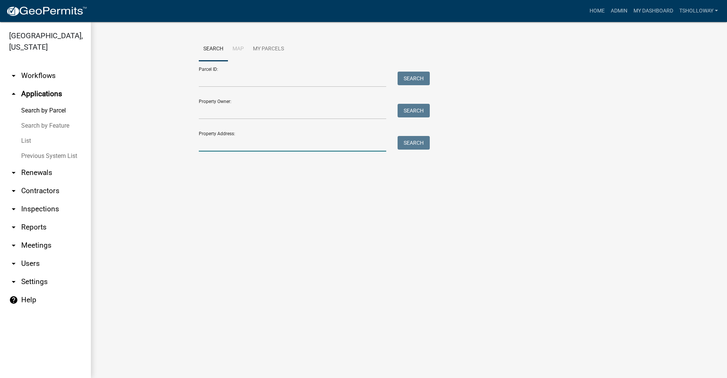
click at [214, 144] on input "Property Address:" at bounding box center [292, 144] width 187 height 16
click at [407, 145] on button "Search" at bounding box center [414, 143] width 32 height 14
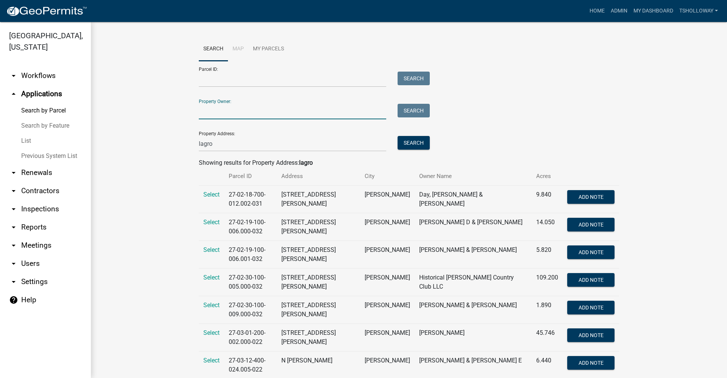
click at [200, 117] on input "Property Owner:" at bounding box center [292, 112] width 187 height 16
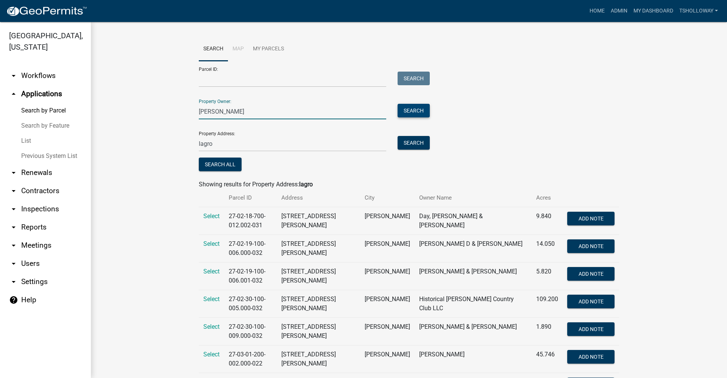
click at [401, 113] on button "Search" at bounding box center [414, 111] width 32 height 14
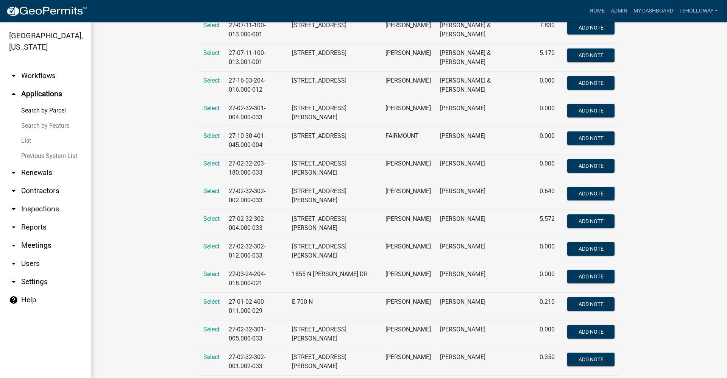
scroll to position [800, 0]
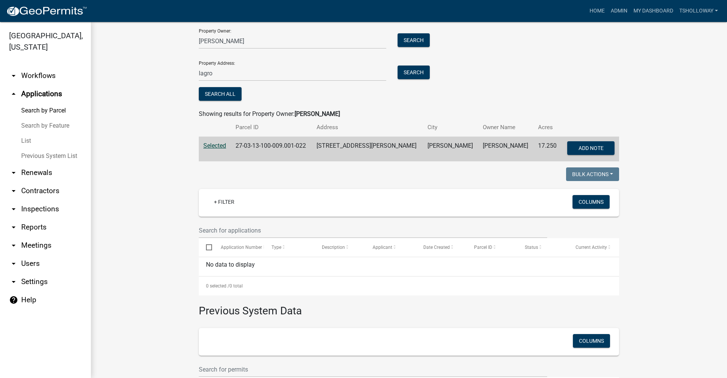
scroll to position [142, 0]
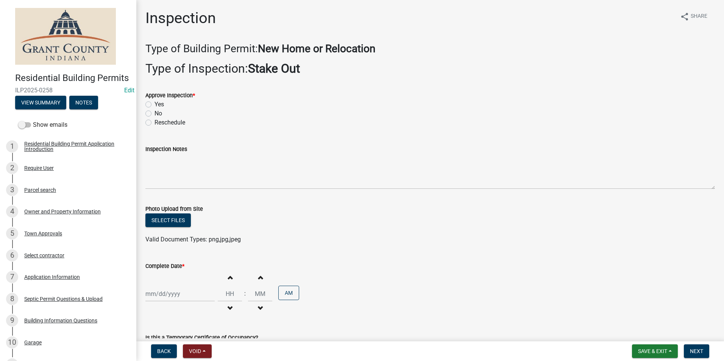
click at [651, 344] on nav "Back Void Withdraw Lock Expire Void Save & Exit Save Save & Exit Next" at bounding box center [430, 352] width 588 height 20
click at [651, 353] on span "Save & Exit" at bounding box center [652, 351] width 29 height 6
click at [643, 331] on button "Save & Exit" at bounding box center [647, 332] width 61 height 18
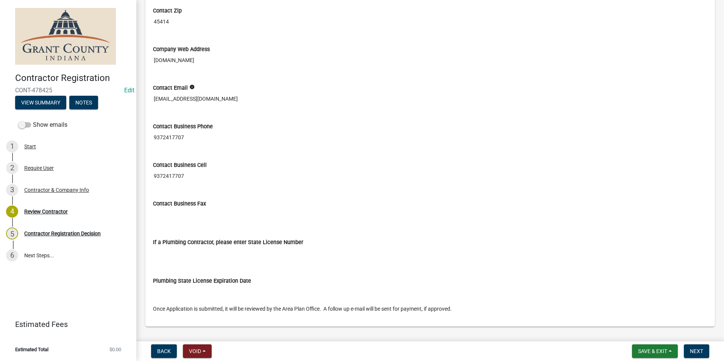
scroll to position [525, 0]
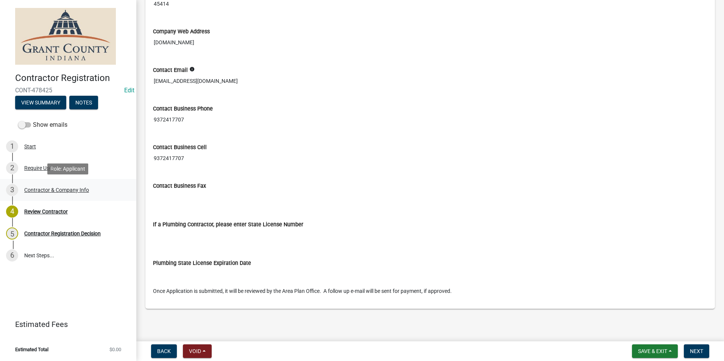
click at [60, 189] on div "Contractor & Company Info" at bounding box center [56, 189] width 65 height 5
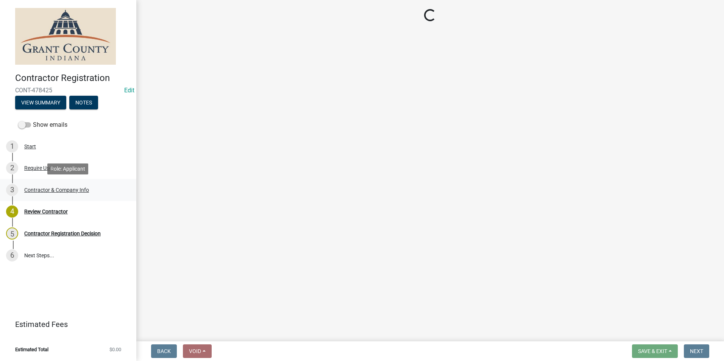
select select "OH"
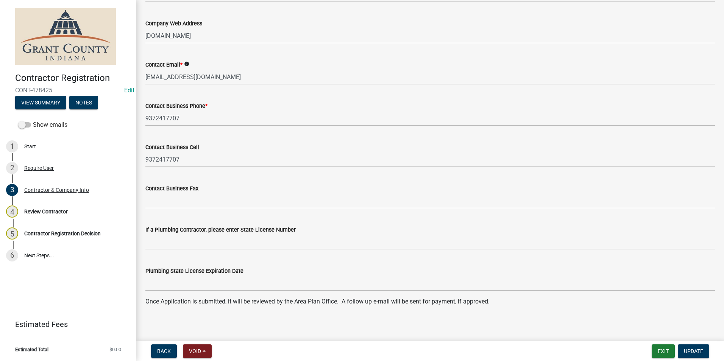
scroll to position [690, 0]
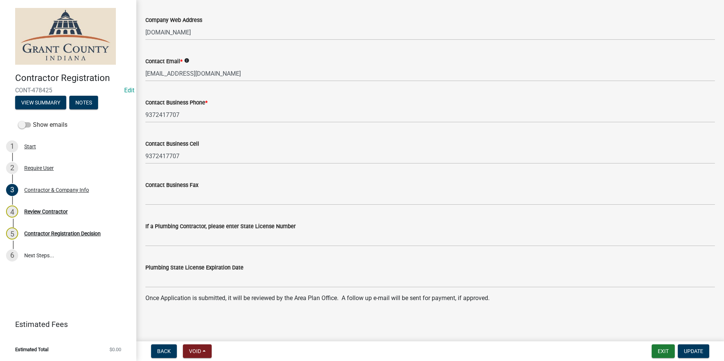
click at [45, 211] on div "Review Contractor" at bounding box center [46, 211] width 44 height 5
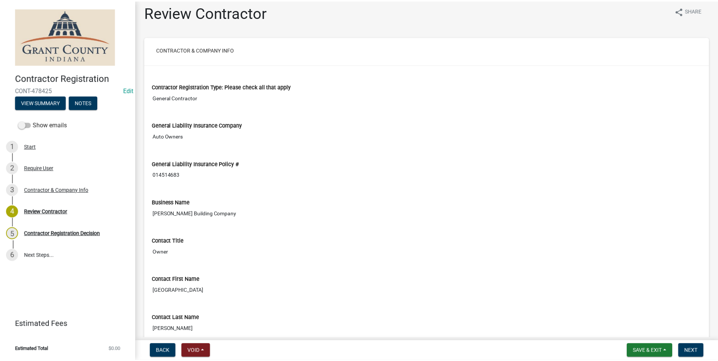
scroll to position [0, 0]
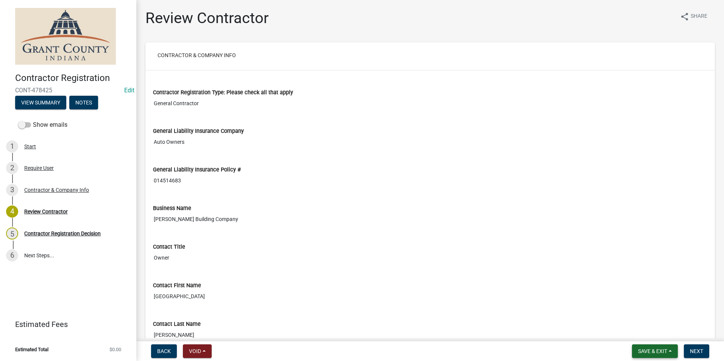
click at [655, 349] on span "Save & Exit" at bounding box center [652, 351] width 29 height 6
click at [632, 326] on button "Save & Exit" at bounding box center [647, 332] width 61 height 18
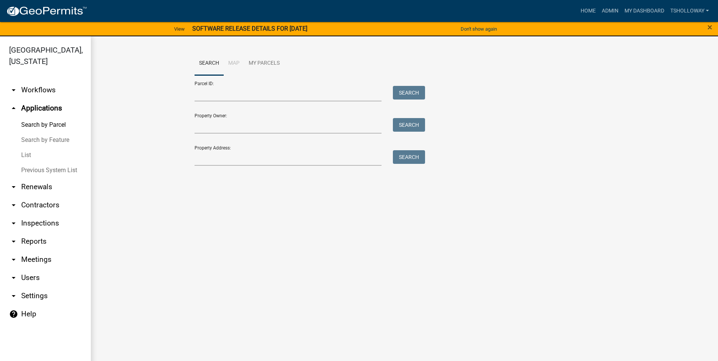
click at [658, 247] on main "Search Map My Parcels Parcel ID: Search Property Owner: Search Property Address…" at bounding box center [405, 203] width 628 height 334
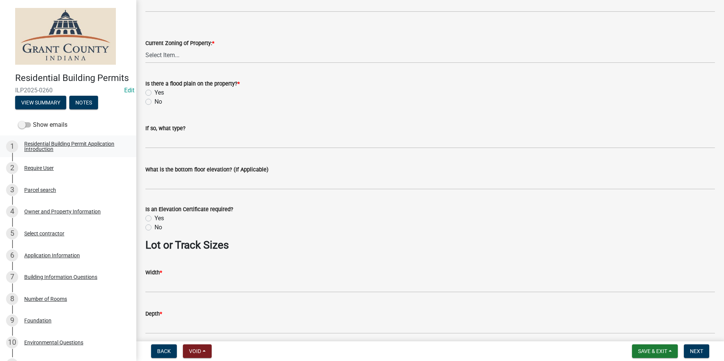
click at [30, 152] on div "Residential Building Permit Application Introduction" at bounding box center [74, 146] width 100 height 11
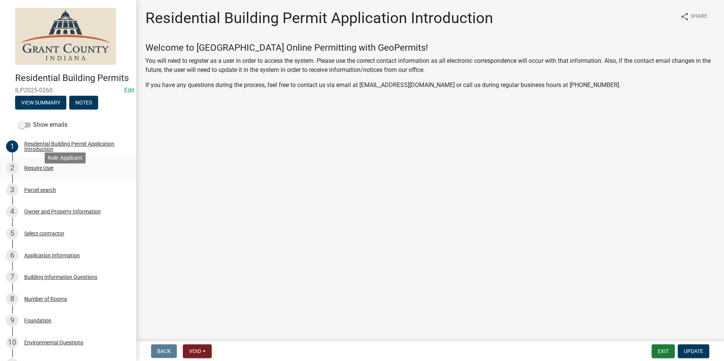
click at [38, 174] on div "2 Require User" at bounding box center [65, 168] width 118 height 12
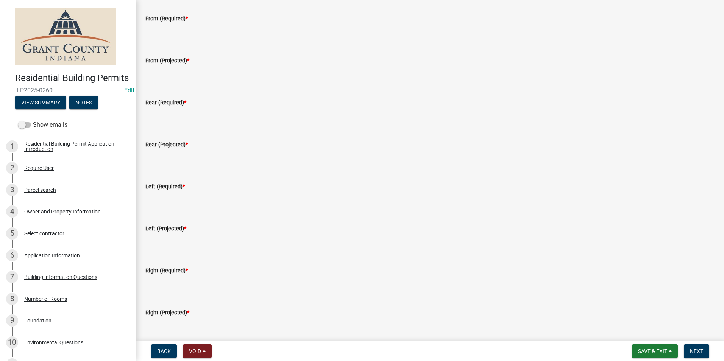
scroll to position [76, 0]
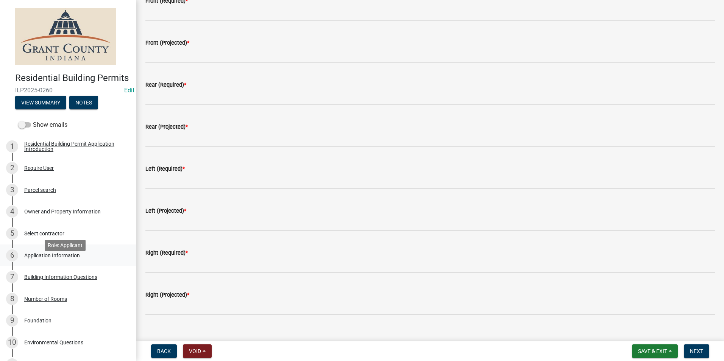
click at [56, 258] on div "Application Information" at bounding box center [52, 255] width 56 height 5
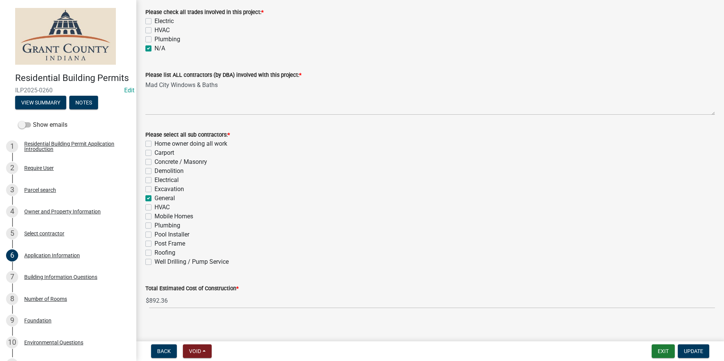
scroll to position [217, 0]
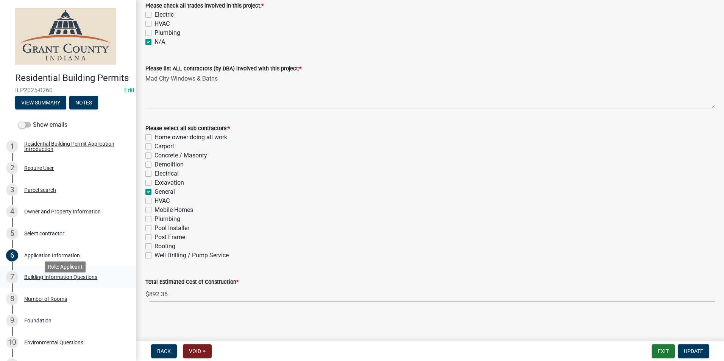
click at [64, 280] on div "Building Information Questions" at bounding box center [60, 277] width 73 height 5
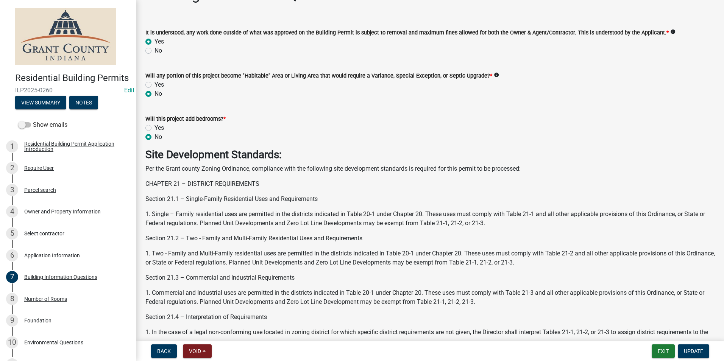
scroll to position [76, 0]
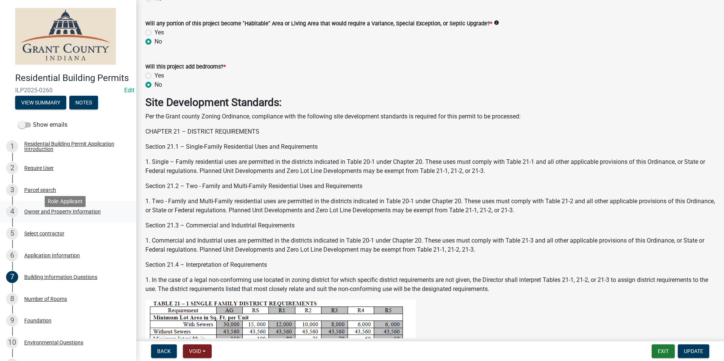
click at [44, 214] on div "Owner and Property Information" at bounding box center [62, 211] width 76 height 5
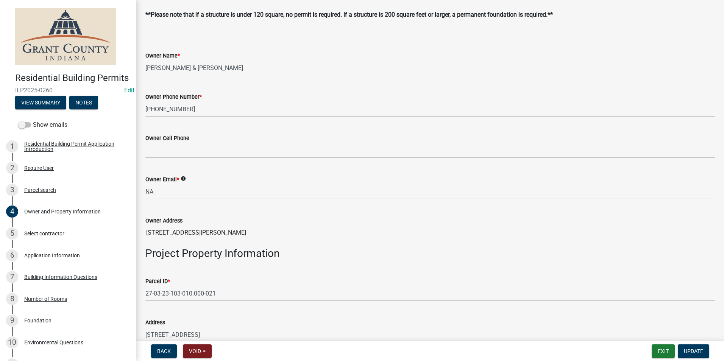
scroll to position [189, 0]
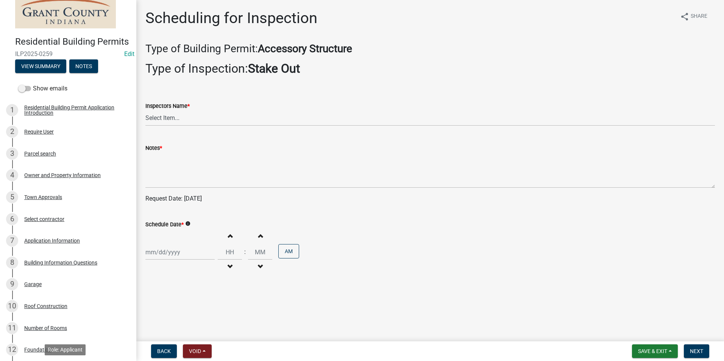
scroll to position [23, 0]
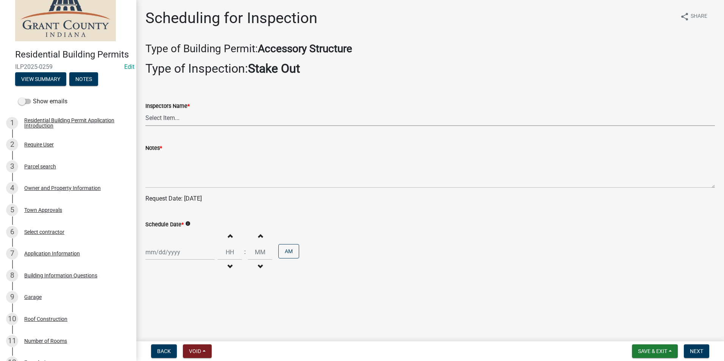
click at [152, 121] on select "Select Item... rberryhill (Randy Berryhill) jecouch (Jeffrey Couch) BBenefield …" at bounding box center [430, 119] width 570 height 16
select select "d7f9a44a-d2ea-4d3c-83b3-1aa71c950bd5"
click at [145, 111] on select "Select Item... rberryhill (Randy Berryhill) jecouch (Jeffrey Couch) BBenefield …" at bounding box center [430, 119] width 570 height 16
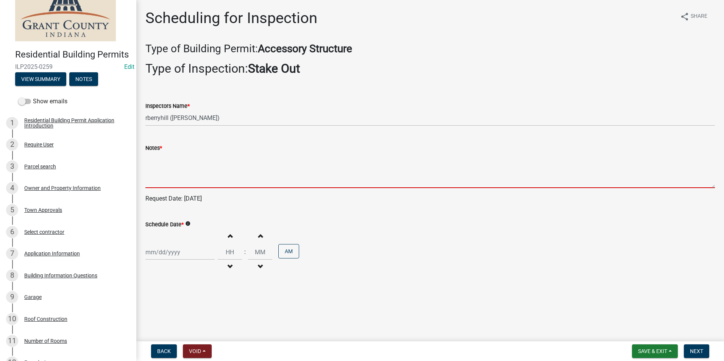
click at [155, 171] on textarea "Notes *" at bounding box center [430, 171] width 570 height 36
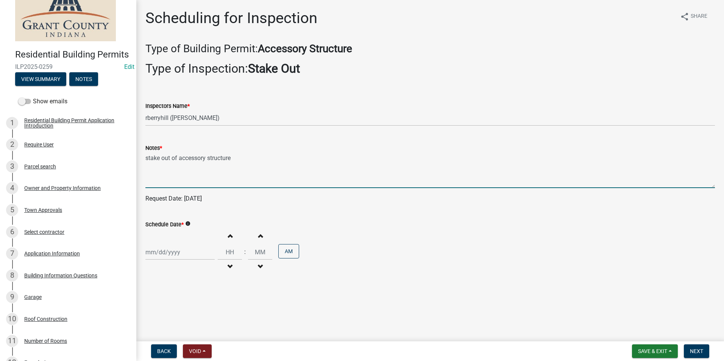
type textarea "stake out of accessory structure"
click at [162, 253] on div at bounding box center [179, 253] width 69 height 16
select select "9"
select select "2025"
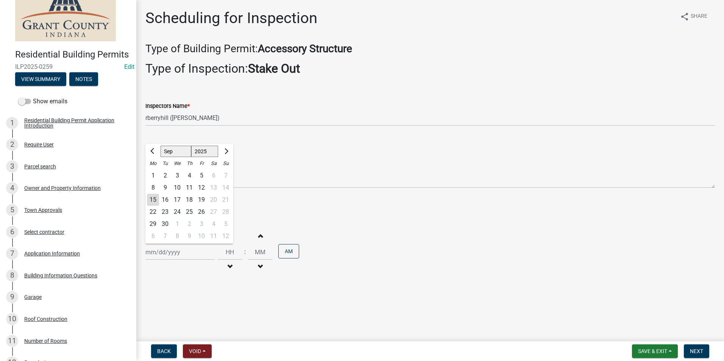
click at [166, 198] on div "16" at bounding box center [165, 200] width 12 height 12
type input "09/16/2025"
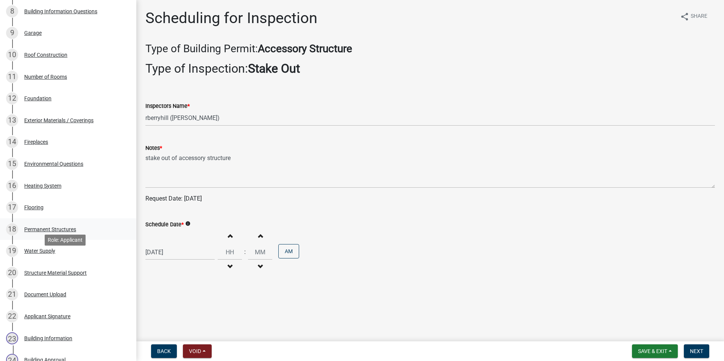
scroll to position [289, 0]
click at [696, 355] on button "Next" at bounding box center [696, 352] width 25 height 14
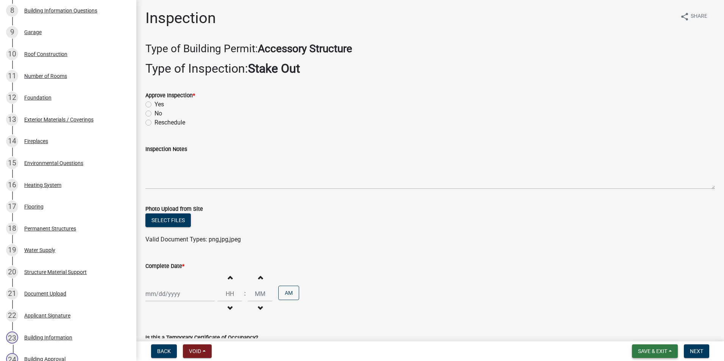
click at [652, 353] on span "Save & Exit" at bounding box center [652, 351] width 29 height 6
click at [638, 331] on button "Save & Exit" at bounding box center [647, 332] width 61 height 18
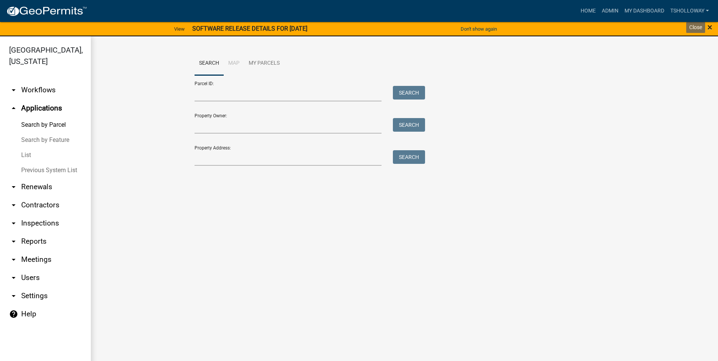
click at [710, 26] on span "×" at bounding box center [710, 27] width 5 height 11
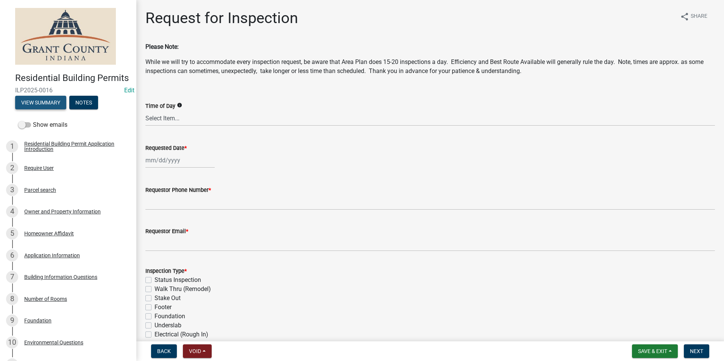
click at [29, 109] on button "View Summary" at bounding box center [40, 103] width 51 height 14
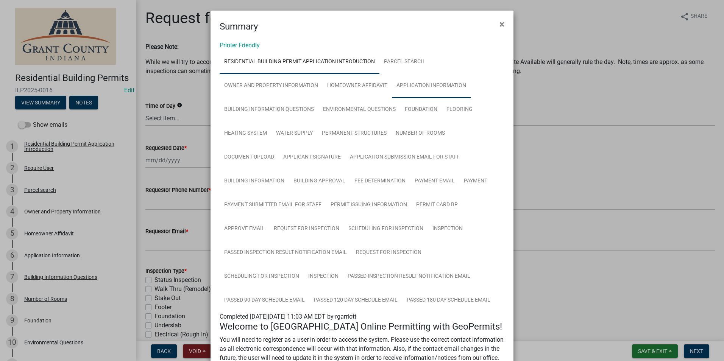
click at [420, 81] on link "Application Information" at bounding box center [431, 86] width 79 height 24
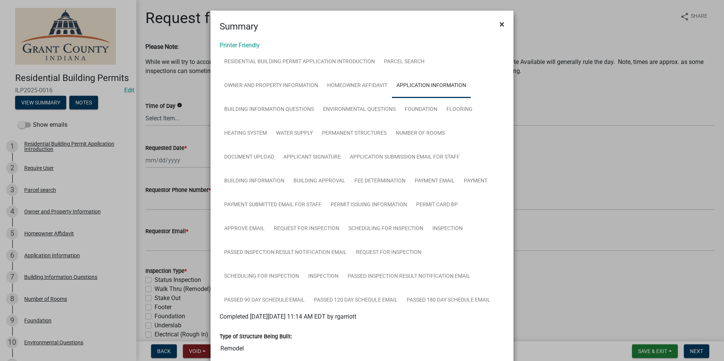
click at [500, 20] on span "×" at bounding box center [502, 24] width 5 height 11
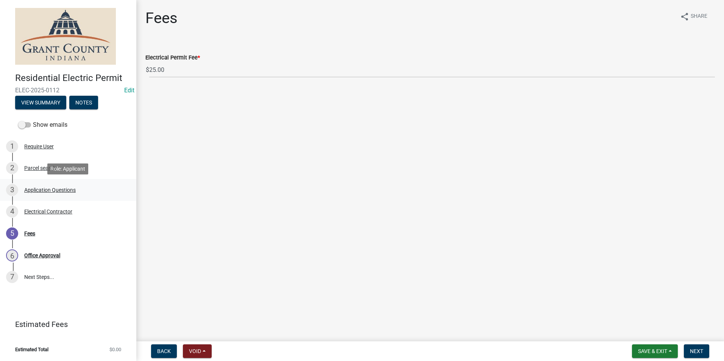
click at [40, 188] on div "Application Questions" at bounding box center [50, 189] width 52 height 5
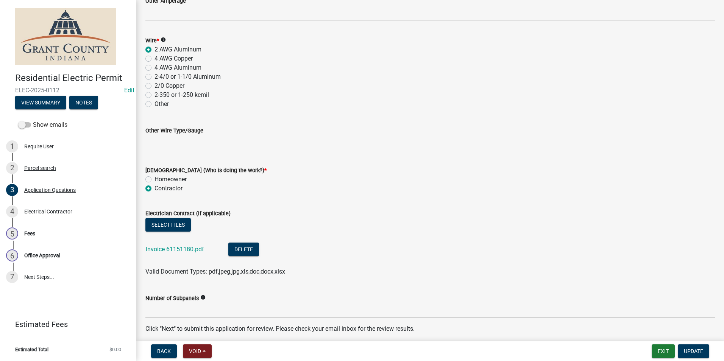
scroll to position [1016, 0]
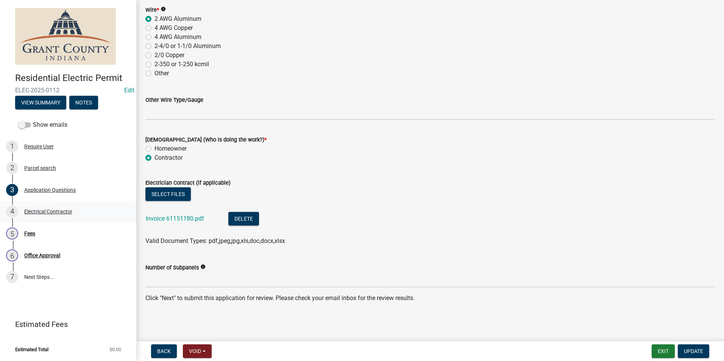
click at [41, 210] on div "Electrical Contractor" at bounding box center [48, 211] width 48 height 5
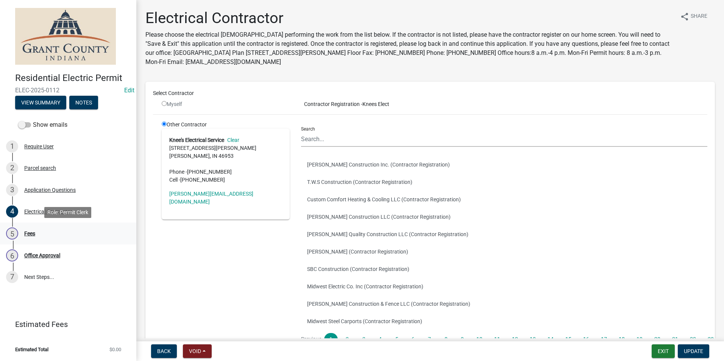
click at [27, 234] on div "Fees" at bounding box center [29, 233] width 11 height 5
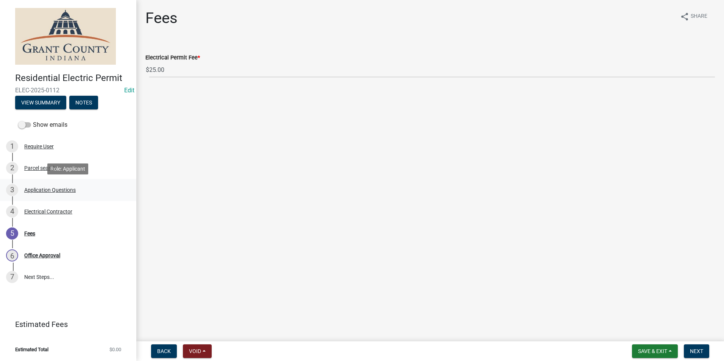
click at [50, 192] on div "Application Questions" at bounding box center [50, 189] width 52 height 5
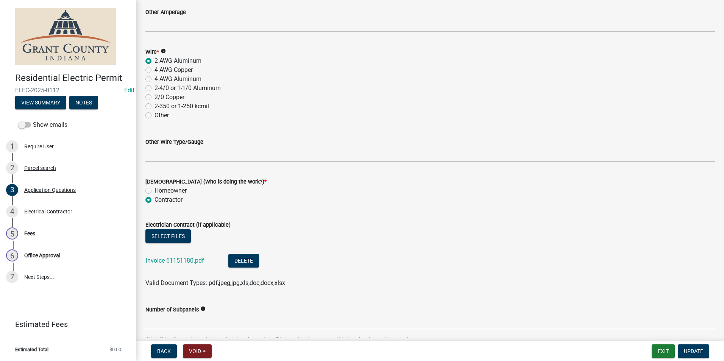
scroll to position [1016, 0]
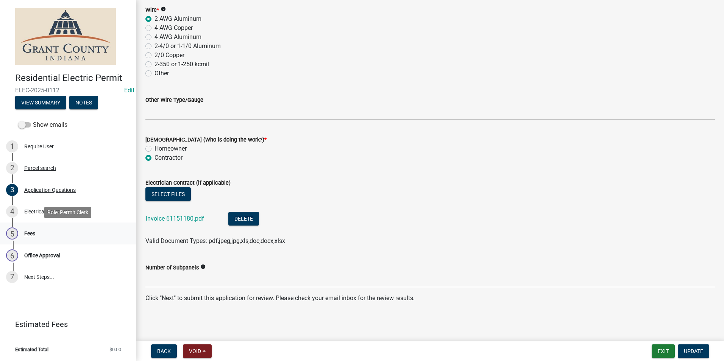
click at [25, 233] on div "Fees" at bounding box center [29, 233] width 11 height 5
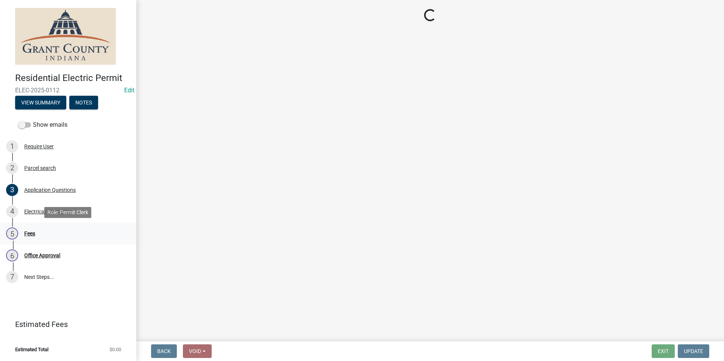
scroll to position [0, 0]
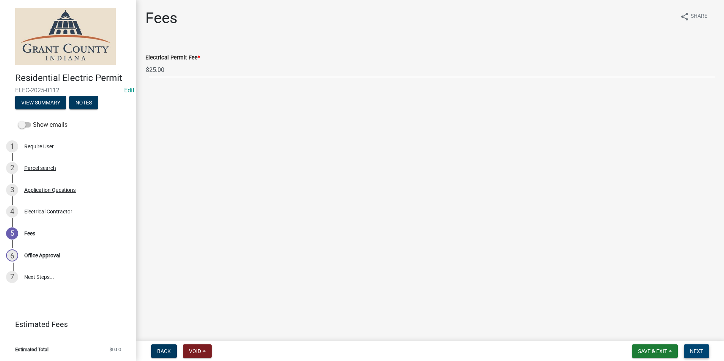
click at [696, 352] on span "Next" at bounding box center [696, 351] width 13 height 6
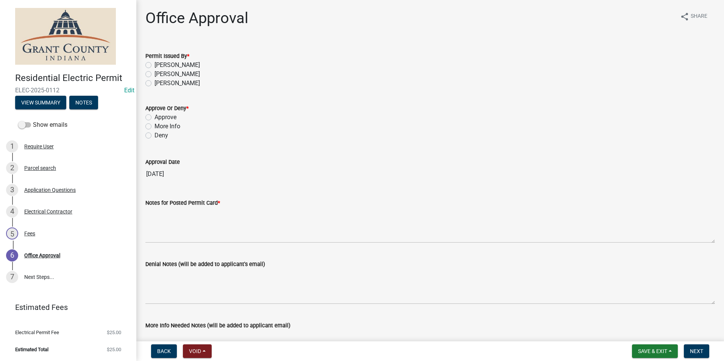
click at [155, 74] on label "[PERSON_NAME]" at bounding box center [177, 74] width 45 height 9
click at [155, 74] on input "[PERSON_NAME]" at bounding box center [157, 72] width 5 height 5
radio input "true"
click at [155, 118] on label "Approve" at bounding box center [166, 117] width 22 height 9
click at [155, 118] on input "Approve" at bounding box center [157, 115] width 5 height 5
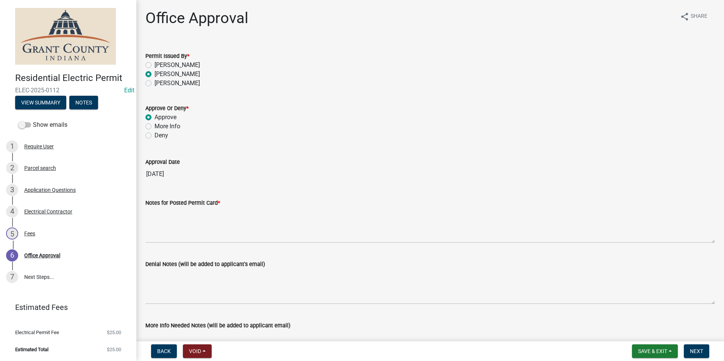
radio input "true"
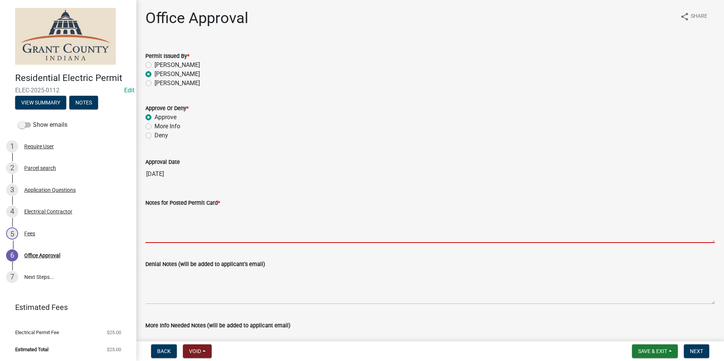
click at [165, 233] on textarea "Notes for Posted Permit Card *" at bounding box center [430, 226] width 570 height 36
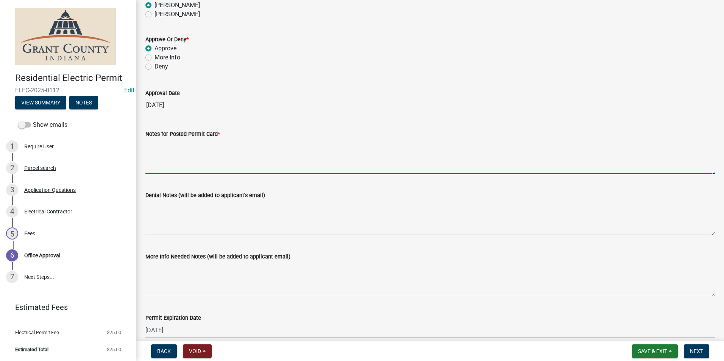
scroll to position [105, 0]
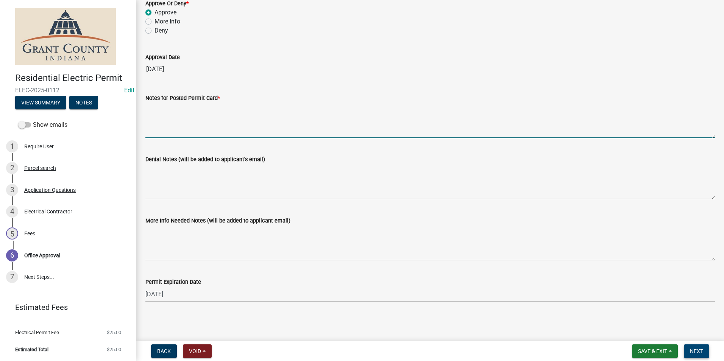
click at [695, 353] on span "Next" at bounding box center [696, 351] width 13 height 6
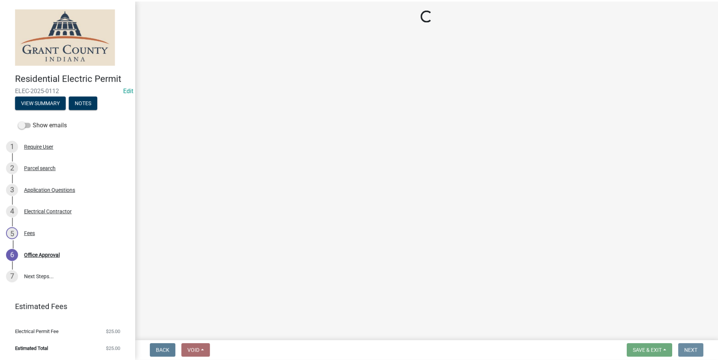
scroll to position [0, 0]
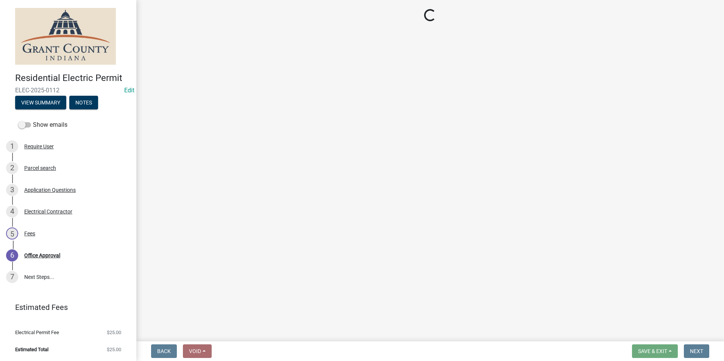
select select "3: 3"
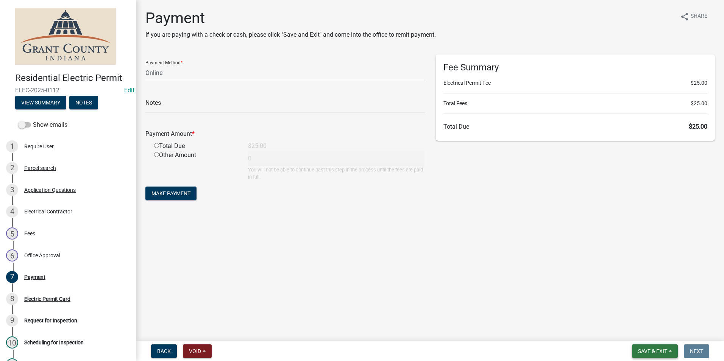
click at [660, 347] on button "Save & Exit" at bounding box center [655, 352] width 46 height 14
click at [644, 333] on button "Save & Exit" at bounding box center [647, 332] width 61 height 18
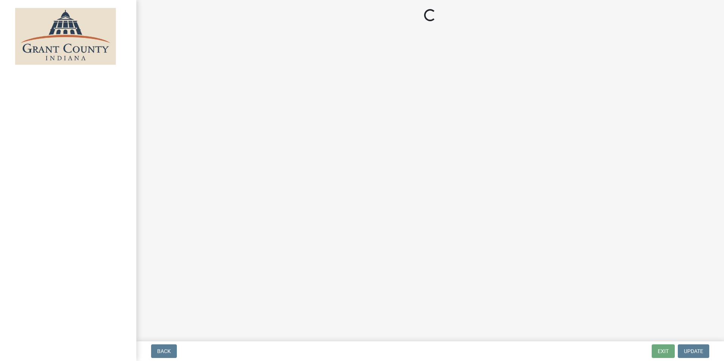
select select "3: 3"
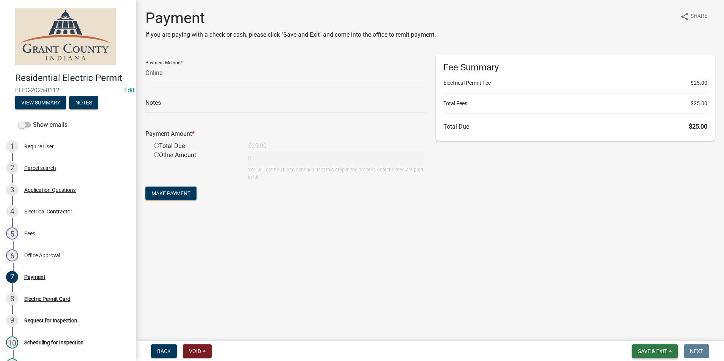
click at [656, 353] on span "Save & Exit" at bounding box center [652, 351] width 29 height 6
click at [645, 332] on button "Save & Exit" at bounding box center [647, 332] width 61 height 18
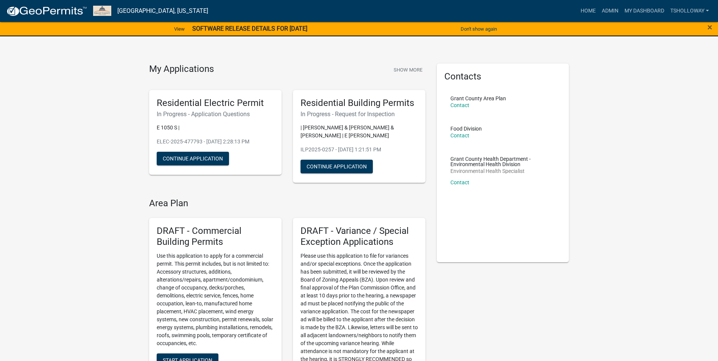
click at [709, 28] on span "×" at bounding box center [710, 27] width 5 height 11
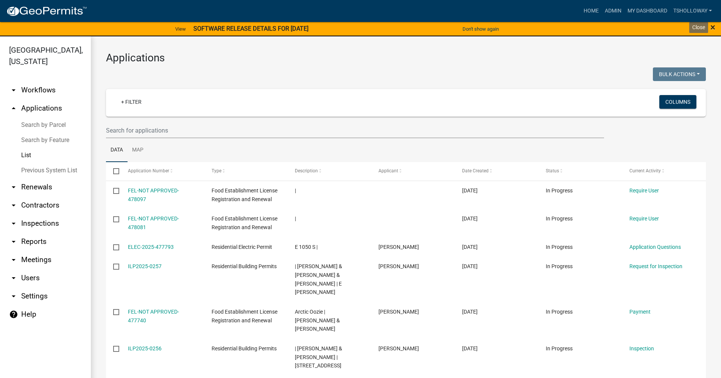
click at [712, 28] on span "×" at bounding box center [713, 27] width 5 height 11
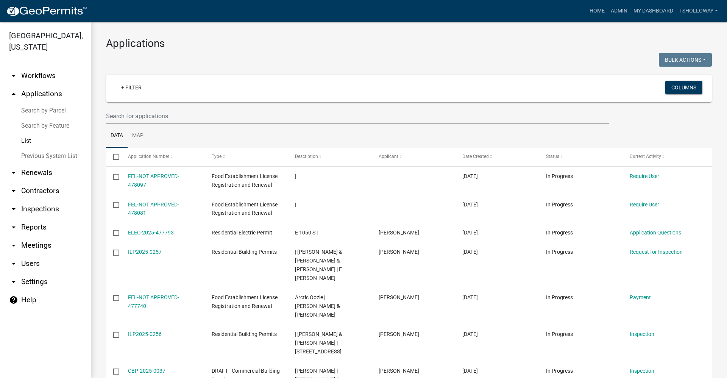
click at [43, 85] on link "arrow_drop_up Applications" at bounding box center [45, 94] width 91 height 18
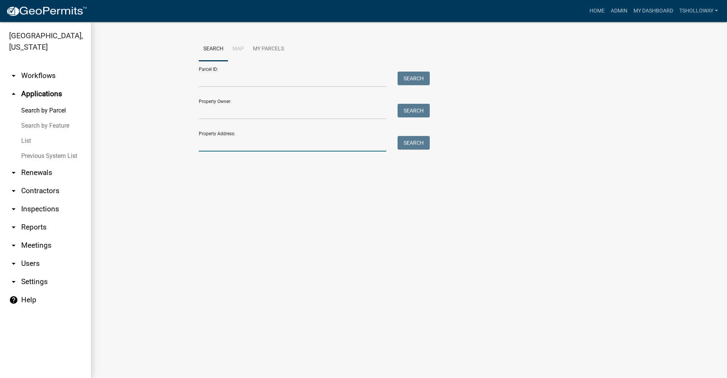
click at [228, 144] on input "Property Address:" at bounding box center [292, 144] width 187 height 16
type input "5533 N 100 e"
click at [413, 142] on button "Search" at bounding box center [414, 143] width 32 height 14
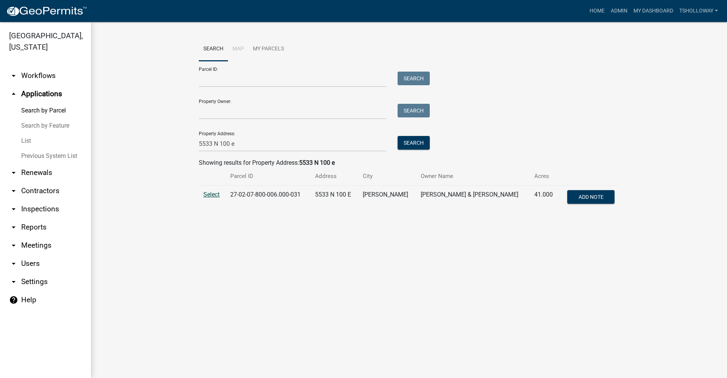
click at [209, 195] on span "Select" at bounding box center [211, 194] width 16 height 7
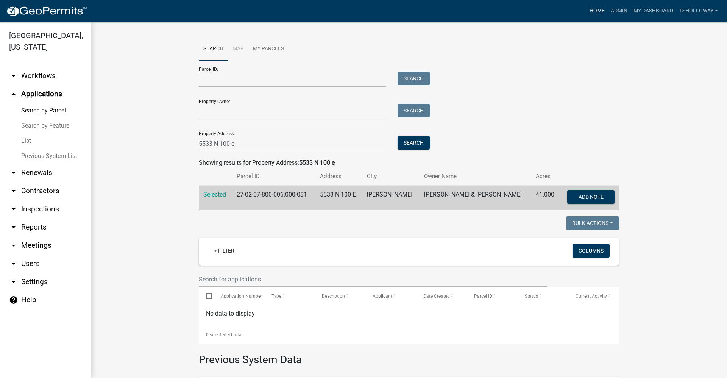
click at [599, 7] on link "Home" at bounding box center [597, 11] width 21 height 14
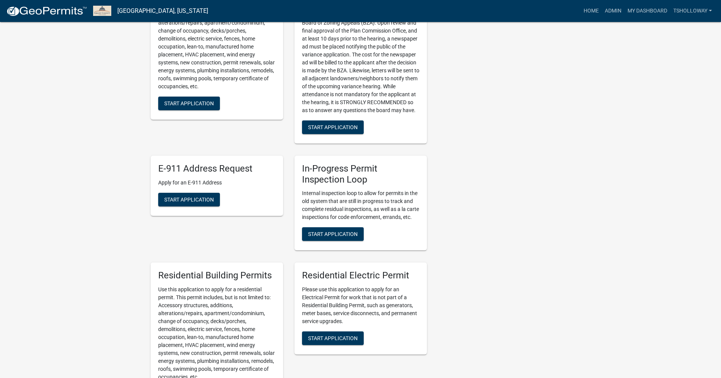
scroll to position [341, 0]
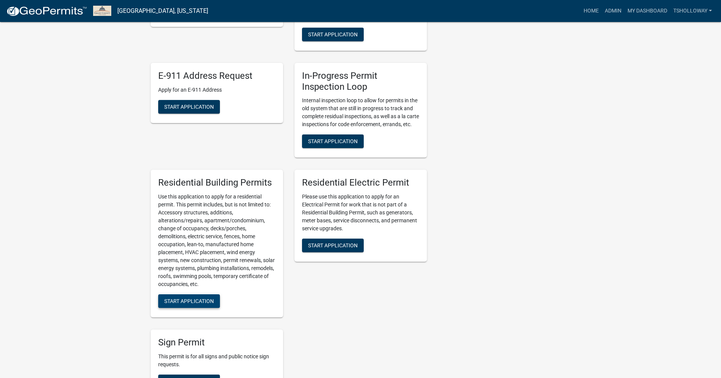
click at [176, 308] on button "Start Application" at bounding box center [189, 301] width 62 height 14
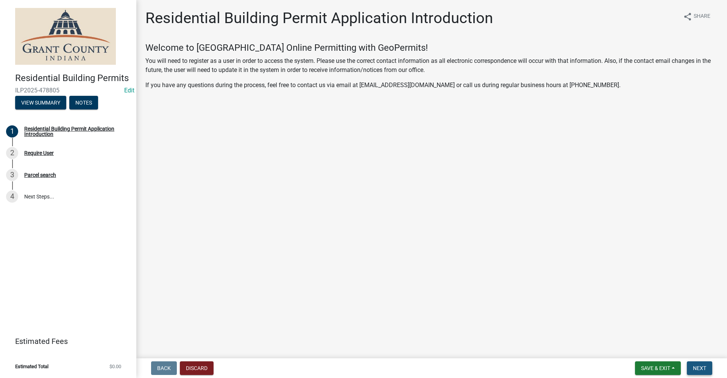
click at [697, 370] on span "Next" at bounding box center [699, 368] width 13 height 6
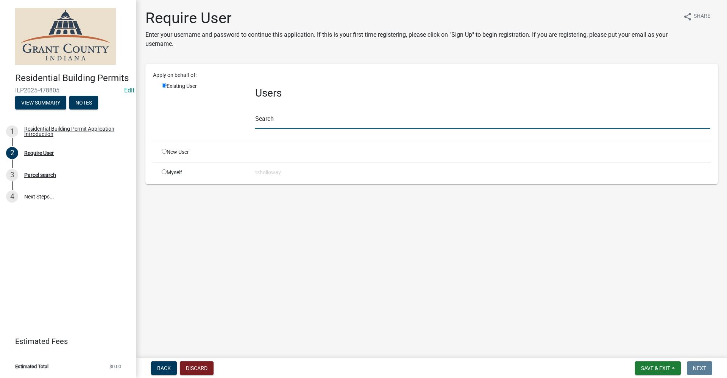
click at [263, 120] on input "text" at bounding box center [482, 121] width 455 height 16
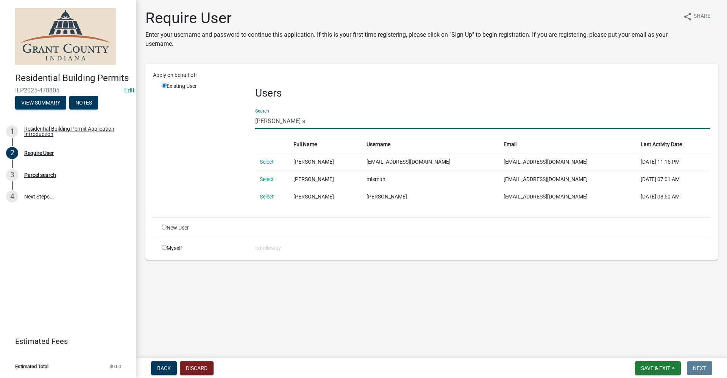
type input "[PERSON_NAME] sc"
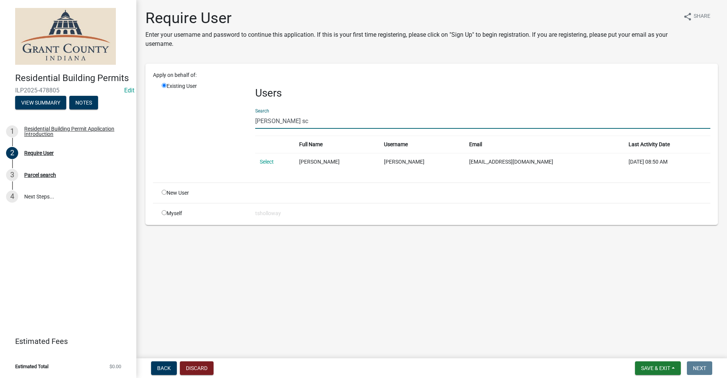
drag, startPoint x: 287, startPoint y: 122, endPoint x: 192, endPoint y: 125, distance: 95.5
click at [192, 125] on div "Existing User Users Search [PERSON_NAME] sc Full Name Username Email Last Activ…" at bounding box center [436, 129] width 560 height 94
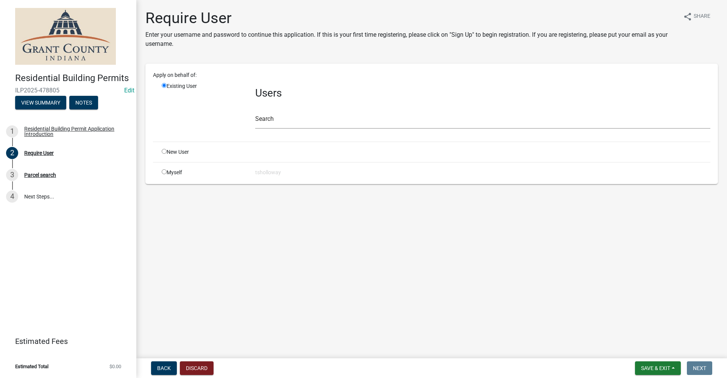
click at [162, 150] on div "New User" at bounding box center [203, 152] width 94 height 8
click at [165, 152] on input "radio" at bounding box center [164, 151] width 5 height 5
radio input "true"
radio input "false"
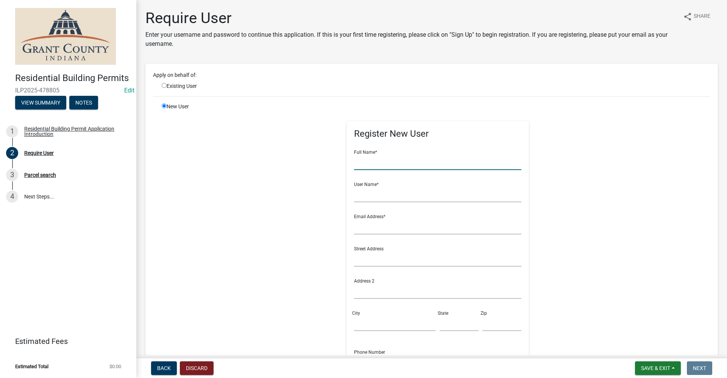
click at [359, 162] on input "text" at bounding box center [438, 163] width 168 height 16
type input "Micheal Schmidt"
click at [356, 194] on input "text" at bounding box center [438, 195] width 168 height 16
type input "michealschmidt"
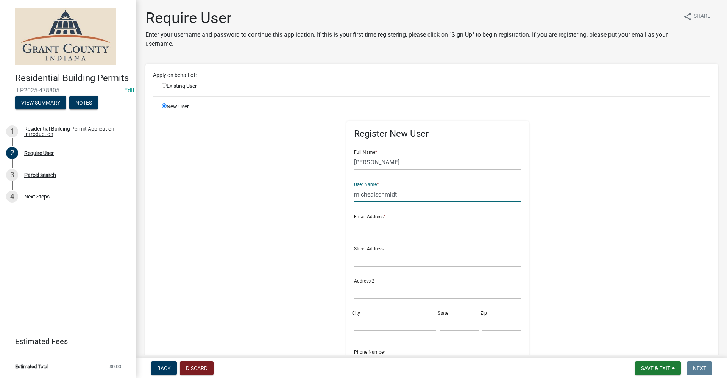
click at [365, 229] on input "text" at bounding box center [438, 227] width 168 height 16
type input "no@email"
click at [354, 244] on div "Street Address" at bounding box center [438, 253] width 168 height 26
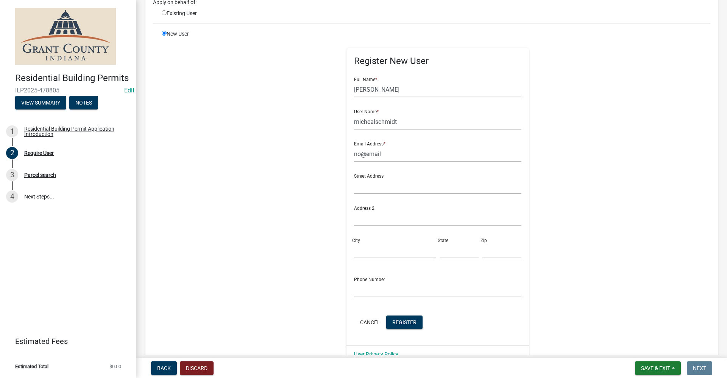
scroll to position [76, 0]
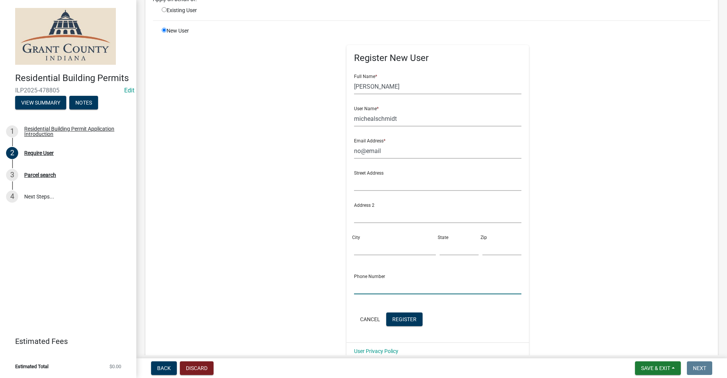
click at [354, 289] on input "text" at bounding box center [438, 287] width 168 height 16
type input "1-260-525-1640"
click at [403, 318] on span "Register" at bounding box center [404, 319] width 24 height 6
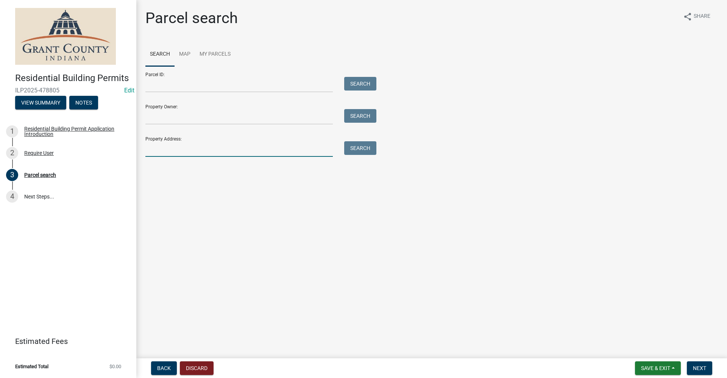
click at [171, 144] on input "Property Address:" at bounding box center [238, 149] width 187 height 16
type input "5533 n 100 e"
click at [370, 148] on button "Search" at bounding box center [360, 148] width 32 height 14
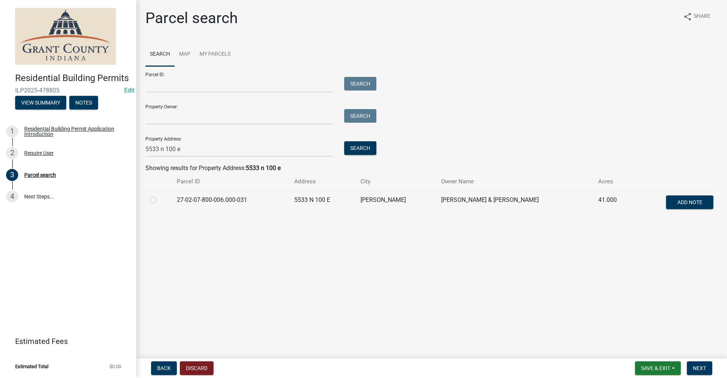
click at [159, 195] on label at bounding box center [159, 195] width 0 height 0
click at [159, 200] on input "radio" at bounding box center [161, 197] width 5 height 5
radio input "true"
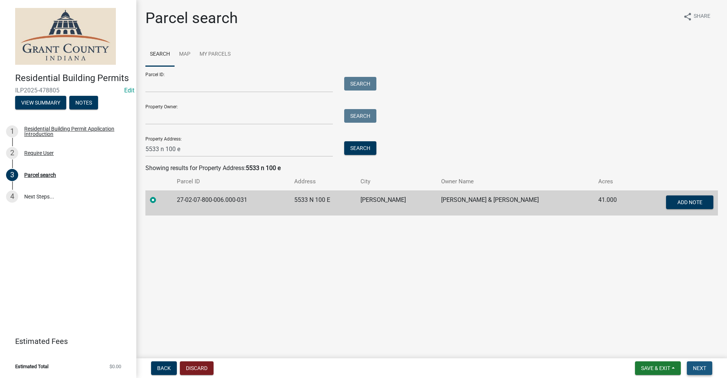
click at [702, 371] on span "Next" at bounding box center [699, 368] width 13 height 6
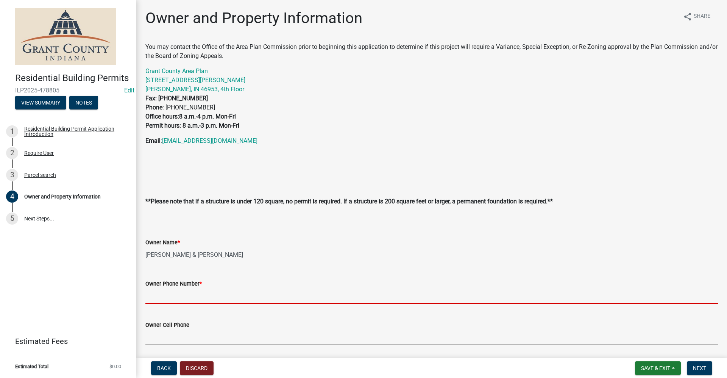
click at [183, 292] on input "Owner Phone Number *" at bounding box center [431, 296] width 573 height 16
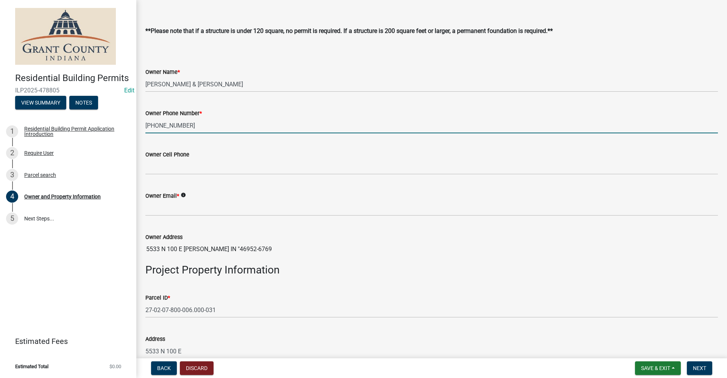
scroll to position [189, 0]
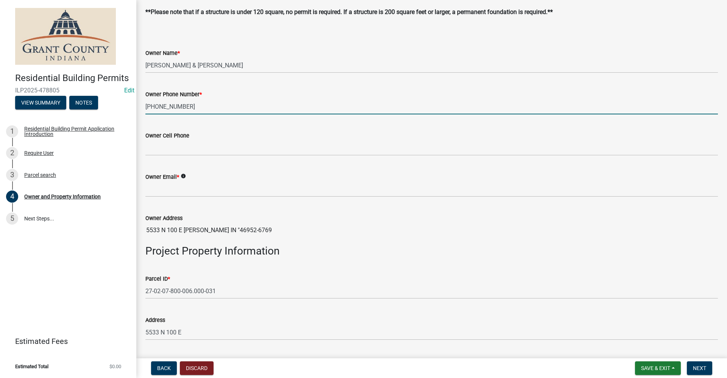
type input "765-506-7511"
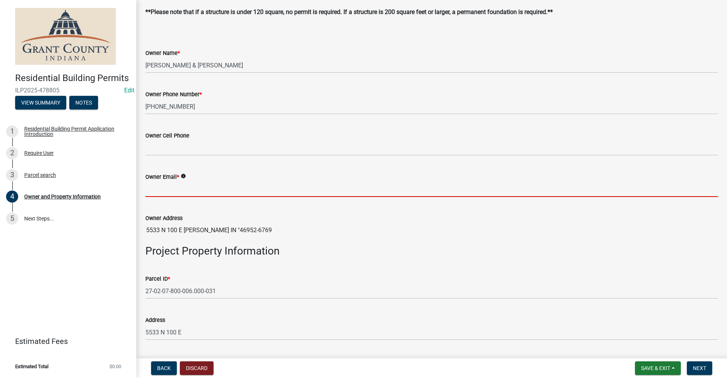
click at [167, 190] on input "Owner Email *" at bounding box center [431, 189] width 573 height 16
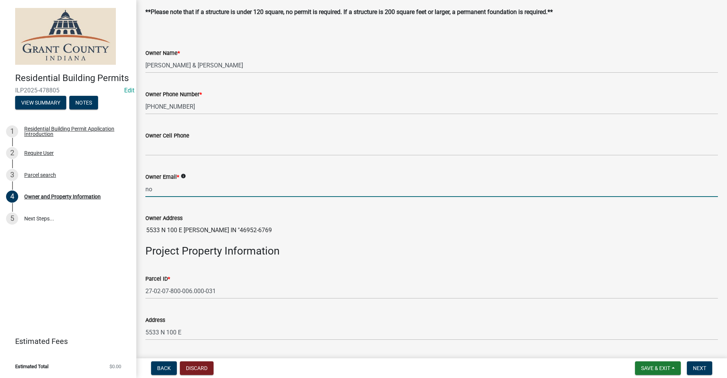
type input "no@email"
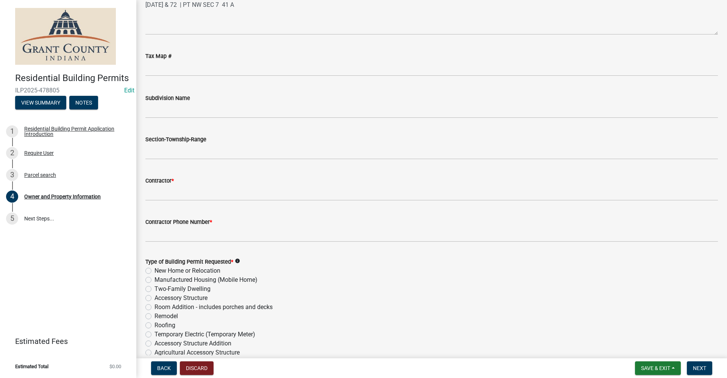
scroll to position [682, 0]
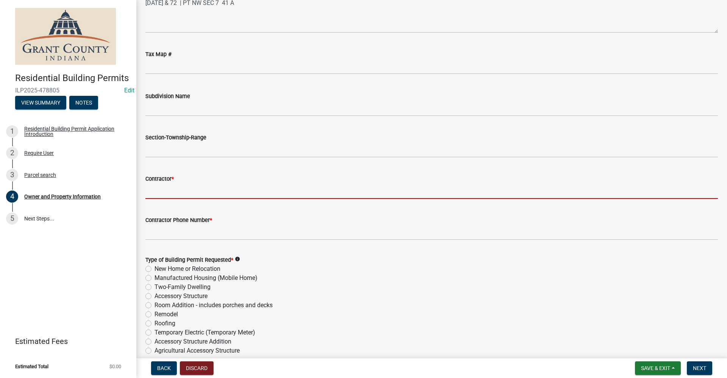
click at [162, 192] on input "Contractor *" at bounding box center [431, 191] width 573 height 16
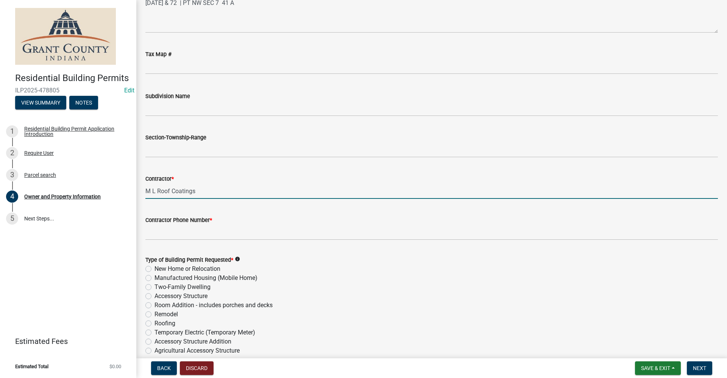
type input "M L Roof Coatings"
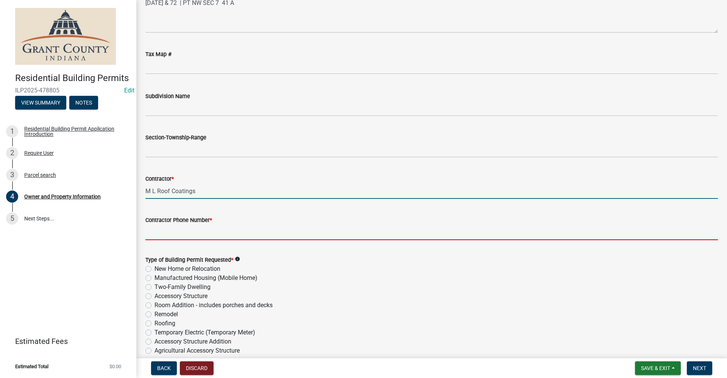
click at [158, 234] on input "Contractor Phone Number *" at bounding box center [431, 233] width 573 height 16
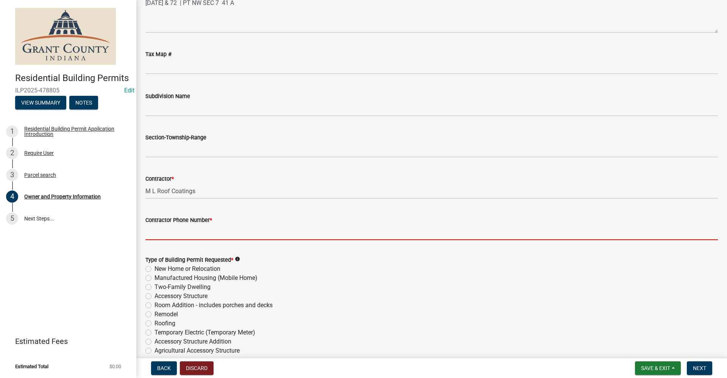
type input "7"
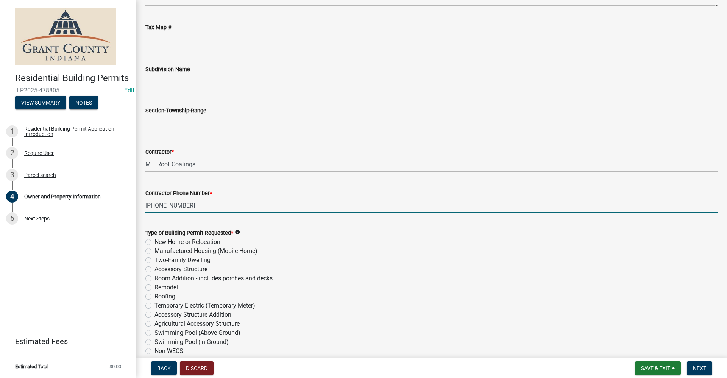
scroll to position [757, 0]
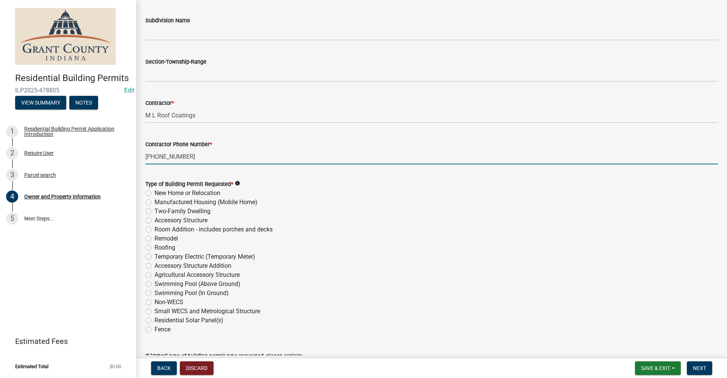
type input "260-525-1640"
click at [155, 266] on label "Accessory Structure Addition" at bounding box center [193, 265] width 77 height 9
click at [155, 266] on input "Accessory Structure Addition" at bounding box center [157, 263] width 5 height 5
radio input "true"
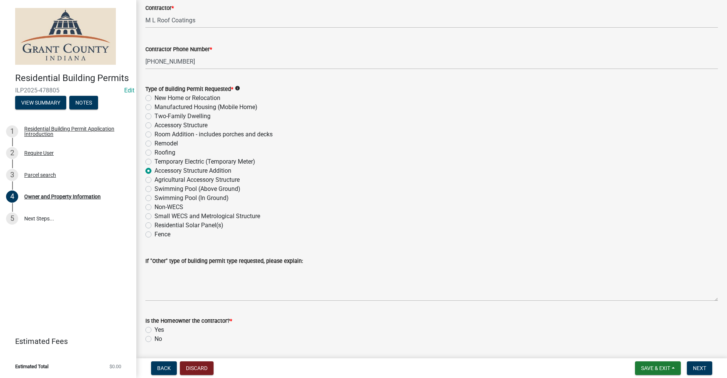
scroll to position [871, 0]
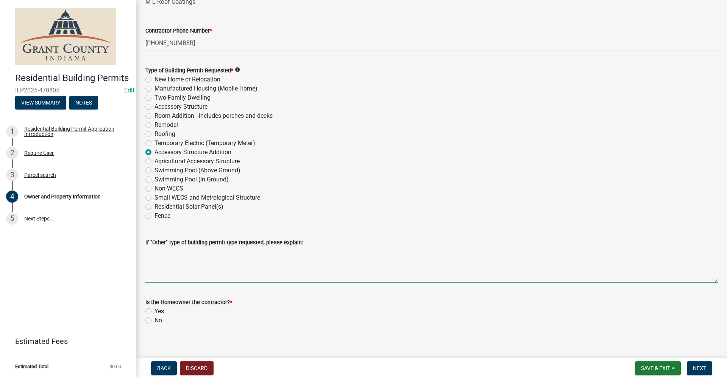
click at [159, 272] on textarea "If "Other" type of building permit type requested, please explain:" at bounding box center [431, 265] width 573 height 36
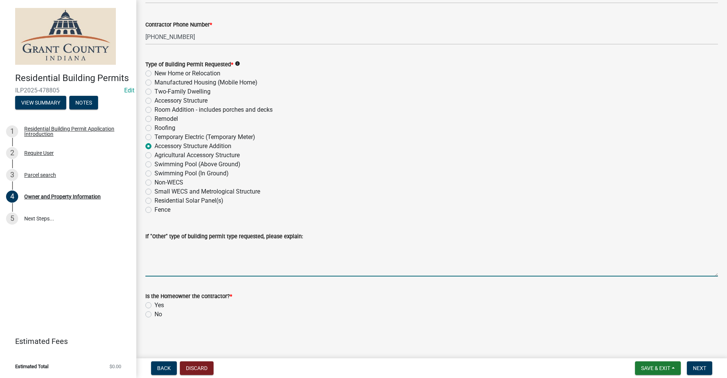
click at [155, 316] on label "No" at bounding box center [159, 314] width 8 height 9
click at [155, 315] on input "No" at bounding box center [157, 312] width 5 height 5
radio input "true"
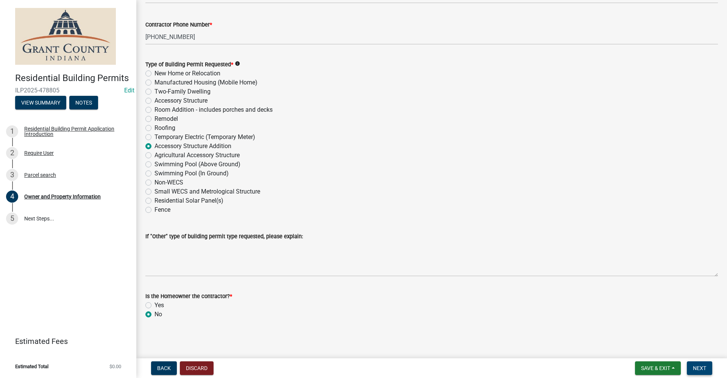
click at [703, 365] on span "Next" at bounding box center [699, 368] width 13 height 6
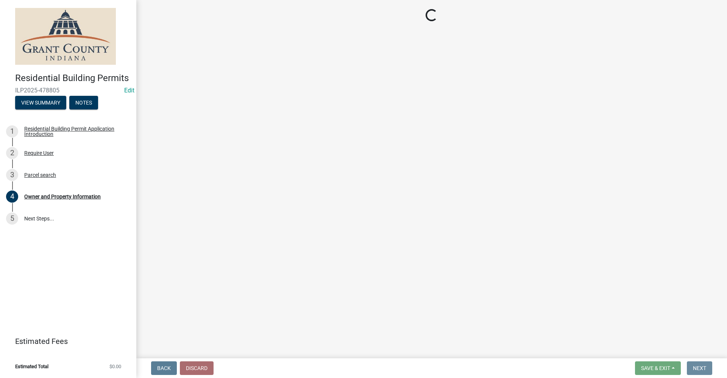
scroll to position [0, 0]
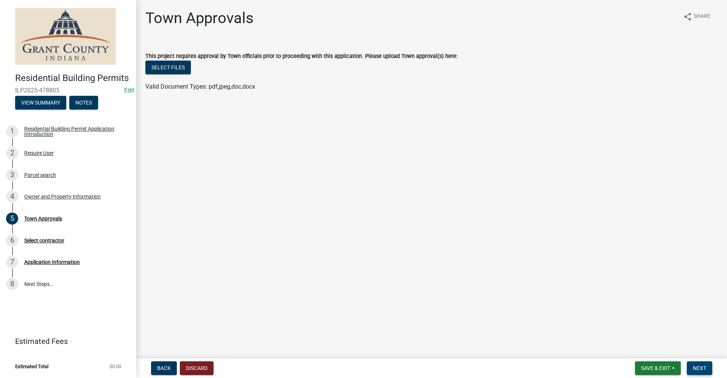
click at [696, 369] on span "Next" at bounding box center [699, 368] width 13 height 6
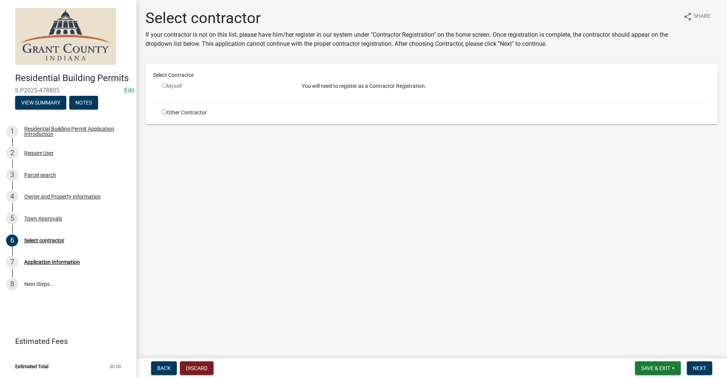
click at [166, 87] on input "radio" at bounding box center [164, 85] width 5 height 5
click at [165, 86] on input "radio" at bounding box center [164, 85] width 5 height 5
click at [164, 86] on input "radio" at bounding box center [164, 85] width 5 height 5
radio input "false"
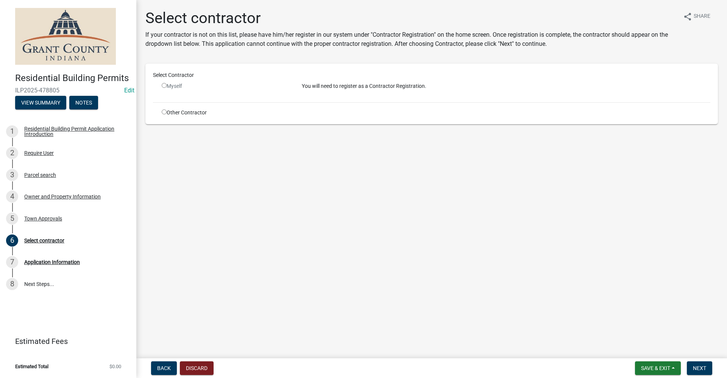
click at [164, 112] on input "radio" at bounding box center [164, 111] width 5 height 5
radio input "true"
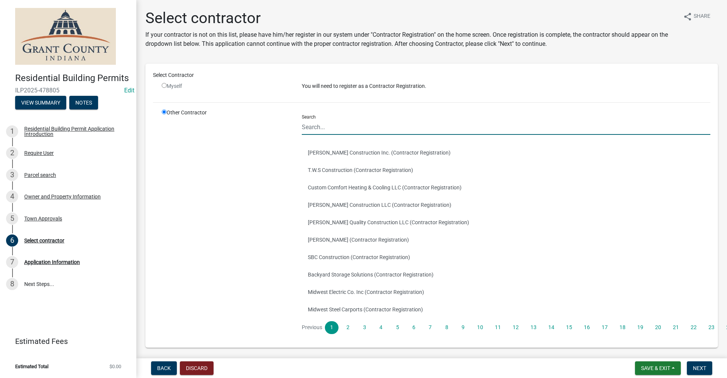
click at [310, 129] on input "Search" at bounding box center [506, 127] width 409 height 16
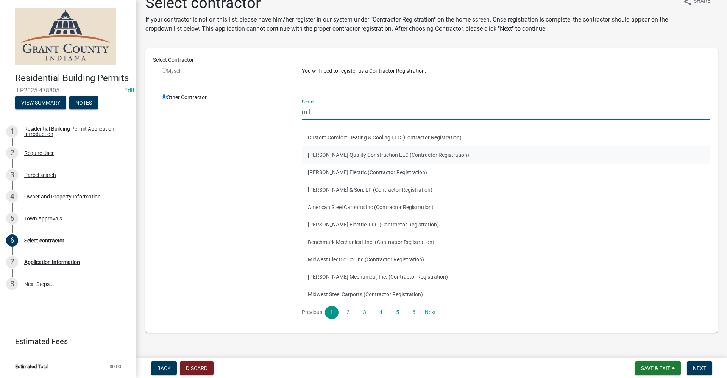
scroll to position [28, 0]
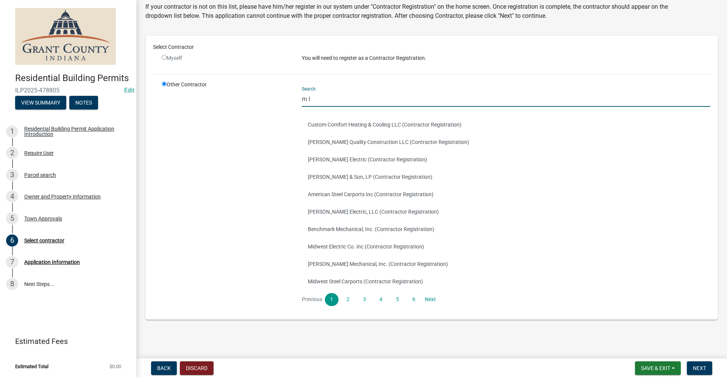
click at [321, 99] on input "m l" at bounding box center [506, 99] width 409 height 16
type input "m"
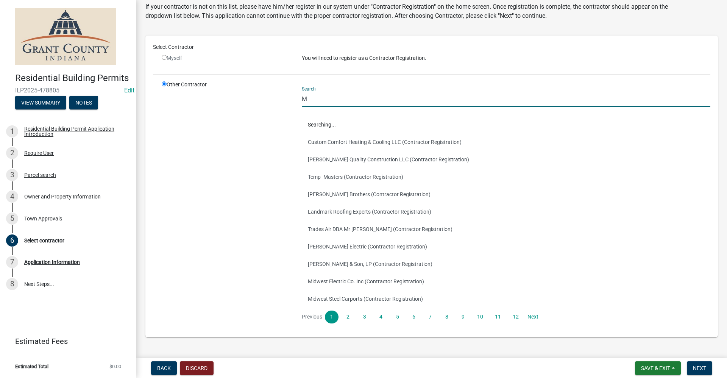
type input "ML"
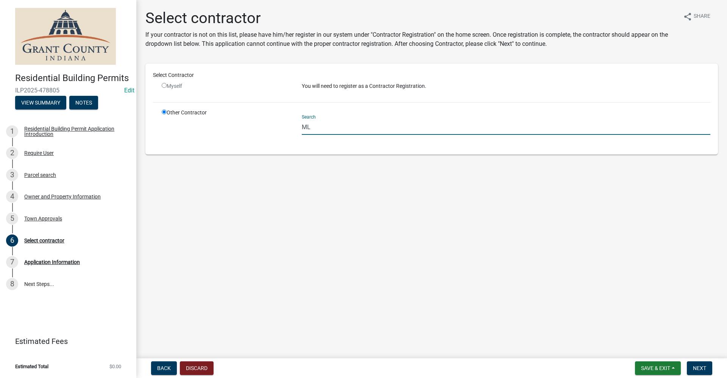
click at [311, 129] on input "ML" at bounding box center [506, 127] width 409 height 16
drag, startPoint x: 306, startPoint y: 126, endPoint x: 289, endPoint y: 128, distance: 17.1
click at [289, 128] on div "Other Contractor Search ML" at bounding box center [436, 128] width 560 height 38
type input "M"
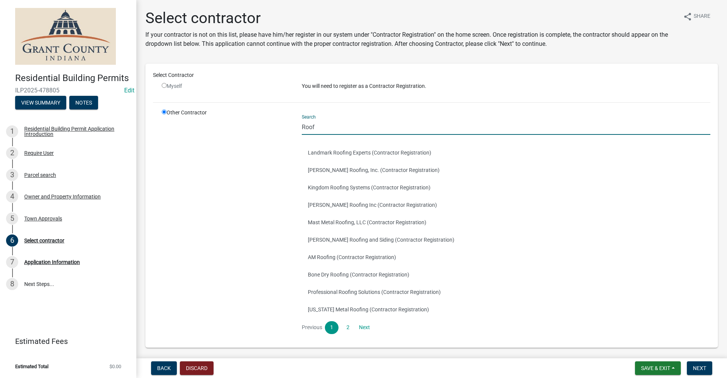
type input "Roof"
drag, startPoint x: 317, startPoint y: 126, endPoint x: 281, endPoint y: 127, distance: 36.4
click at [283, 128] on div "Other Contractor Search Roof Landmark Roofing Experts (Contractor Registration)…" at bounding box center [436, 224] width 560 height 231
type input "M"
drag, startPoint x: 308, startPoint y: 125, endPoint x: 284, endPoint y: 128, distance: 24.1
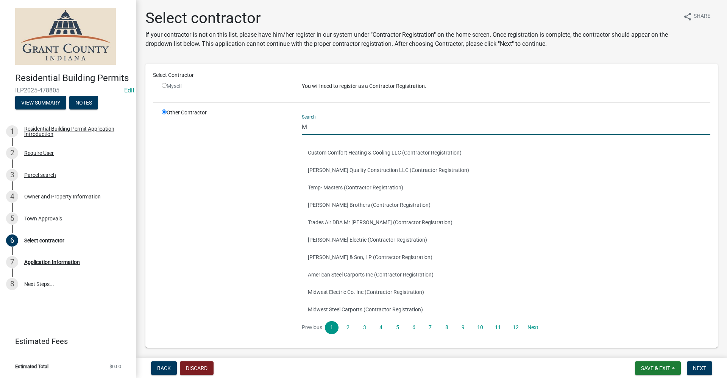
click at [284, 128] on div "Other Contractor Search M Custom Comfort Heating & Cooling LLC (Contractor Regi…" at bounding box center [436, 224] width 560 height 231
click at [310, 126] on input "M" at bounding box center [506, 127] width 409 height 16
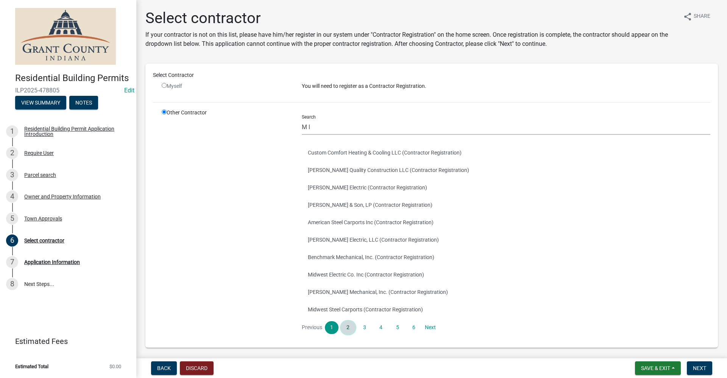
click at [344, 331] on link "2" at bounding box center [348, 327] width 14 height 13
click at [361, 330] on link "3" at bounding box center [365, 327] width 14 height 13
click at [376, 330] on link "4" at bounding box center [381, 327] width 14 height 13
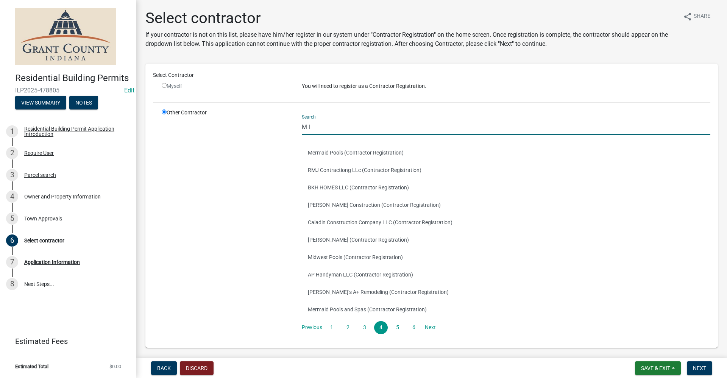
drag, startPoint x: 315, startPoint y: 126, endPoint x: 290, endPoint y: 122, distance: 24.7
click at [290, 122] on div "Other Contractor Search M l Mermaid Pools (Contractor Registration) RMJ Contrac…" at bounding box center [436, 224] width 560 height 231
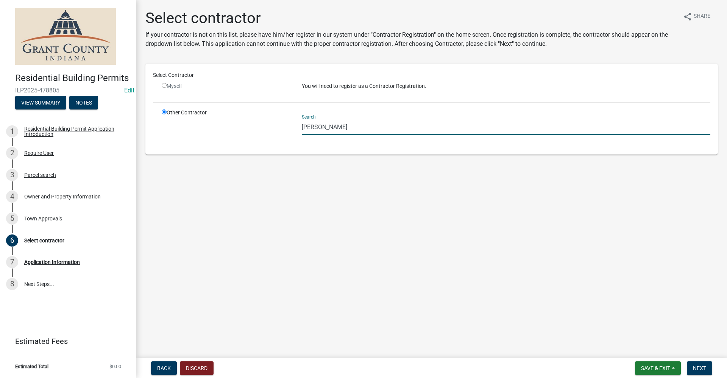
drag, startPoint x: 345, startPoint y: 129, endPoint x: 239, endPoint y: 130, distance: 106.0
click at [239, 130] on div "Other Contractor Search Micheal schmidt" at bounding box center [436, 128] width 560 height 38
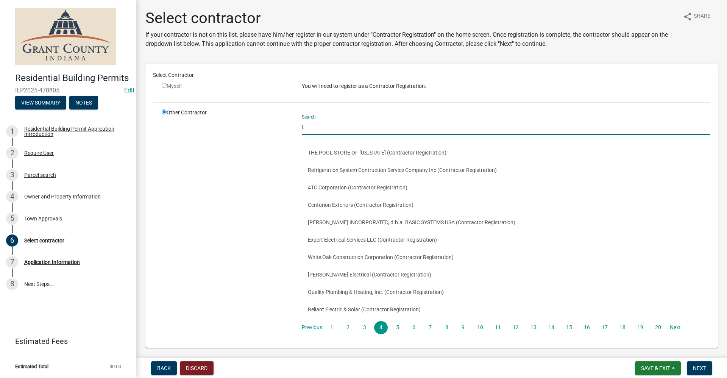
drag, startPoint x: 306, startPoint y: 128, endPoint x: 283, endPoint y: 123, distance: 23.2
click at [283, 123] on div "Other Contractor Search t THE POOL STORE OF Indiana (Contractor Registration) R…" at bounding box center [436, 224] width 560 height 231
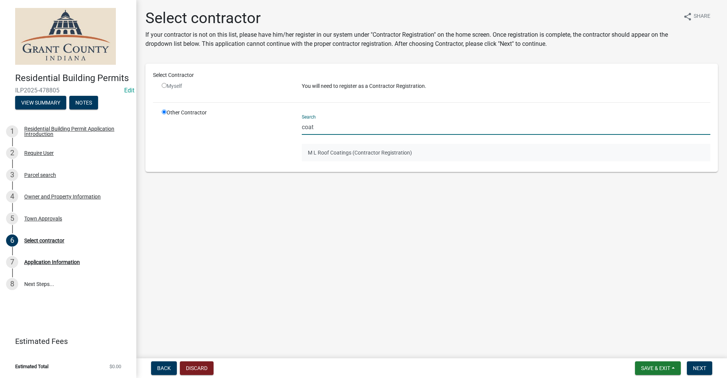
type input "coat"
click at [332, 152] on button "M L Roof Coatings (Contractor Registration)" at bounding box center [506, 152] width 409 height 17
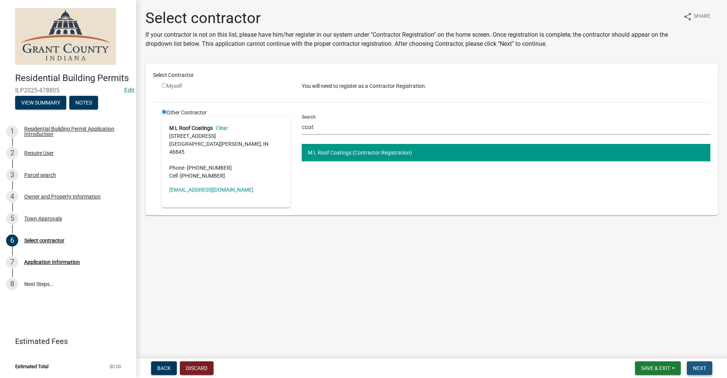
click at [701, 370] on span "Next" at bounding box center [699, 368] width 13 height 6
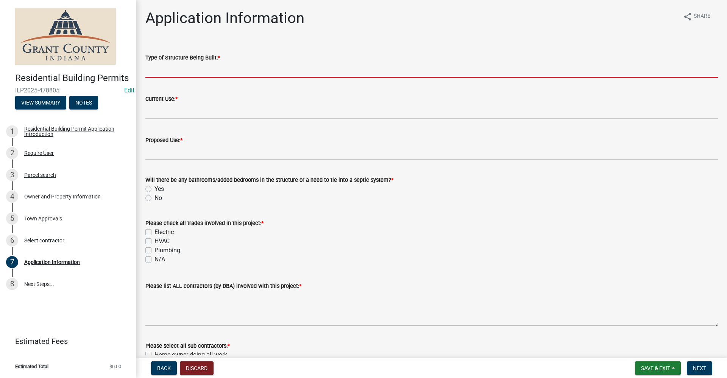
click at [176, 66] on input "Type of Structure Being Built: *" at bounding box center [431, 70] width 573 height 16
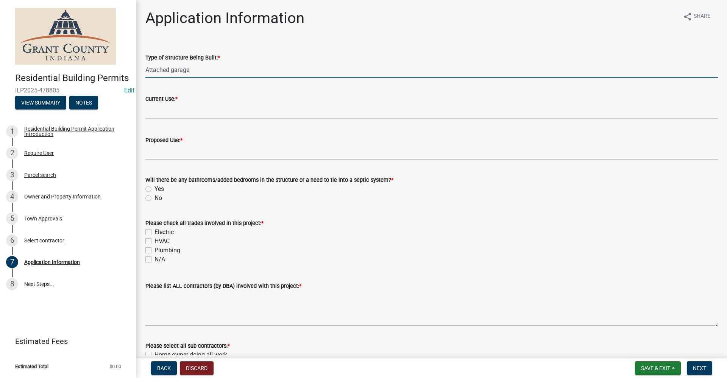
type input "Attached garage"
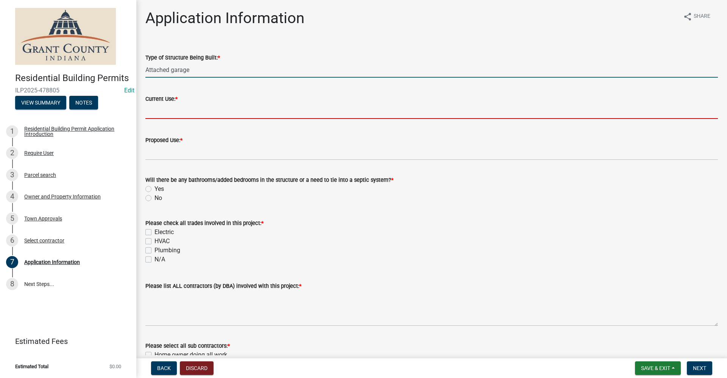
click at [150, 111] on input "Current Use: *" at bounding box center [431, 111] width 573 height 16
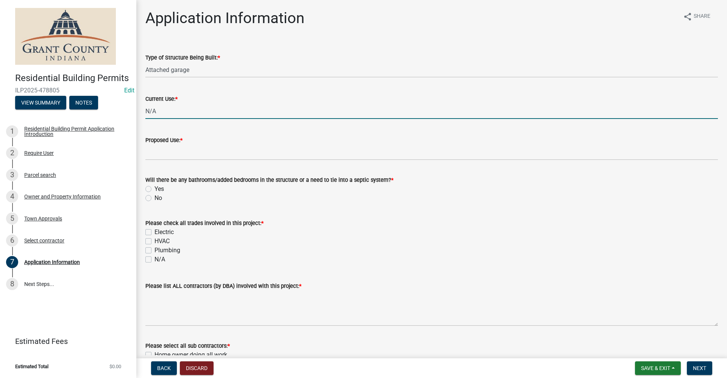
type input "N/A"
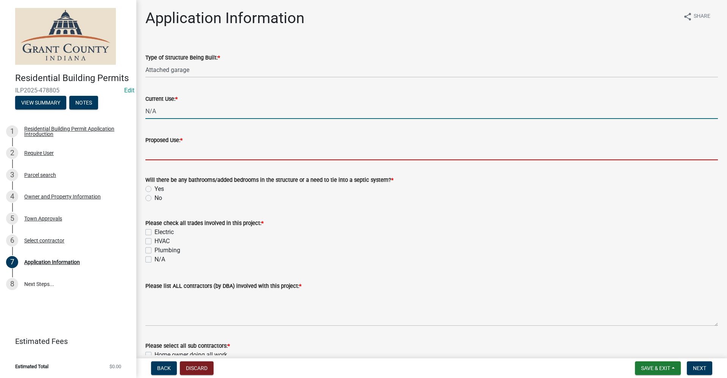
click at [156, 151] on input "Proposed Use: *" at bounding box center [431, 153] width 573 height 16
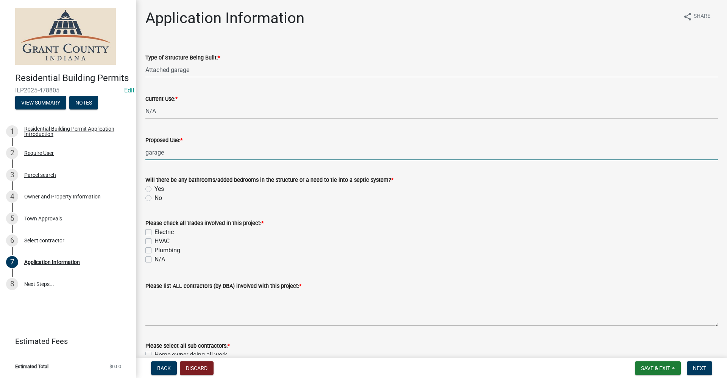
type input "garage"
click at [155, 198] on label "No" at bounding box center [159, 198] width 8 height 9
click at [155, 198] on input "No" at bounding box center [157, 196] width 5 height 5
radio input "true"
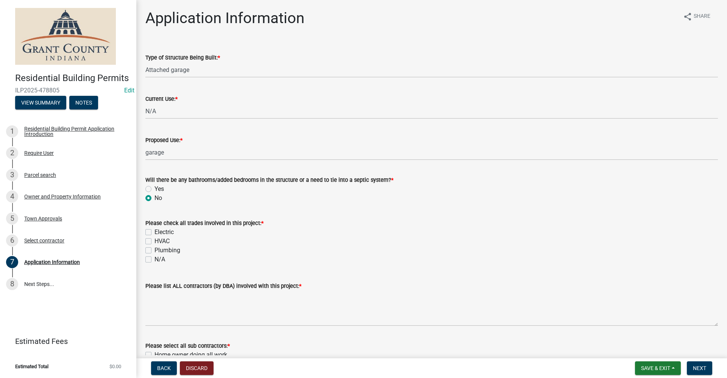
click at [155, 232] on label "Electric" at bounding box center [164, 232] width 19 height 9
click at [155, 232] on input "Electric" at bounding box center [157, 230] width 5 height 5
checkbox input "true"
checkbox input "false"
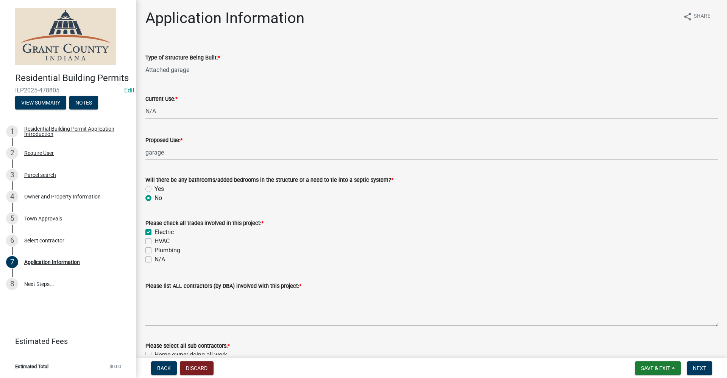
checkbox input "false"
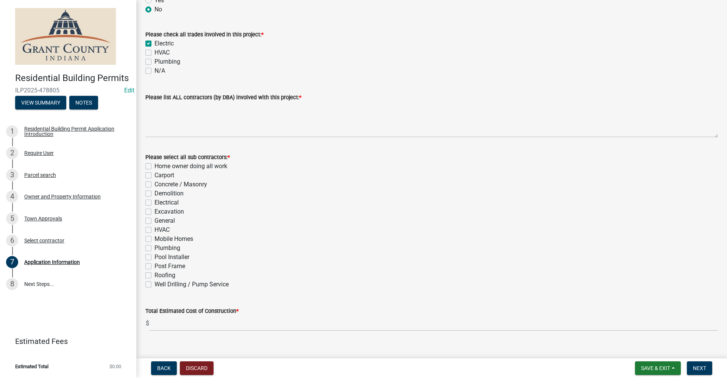
scroll to position [189, 0]
click at [155, 220] on label "General" at bounding box center [165, 219] width 20 height 9
click at [155, 220] on input "General" at bounding box center [157, 217] width 5 height 5
checkbox input "true"
checkbox input "false"
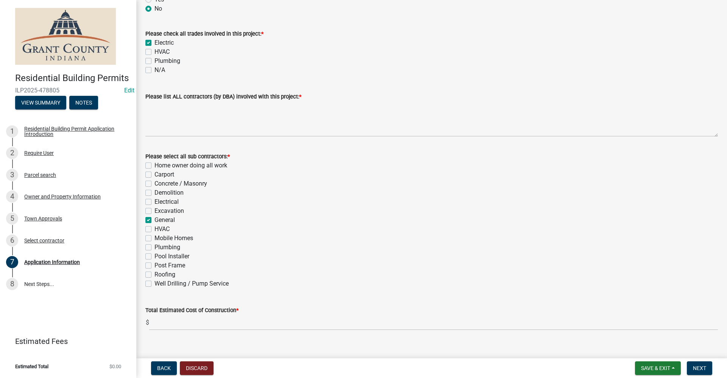
checkbox input "false"
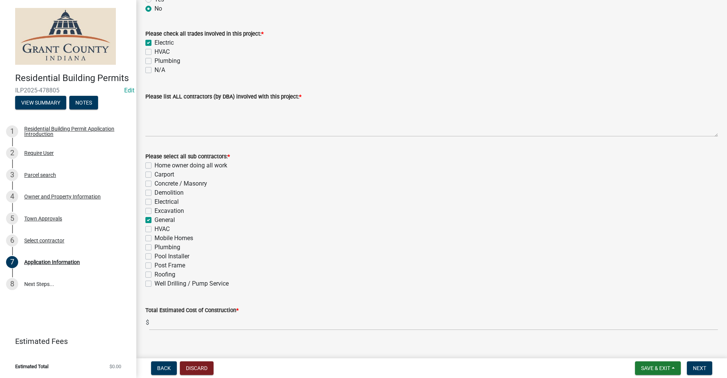
checkbox input "true"
checkbox input "false"
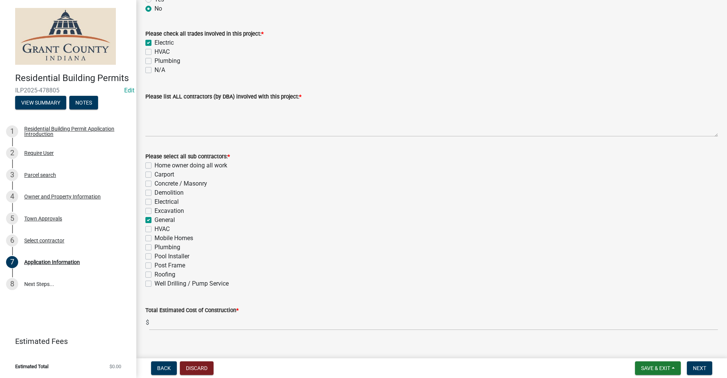
checkbox input "false"
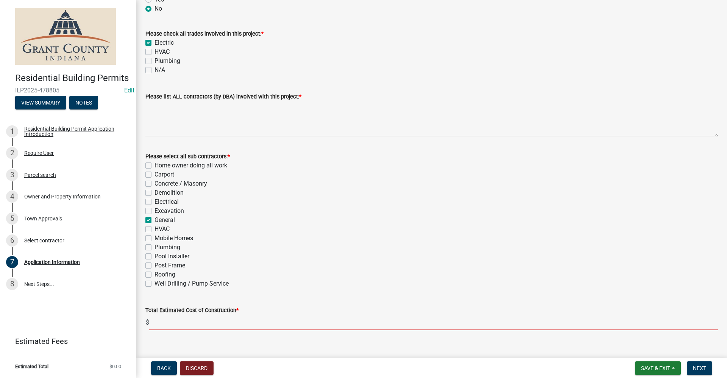
click at [163, 322] on input "text" at bounding box center [433, 323] width 569 height 16
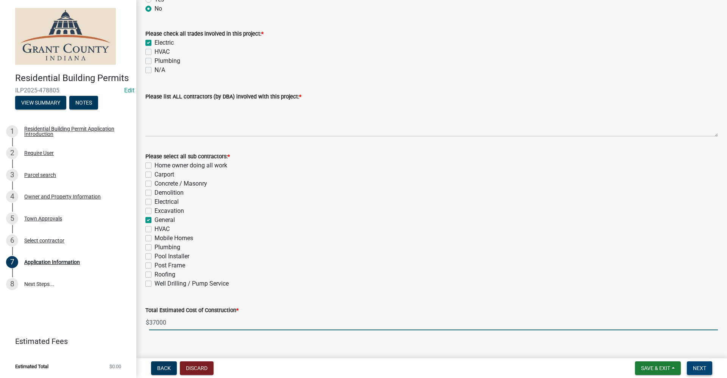
type input "37000"
click at [700, 371] on span "Next" at bounding box center [699, 368] width 13 height 6
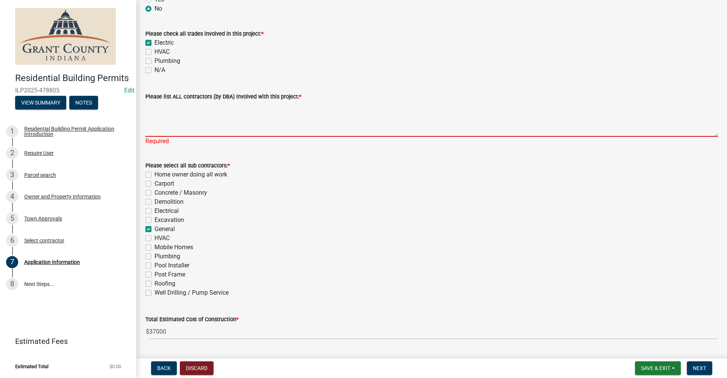
click at [158, 131] on textarea "Please list ALL contractors (by DBA) involved with this project: *" at bounding box center [431, 119] width 573 height 36
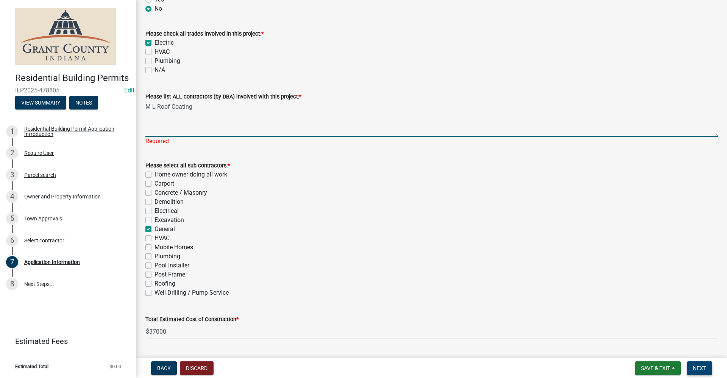
type textarea "M L Roof Coating"
click at [698, 368] on span "Next" at bounding box center [699, 368] width 13 height 6
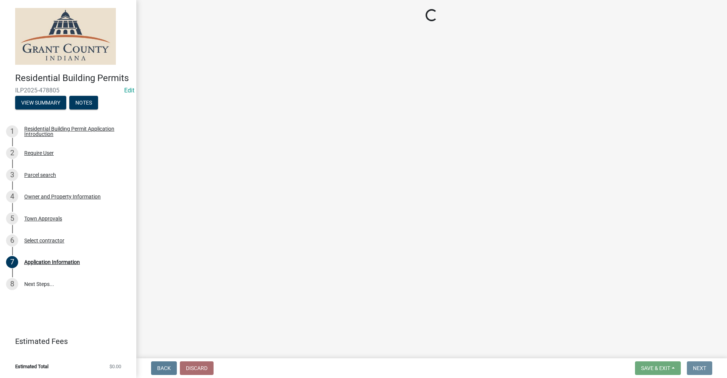
scroll to position [0, 0]
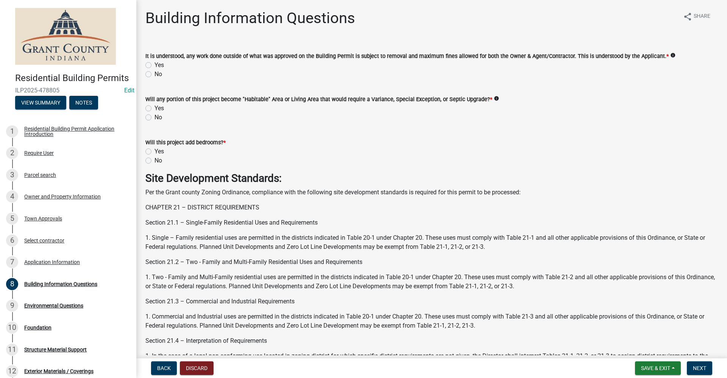
click at [155, 62] on label "Yes" at bounding box center [159, 65] width 9 height 9
click at [155, 62] on input "Yes" at bounding box center [157, 63] width 5 height 5
radio input "true"
click at [155, 119] on label "No" at bounding box center [159, 117] width 8 height 9
click at [155, 118] on input "No" at bounding box center [157, 115] width 5 height 5
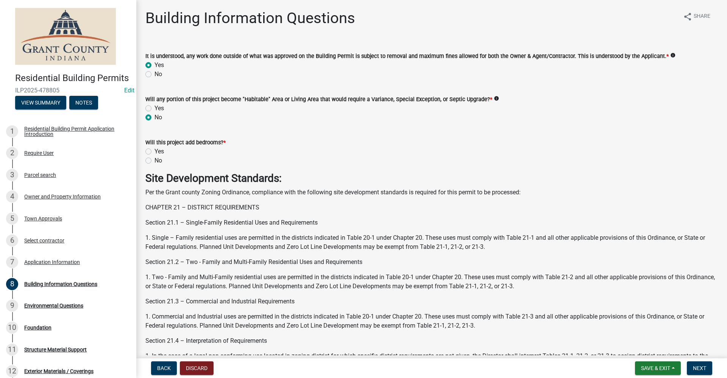
radio input "true"
click at [155, 159] on label "No" at bounding box center [159, 160] width 8 height 9
click at [155, 159] on input "No" at bounding box center [157, 158] width 5 height 5
radio input "true"
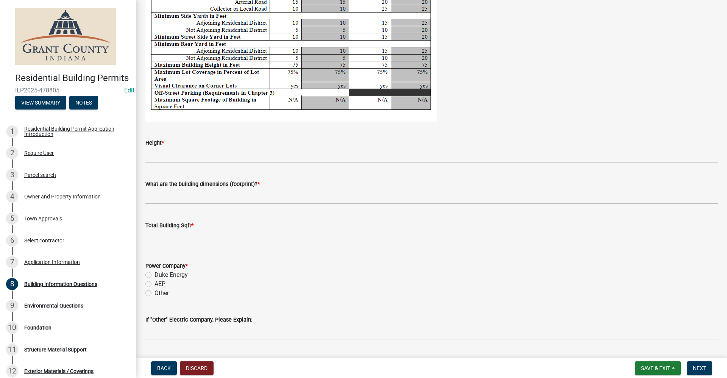
scroll to position [1401, 0]
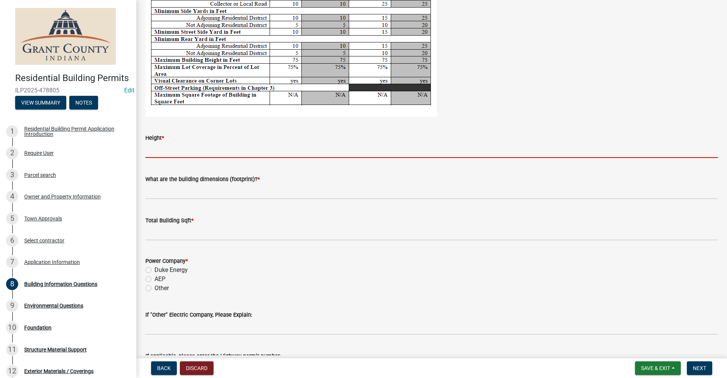
click at [163, 152] on input "Height *" at bounding box center [431, 150] width 573 height 16
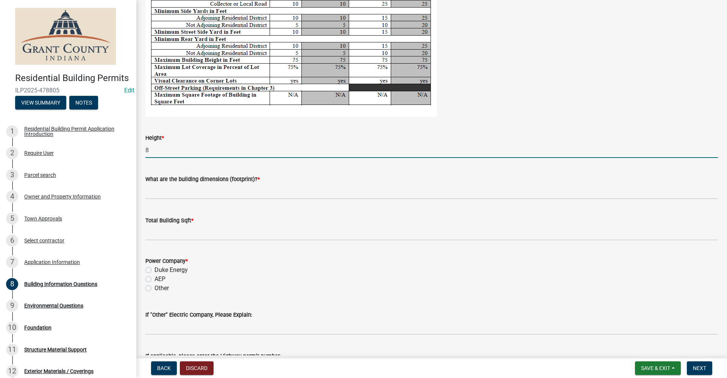
type input "8"
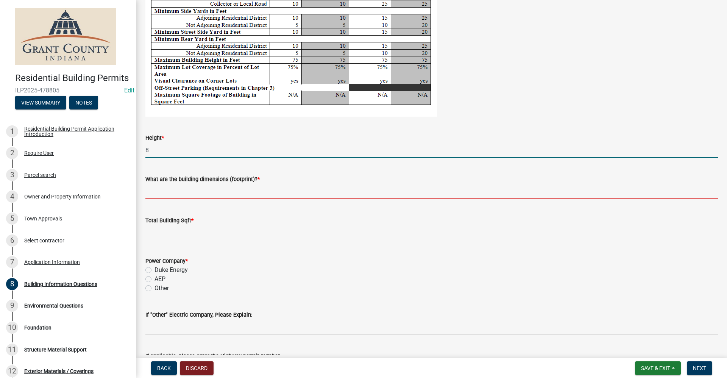
click at [148, 195] on input "What are the building dimensions (footprint)? *" at bounding box center [431, 192] width 573 height 16
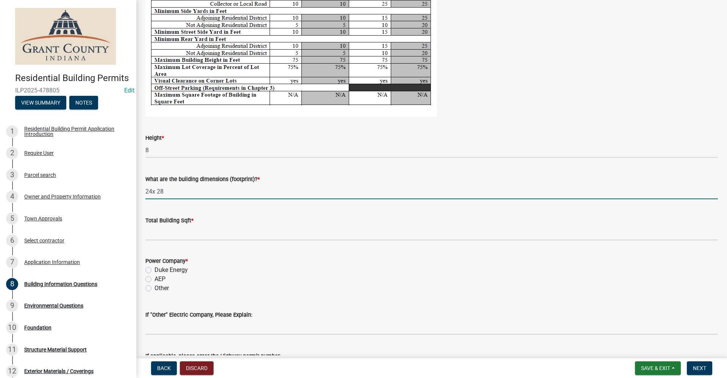
type input "24x 28"
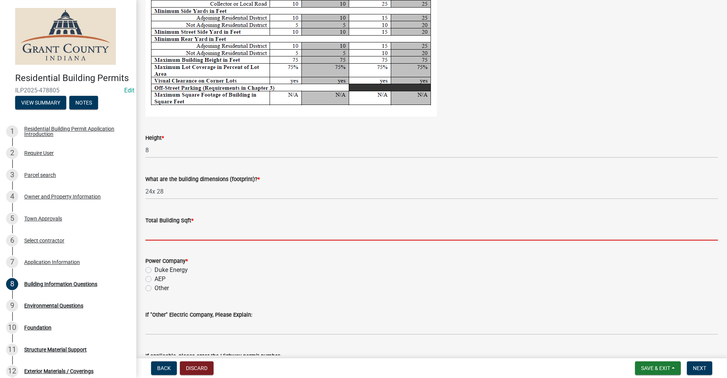
click at [160, 231] on input "text" at bounding box center [431, 233] width 573 height 16
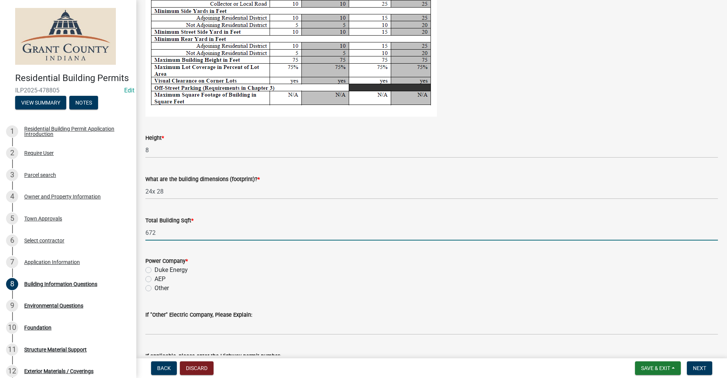
type input "672"
click at [155, 279] on label "AEP" at bounding box center [160, 279] width 11 height 9
click at [155, 279] on input "AEP" at bounding box center [157, 277] width 5 height 5
radio input "true"
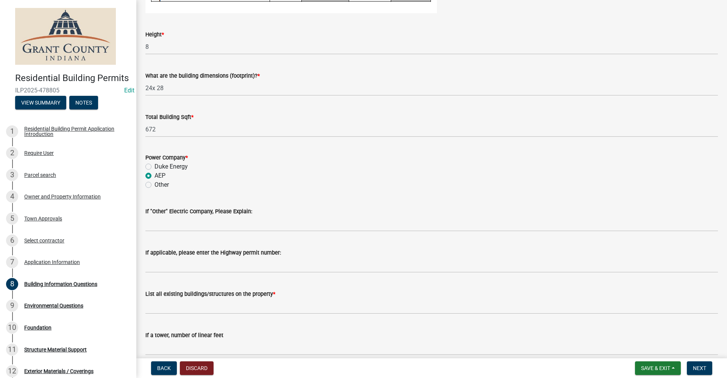
scroll to position [1541, 0]
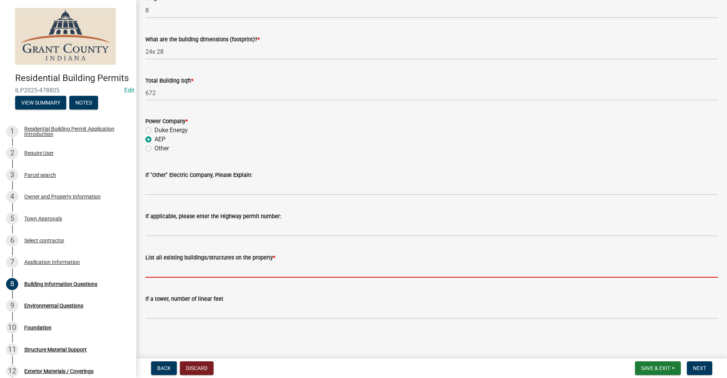
click at [153, 270] on input "List all existing buildings/structures on the property *" at bounding box center [431, 270] width 573 height 16
type input "2"
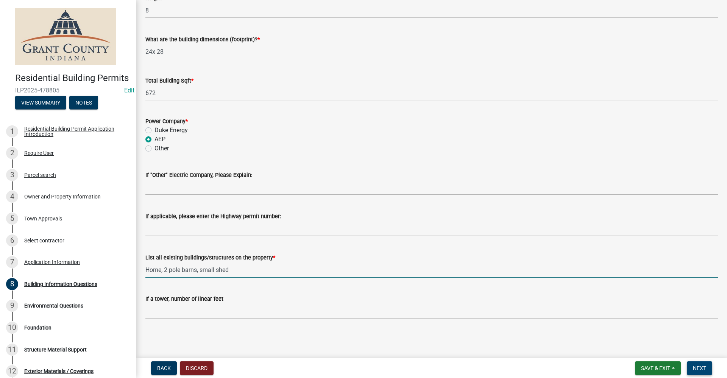
type input "Home, 2 pole barns, small shed"
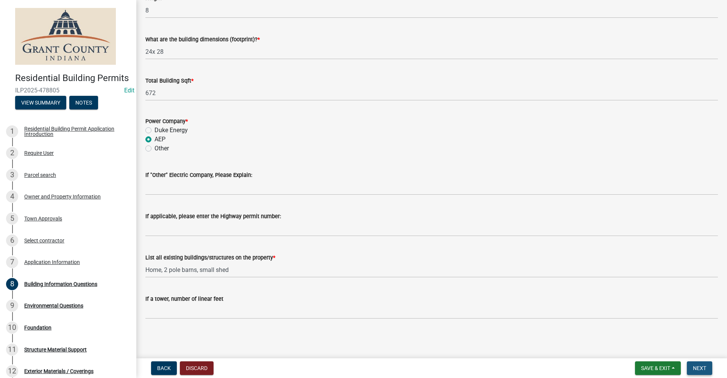
click at [709, 367] on button "Next" at bounding box center [699, 368] width 25 height 14
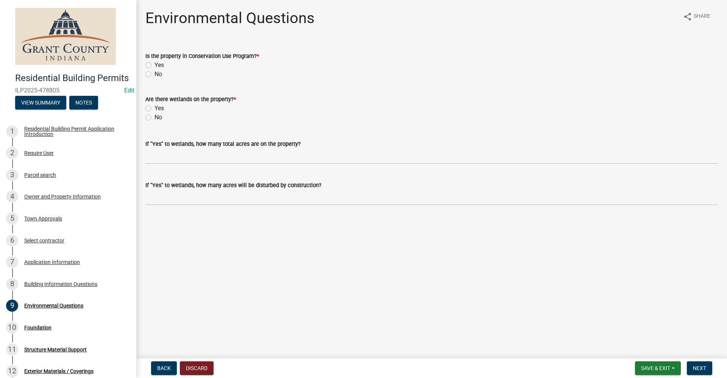
click at [155, 73] on label "No" at bounding box center [159, 74] width 8 height 9
click at [155, 73] on input "No" at bounding box center [157, 72] width 5 height 5
radio input "true"
click at [155, 116] on label "No" at bounding box center [159, 117] width 8 height 9
click at [155, 116] on input "No" at bounding box center [157, 115] width 5 height 5
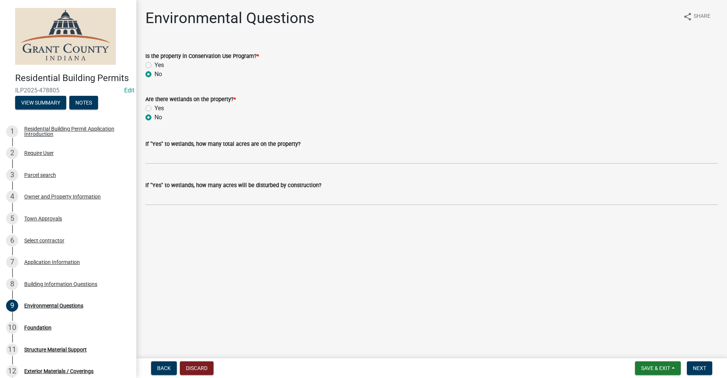
radio input "true"
click at [702, 367] on span "Next" at bounding box center [699, 368] width 13 height 6
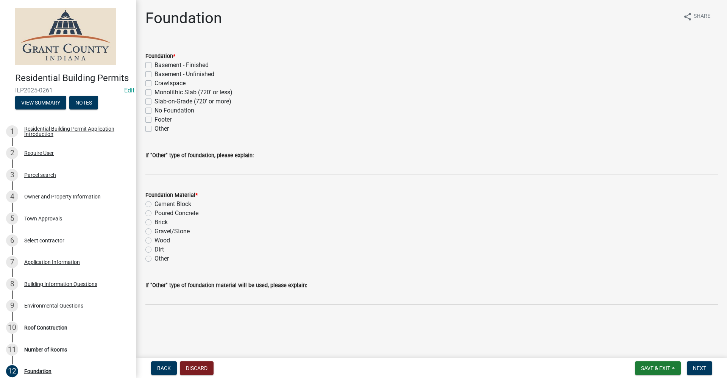
click at [155, 91] on label "Monolithic Slab (720' or less)" at bounding box center [194, 92] width 78 height 9
click at [155, 91] on input "Monolithic Slab (720' or less)" at bounding box center [157, 90] width 5 height 5
checkbox input "true"
checkbox input "false"
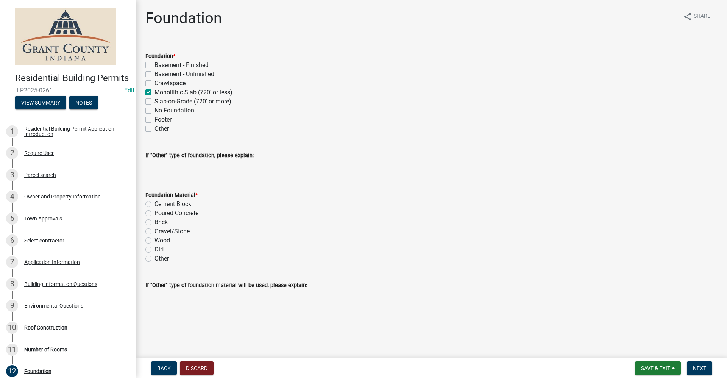
checkbox input "false"
checkbox input "true"
checkbox input "false"
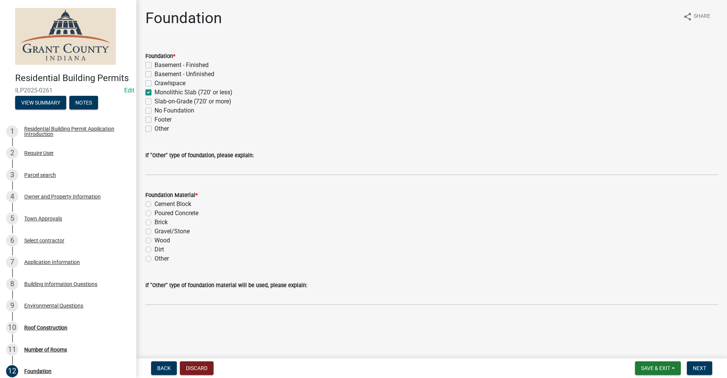
checkbox input "false"
click at [155, 213] on label "Poured Concrete" at bounding box center [177, 213] width 44 height 9
click at [155, 213] on input "Poured Concrete" at bounding box center [157, 211] width 5 height 5
radio input "true"
click at [705, 365] on span "Next" at bounding box center [699, 368] width 13 height 6
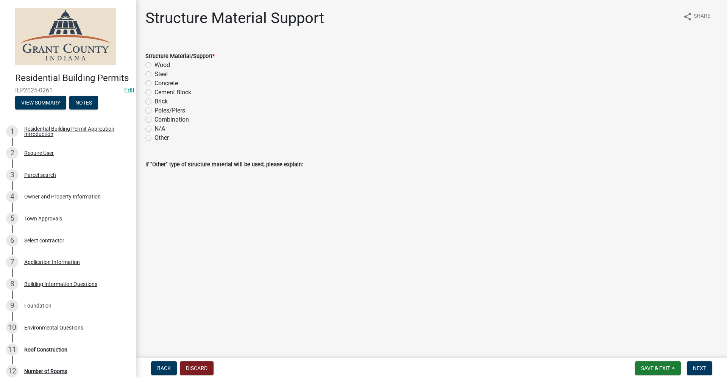
click at [155, 66] on label "Wood" at bounding box center [163, 65] width 16 height 9
click at [155, 66] on input "Wood" at bounding box center [157, 63] width 5 height 5
radio input "true"
click at [701, 370] on span "Next" at bounding box center [699, 368] width 13 height 6
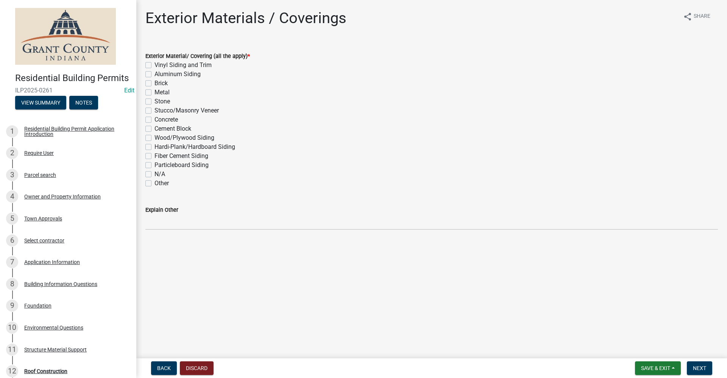
click at [155, 64] on label "Vinyl Siding and Trim" at bounding box center [183, 65] width 57 height 9
click at [155, 64] on input "Vinyl Siding and Trim" at bounding box center [157, 63] width 5 height 5
checkbox input "true"
checkbox input "false"
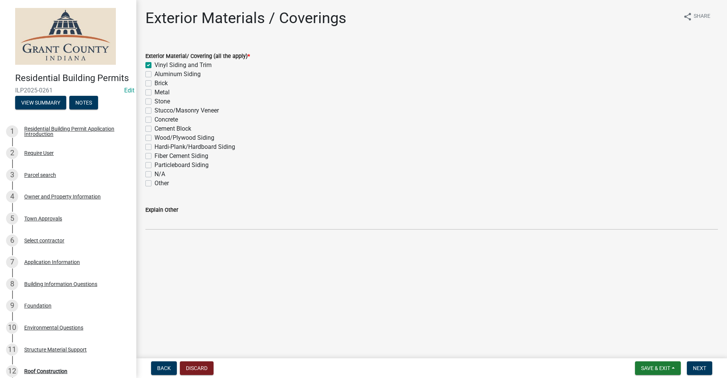
checkbox input "false"
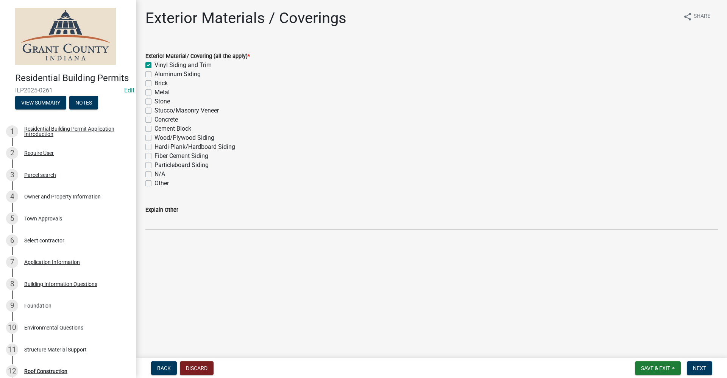
checkbox input "false"
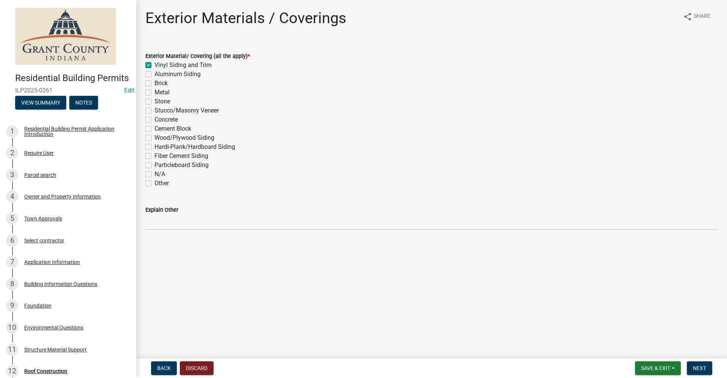
checkbox input "false"
click at [701, 367] on span "Next" at bounding box center [699, 368] width 13 height 6
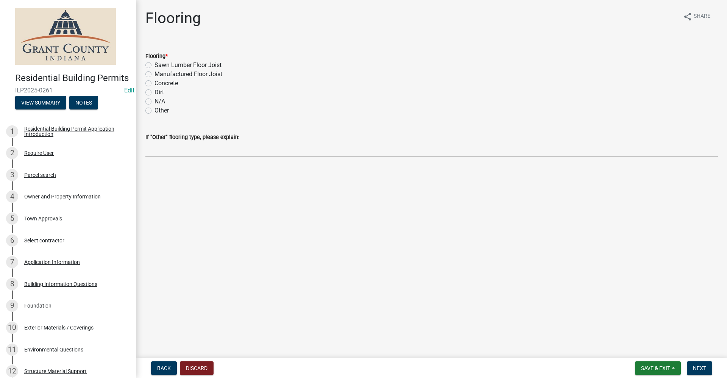
click at [155, 83] on label "Concrete" at bounding box center [166, 83] width 23 height 9
click at [155, 83] on input "Concrete" at bounding box center [157, 81] width 5 height 5
radio input "true"
click at [703, 370] on span "Next" at bounding box center [699, 368] width 13 height 6
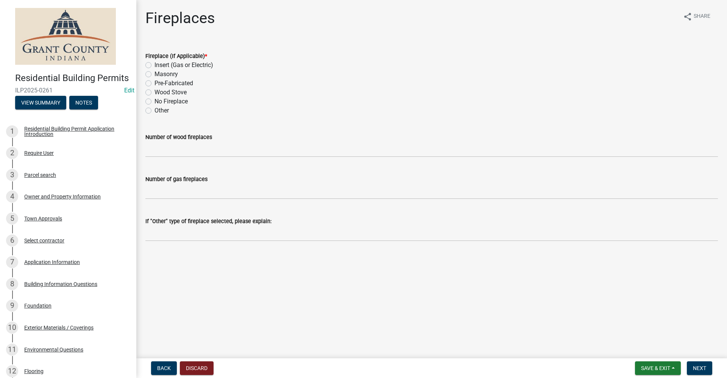
drag, startPoint x: 147, startPoint y: 101, endPoint x: 169, endPoint y: 107, distance: 22.1
click at [155, 101] on label "No Fireplace" at bounding box center [171, 101] width 33 height 9
click at [155, 101] on input "No Fireplace" at bounding box center [157, 99] width 5 height 5
radio input "true"
drag, startPoint x: 706, startPoint y: 366, endPoint x: 703, endPoint y: 362, distance: 5.4
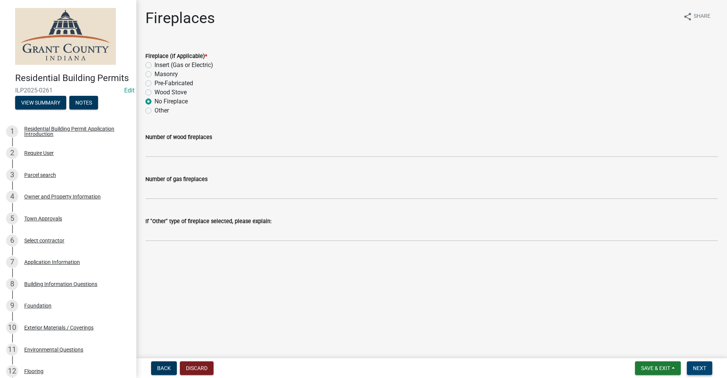
click at [706, 366] on span "Next" at bounding box center [699, 368] width 13 height 6
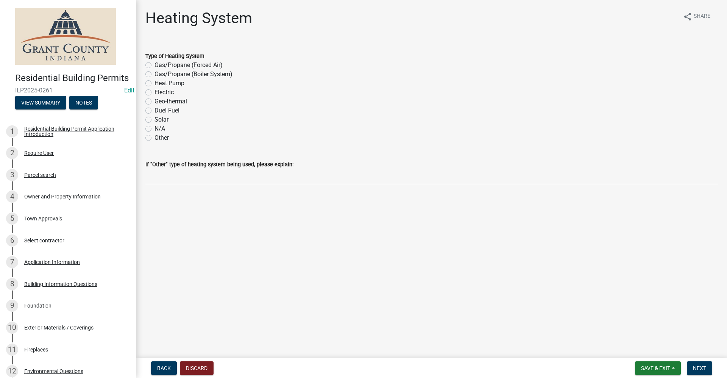
click at [155, 128] on label "N/A" at bounding box center [160, 128] width 11 height 9
click at [155, 128] on input "N/A" at bounding box center [157, 126] width 5 height 5
radio input "true"
click at [696, 370] on span "Next" at bounding box center [699, 368] width 13 height 6
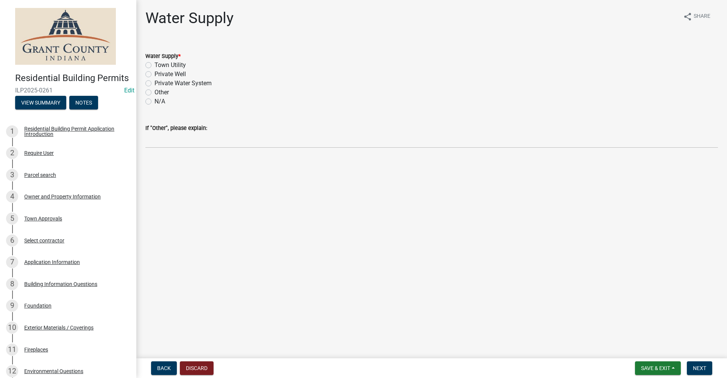
click at [155, 76] on label "Private Well" at bounding box center [170, 74] width 31 height 9
click at [155, 75] on input "Private Well" at bounding box center [157, 72] width 5 height 5
radio input "true"
click at [705, 371] on span "Next" at bounding box center [699, 368] width 13 height 6
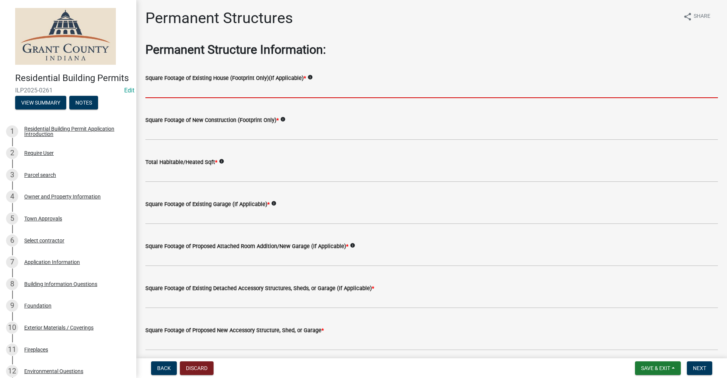
click at [173, 85] on input "text" at bounding box center [431, 91] width 573 height 16
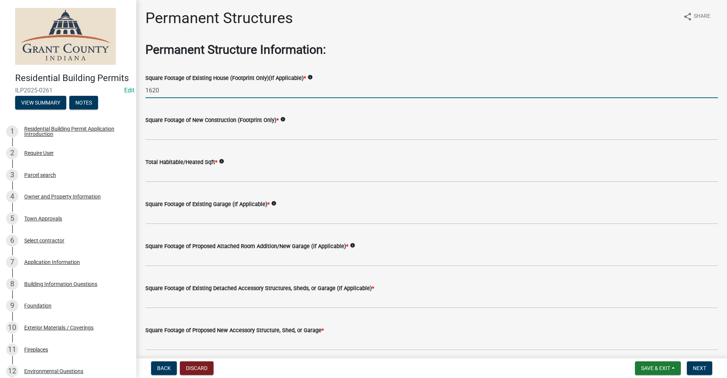
type input "1620"
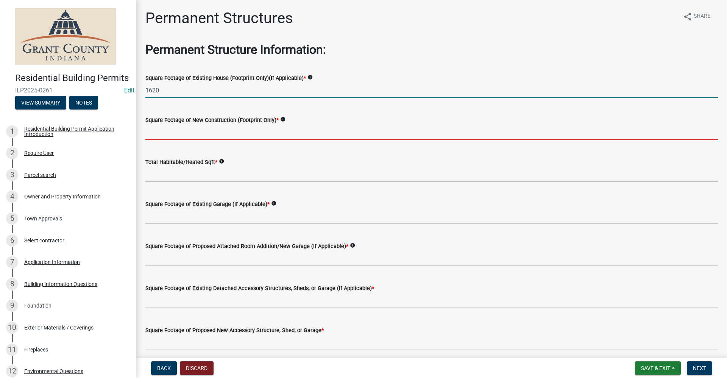
click at [177, 135] on input "text" at bounding box center [431, 133] width 573 height 16
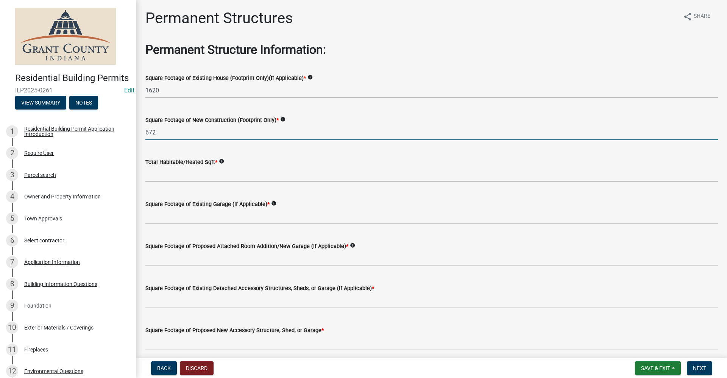
type input "672"
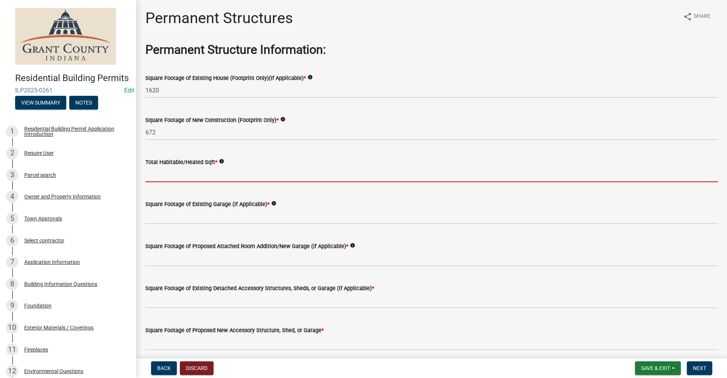
click at [156, 176] on input "text" at bounding box center [431, 175] width 573 height 16
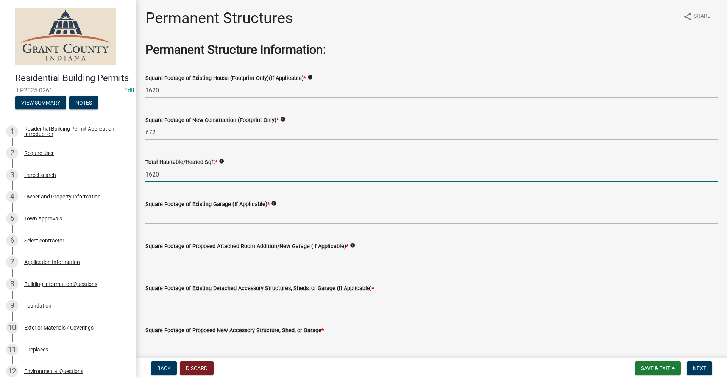
type input "1620"
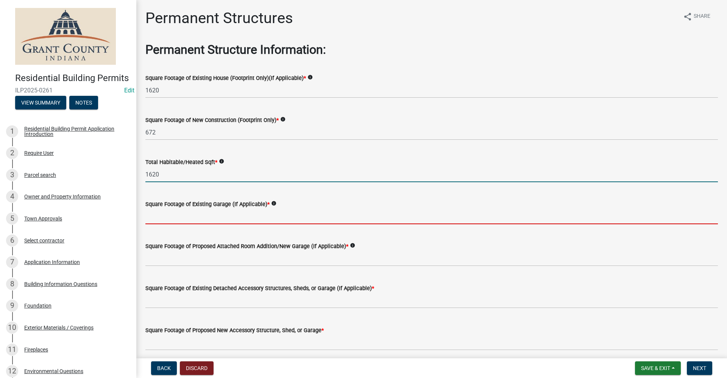
click at [166, 215] on input "text" at bounding box center [431, 217] width 573 height 16
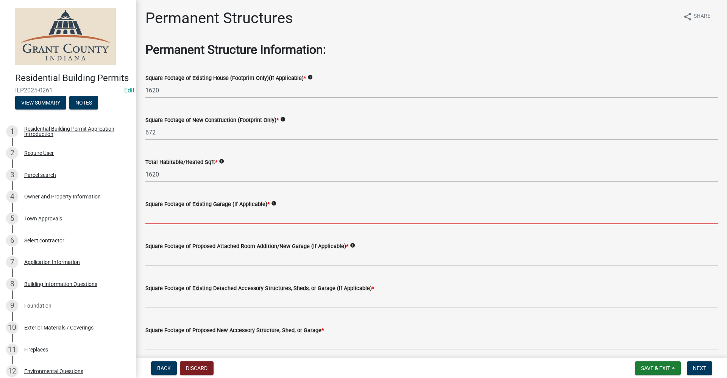
type input "0"
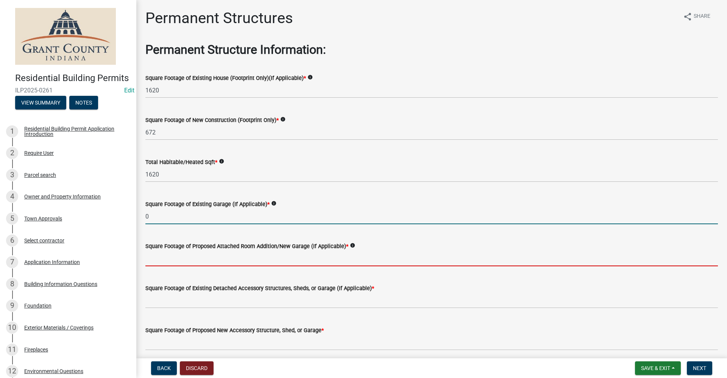
click at [176, 255] on input "text" at bounding box center [431, 259] width 573 height 16
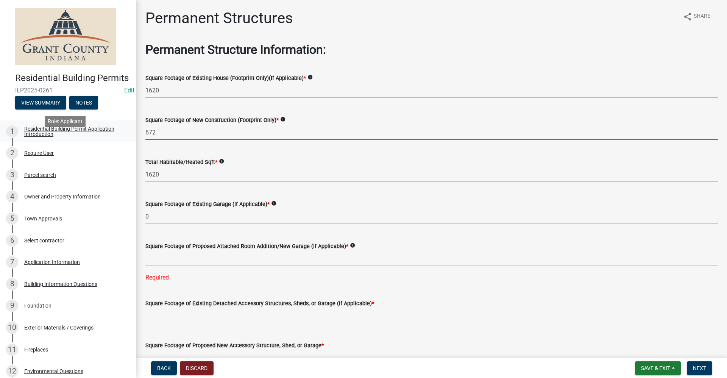
drag, startPoint x: 158, startPoint y: 131, endPoint x: 77, endPoint y: 135, distance: 80.4
click at [77, 135] on div "Residential Building Permits ILP2025-0261 Edit View Summary Notes 1 Residential…" at bounding box center [363, 189] width 727 height 378
type input "0"
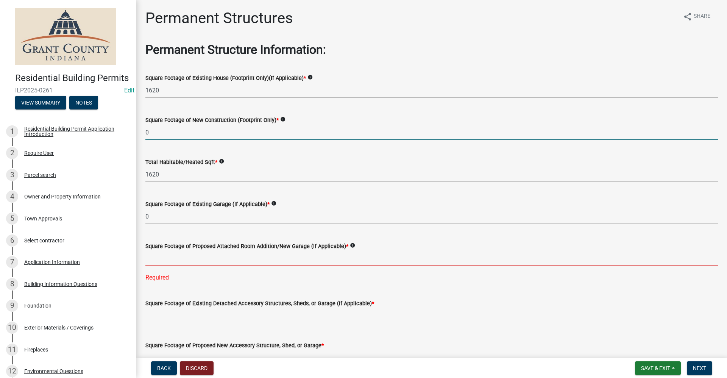
click at [163, 260] on input "text" at bounding box center [431, 259] width 573 height 16
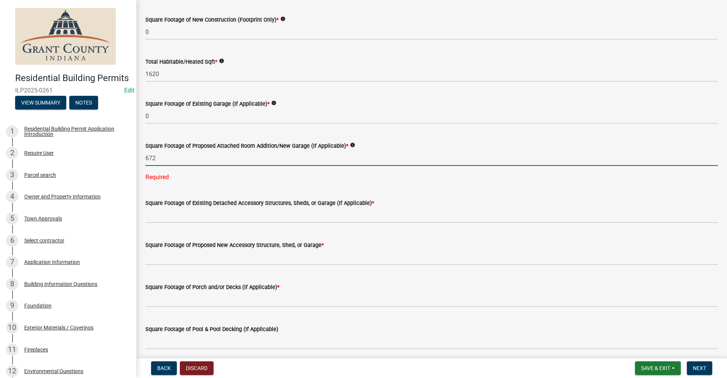
scroll to position [114, 0]
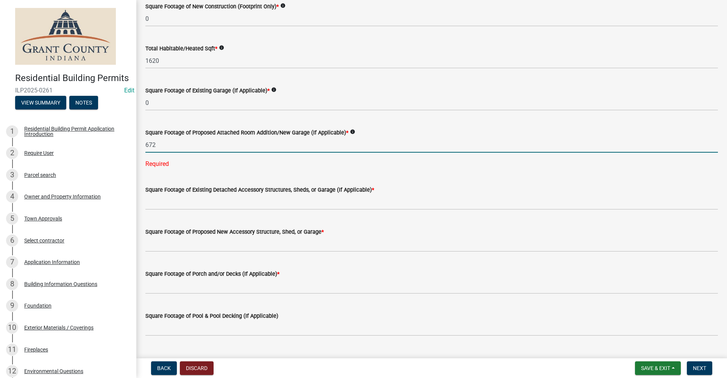
type input "672"
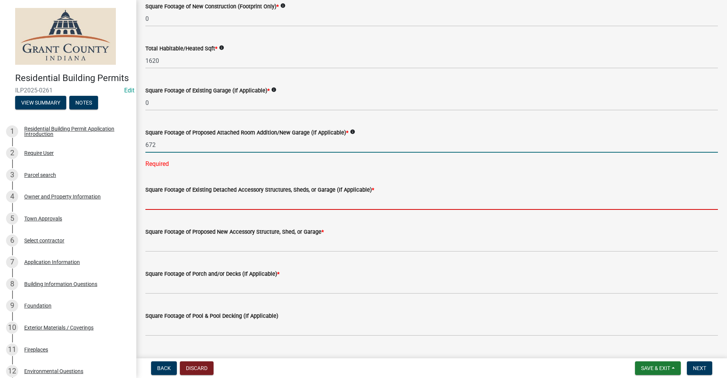
click at [205, 209] on wm-data-entity-input-list "Permanent Structure Information: Square Footage of Existing House (Footprint On…" at bounding box center [431, 136] width 573 height 414
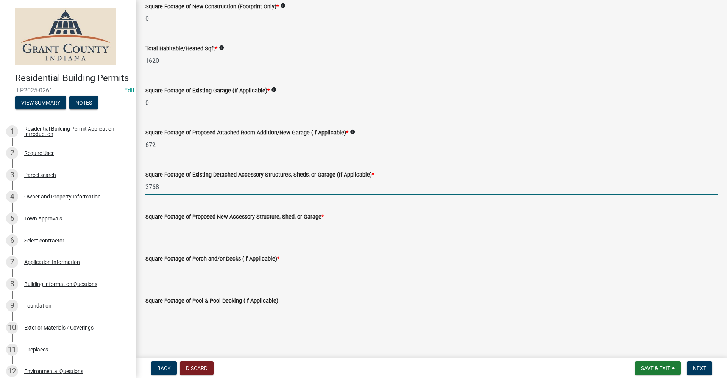
type input "3768"
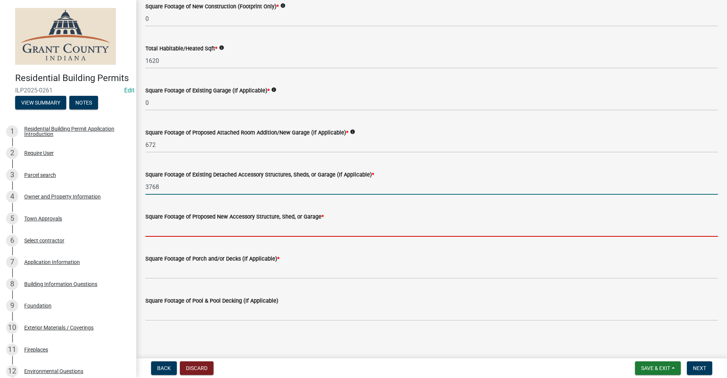
click at [207, 231] on input "text" at bounding box center [431, 229] width 573 height 16
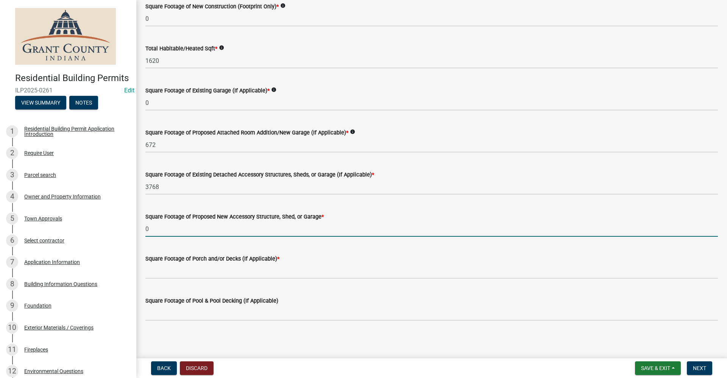
type input "0"
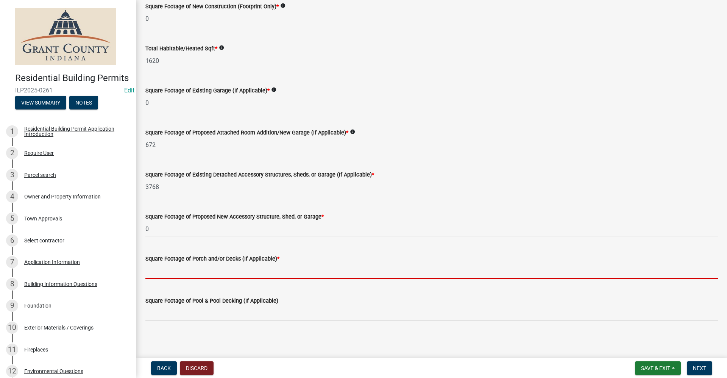
click at [175, 270] on input "text" at bounding box center [431, 271] width 573 height 16
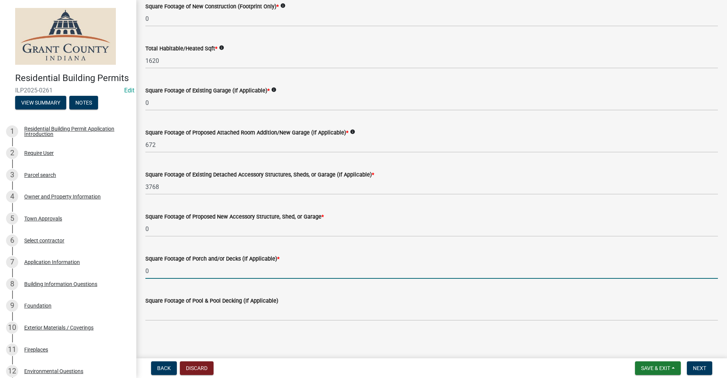
type input "0"
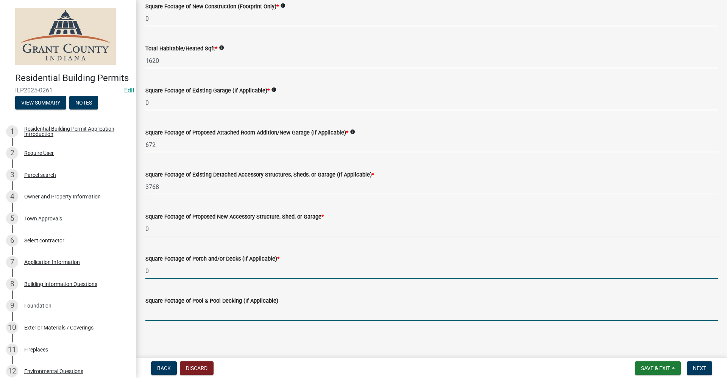
click at [157, 319] on input "text" at bounding box center [431, 313] width 573 height 16
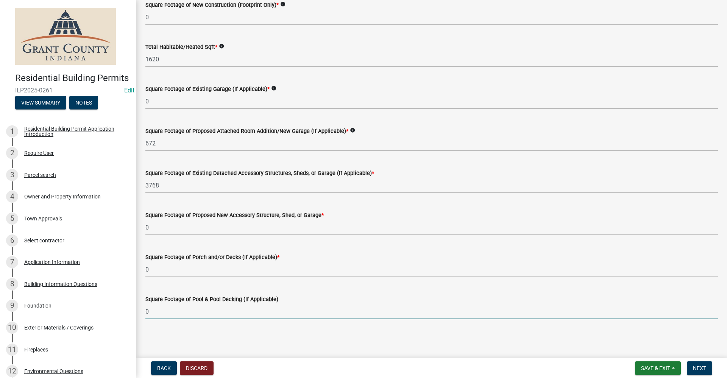
scroll to position [116, 0]
type input "0"
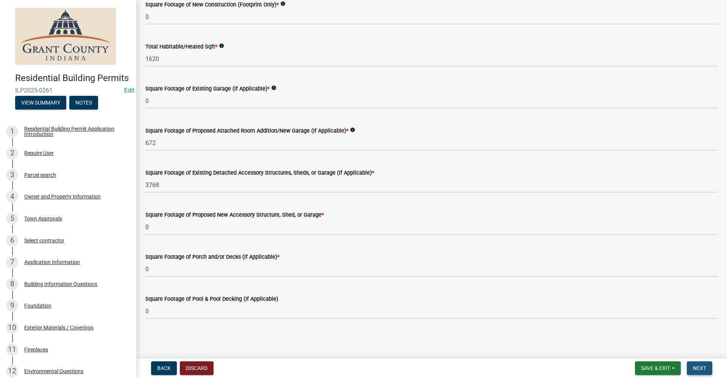
click at [697, 368] on span "Next" at bounding box center [699, 368] width 13 height 6
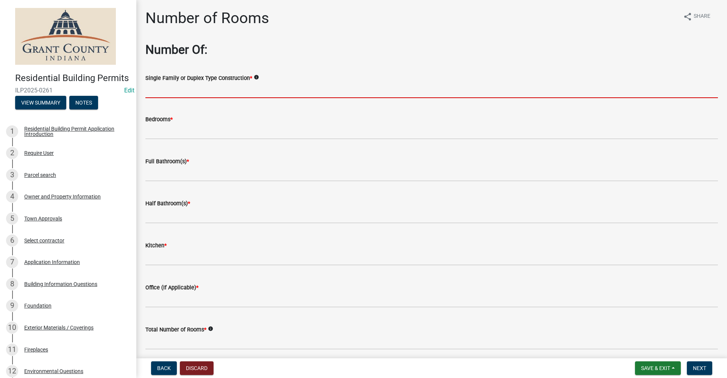
click at [171, 92] on input "Single Family or Duplex Type Construction *" at bounding box center [431, 91] width 573 height 16
type input "NA"
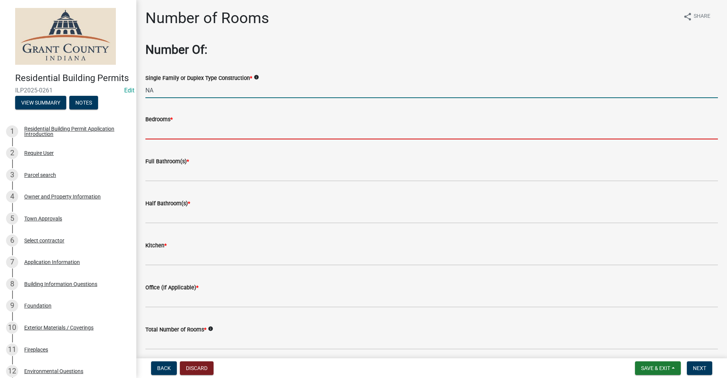
click at [158, 135] on input "text" at bounding box center [431, 132] width 573 height 16
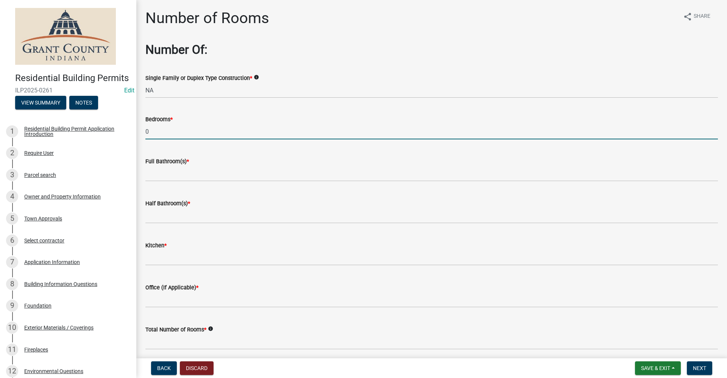
type input "0"
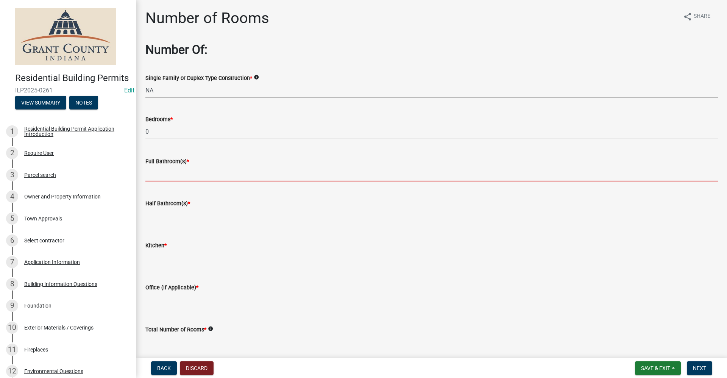
click at [174, 172] on input "text" at bounding box center [431, 174] width 573 height 16
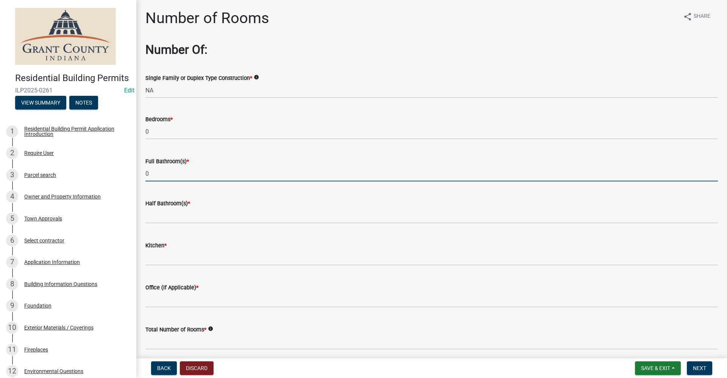
type input "0"
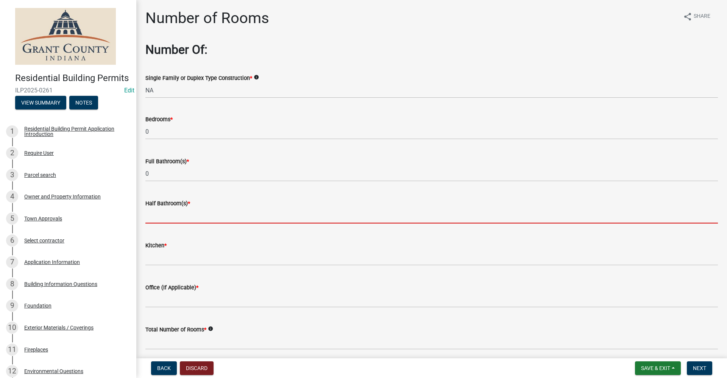
click at [155, 215] on input "text" at bounding box center [431, 216] width 573 height 16
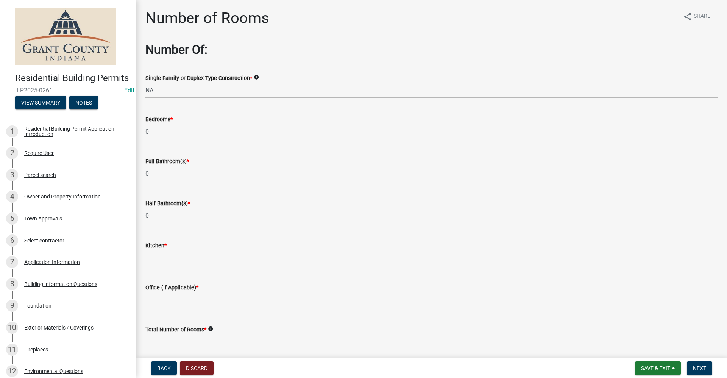
type input "0"
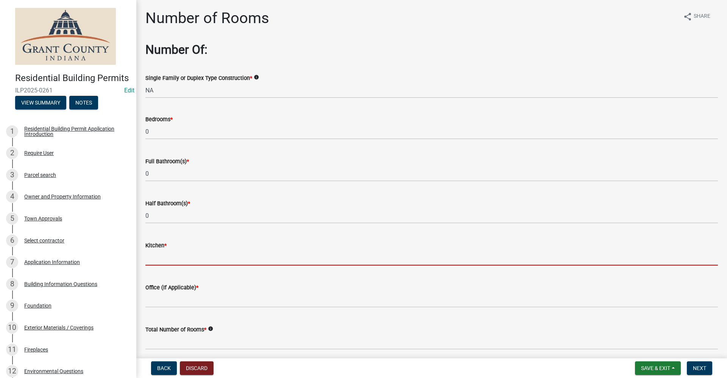
click at [152, 260] on input "text" at bounding box center [431, 258] width 573 height 16
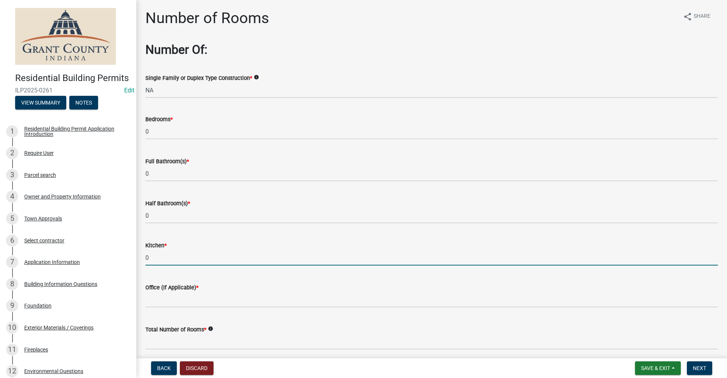
type input "0"
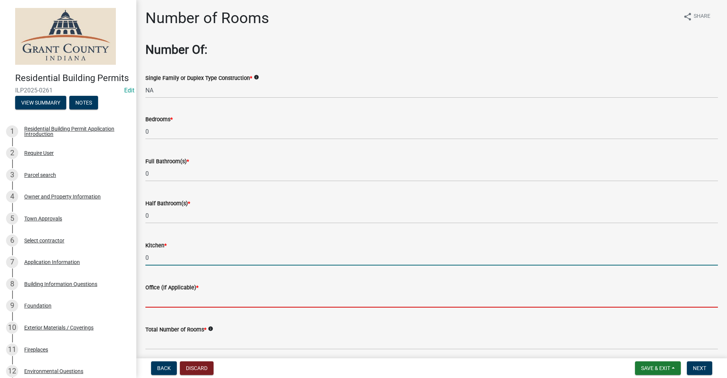
click at [168, 299] on input "text" at bounding box center [431, 300] width 573 height 16
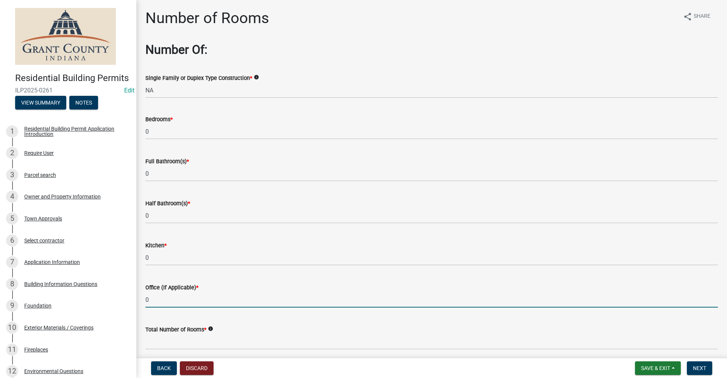
scroll to position [31, 0]
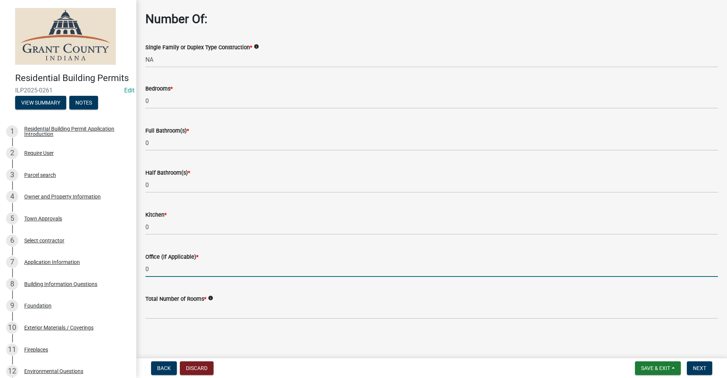
type input "0"
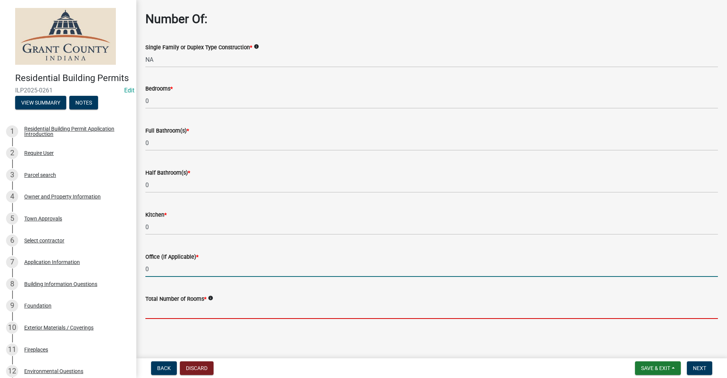
click at [199, 304] on input "text" at bounding box center [431, 311] width 573 height 16
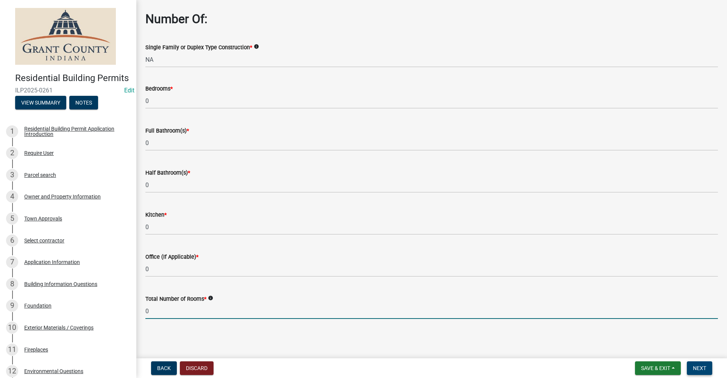
type input "0"
click at [703, 367] on span "Next" at bounding box center [699, 368] width 13 height 6
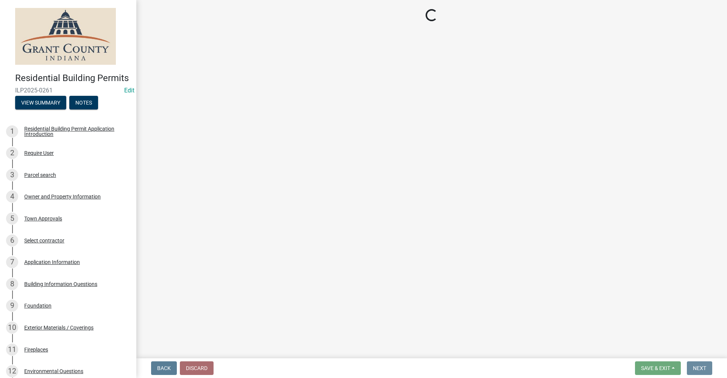
scroll to position [0, 0]
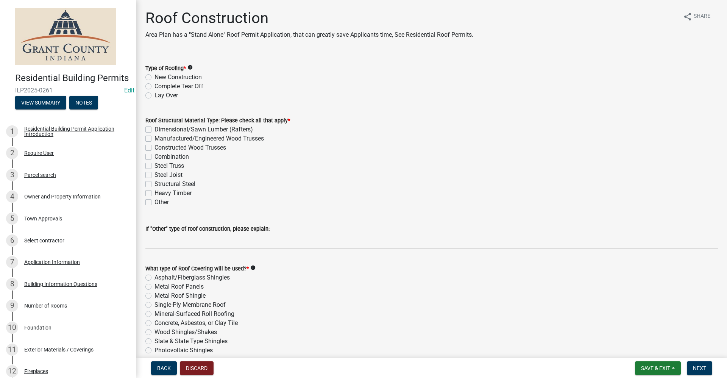
click at [155, 78] on label "New Construction" at bounding box center [178, 77] width 47 height 9
click at [155, 78] on input "New Construction" at bounding box center [157, 75] width 5 height 5
radio input "true"
click at [155, 129] on label "Dimensional/Sawn Lumber (Rafters)" at bounding box center [204, 129] width 98 height 9
click at [155, 129] on input "Dimensional/Sawn Lumber (Rafters)" at bounding box center [157, 127] width 5 height 5
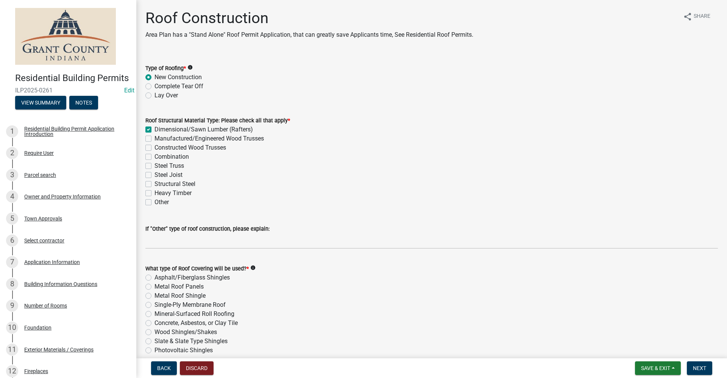
checkbox input "true"
checkbox input "false"
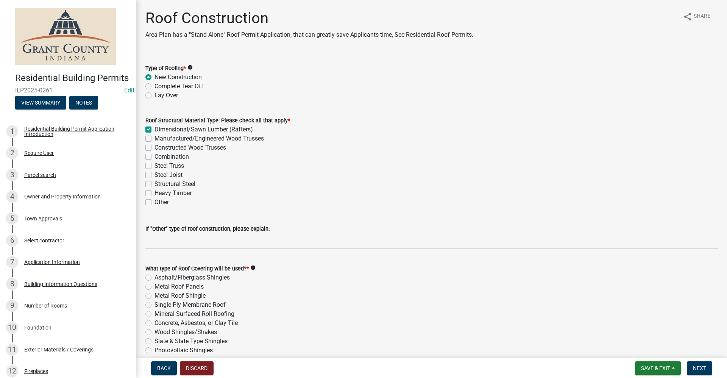
checkbox input "false"
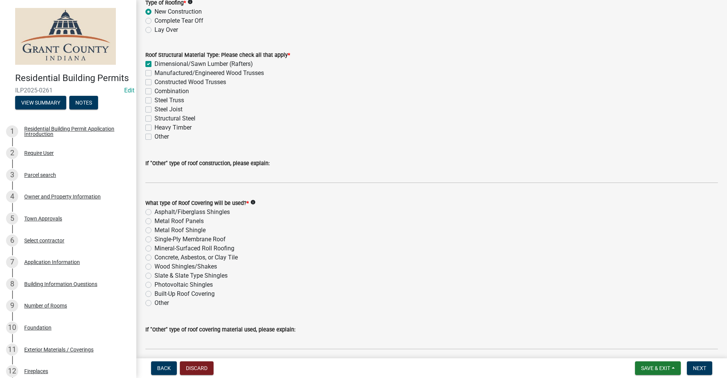
scroll to position [76, 0]
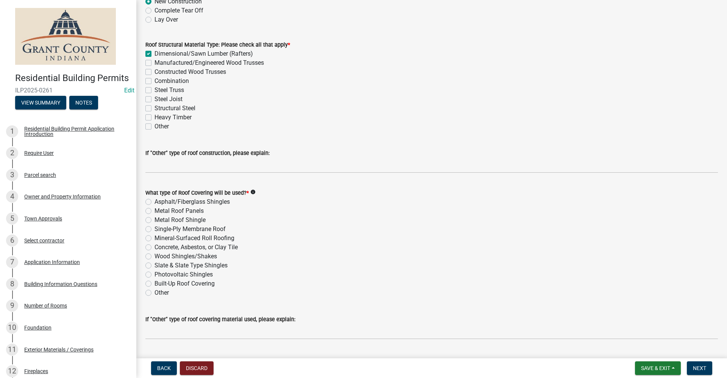
click at [155, 220] on label "Metal Roof Shingle" at bounding box center [180, 219] width 51 height 9
click at [155, 220] on input "Metal Roof Shingle" at bounding box center [157, 217] width 5 height 5
radio input "true"
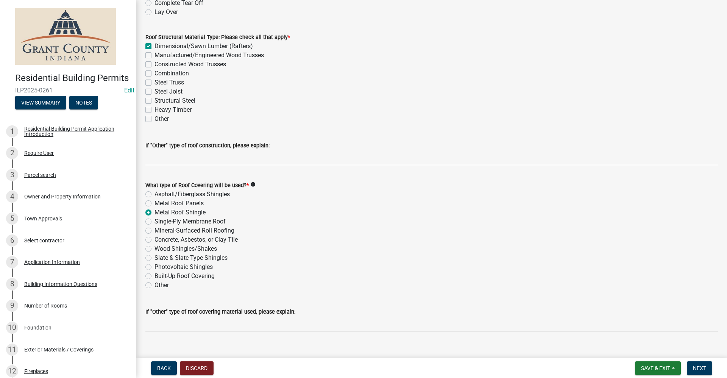
scroll to position [95, 0]
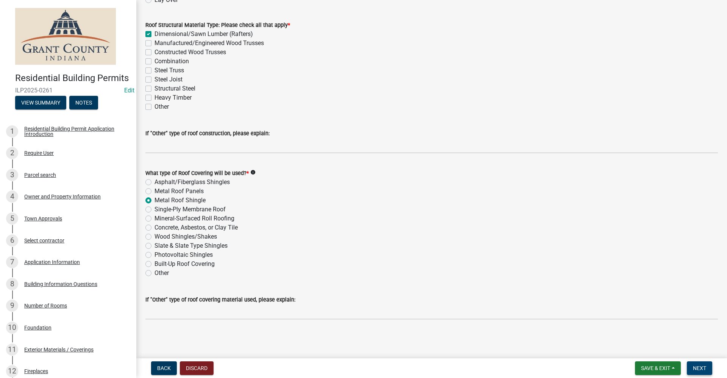
click at [701, 370] on span "Next" at bounding box center [699, 368] width 13 height 6
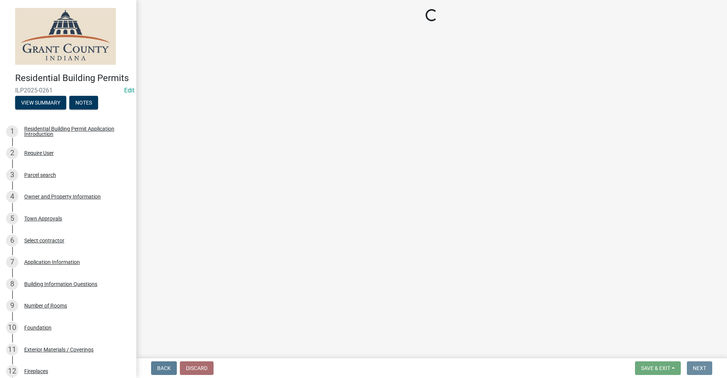
scroll to position [0, 0]
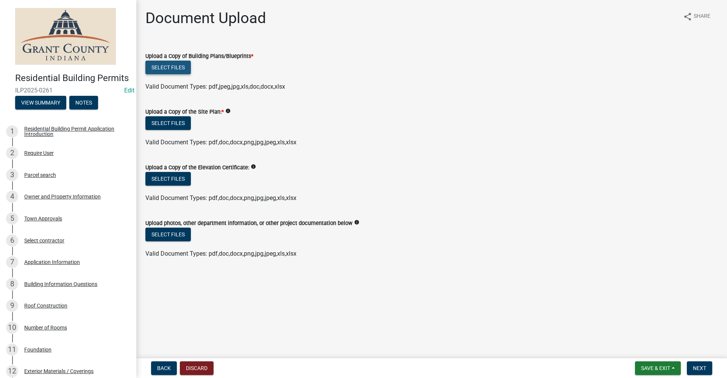
click at [175, 69] on button "Select files" at bounding box center [167, 68] width 45 height 14
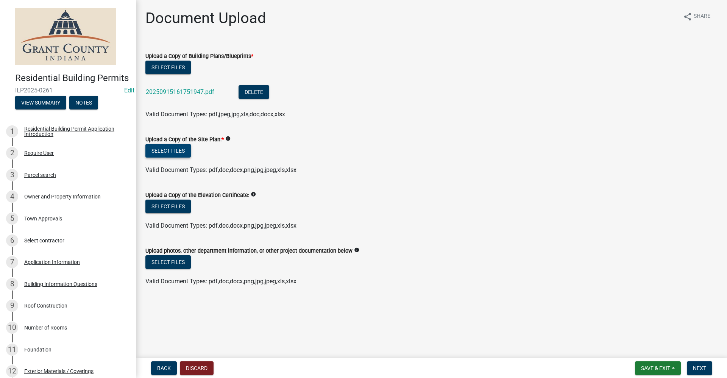
click at [168, 149] on button "Select files" at bounding box center [167, 151] width 45 height 14
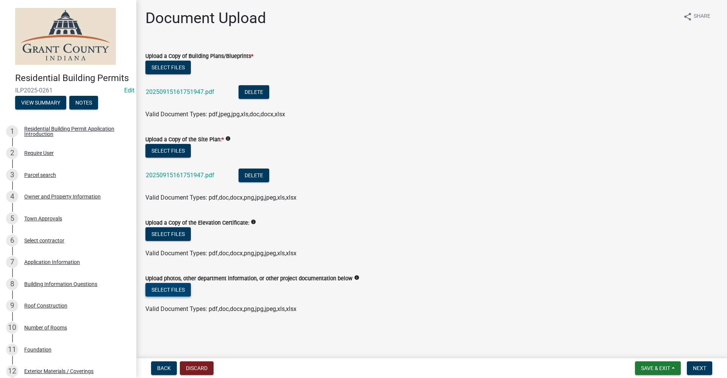
click at [167, 292] on button "Select files" at bounding box center [167, 290] width 45 height 14
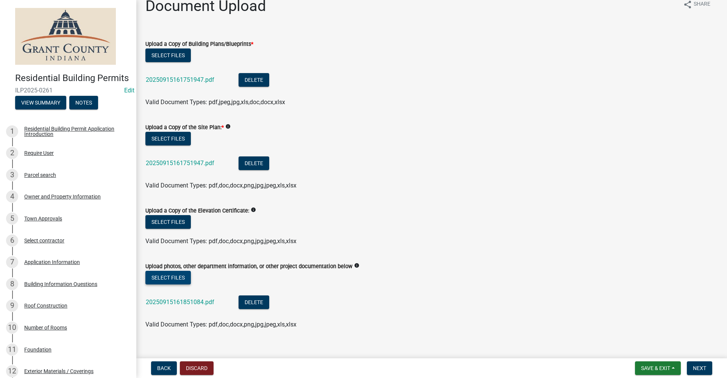
scroll to position [22, 0]
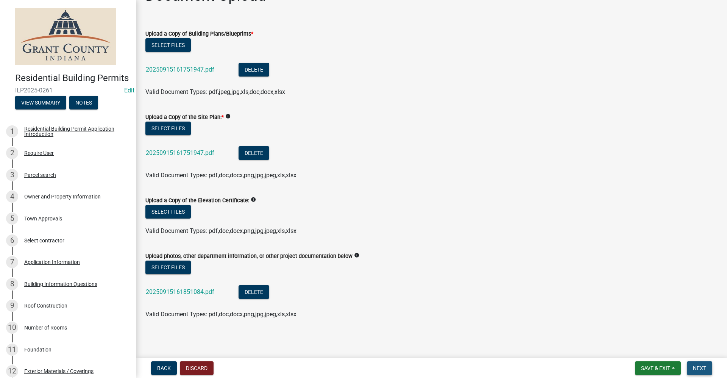
click at [700, 370] on span "Next" at bounding box center [699, 368] width 13 height 6
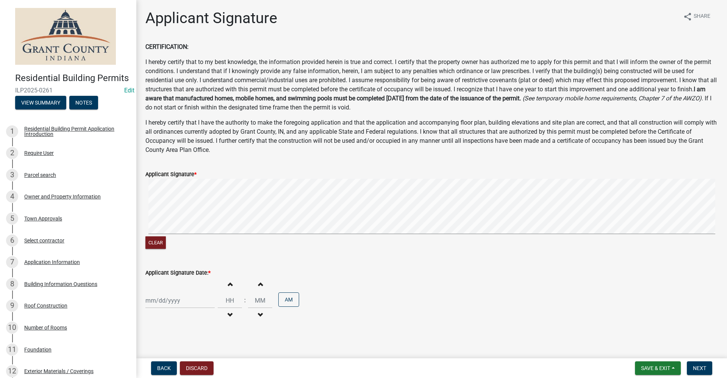
click at [492, 163] on form "Applicant Signature * Clear" at bounding box center [431, 206] width 573 height 90
click at [167, 300] on div at bounding box center [179, 301] width 69 height 16
select select "9"
select select "2025"
click at [153, 248] on div "15" at bounding box center [153, 248] width 12 height 12
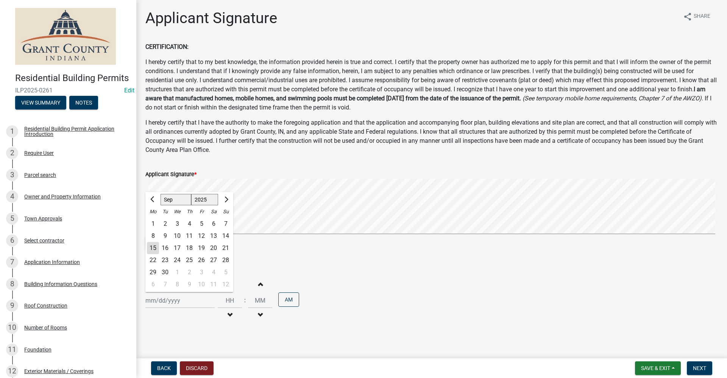
type input "[DATE]"
click at [699, 368] on span "Next" at bounding box center [699, 368] width 13 height 6
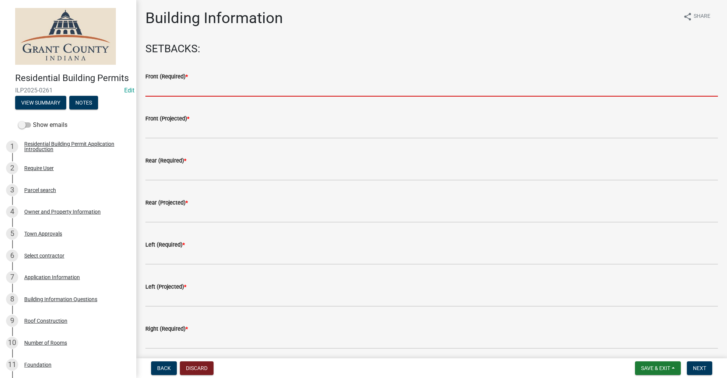
click at [159, 85] on input "text" at bounding box center [431, 89] width 573 height 16
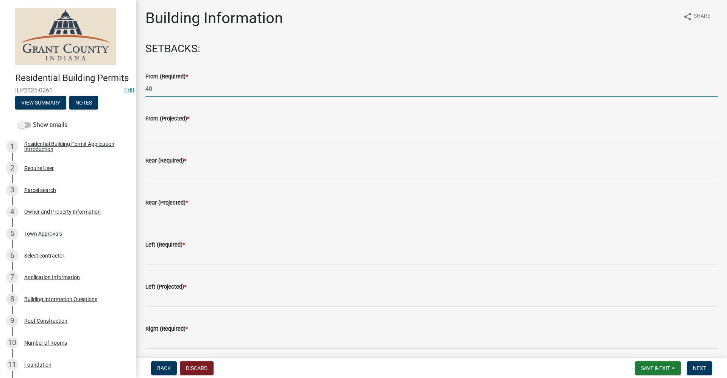
type input "40"
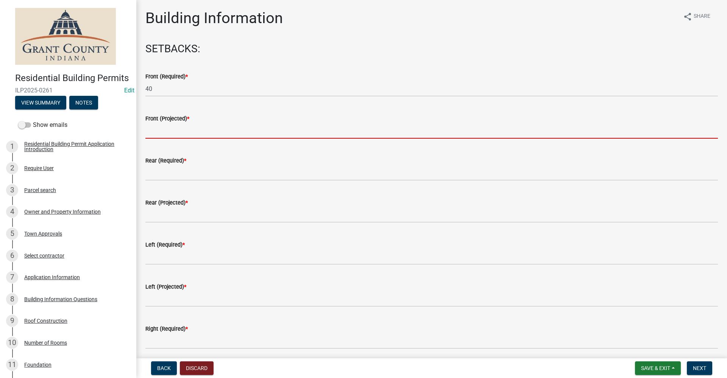
click at [156, 133] on input "text" at bounding box center [431, 131] width 573 height 16
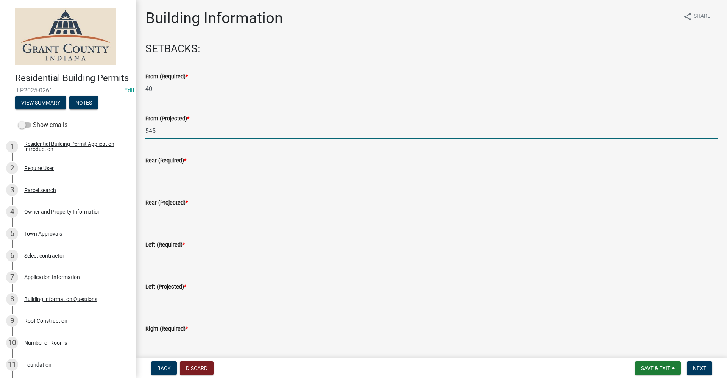
type input "545"
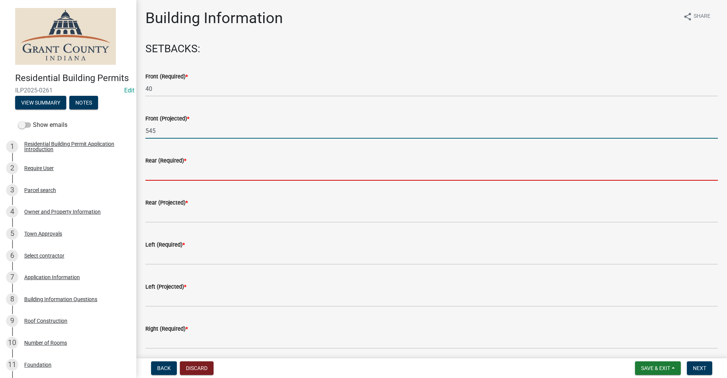
click at [183, 172] on input "text" at bounding box center [431, 173] width 573 height 16
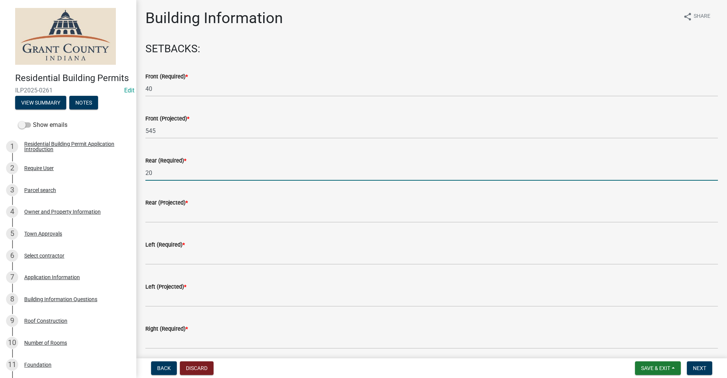
type input "20"
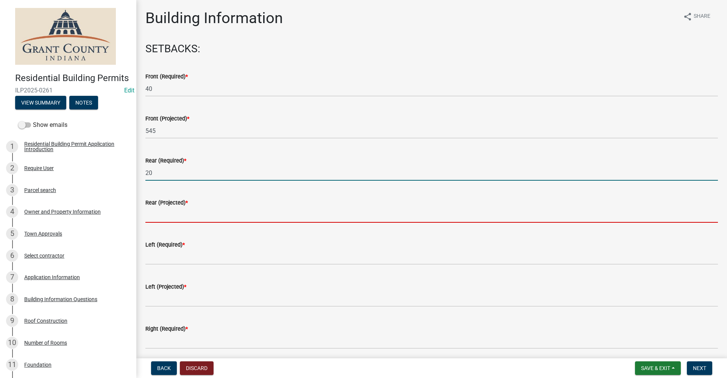
click at [150, 217] on input "text" at bounding box center [431, 215] width 573 height 16
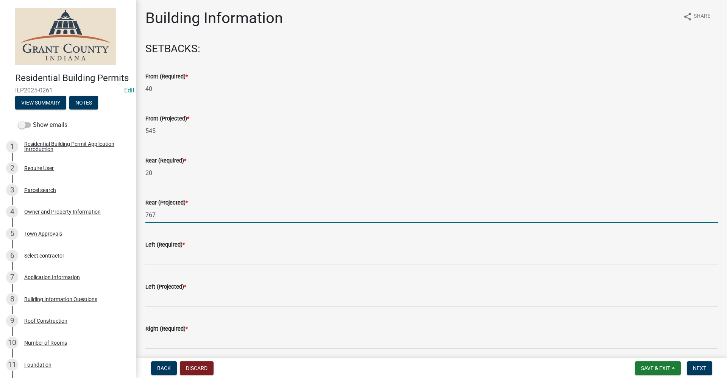
type input "767"
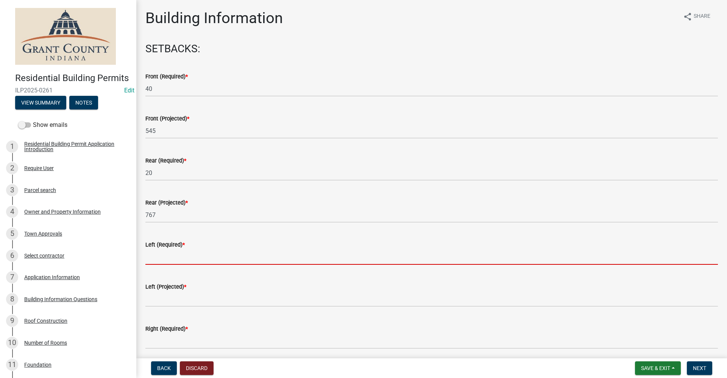
click at [153, 258] on input "text" at bounding box center [431, 257] width 573 height 16
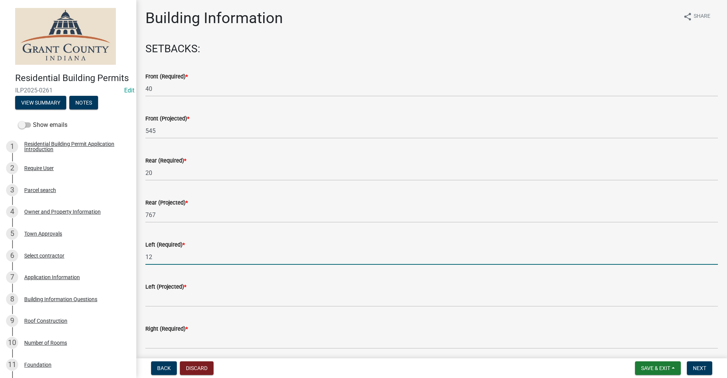
type input "12"
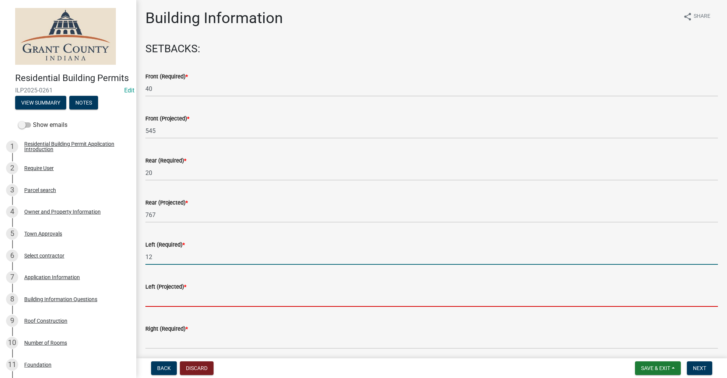
click at [150, 299] on input "text" at bounding box center [431, 299] width 573 height 16
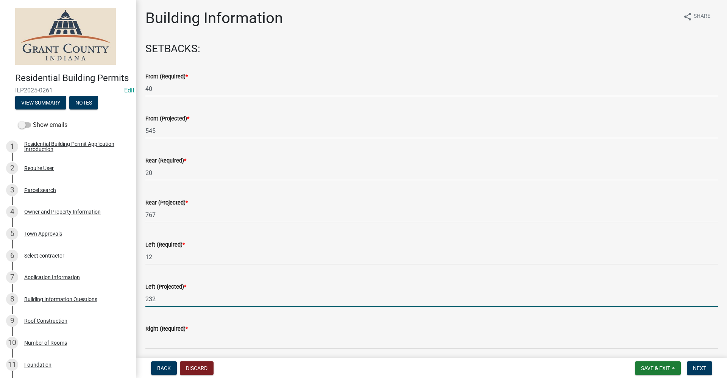
type input "232"
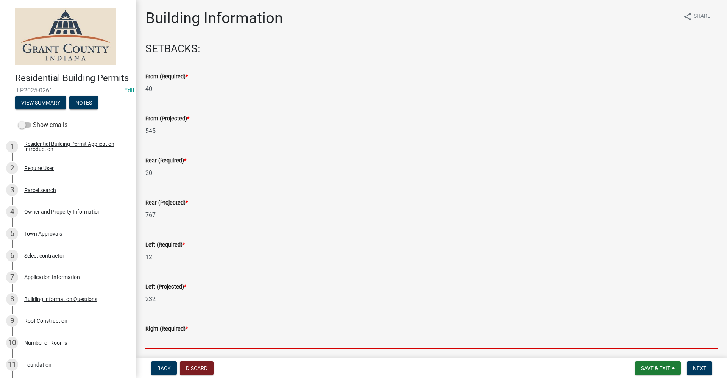
click at [167, 341] on input "text" at bounding box center [431, 341] width 573 height 16
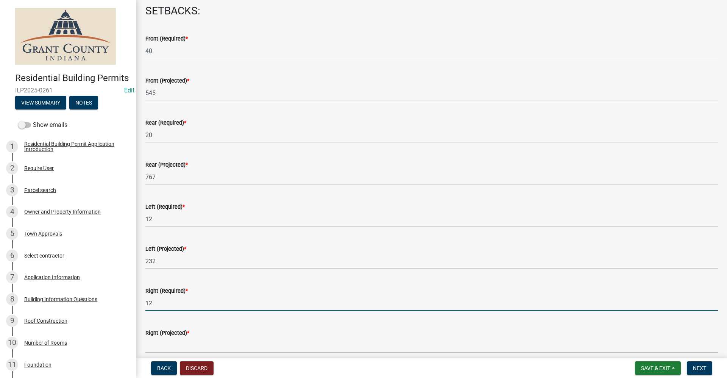
scroll to position [76, 0]
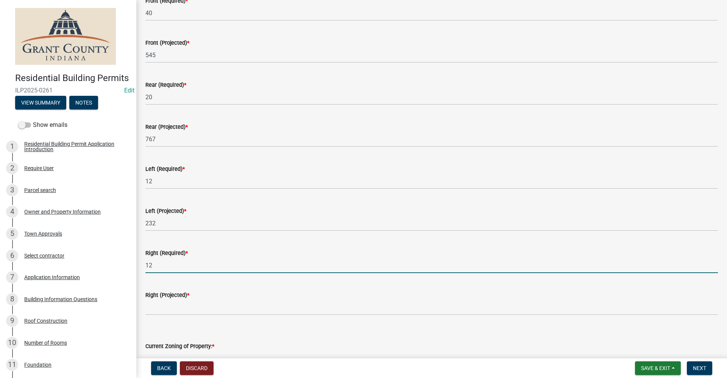
type input "12"
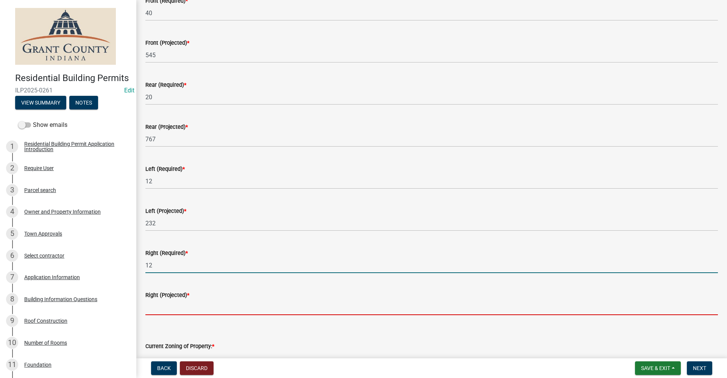
click at [157, 307] on input "text" at bounding box center [431, 308] width 573 height 16
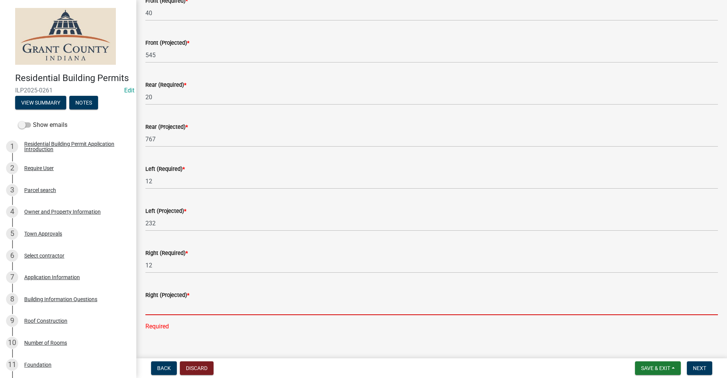
click at [155, 308] on input "text" at bounding box center [431, 308] width 573 height 16
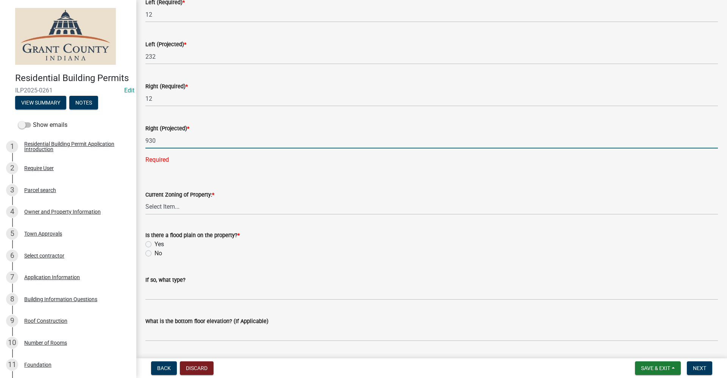
scroll to position [265, 0]
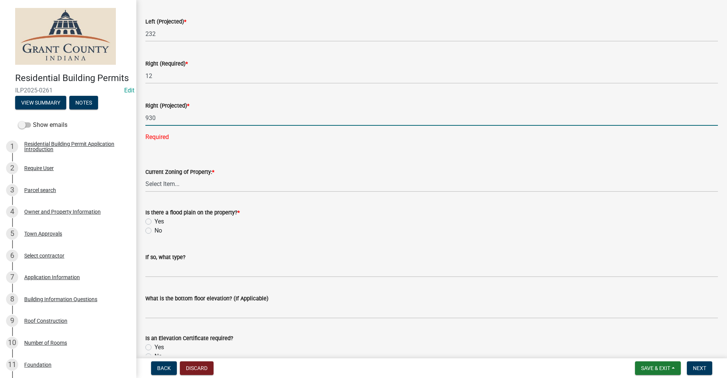
type input "930"
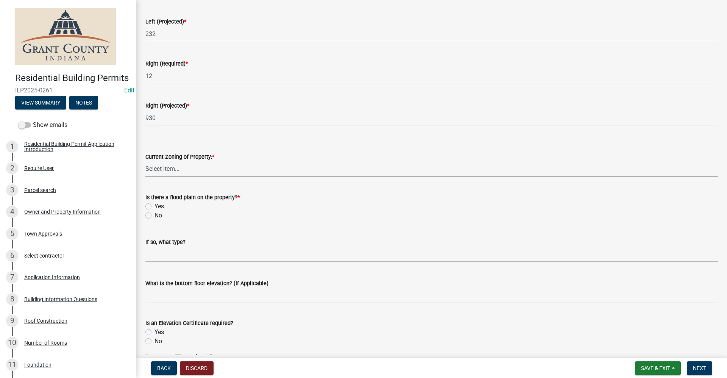
click at [180, 185] on wm-data-entity-input-list "SETBACKS: Front (Required) * 40 Front (Projected) * 545 Rear (Required) * 20 Re…" at bounding box center [431, 163] width 573 height 773
click at [145, 161] on select "Select Item... AG RS R1 R2 R3 R4 R5 PB NC LB CC GB I1 I2 I3 MH" at bounding box center [431, 169] width 573 height 16
select select "b7a28d33-9205-4004-9658-b088d183e0a4"
click at [155, 215] on label "No" at bounding box center [159, 215] width 8 height 9
click at [155, 215] on input "No" at bounding box center [157, 213] width 5 height 5
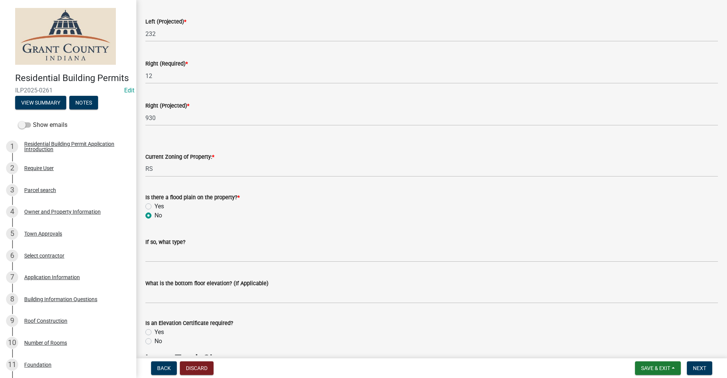
radio input "true"
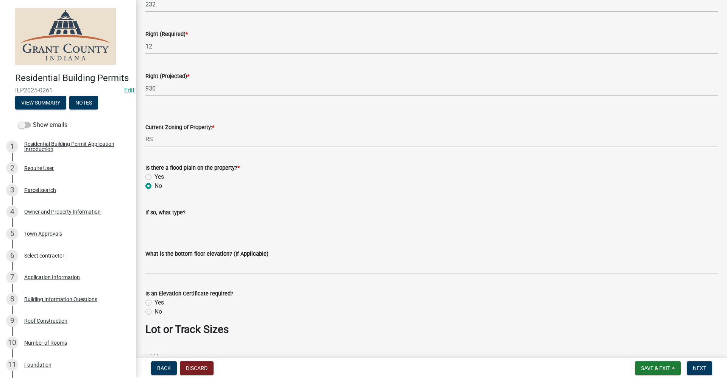
scroll to position [341, 0]
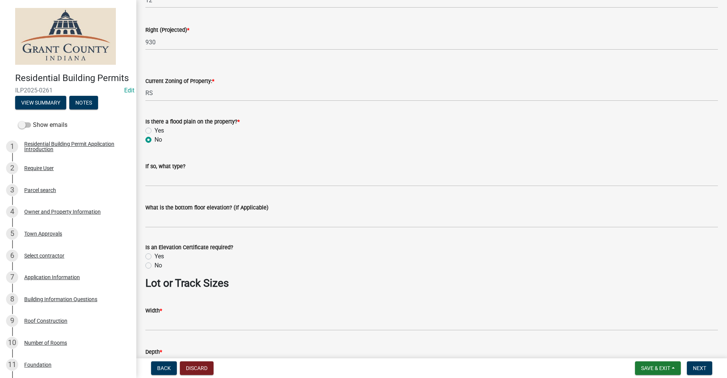
click at [155, 265] on label "No" at bounding box center [159, 265] width 8 height 9
click at [155, 265] on input "No" at bounding box center [157, 263] width 5 height 5
radio input "true"
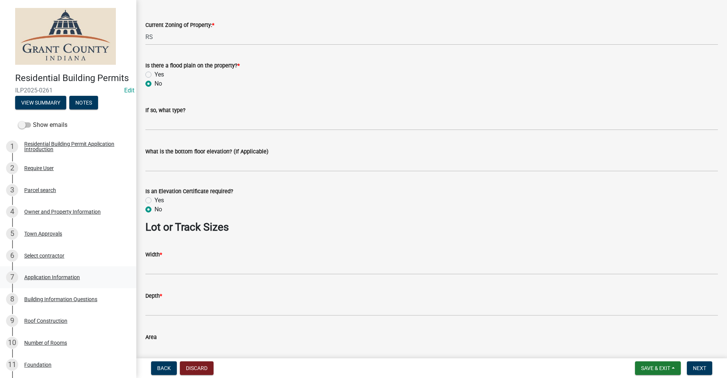
scroll to position [417, 0]
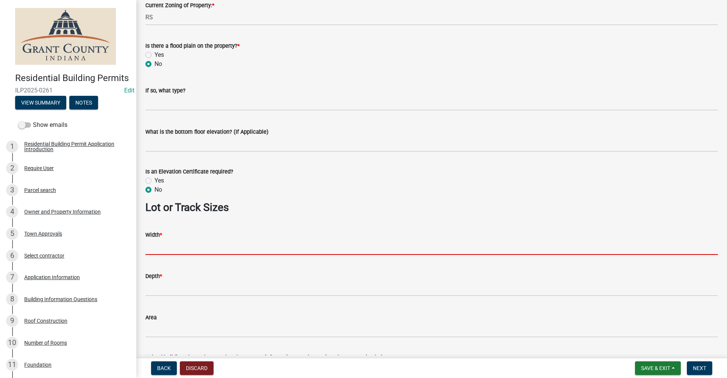
click at [158, 250] on input "Width *" at bounding box center [431, 247] width 573 height 16
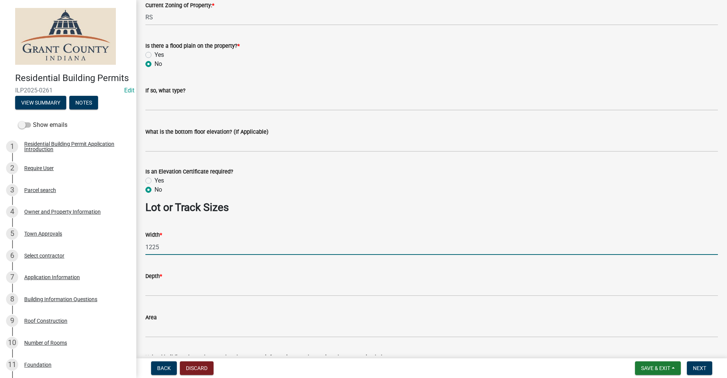
type input "1225"
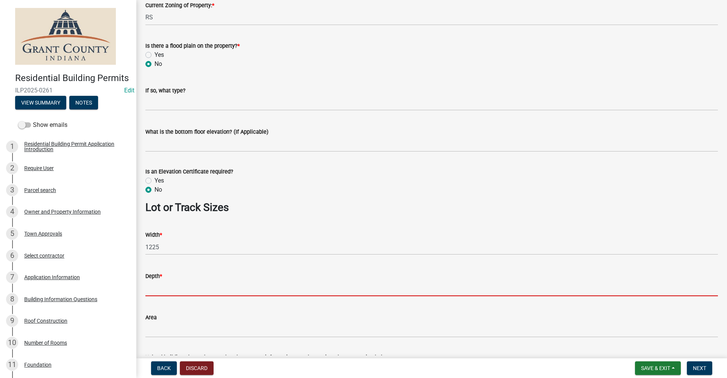
click at [151, 291] on input "Depth *" at bounding box center [431, 289] width 573 height 16
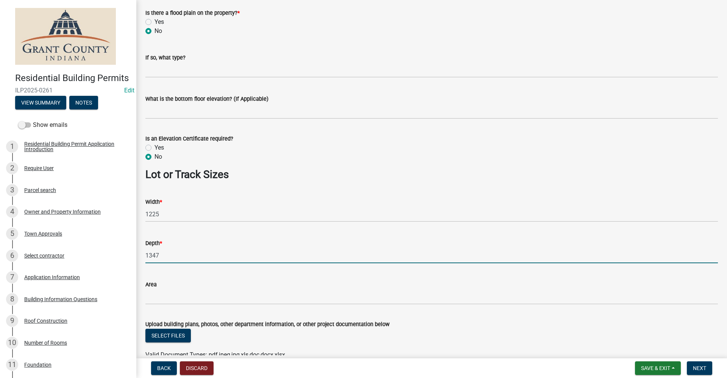
scroll to position [490, 0]
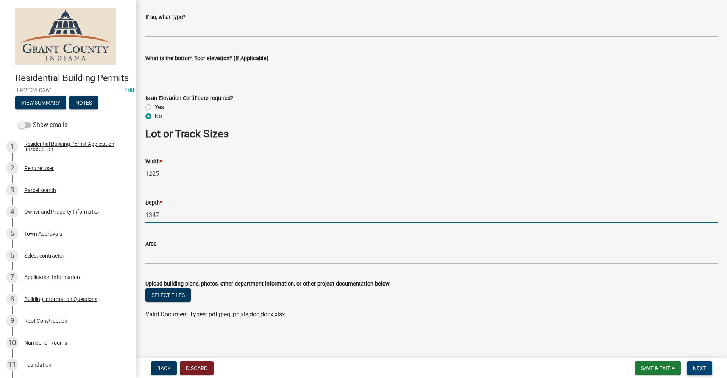
type input "1347"
click at [706, 371] on span "Next" at bounding box center [699, 368] width 13 height 6
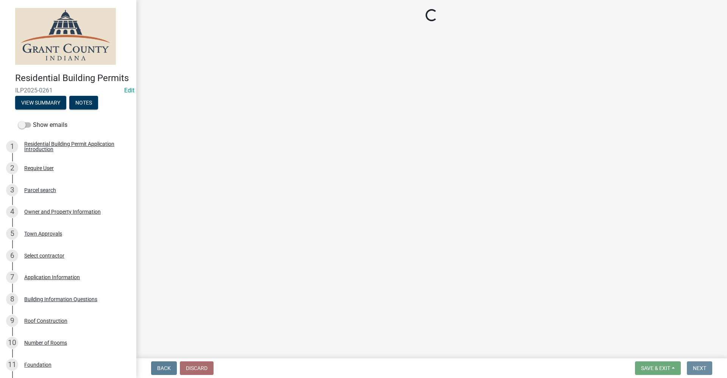
scroll to position [0, 0]
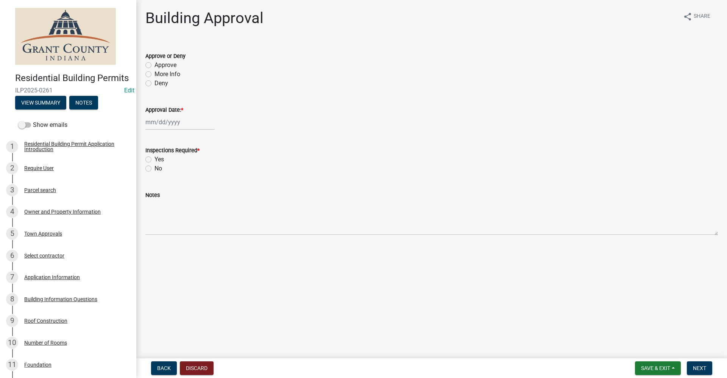
click at [155, 64] on label "Approve" at bounding box center [166, 65] width 22 height 9
click at [155, 64] on input "Approve" at bounding box center [157, 63] width 5 height 5
radio input "true"
click at [152, 122] on div at bounding box center [179, 122] width 69 height 16
select select "9"
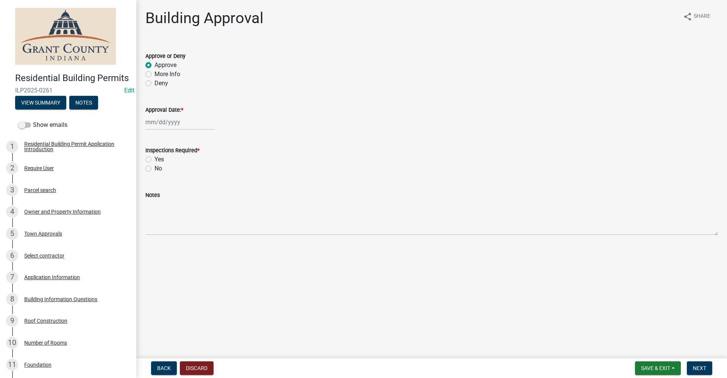
select select "2025"
click at [154, 188] on div "15" at bounding box center [153, 187] width 12 height 12
type input "[DATE]"
click at [155, 159] on label "Yes" at bounding box center [159, 159] width 9 height 9
click at [155, 159] on input "Yes" at bounding box center [157, 157] width 5 height 5
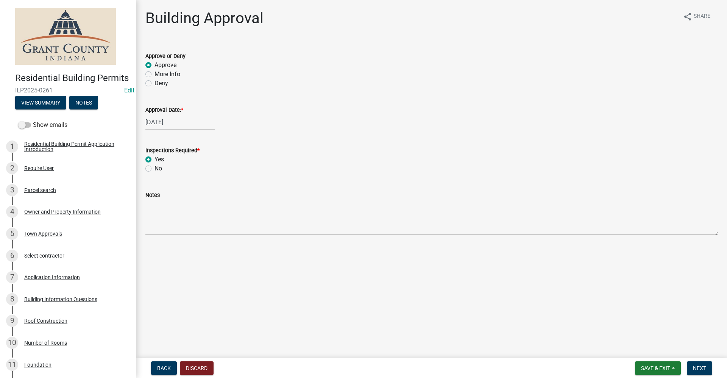
radio input "true"
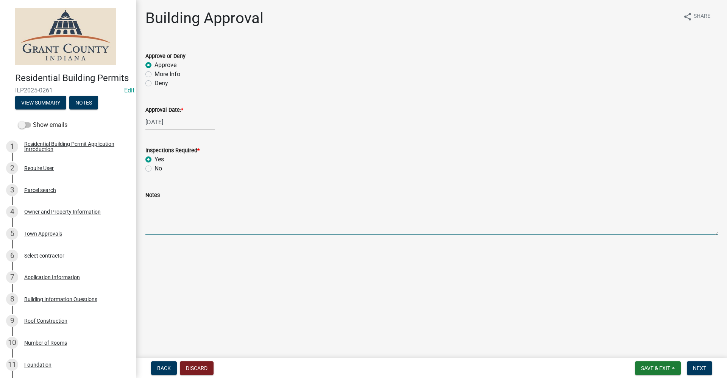
click at [151, 226] on textarea "Notes" at bounding box center [431, 218] width 573 height 36
type textarea "Attached garage"
click at [706, 366] on span "Next" at bounding box center [699, 368] width 13 height 6
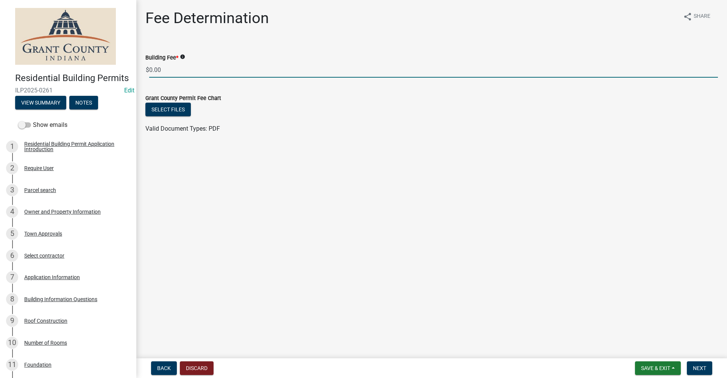
drag, startPoint x: 161, startPoint y: 67, endPoint x: 142, endPoint y: 70, distance: 19.1
click at [142, 70] on div "Building Fee * info $ 0.00" at bounding box center [432, 59] width 584 height 35
type input "67.00"
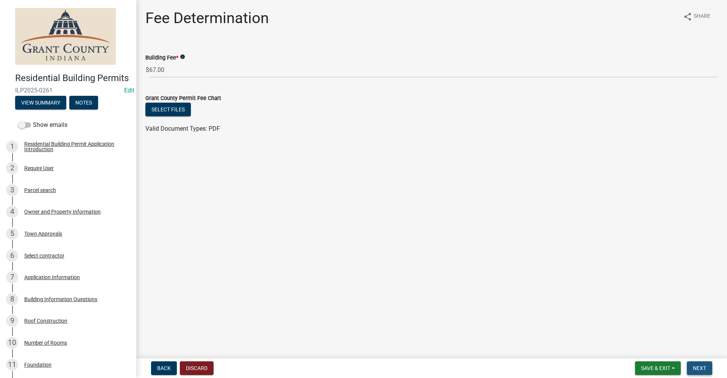
click at [696, 369] on span "Next" at bounding box center [699, 368] width 13 height 6
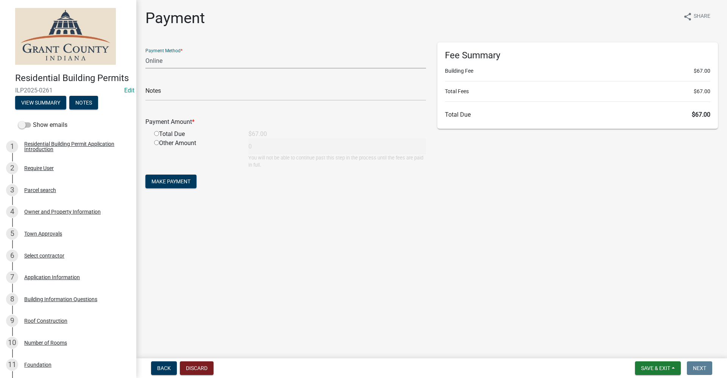
click at [160, 59] on select "Credit Card POS Check Cash Online" at bounding box center [285, 61] width 281 height 16
select select "0: 2"
click at [145, 53] on select "Credit Card POS Check Cash Online" at bounding box center [285, 61] width 281 height 16
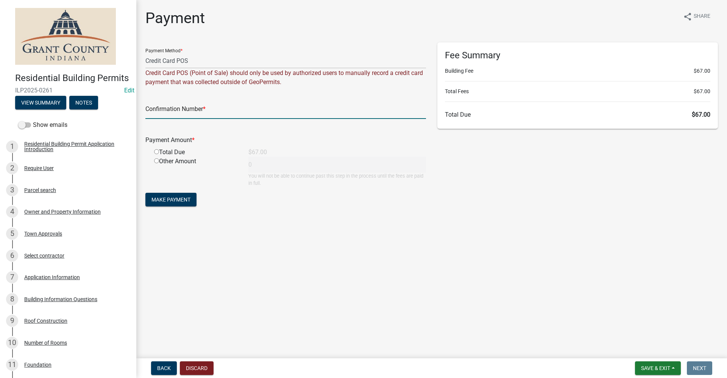
click at [178, 114] on input "text" at bounding box center [285, 111] width 281 height 16
click at [153, 116] on input "text" at bounding box center [285, 111] width 281 height 16
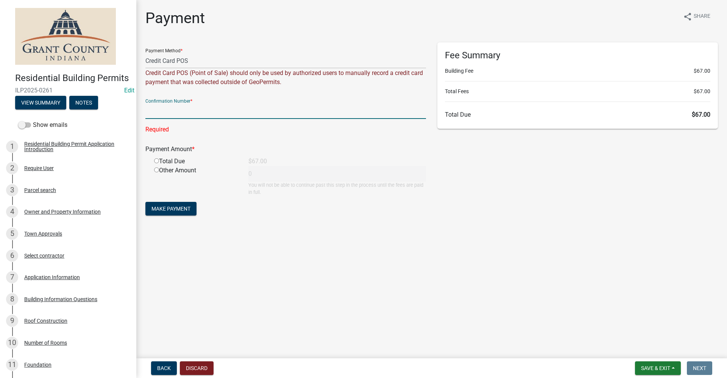
paste input "14980442"
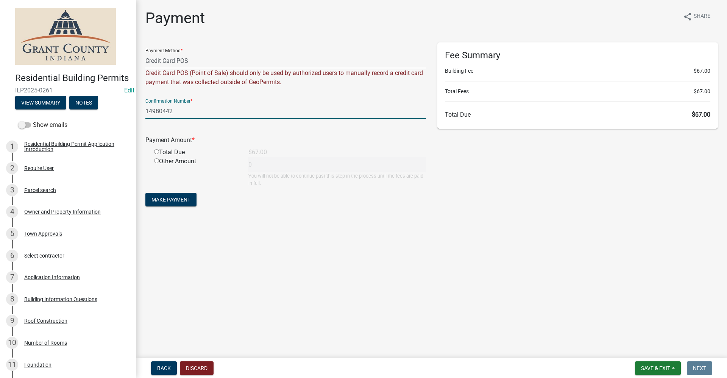
type input "14980442"
click at [156, 152] on input "radio" at bounding box center [156, 151] width 5 height 5
radio input "true"
type input "67"
click at [162, 200] on span "Make Payment" at bounding box center [170, 200] width 39 height 6
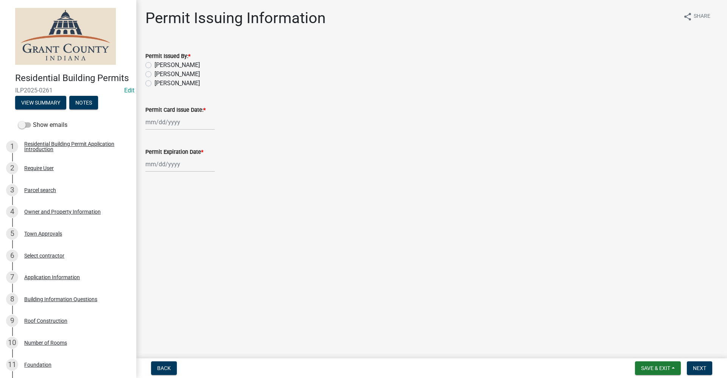
click at [155, 74] on label "Belinda Benefield" at bounding box center [177, 74] width 45 height 9
click at [155, 74] on input "Belinda Benefield" at bounding box center [157, 72] width 5 height 5
radio input "true"
select select "9"
select select "2025"
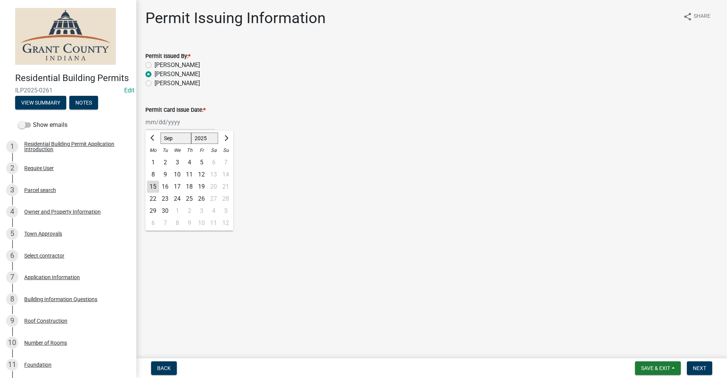
click at [152, 123] on div "Jan Feb Mar Apr May Jun Jul Aug Sep Oct Nov Dec 1525 1526 1527 1528 1529 1530 1…" at bounding box center [179, 122] width 69 height 16
click at [155, 186] on div "15" at bounding box center [153, 187] width 12 height 12
type input "[DATE]"
click at [162, 165] on div at bounding box center [179, 164] width 69 height 16
select select "9"
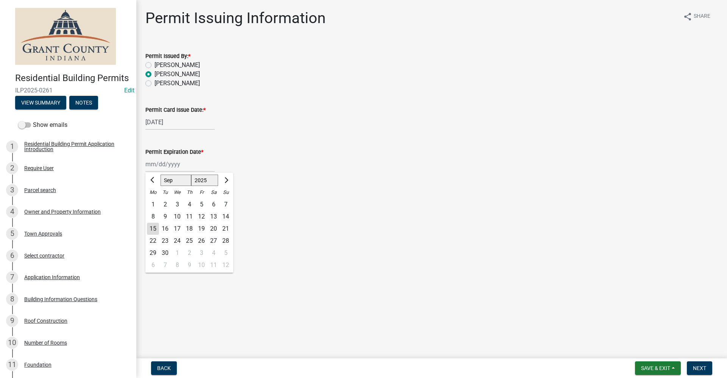
click at [208, 182] on select "1525 1526 1527 1528 1529 1530 1531 1532 1533 1534 1535 1536 1537 1538 1539 1540…" at bounding box center [204, 180] width 27 height 11
select select "2026"
click at [191, 175] on select "1525 1526 1527 1528 1529 1530 1531 1532 1533 1534 1535 1536 1537 1538 1539 1540…" at bounding box center [204, 180] width 27 height 11
click at [165, 229] on div "15" at bounding box center [165, 229] width 12 height 12
type input "09/15/2026"
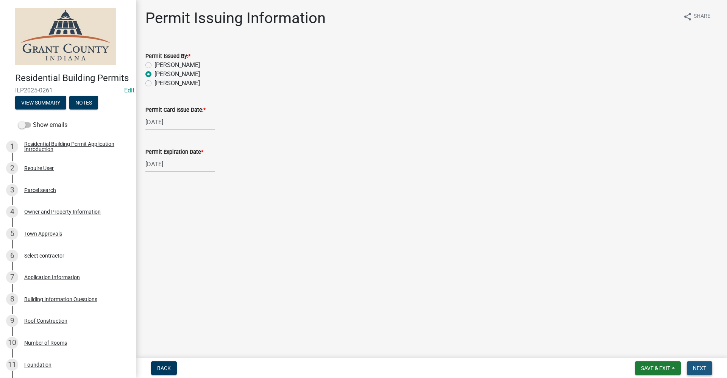
click at [701, 366] on span "Next" at bounding box center [699, 368] width 13 height 6
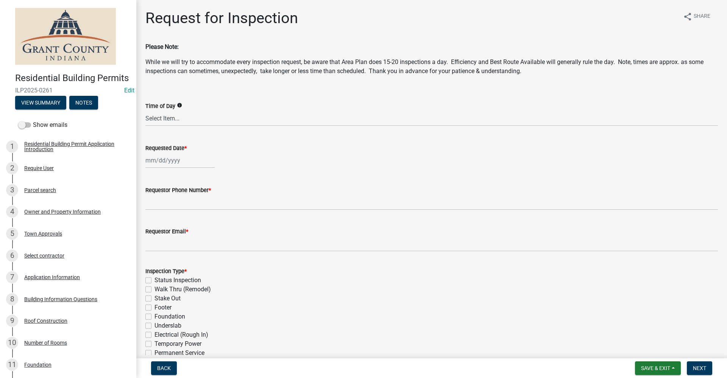
select select "9"
select select "2025"
click at [155, 160] on div "Jan Feb Mar Apr May Jun Jul Aug Sep Oct Nov Dec 1525 1526 1527 1528 1529 1530 1…" at bounding box center [179, 161] width 69 height 16
click at [176, 226] on div "17" at bounding box center [177, 225] width 12 height 12
type input "09/17/2025"
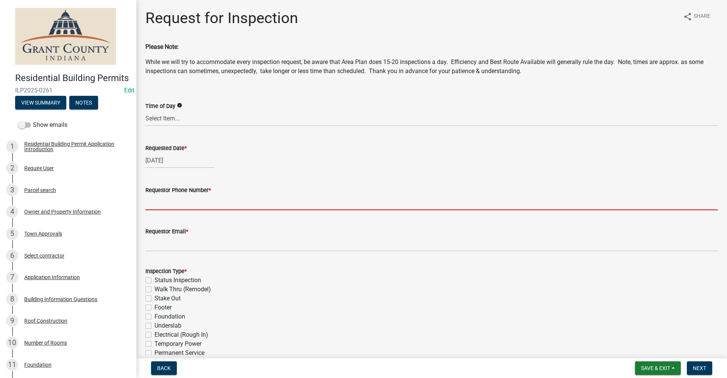
click at [147, 206] on input "Requestor Phone Number *" at bounding box center [431, 203] width 573 height 16
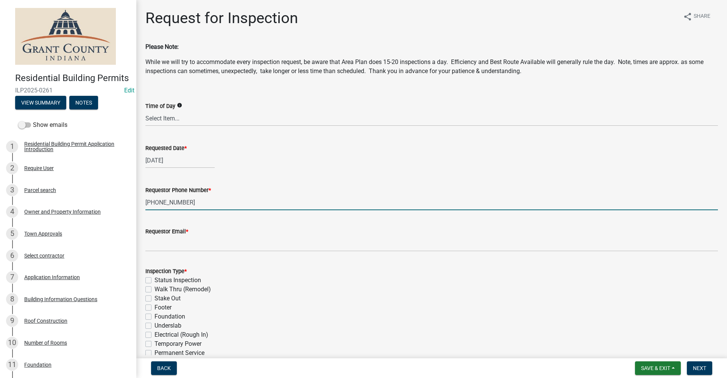
type input "260-525-1640"
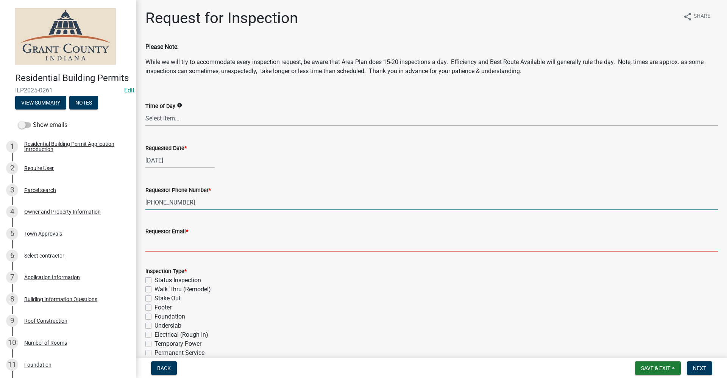
click at [159, 247] on input "Requestor Email *" at bounding box center [431, 244] width 573 height 16
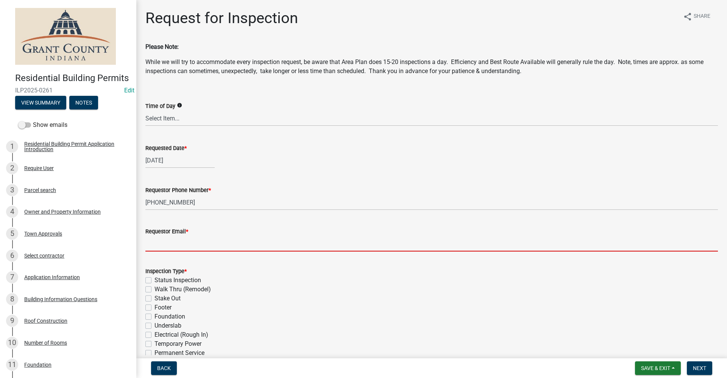
type input "no@email"
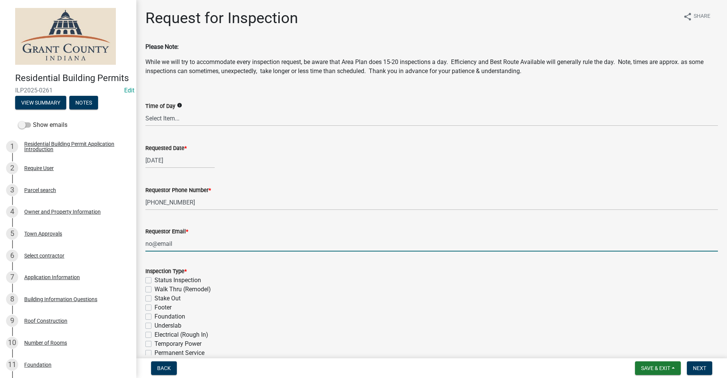
click at [155, 298] on label "Stake Out" at bounding box center [168, 298] width 26 height 9
click at [155, 298] on input "Stake Out" at bounding box center [157, 296] width 5 height 5
checkbox input "true"
checkbox input "false"
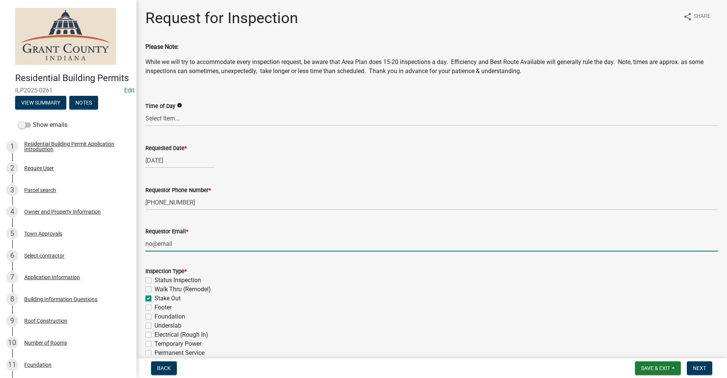
checkbox input "true"
checkbox input "false"
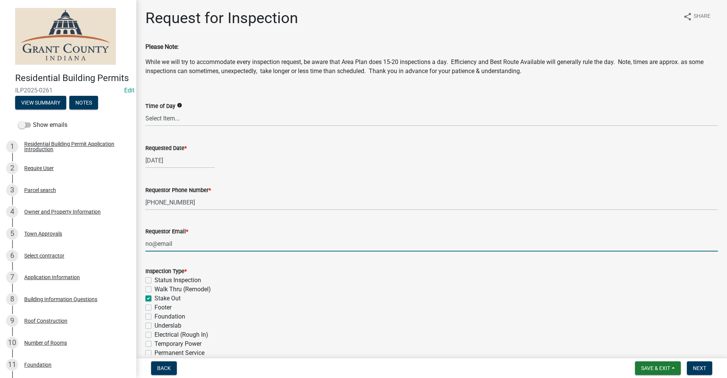
checkbox input "false"
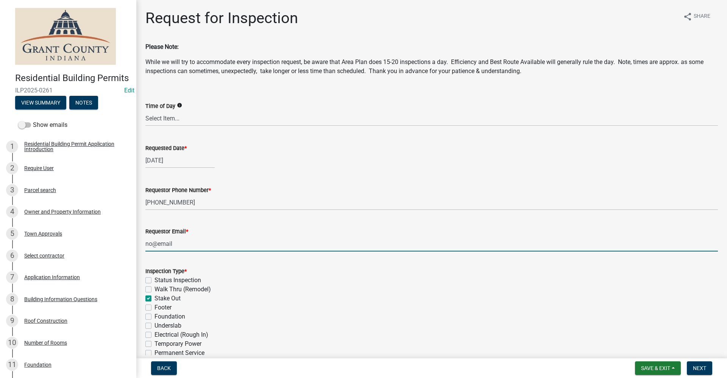
checkbox input "false"
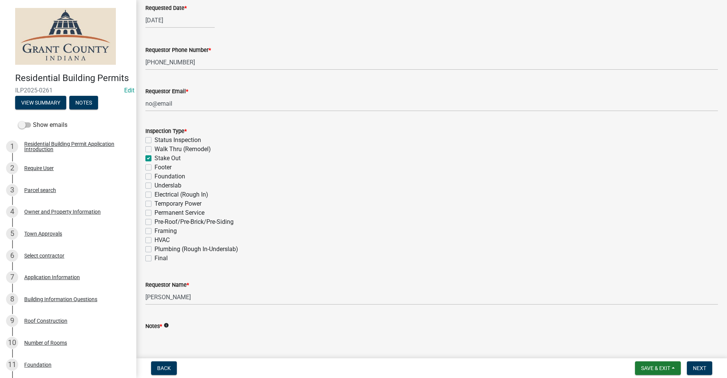
scroll to position [187, 0]
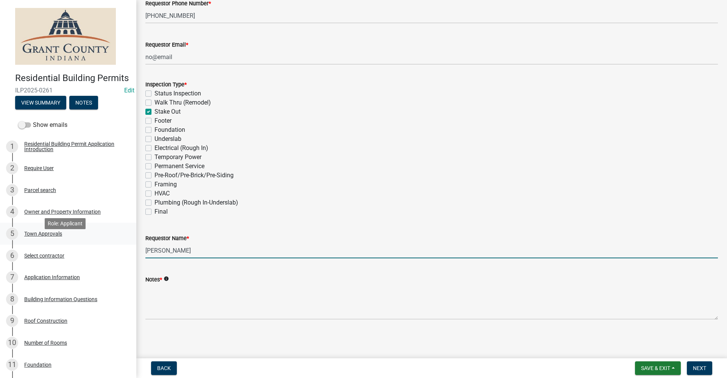
drag, startPoint x: 195, startPoint y: 251, endPoint x: 118, endPoint y: 250, distance: 77.3
click at [118, 250] on div "Residential Building Permits ILP2025-0261 Edit View Summary Notes Show emails 1…" at bounding box center [363, 189] width 727 height 378
type input "Micheal Schmidt"
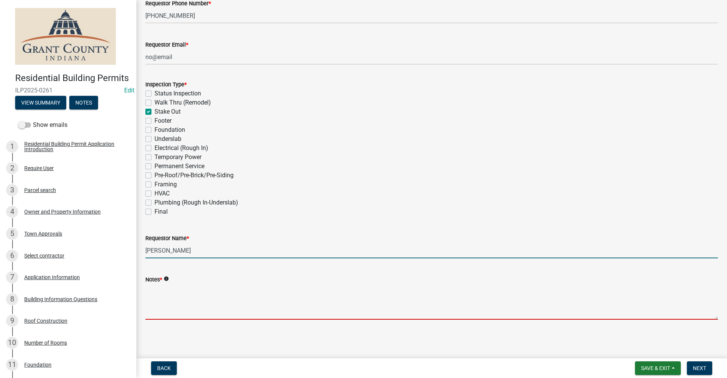
click at [156, 301] on textarea "Notes *" at bounding box center [431, 302] width 573 height 36
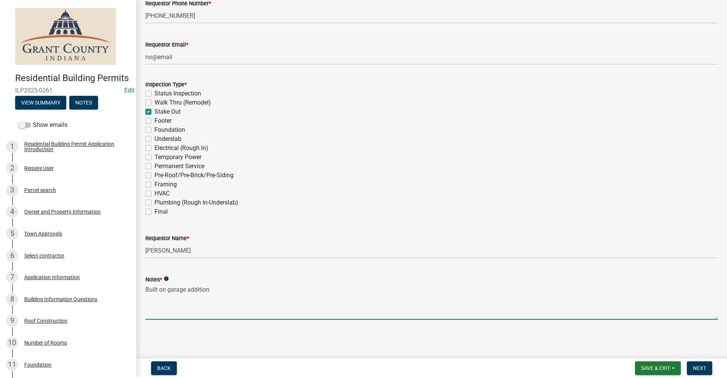
type textarea "Built on garage addition"
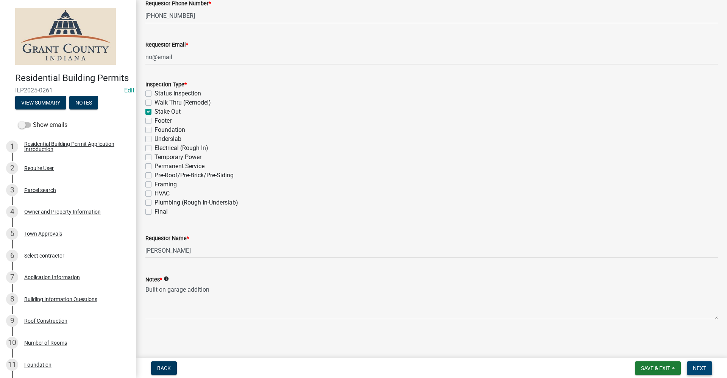
drag, startPoint x: 692, startPoint y: 356, endPoint x: 694, endPoint y: 365, distance: 9.0
click at [694, 364] on wm-app "Residential Building Permits ILP2025-0261 Edit View Summary Notes Show emails 1…" at bounding box center [363, 189] width 727 height 378
click at [695, 365] on span "Next" at bounding box center [699, 368] width 13 height 6
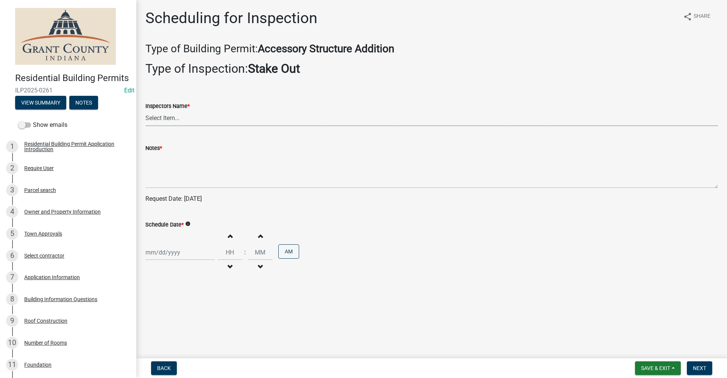
click at [176, 120] on select "Select Item... rberryhill (Randy Berryhill) jecouch (Jeffrey Couch) BBenefield …" at bounding box center [431, 119] width 573 height 16
select select "d7f9a44a-d2ea-4d3c-83b3-1aa71c950bd5"
click at [145, 111] on select "Select Item... rberryhill (Randy Berryhill) jecouch (Jeffrey Couch) BBenefield …" at bounding box center [431, 119] width 573 height 16
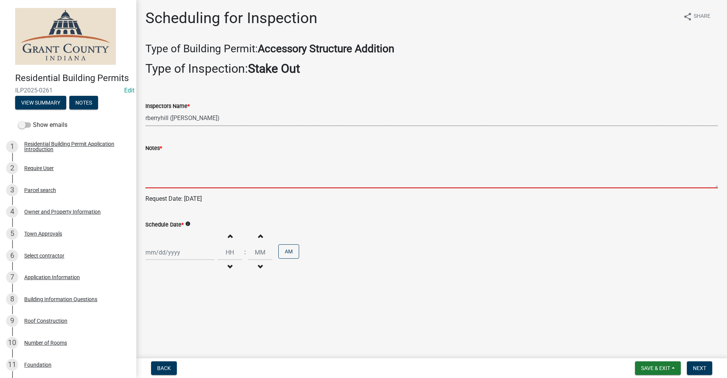
click at [157, 179] on textarea "Notes *" at bounding box center [431, 171] width 573 height 36
click at [162, 254] on div at bounding box center [179, 253] width 69 height 16
select select "9"
select select "2025"
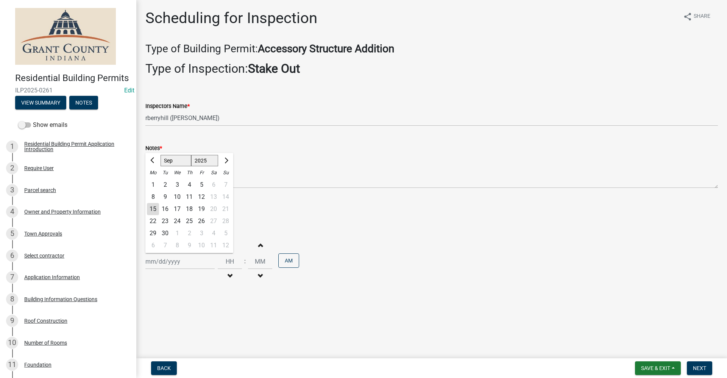
click at [177, 210] on div "17" at bounding box center [177, 209] width 12 height 12
type input "09/17/2025"
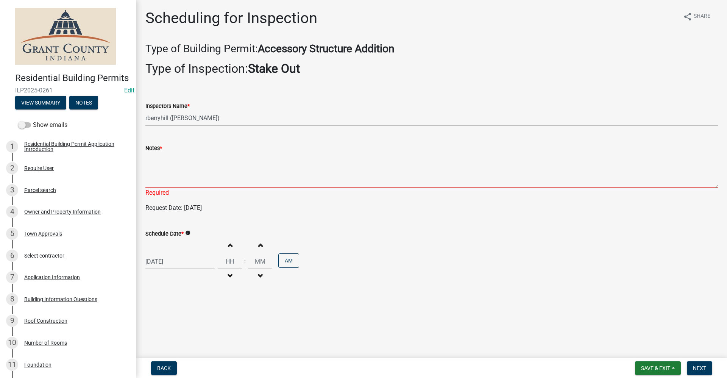
click at [154, 170] on textarea "Notes *" at bounding box center [431, 171] width 573 height 36
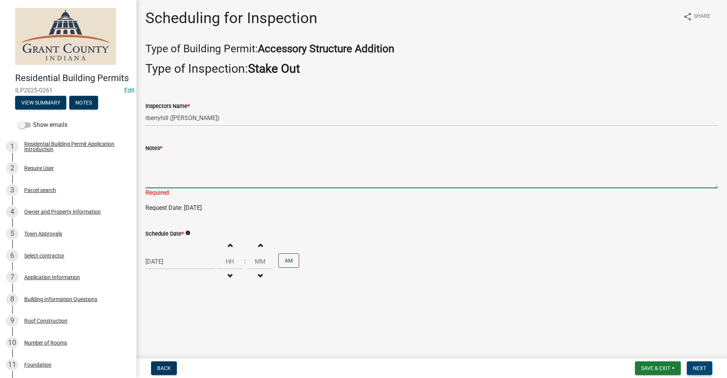
drag, startPoint x: 701, startPoint y: 368, endPoint x: 695, endPoint y: 368, distance: 6.1
click at [702, 368] on span "Next" at bounding box center [699, 368] width 13 height 6
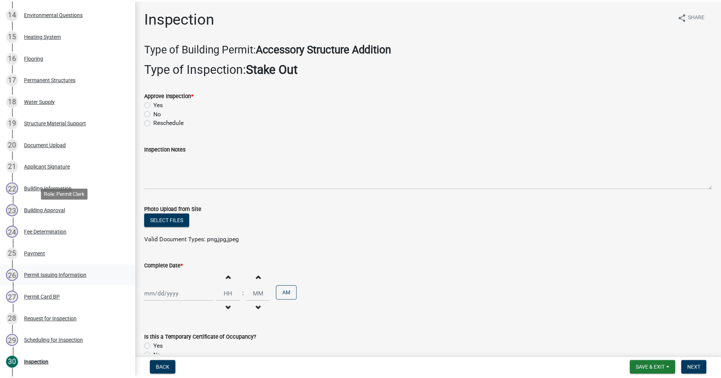
scroll to position [515, 0]
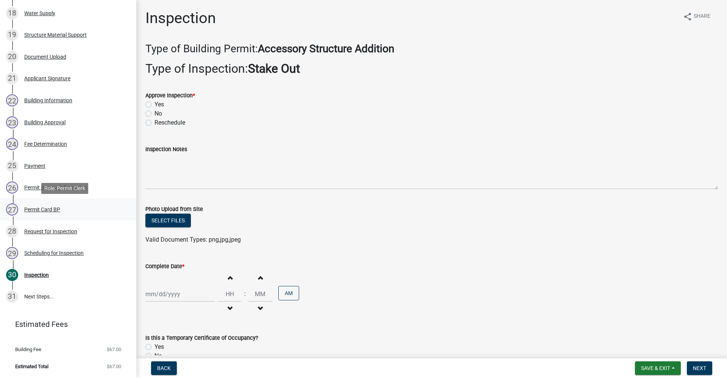
click at [42, 210] on div "Permit Card BP" at bounding box center [42, 209] width 36 height 5
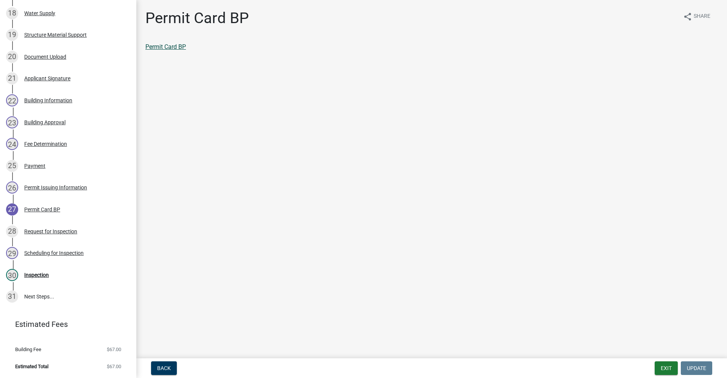
click at [147, 46] on link "Permit Card BP" at bounding box center [165, 46] width 41 height 7
click at [39, 274] on div "Inspection" at bounding box center [36, 274] width 25 height 5
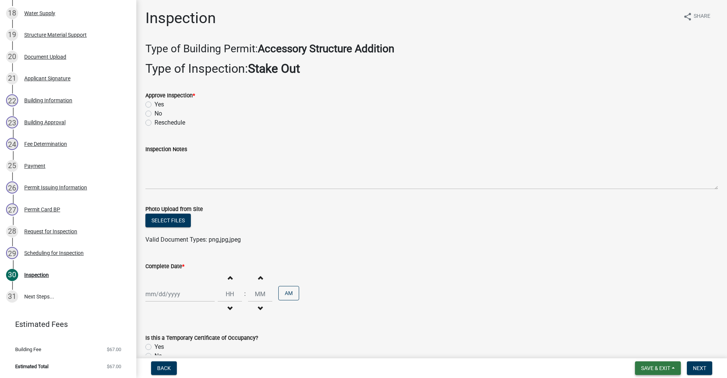
click at [649, 371] on span "Save & Exit" at bounding box center [655, 368] width 29 height 6
click at [642, 353] on button "Save & Exit" at bounding box center [650, 348] width 61 height 18
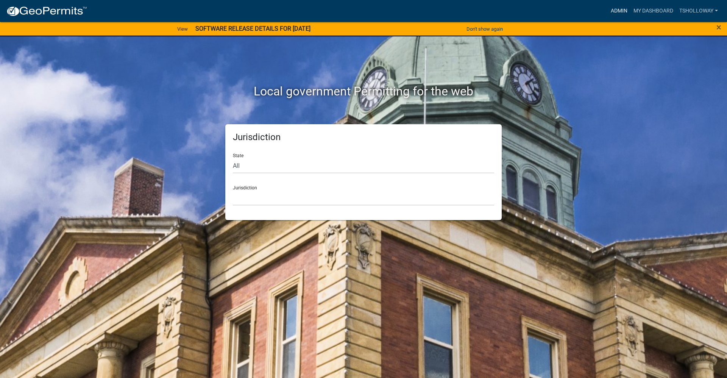
click at [614, 12] on link "Admin" at bounding box center [619, 11] width 23 height 14
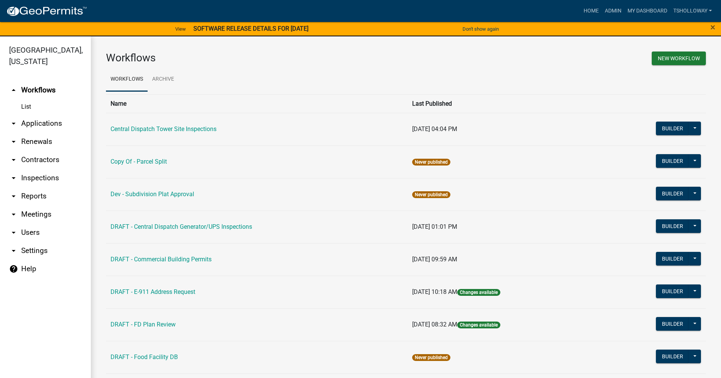
click at [43, 151] on link "arrow_drop_down Contractors" at bounding box center [45, 160] width 91 height 18
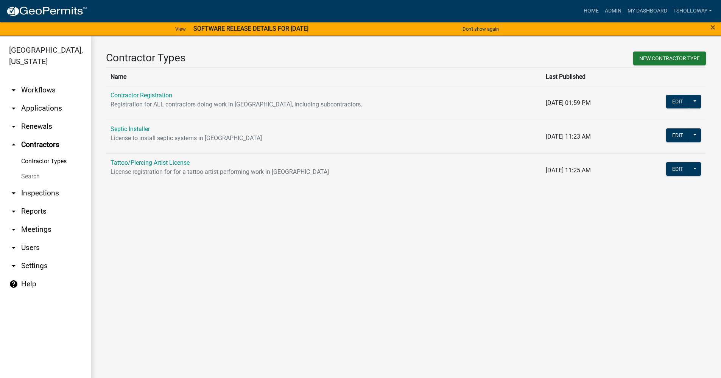
click at [134, 96] on link "Contractor Registration" at bounding box center [142, 95] width 62 height 7
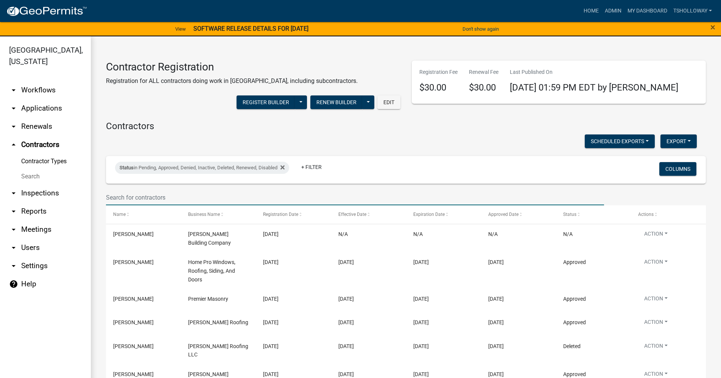
click at [128, 198] on input "text" at bounding box center [355, 198] width 498 height 16
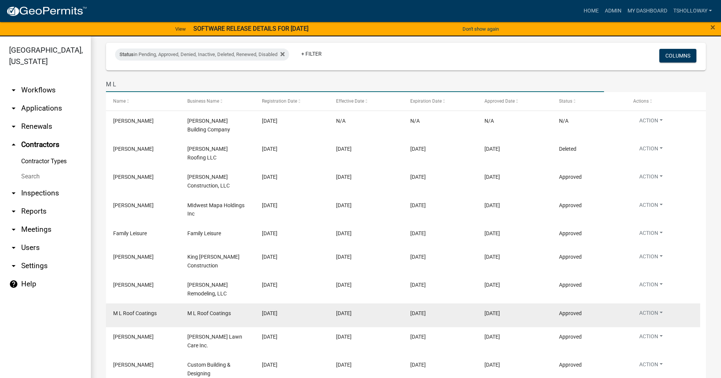
scroll to position [114, 0]
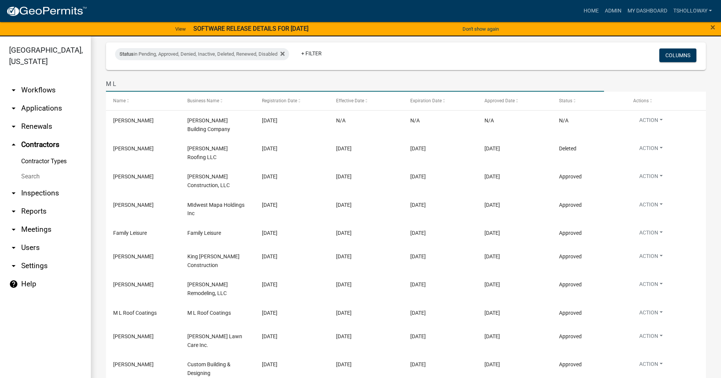
type input "M L"
